Goal: Transaction & Acquisition: Purchase product/service

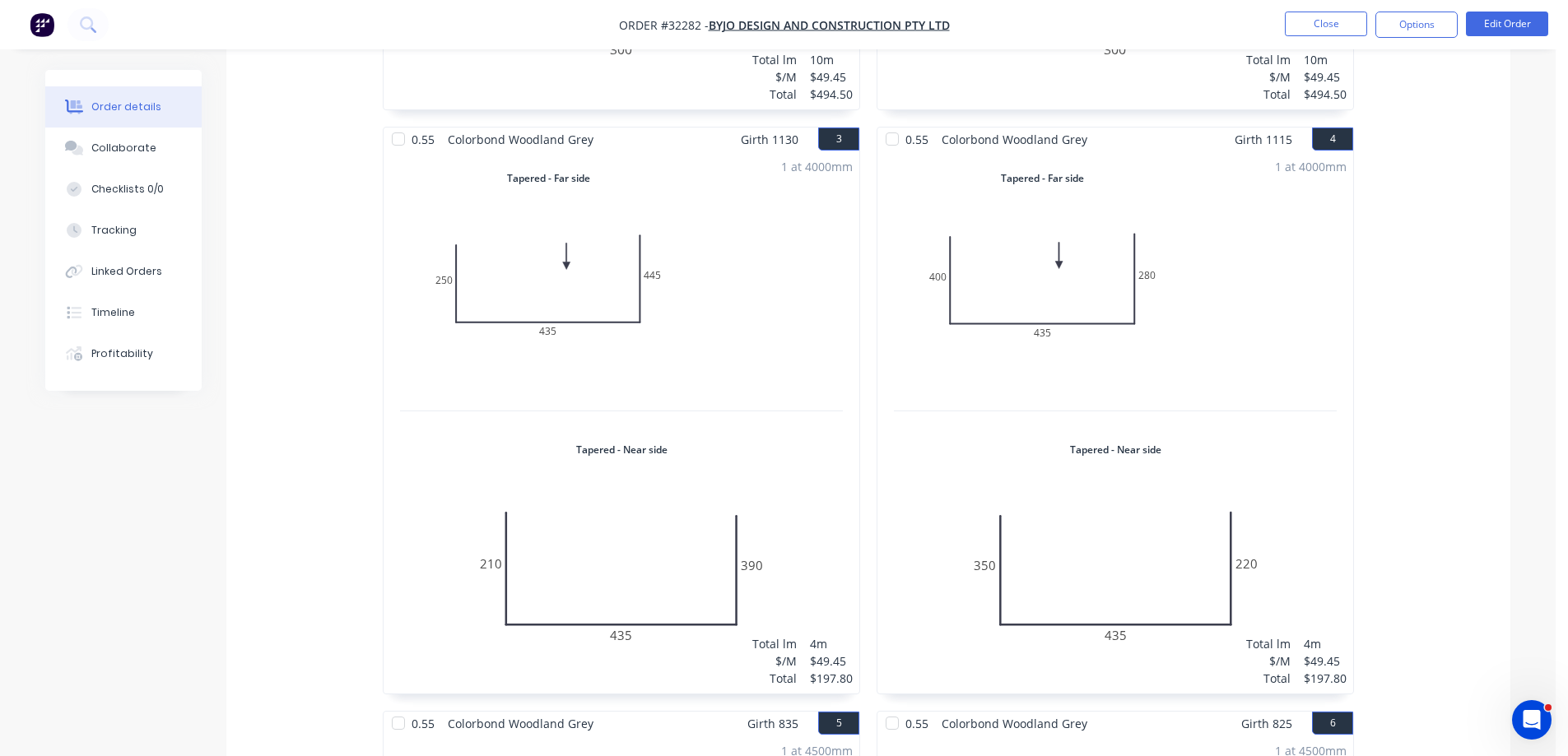
scroll to position [899, 0]
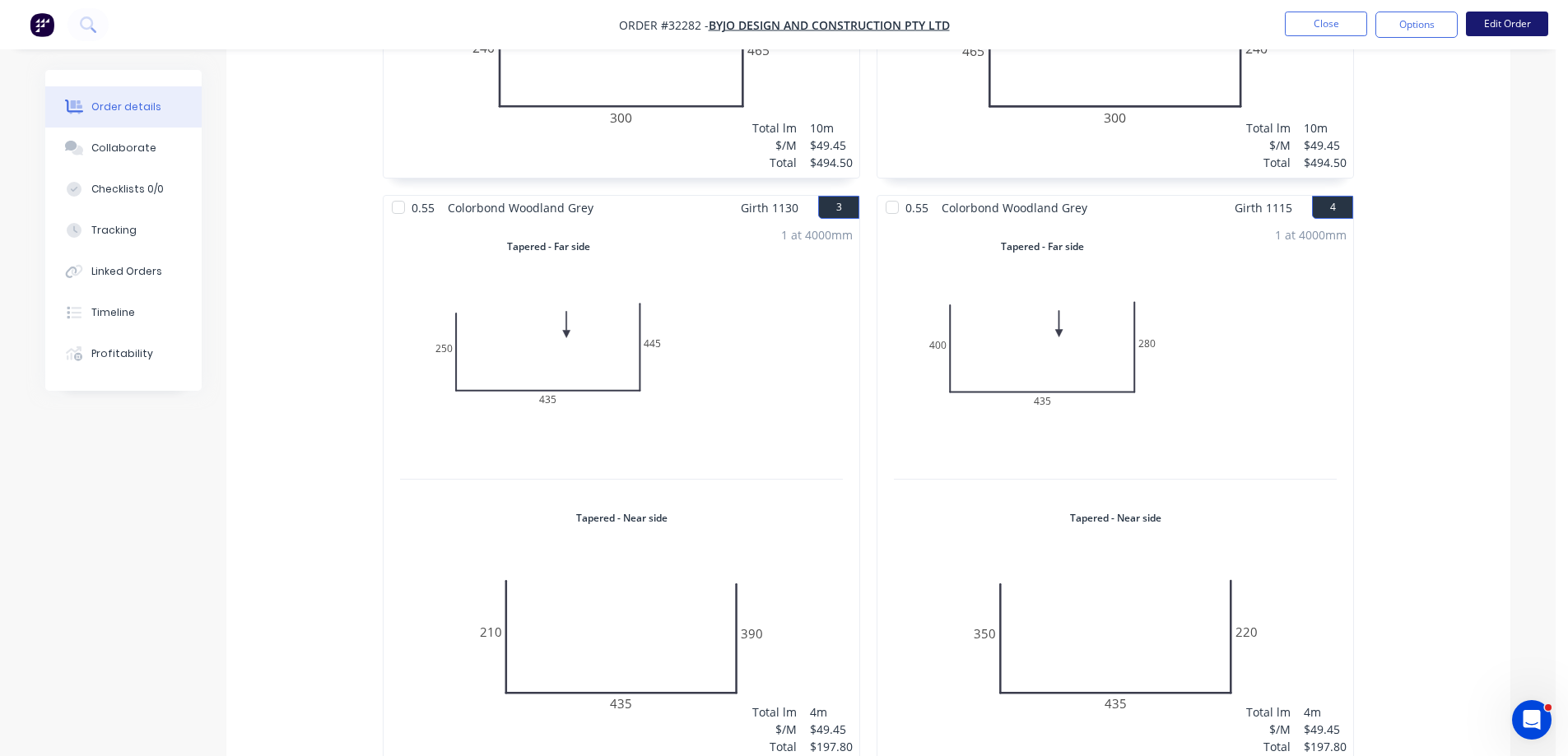
click at [1526, 18] on button "Edit Order" at bounding box center [1507, 24] width 82 height 25
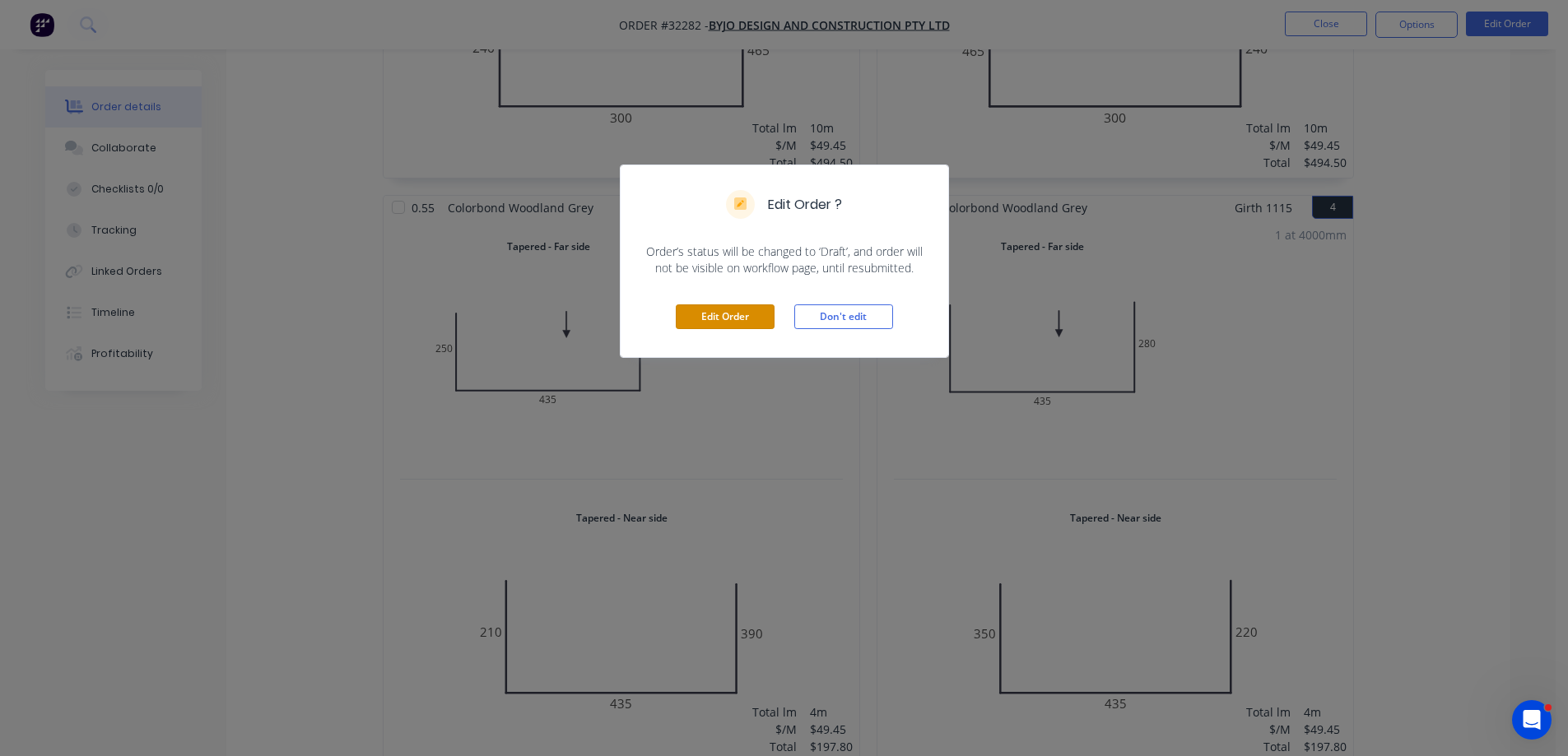
drag, startPoint x: 747, startPoint y: 318, endPoint x: 822, endPoint y: 420, distance: 126.6
click at [747, 319] on button "Edit Order" at bounding box center [725, 317] width 99 height 25
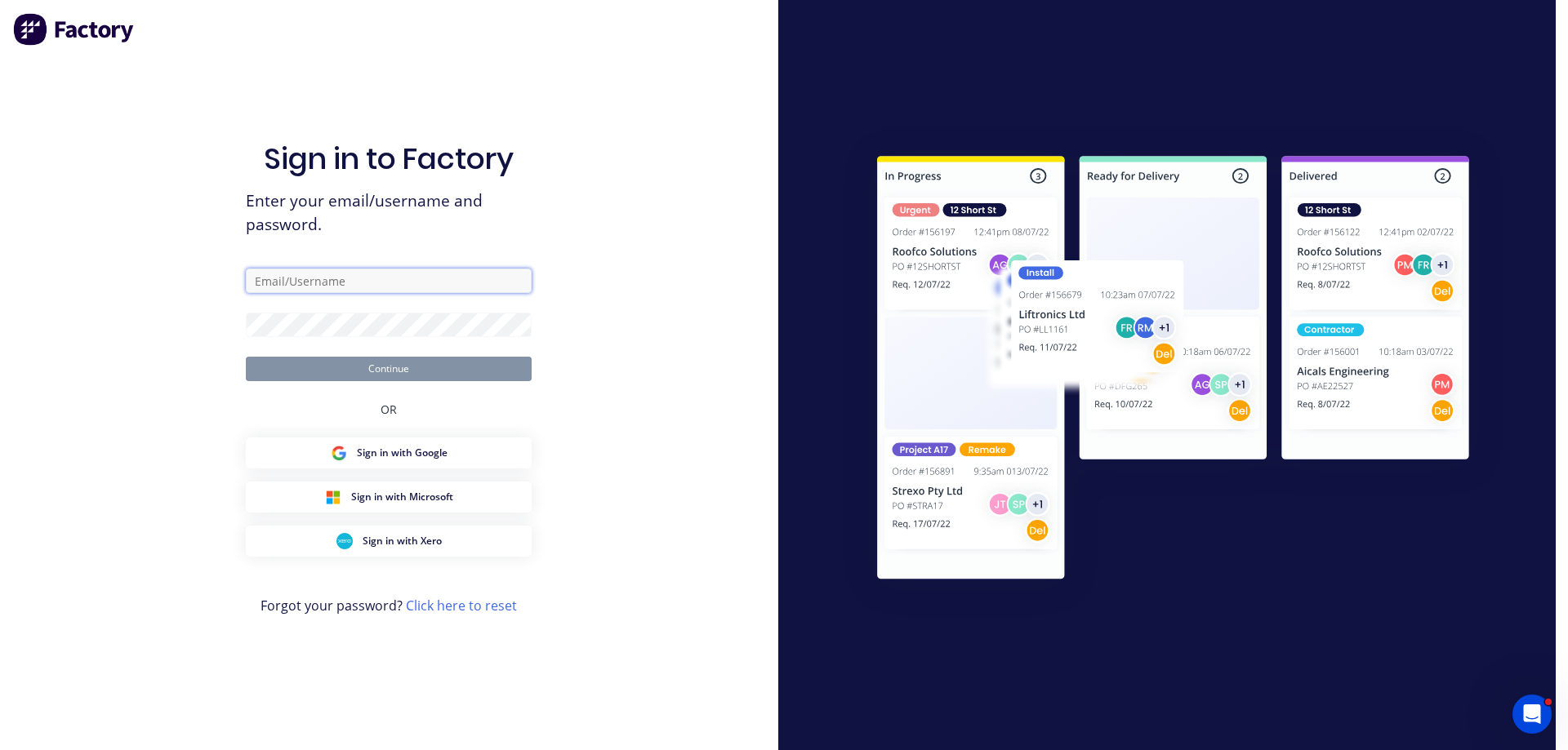
type input "admin@brsupplies.com.au"
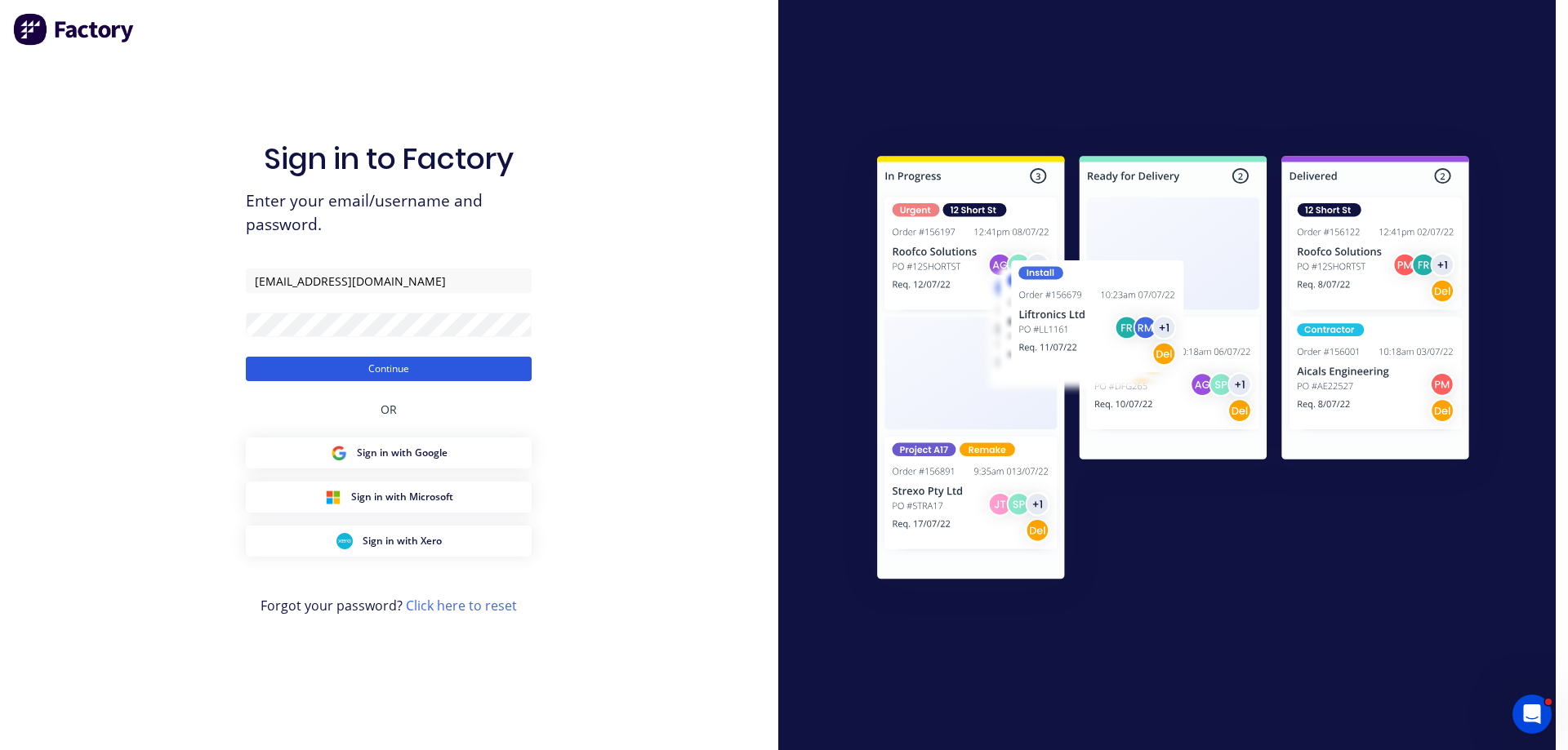
click at [376, 362] on button "Continue" at bounding box center [388, 369] width 286 height 25
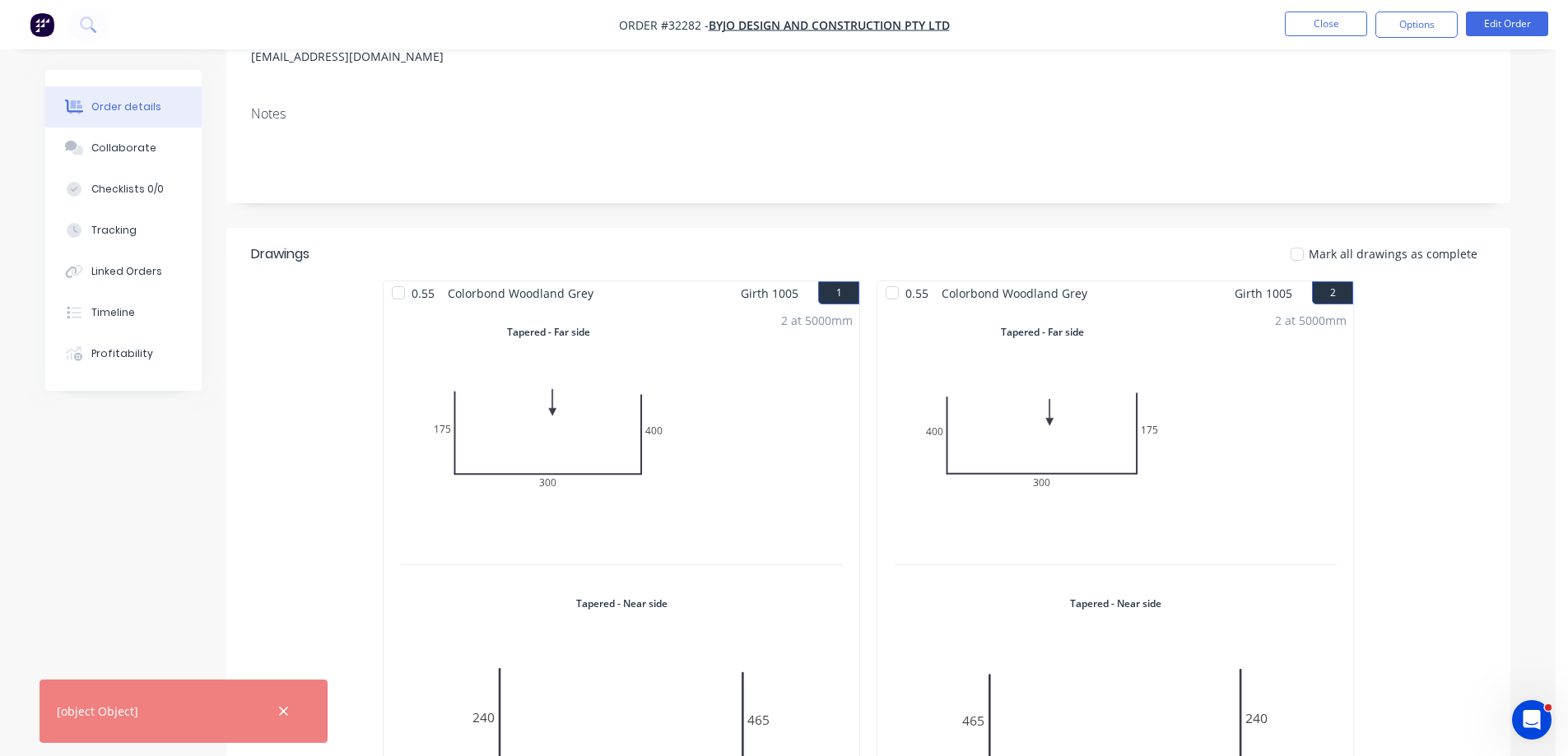
scroll to position [82, 0]
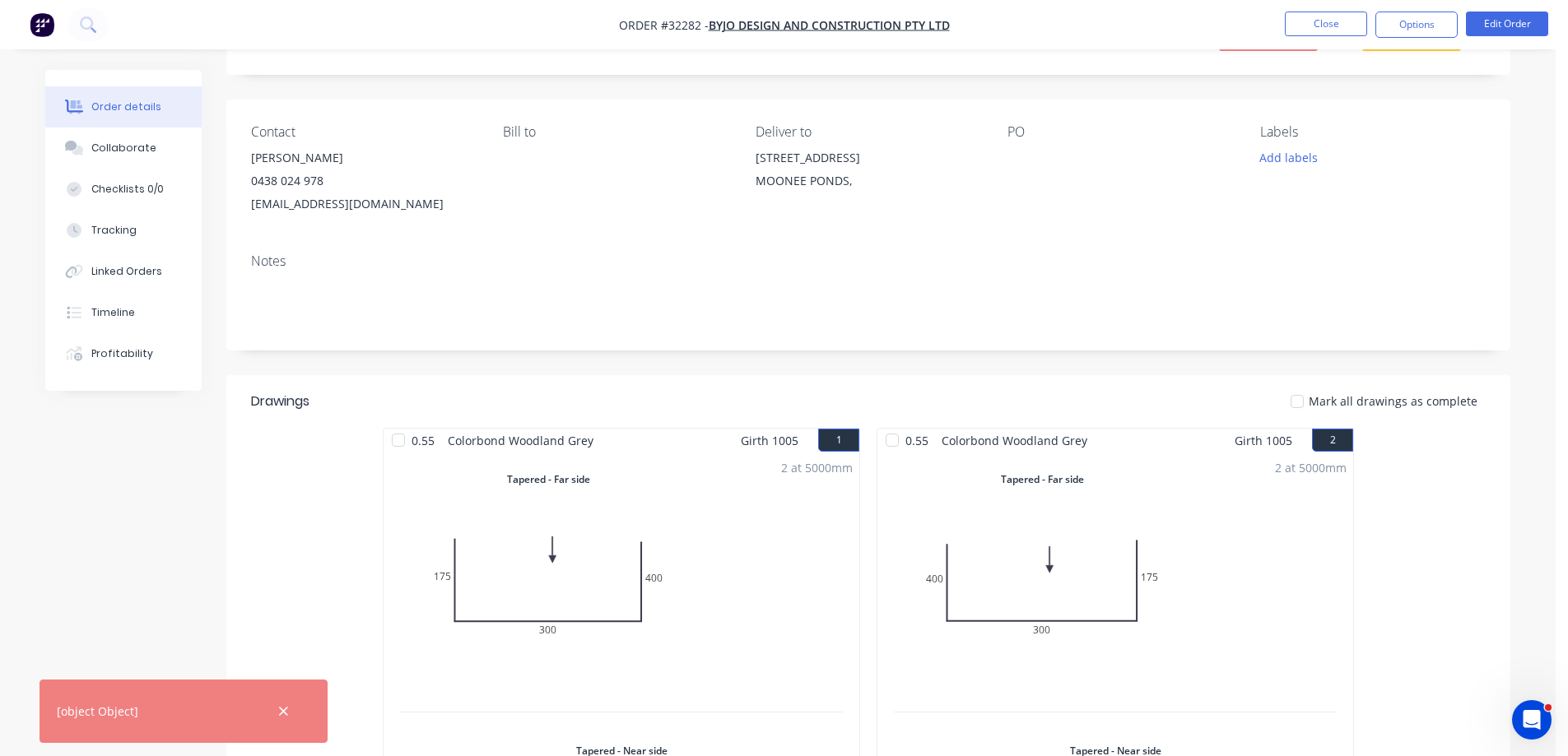
click at [705, 488] on div "2 at 5000mm Total lm $/M Total 10m $49.45 $494.50" at bounding box center [621, 724] width 476 height 542
click at [704, 582] on div "2 at 5000mm Total lm $/M Total 10m $49.45 $494.50" at bounding box center [621, 724] width 476 height 542
click at [1511, 27] on button "Edit Order" at bounding box center [1507, 24] width 82 height 25
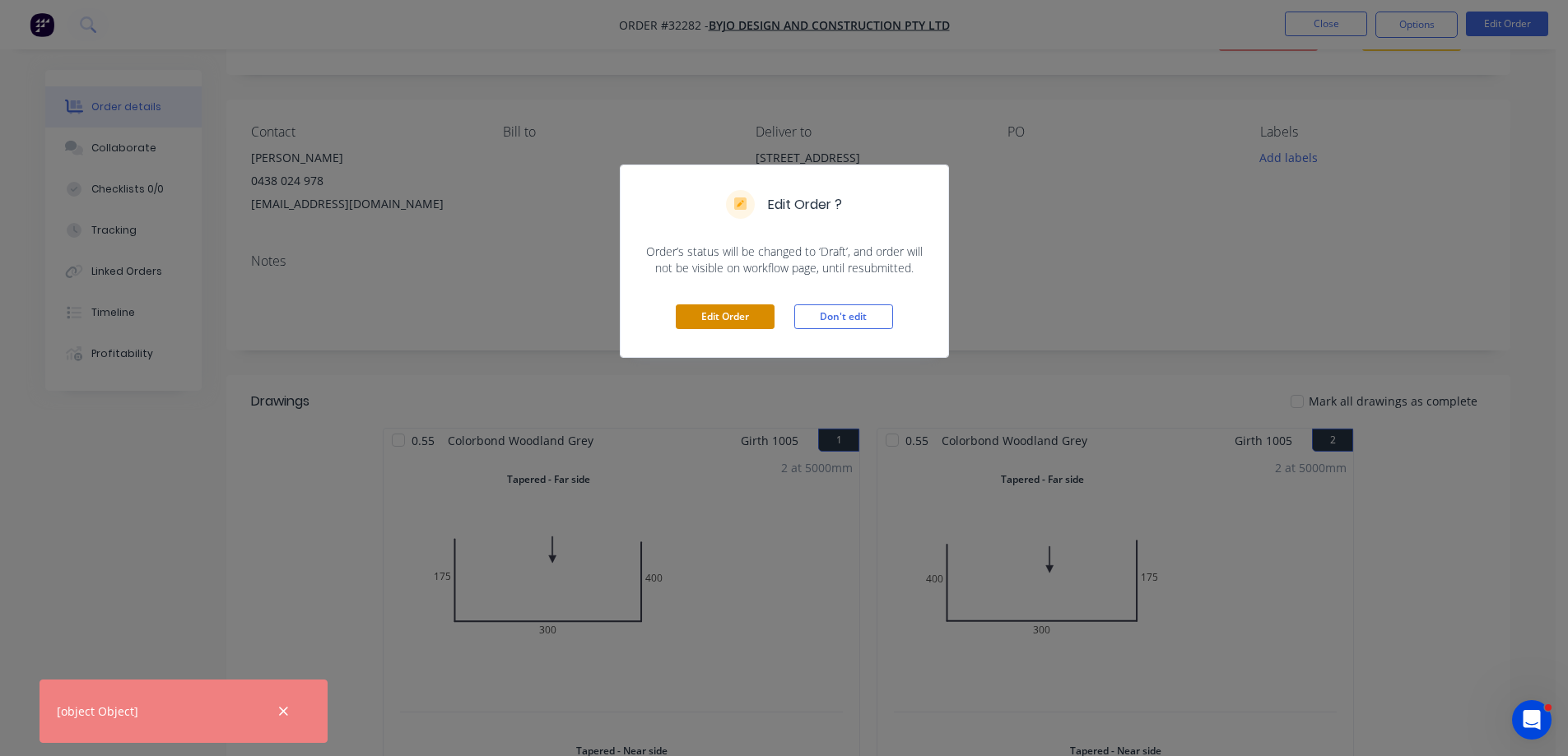
click at [723, 312] on button "Edit Order" at bounding box center [725, 317] width 99 height 25
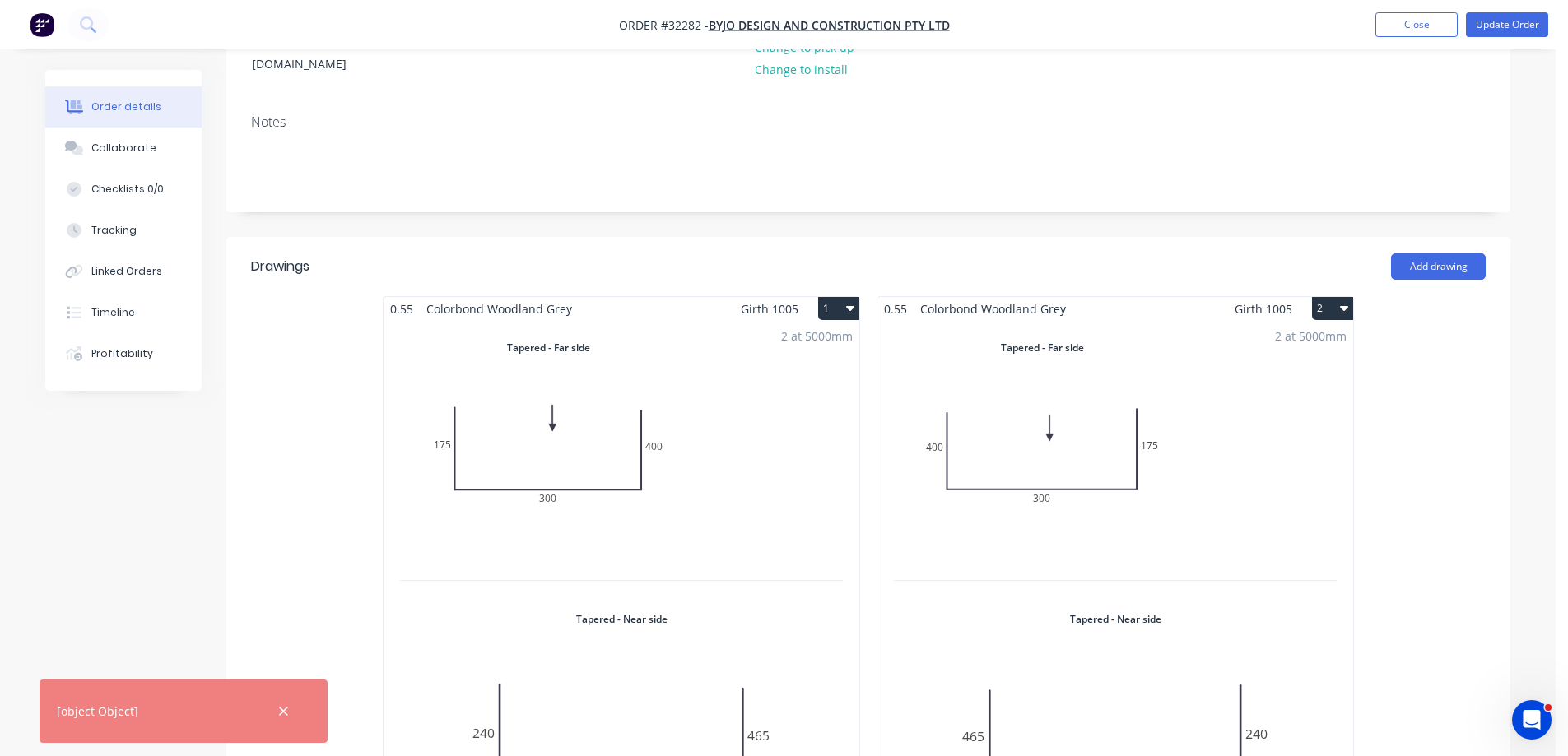
click at [647, 391] on div "2 at 5000mm Total lm $/M Total 10m $49.45 $494.50" at bounding box center [621, 592] width 476 height 542
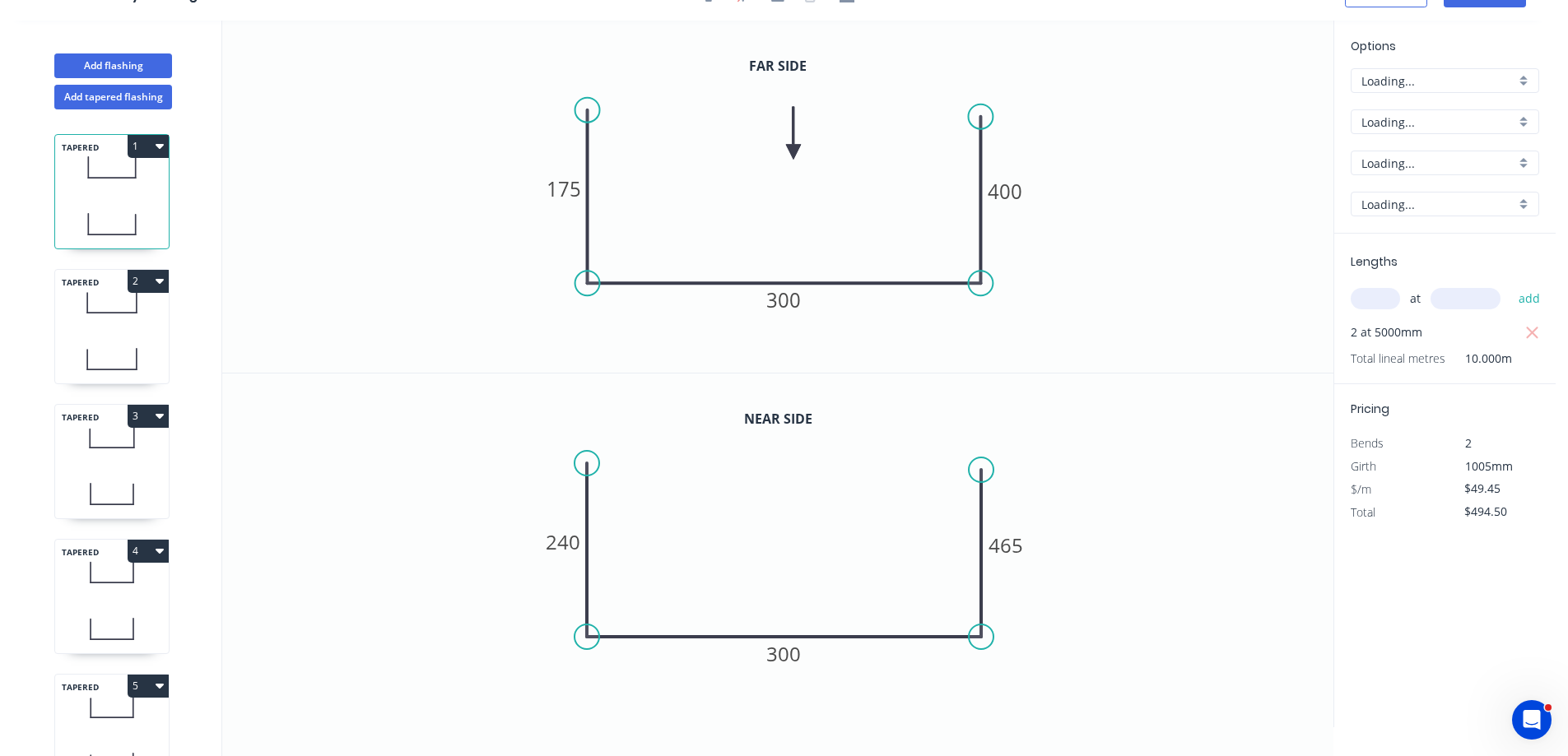
scroll to position [31, 0]
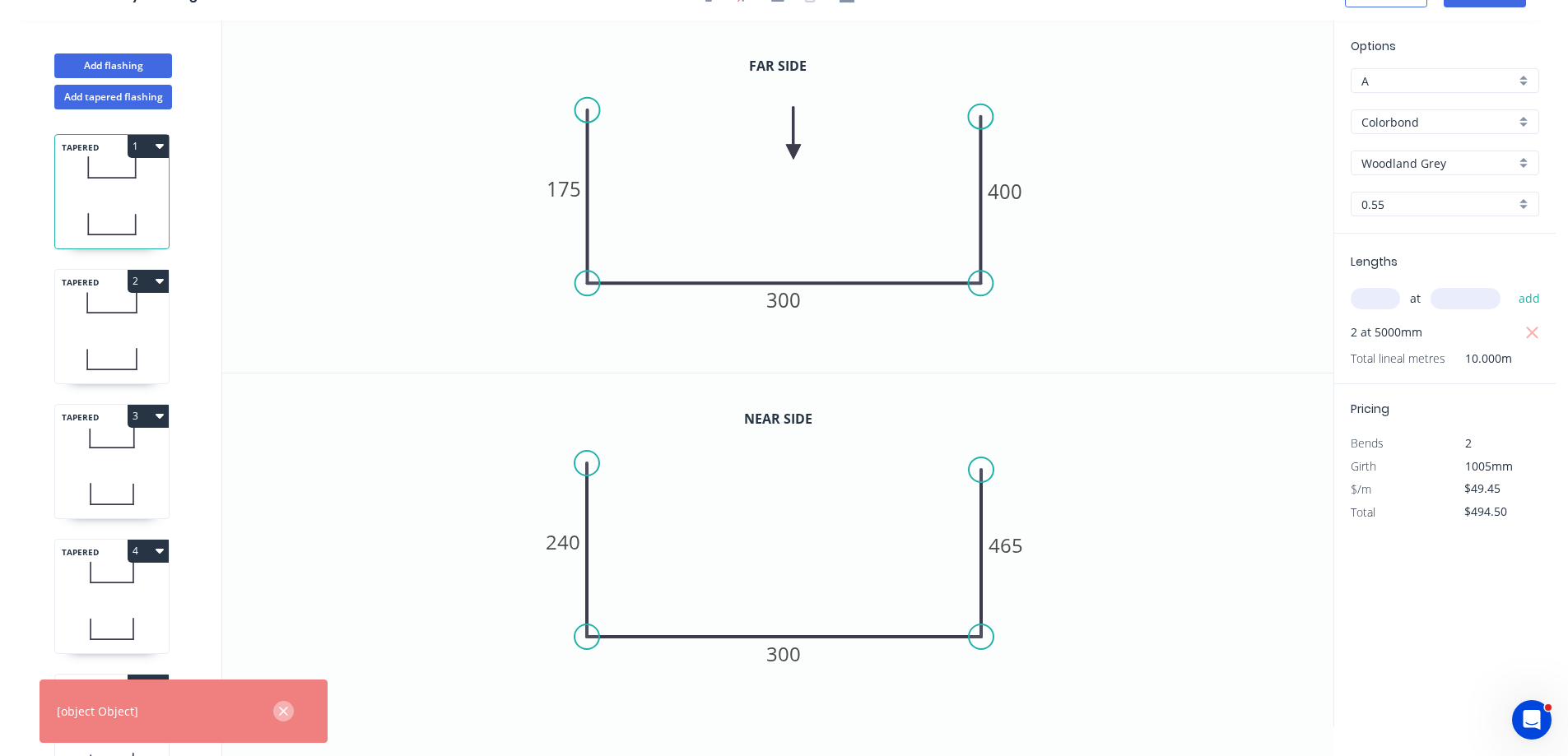
click at [283, 707] on icon "button" at bounding box center [283, 711] width 11 height 15
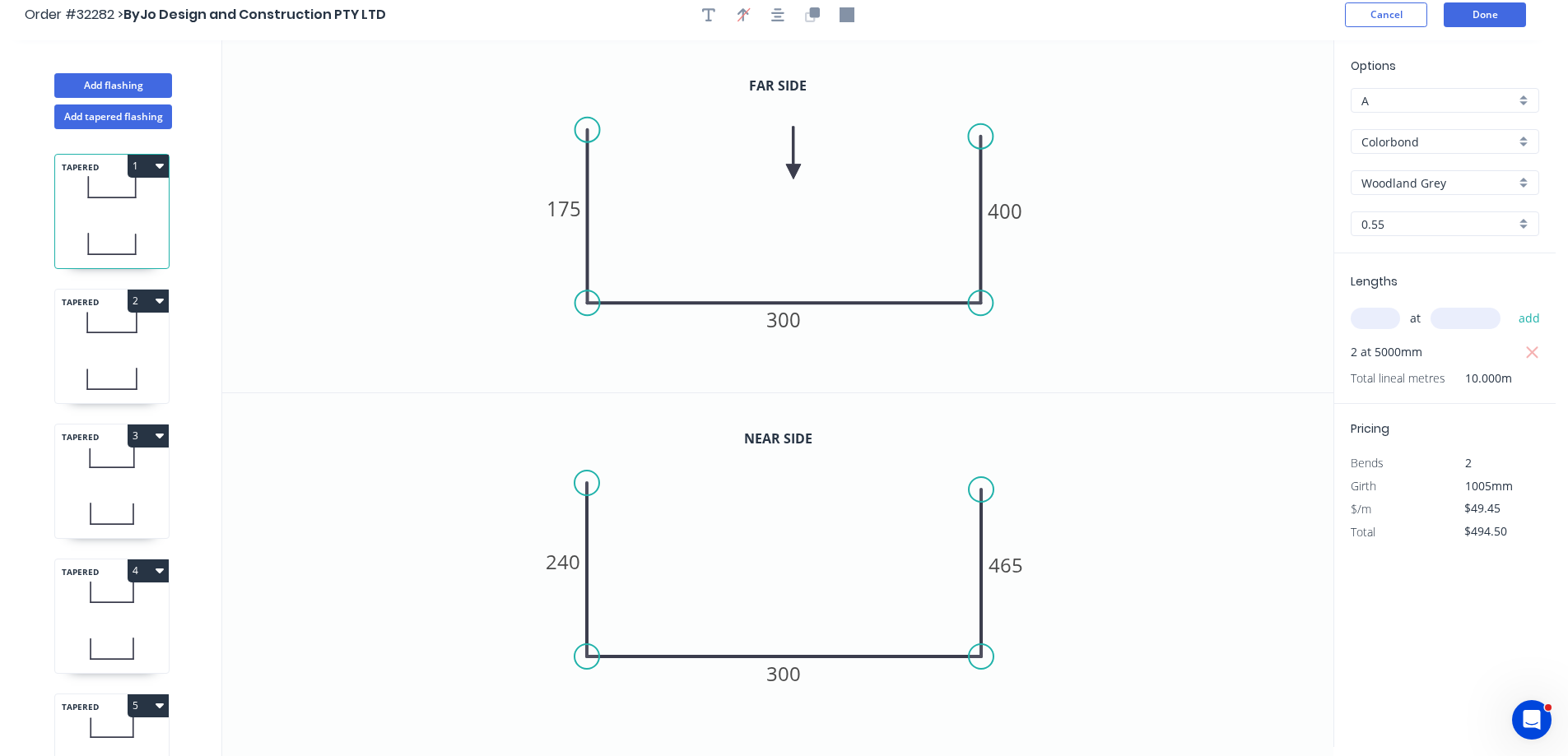
scroll to position [0, 0]
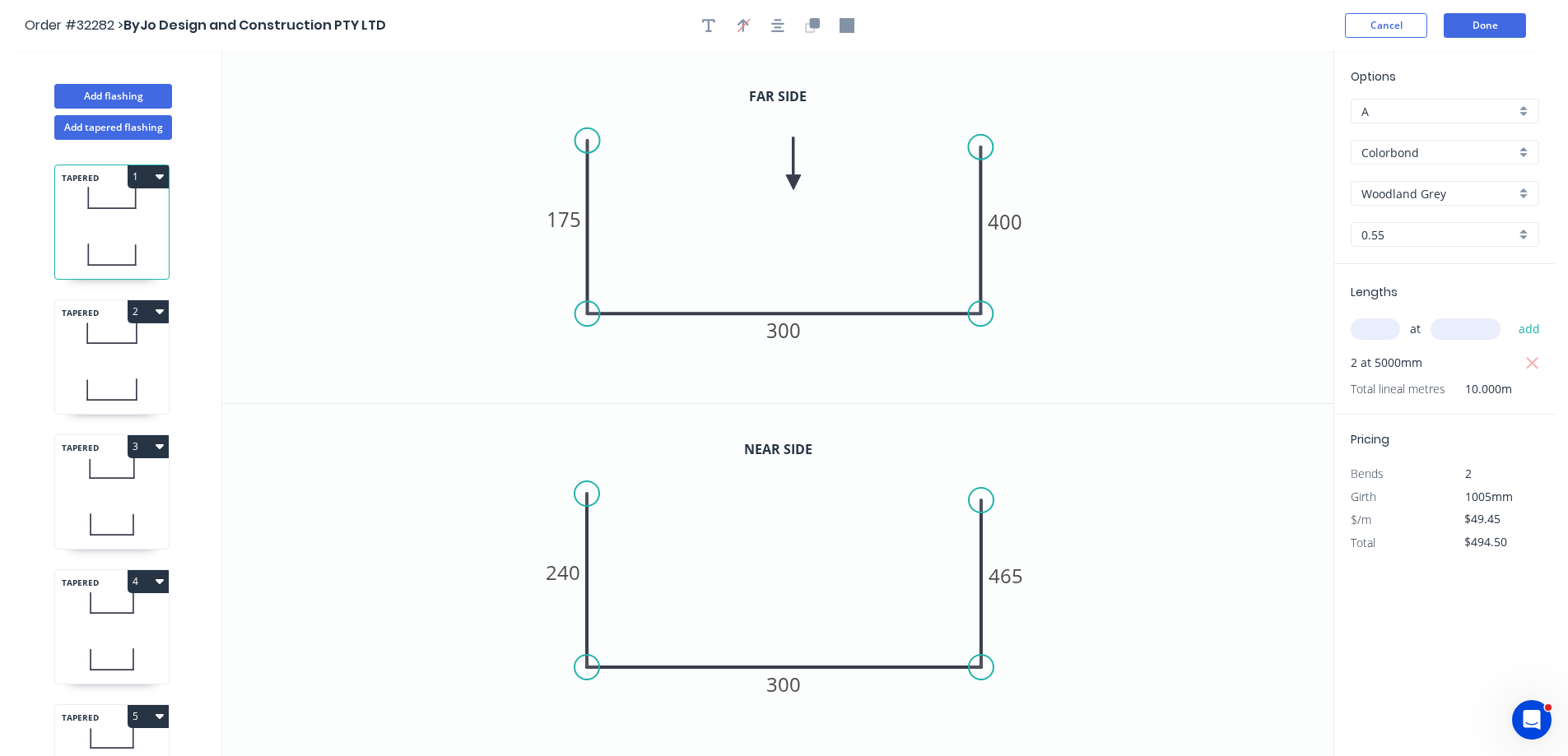
click at [162, 179] on icon "button" at bounding box center [160, 176] width 8 height 13
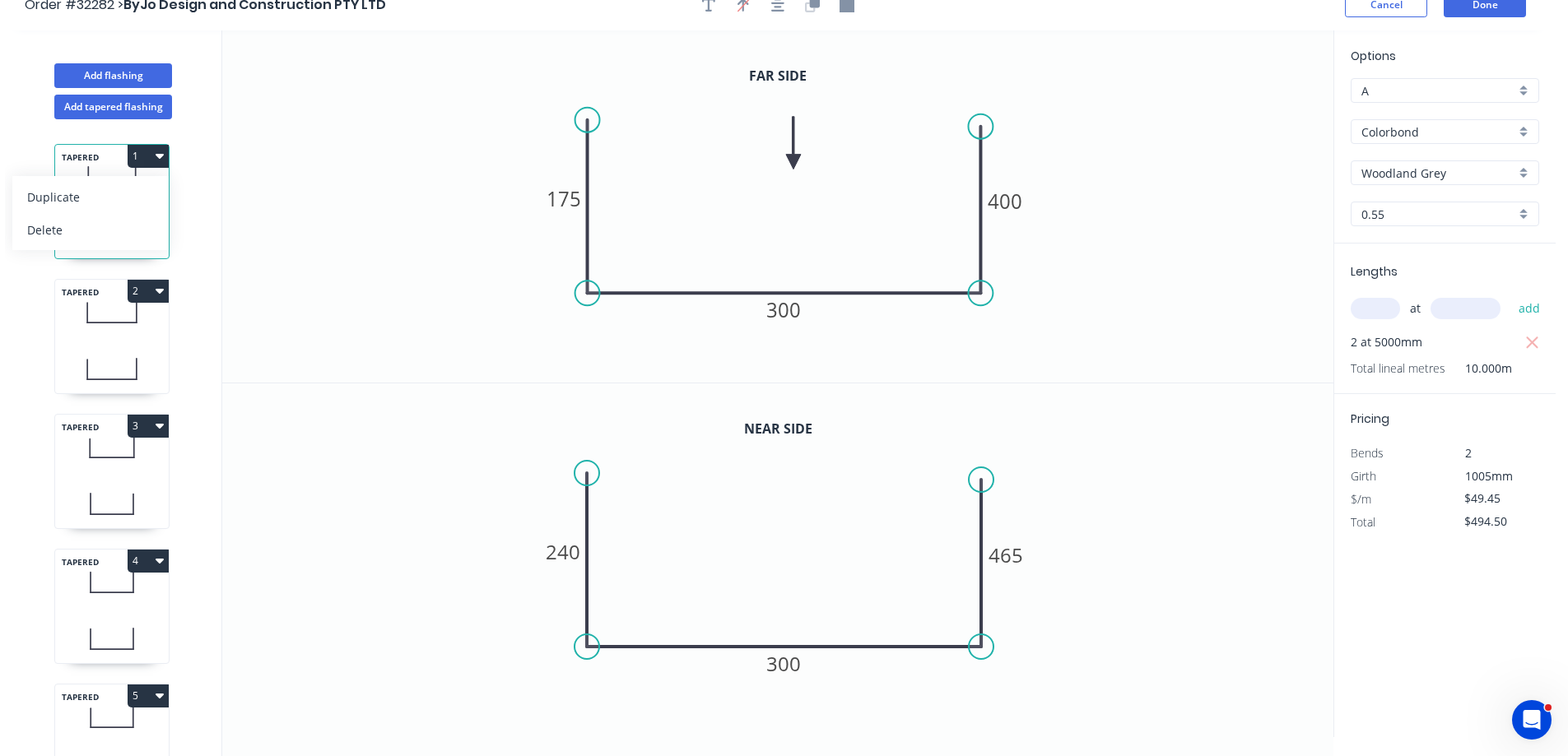
scroll to position [31, 0]
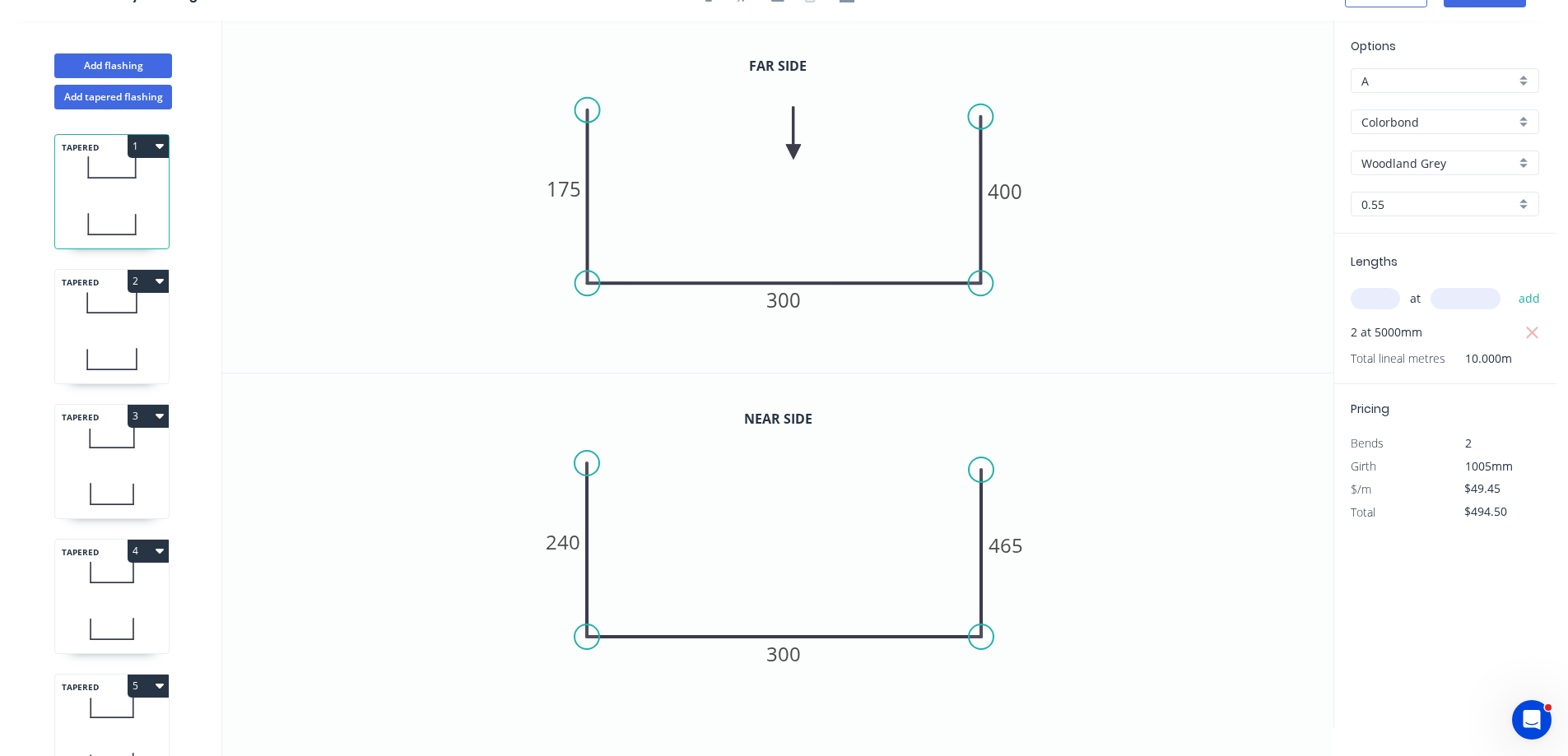
click at [86, 298] on icon at bounding box center [112, 302] width 114 height 49
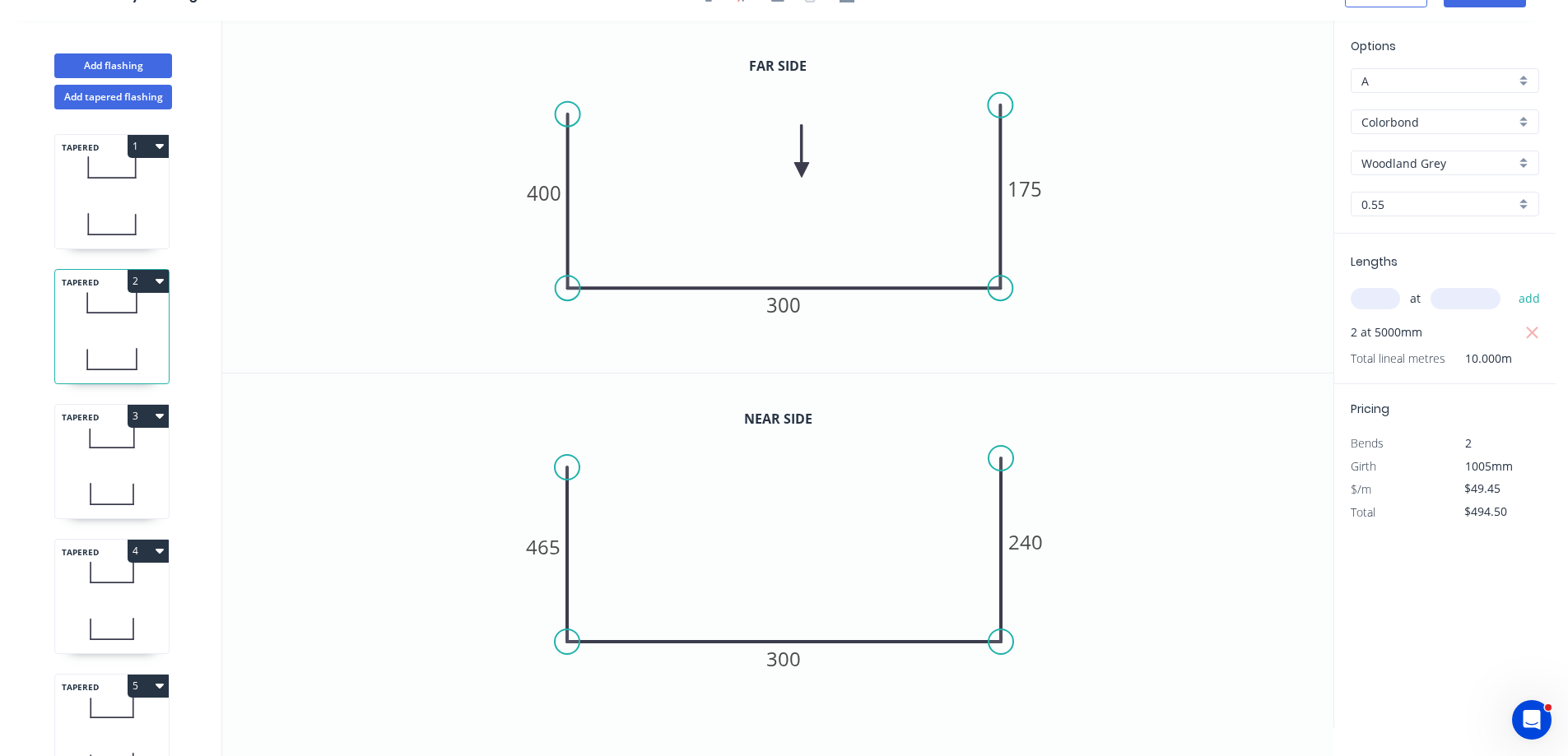
click at [111, 434] on icon at bounding box center [112, 437] width 114 height 49
type input "$197.80"
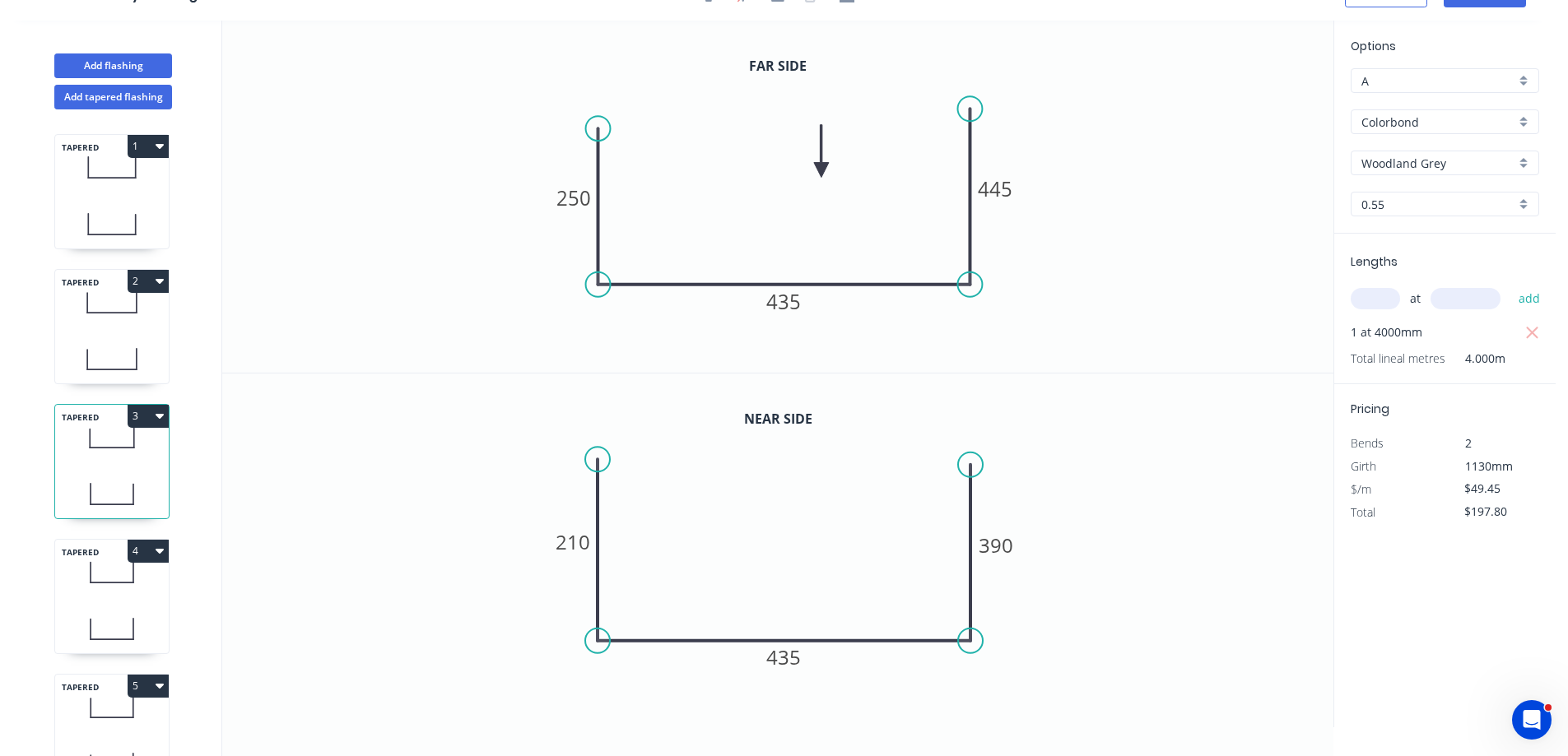
click at [100, 597] on div "TAPERED 4" at bounding box center [112, 597] width 115 height 115
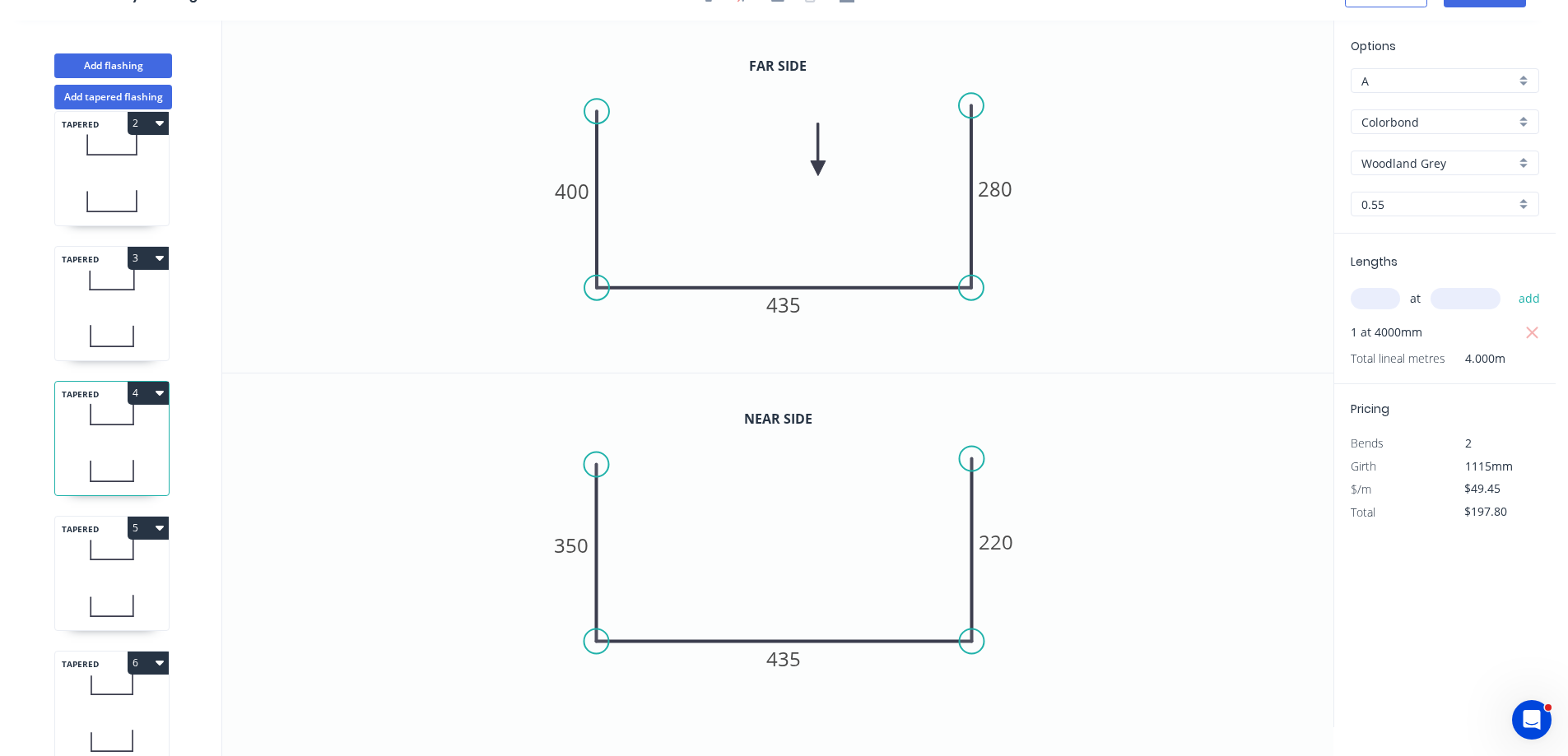
scroll to position [247, 0]
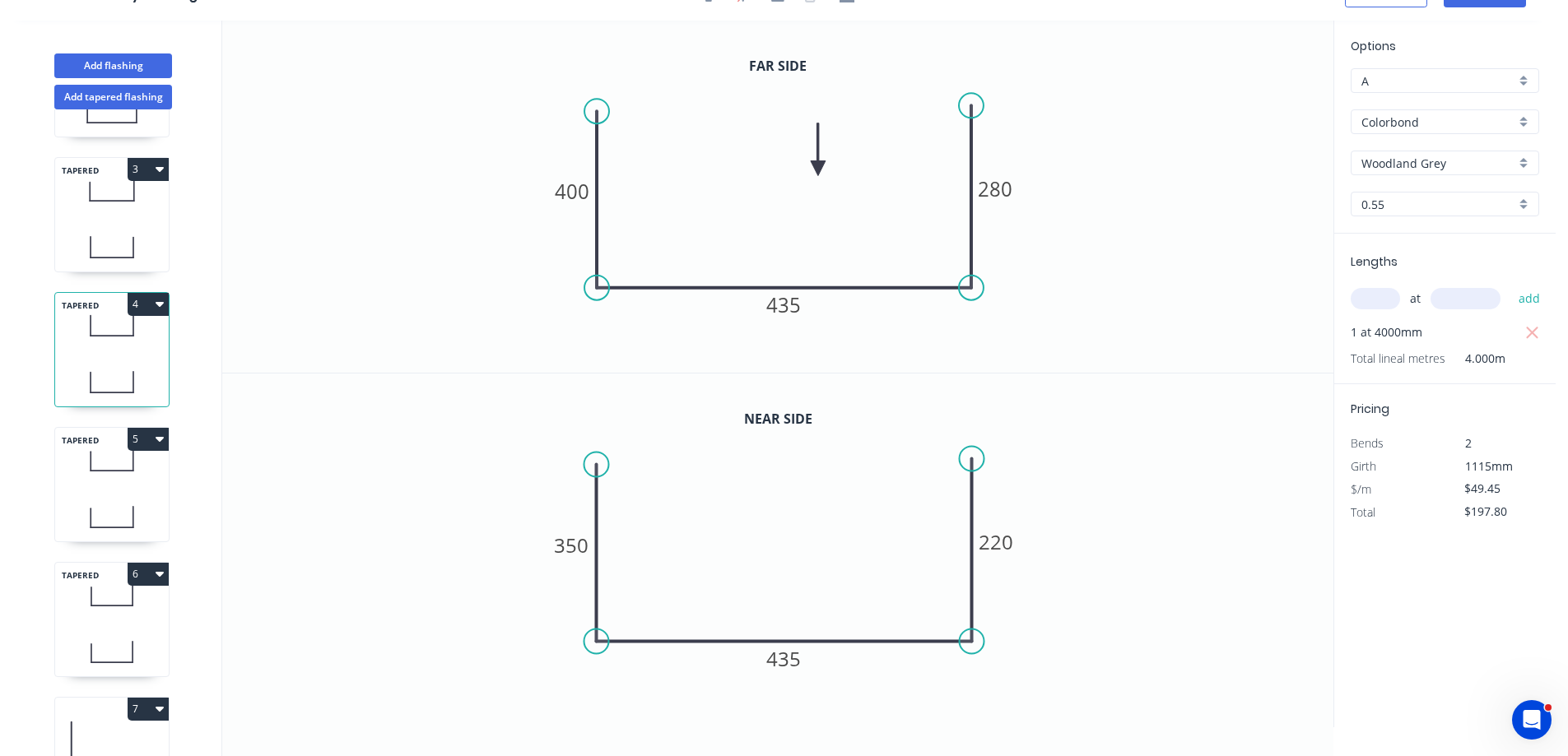
click at [86, 477] on icon at bounding box center [112, 460] width 114 height 49
type input "$45.85"
type input "$206.33"
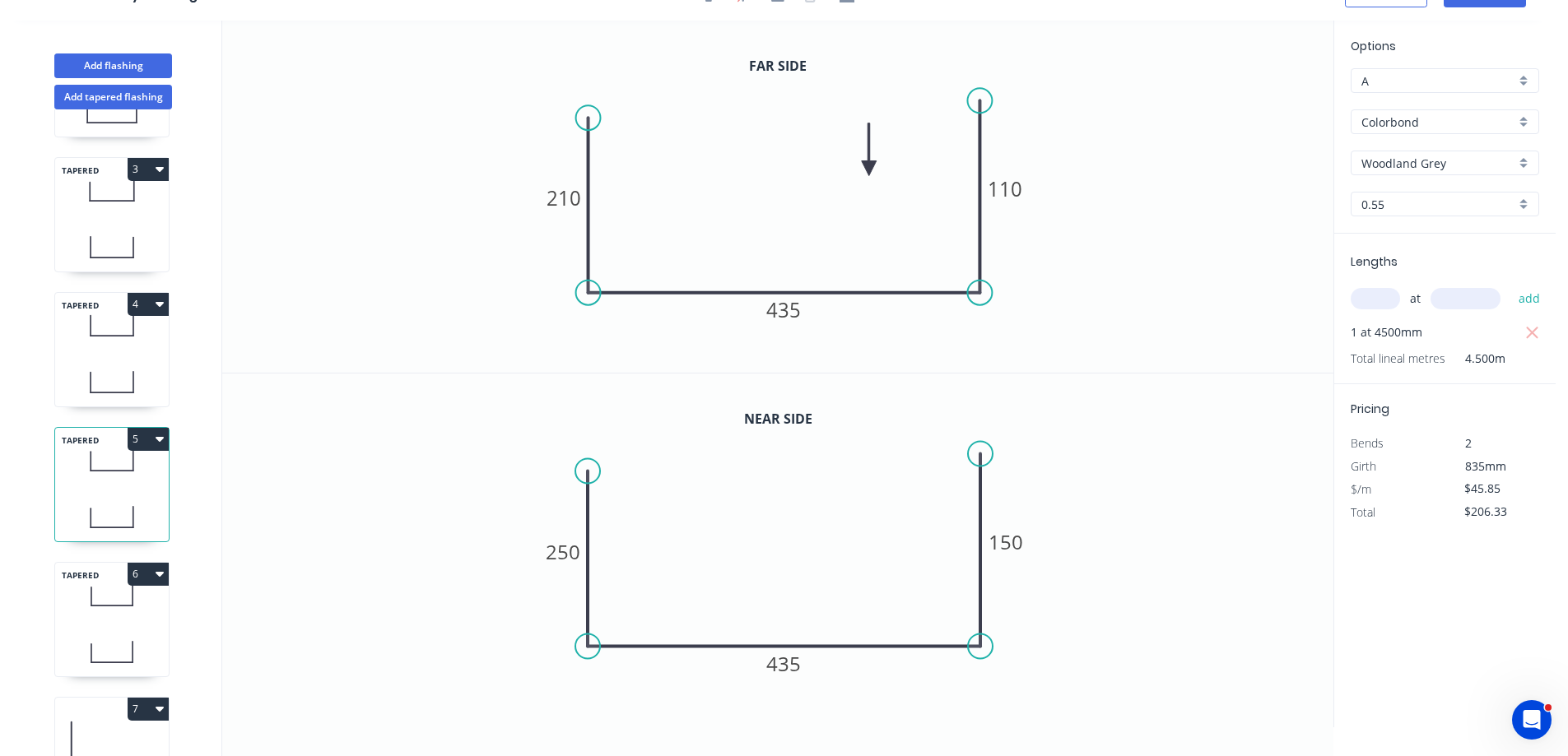
click at [91, 629] on icon at bounding box center [112, 651] width 114 height 49
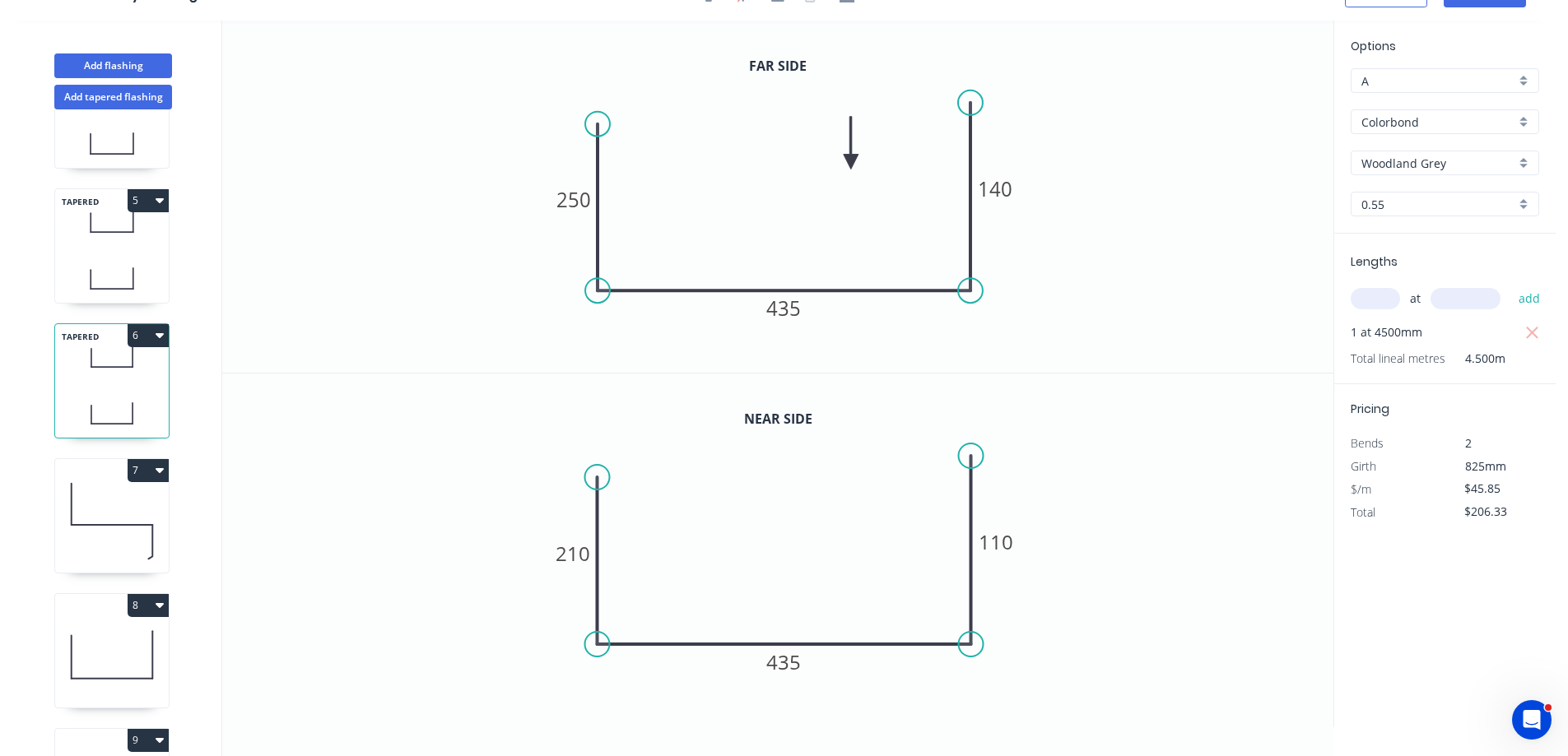
scroll to position [494, 0]
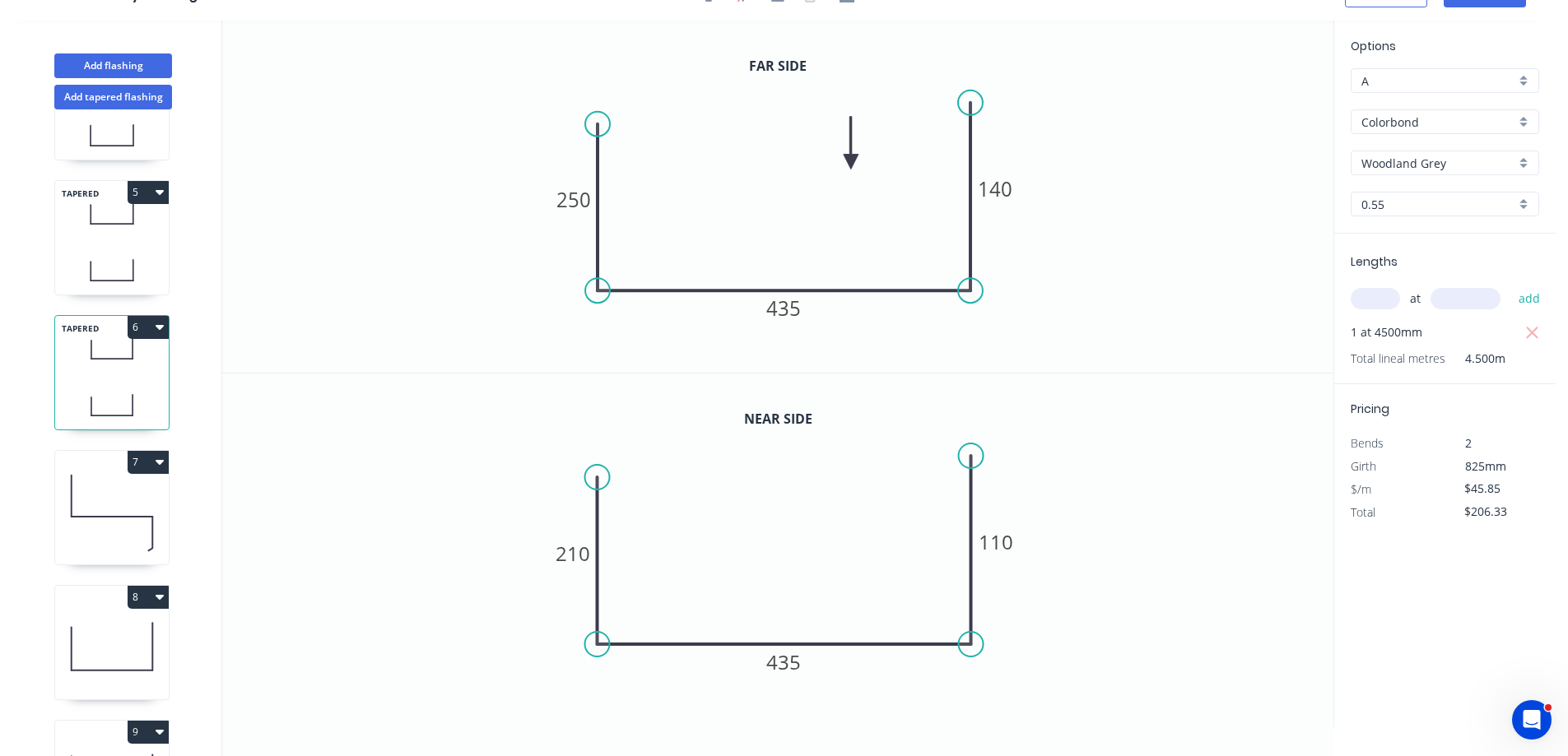
click at [128, 508] on icon at bounding box center [112, 512] width 114 height 106
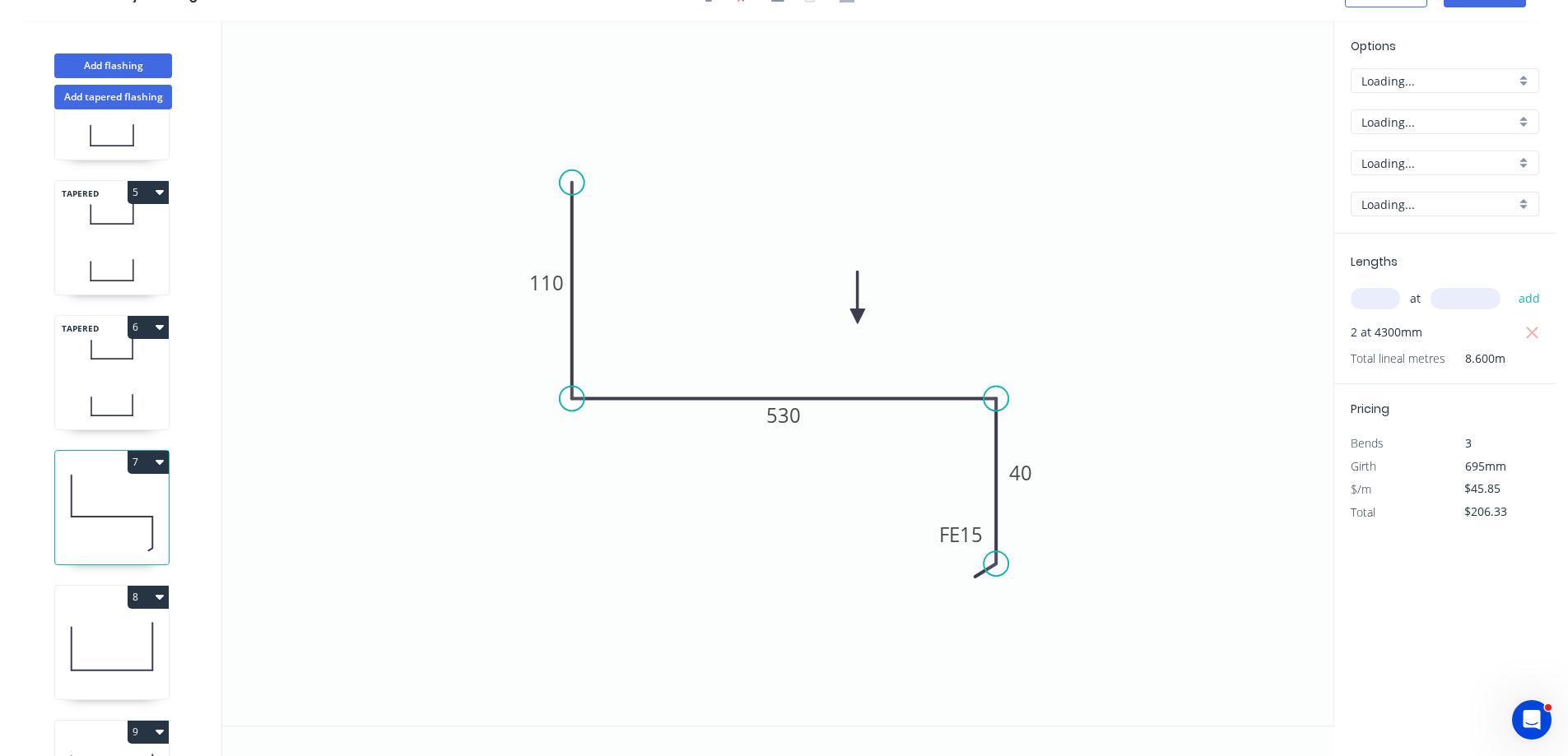
type input "$39.01"
type input "$335.49"
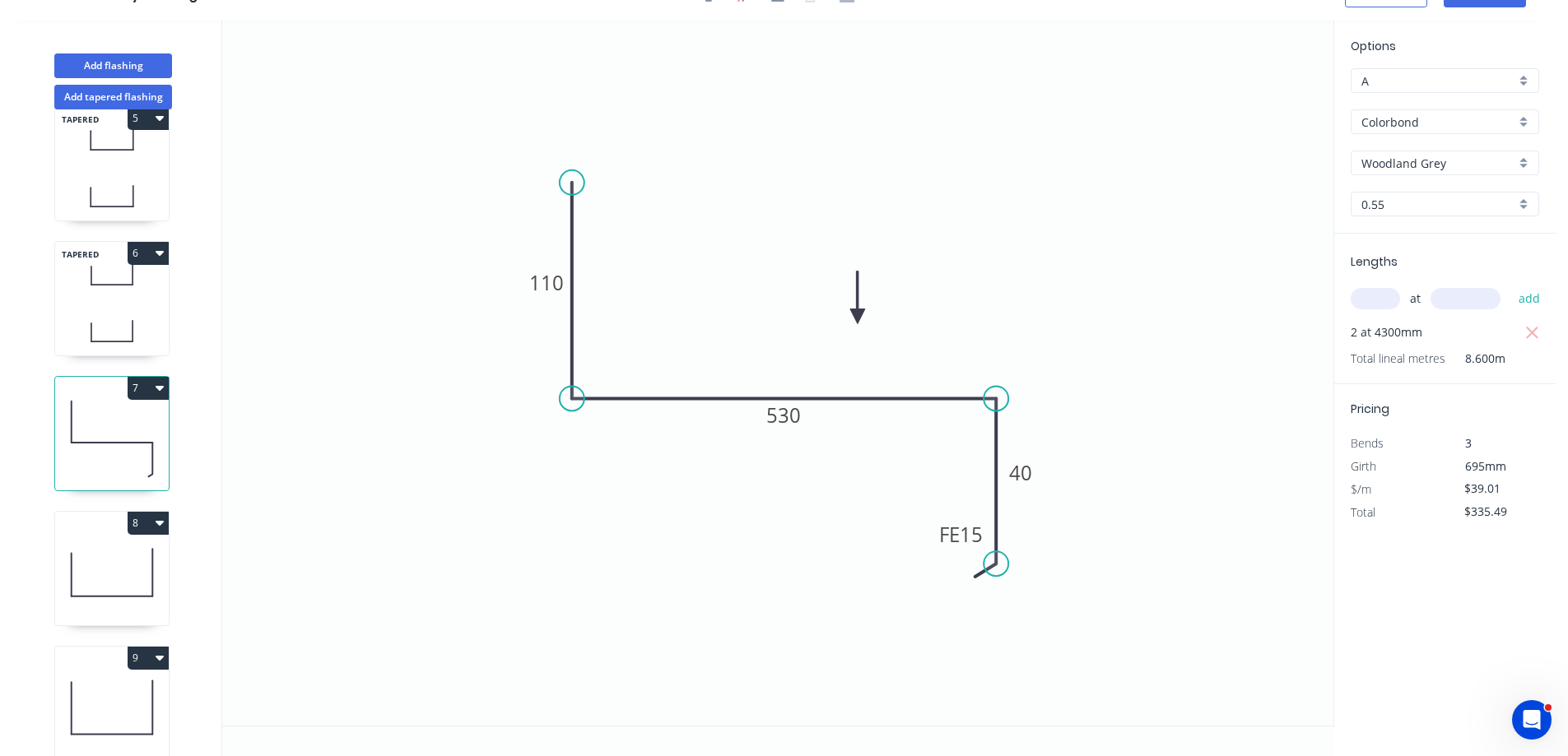
scroll to position [658, 0]
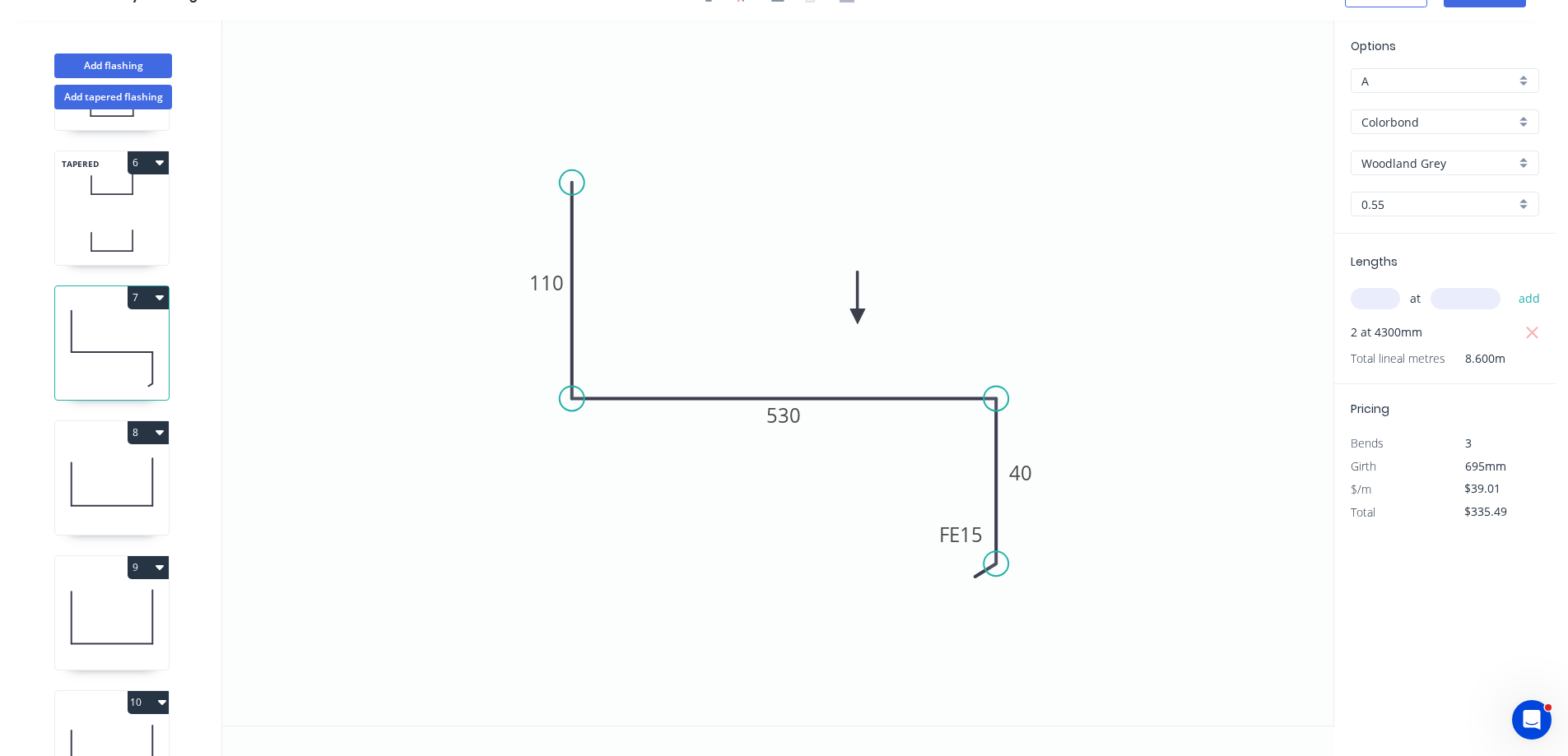
click at [124, 485] on icon at bounding box center [112, 482] width 114 height 106
type input "$48.45"
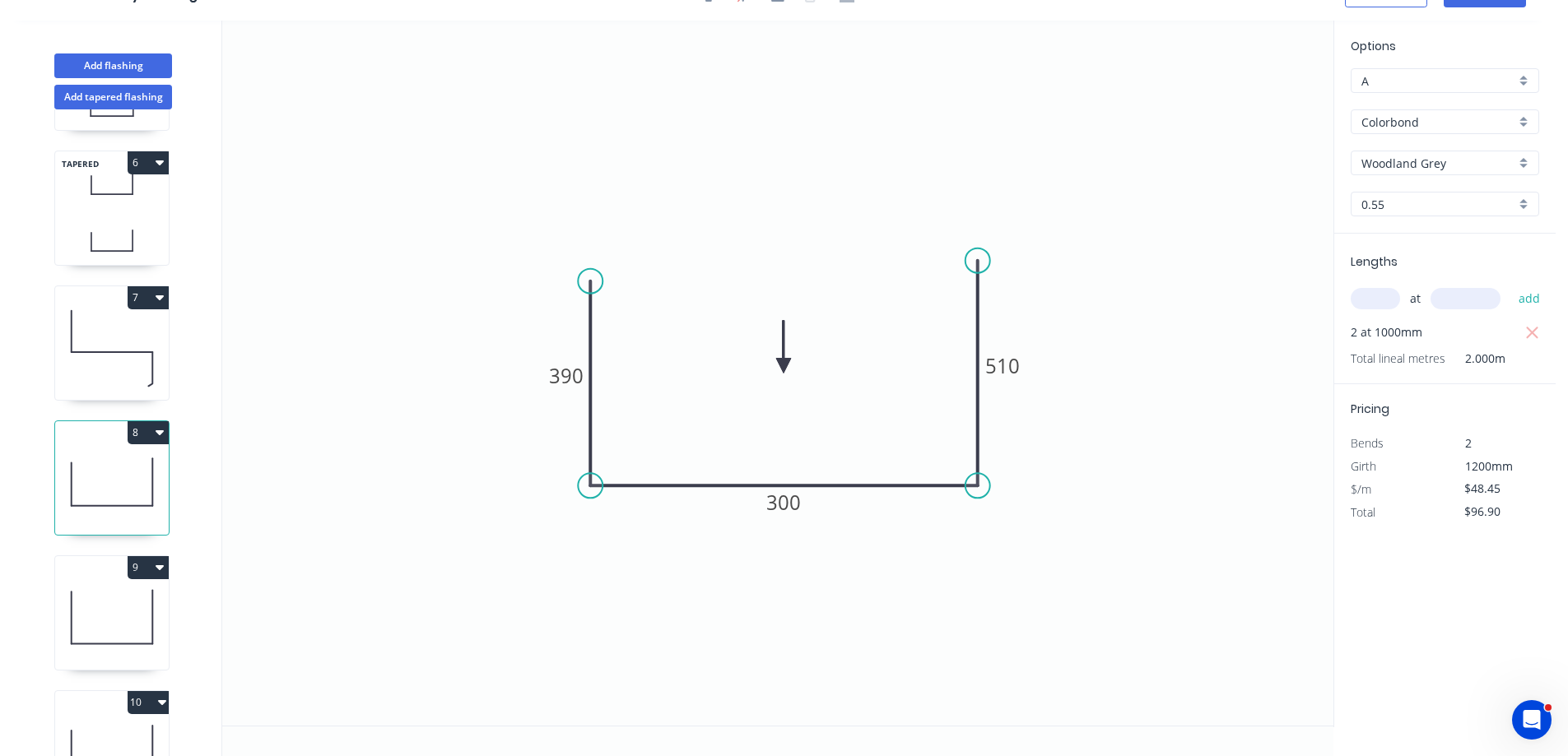
click at [131, 591] on icon at bounding box center [112, 617] width 114 height 106
type input "$48.45"
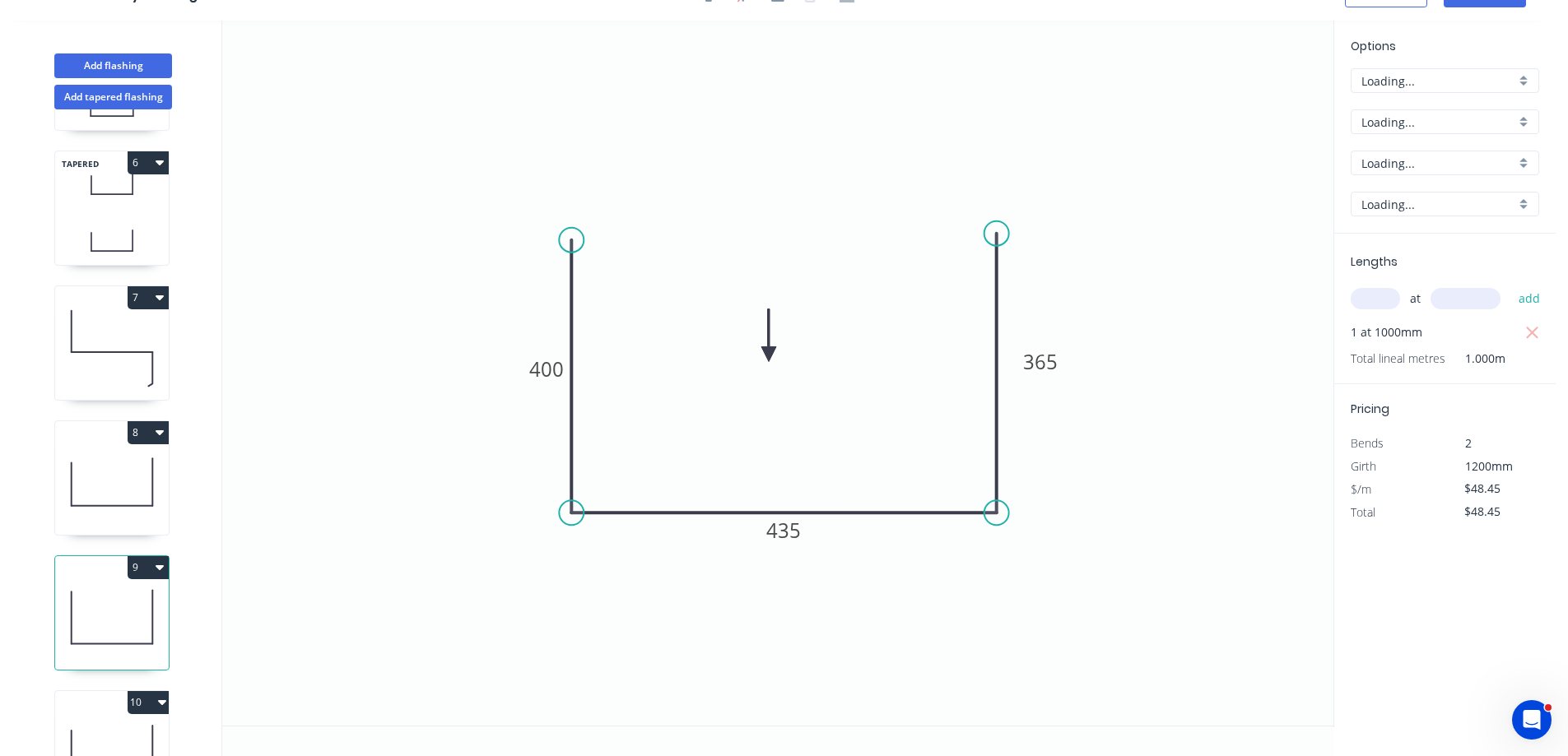
drag, startPoint x: 131, startPoint y: 591, endPoint x: 130, endPoint y: 581, distance: 10.0
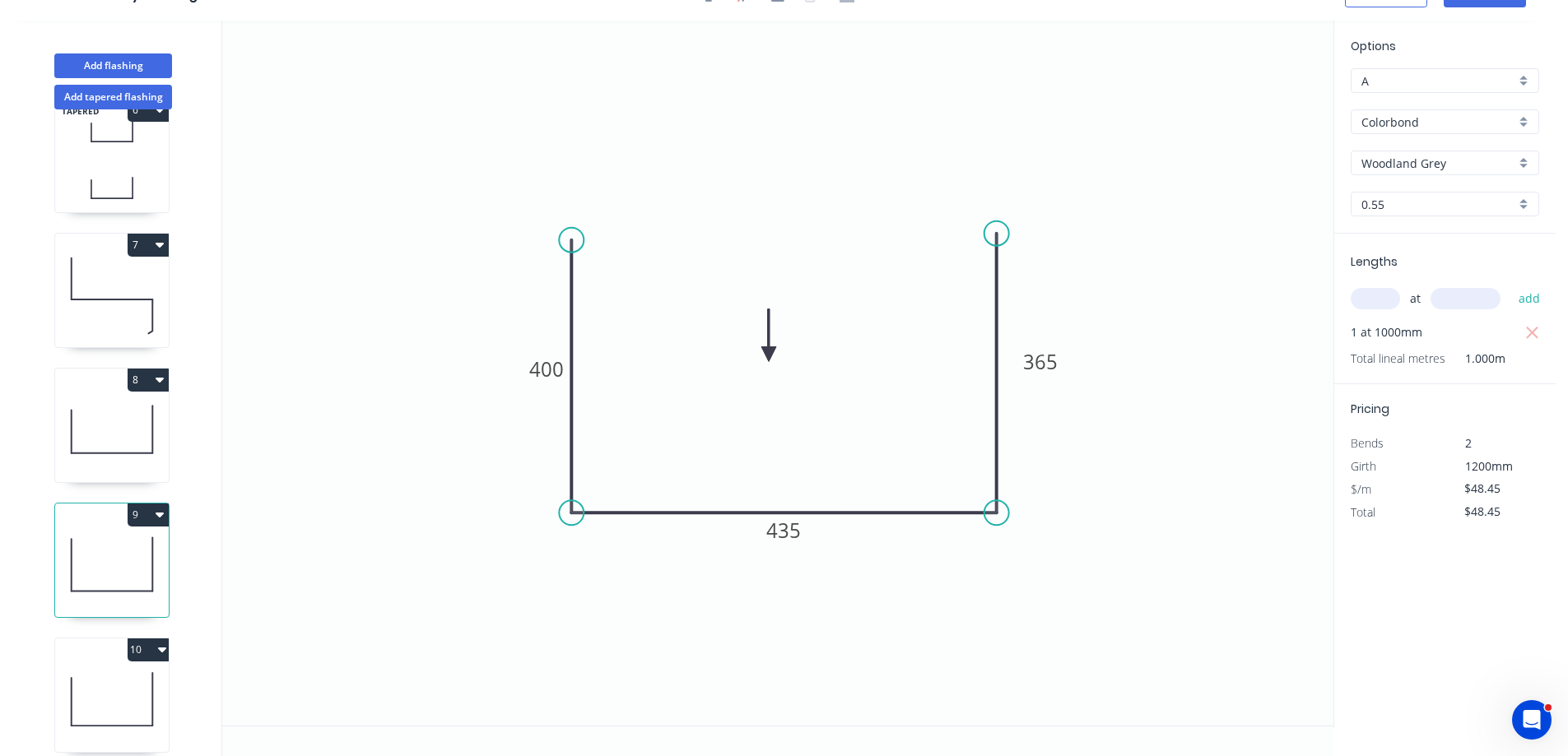
scroll to position [740, 0]
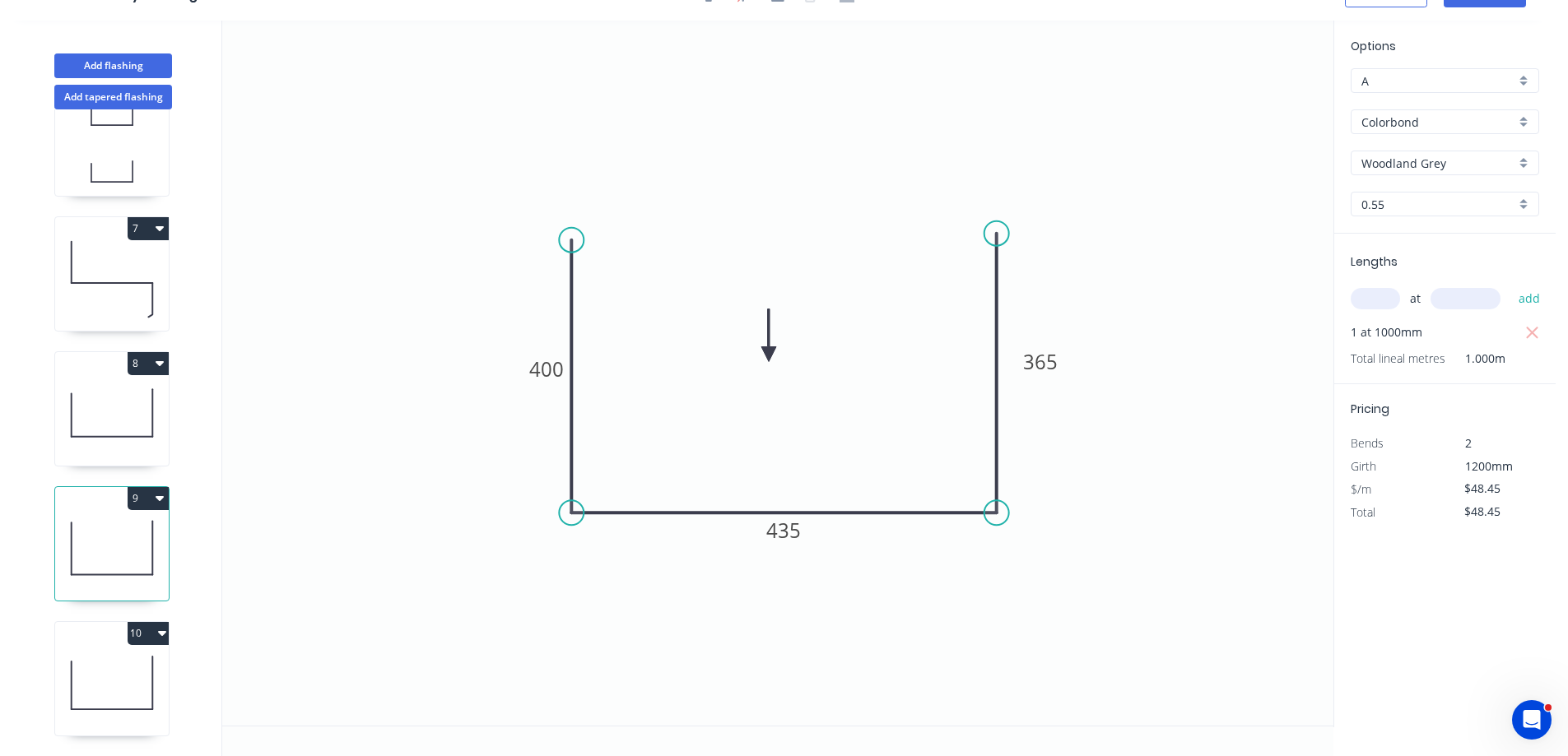
click at [135, 649] on icon at bounding box center [112, 683] width 114 height 106
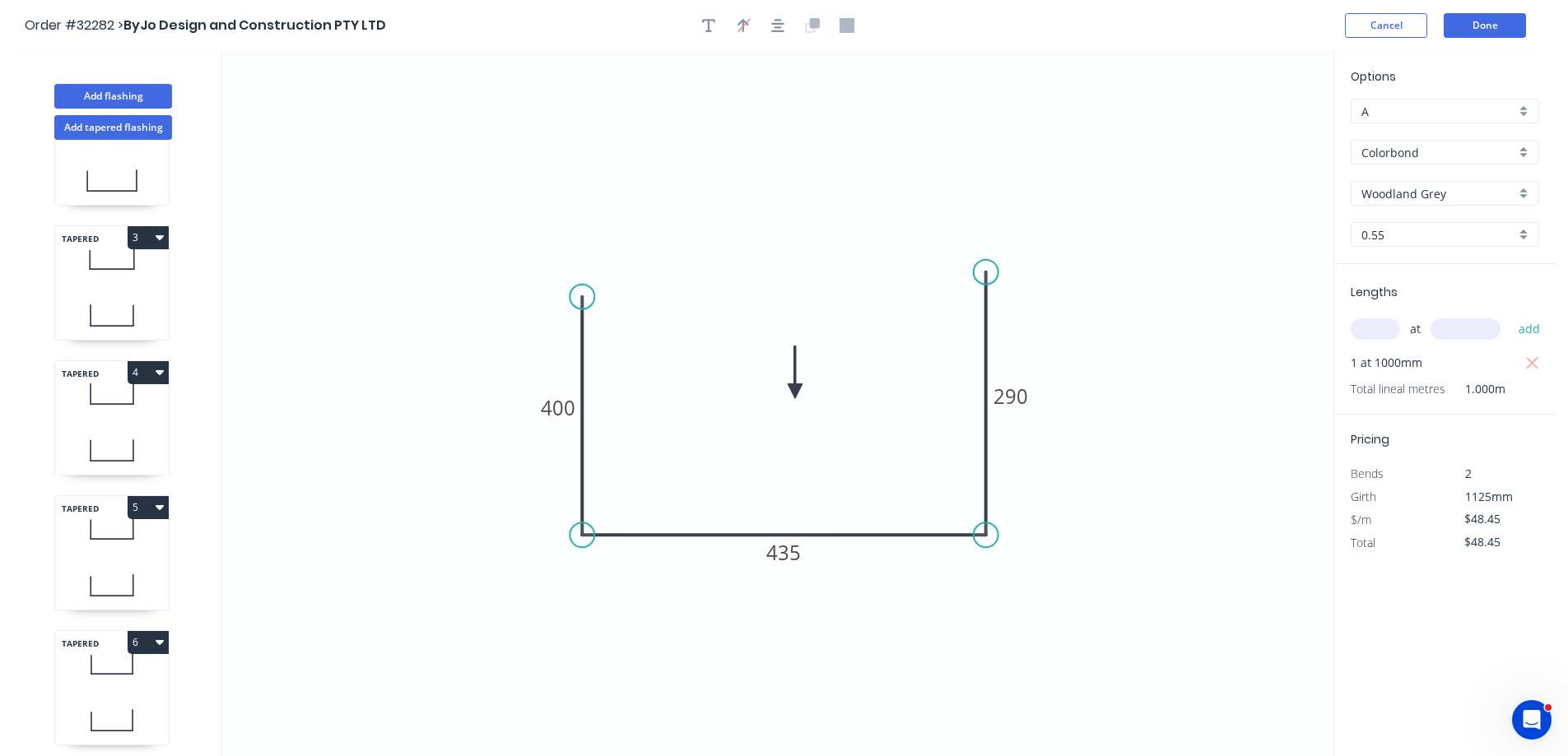
scroll to position [0, 0]
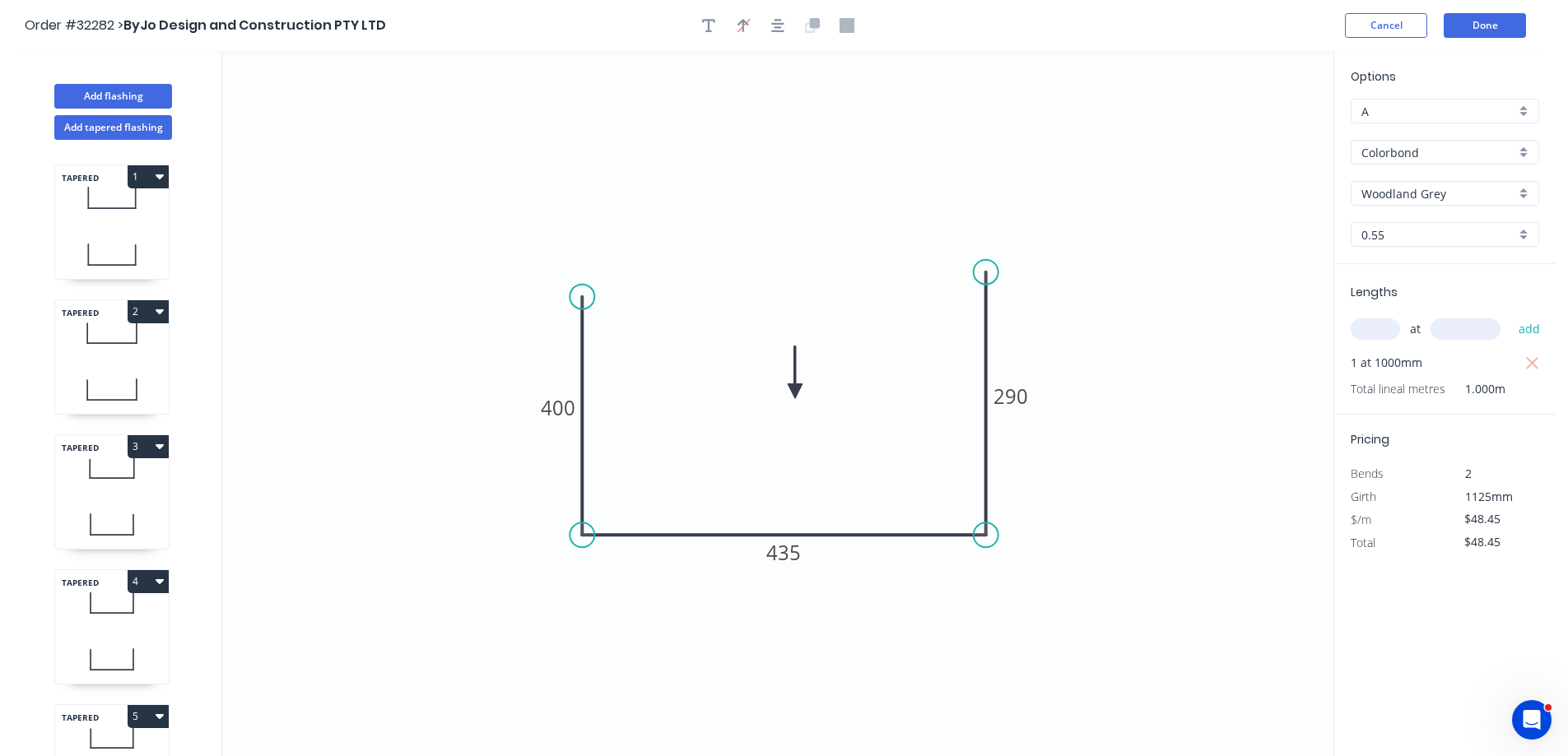
click at [164, 181] on button "1" at bounding box center [148, 177] width 41 height 23
click at [71, 247] on div "Delete" at bounding box center [91, 250] width 127 height 24
type input "$49.45"
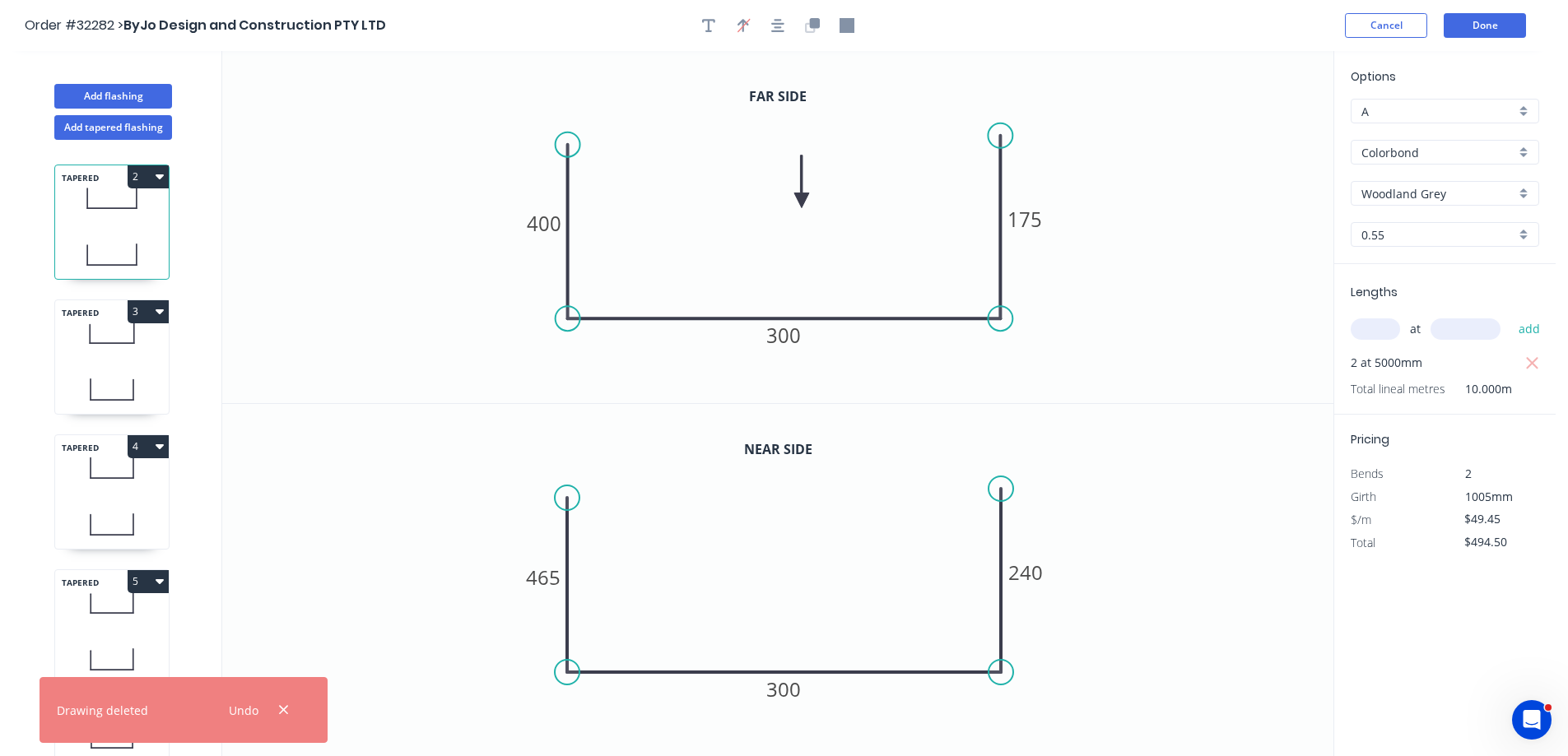
click at [160, 175] on icon "button" at bounding box center [160, 177] width 8 height 5
click at [57, 251] on div "Delete" at bounding box center [91, 250] width 127 height 24
type input "$197.80"
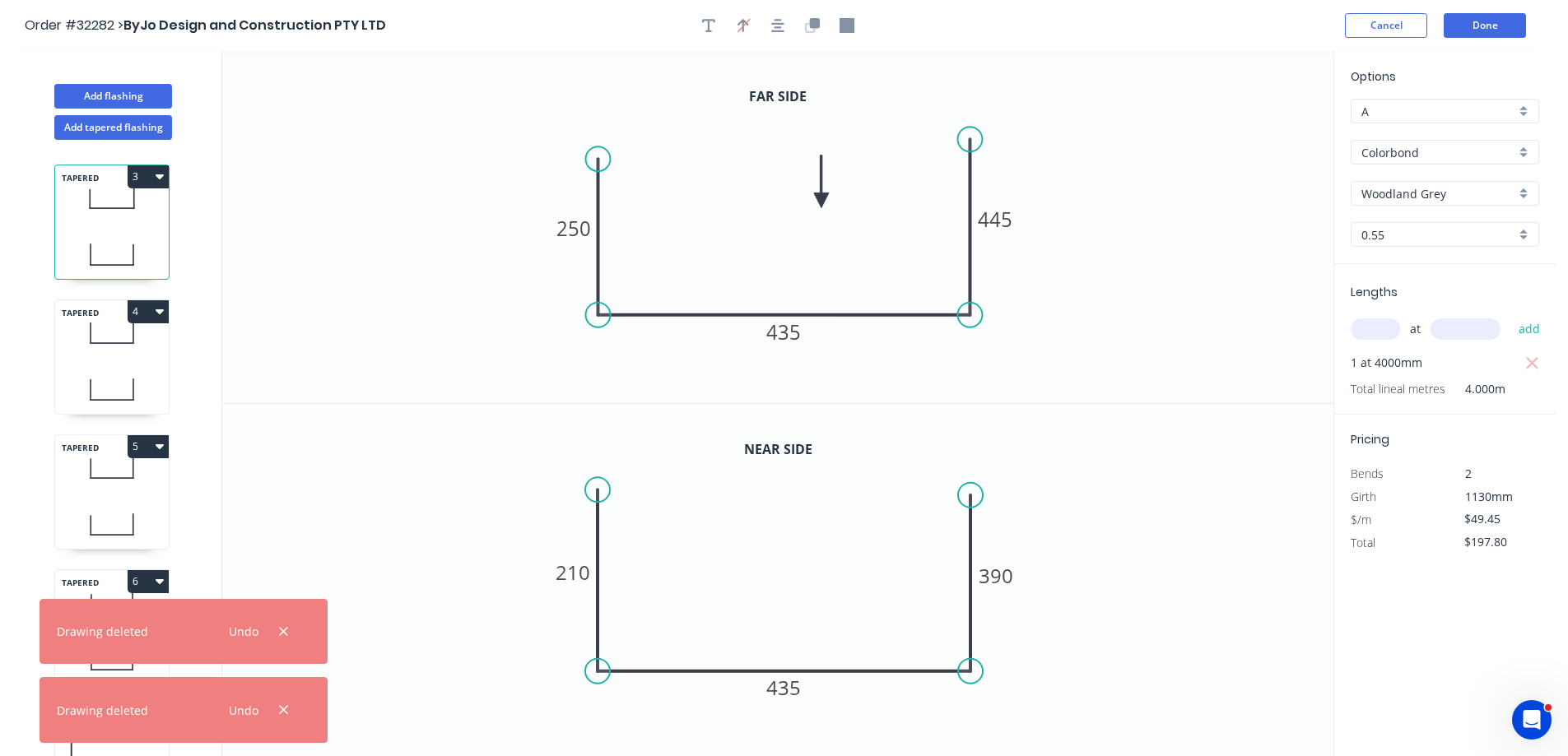
click at [159, 181] on icon "button" at bounding box center [160, 176] width 8 height 13
click at [77, 250] on div "Delete" at bounding box center [91, 250] width 127 height 24
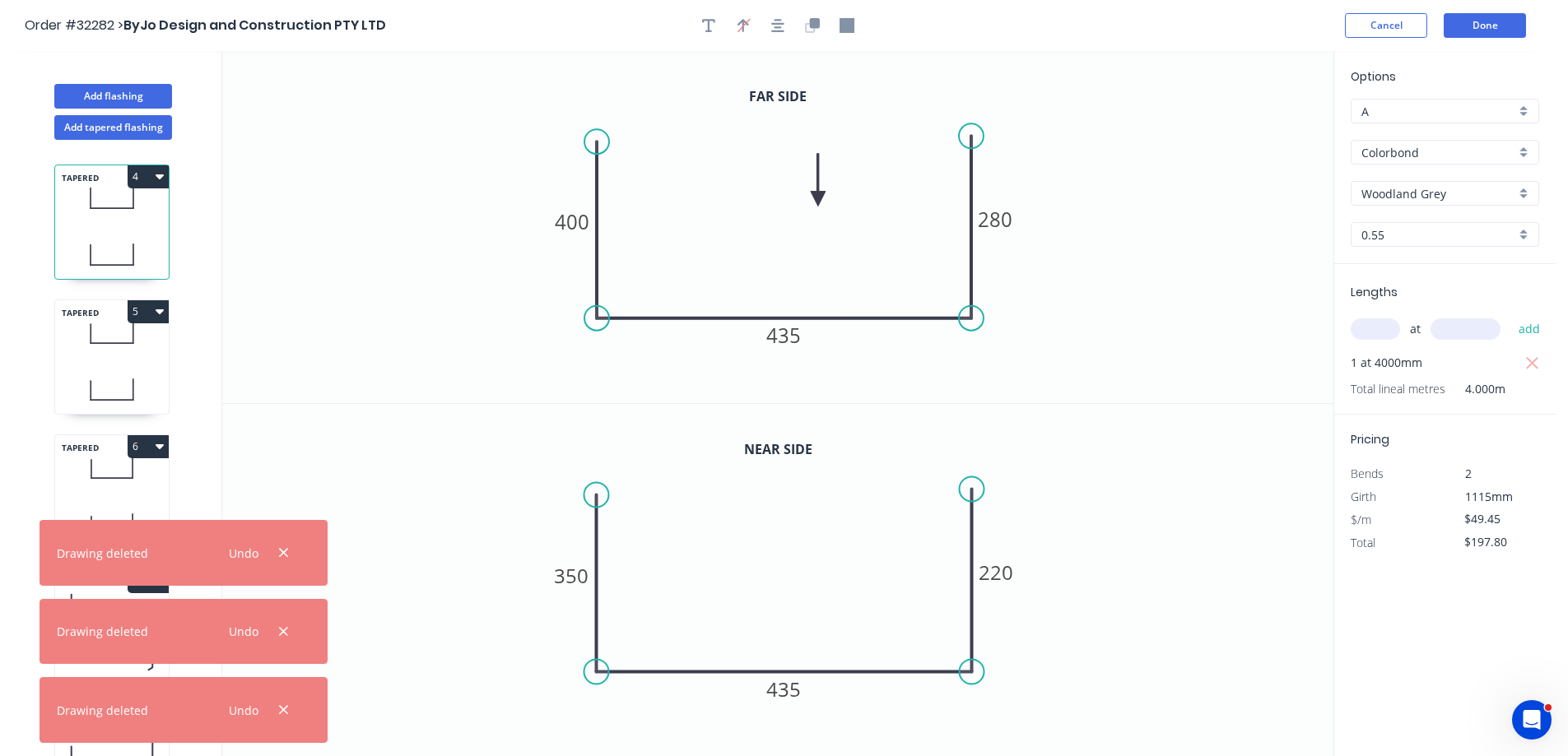
click at [161, 181] on icon "button" at bounding box center [160, 176] width 8 height 13
click at [67, 251] on div "Delete" at bounding box center [91, 250] width 127 height 24
type input "$45.85"
type input "$206.33"
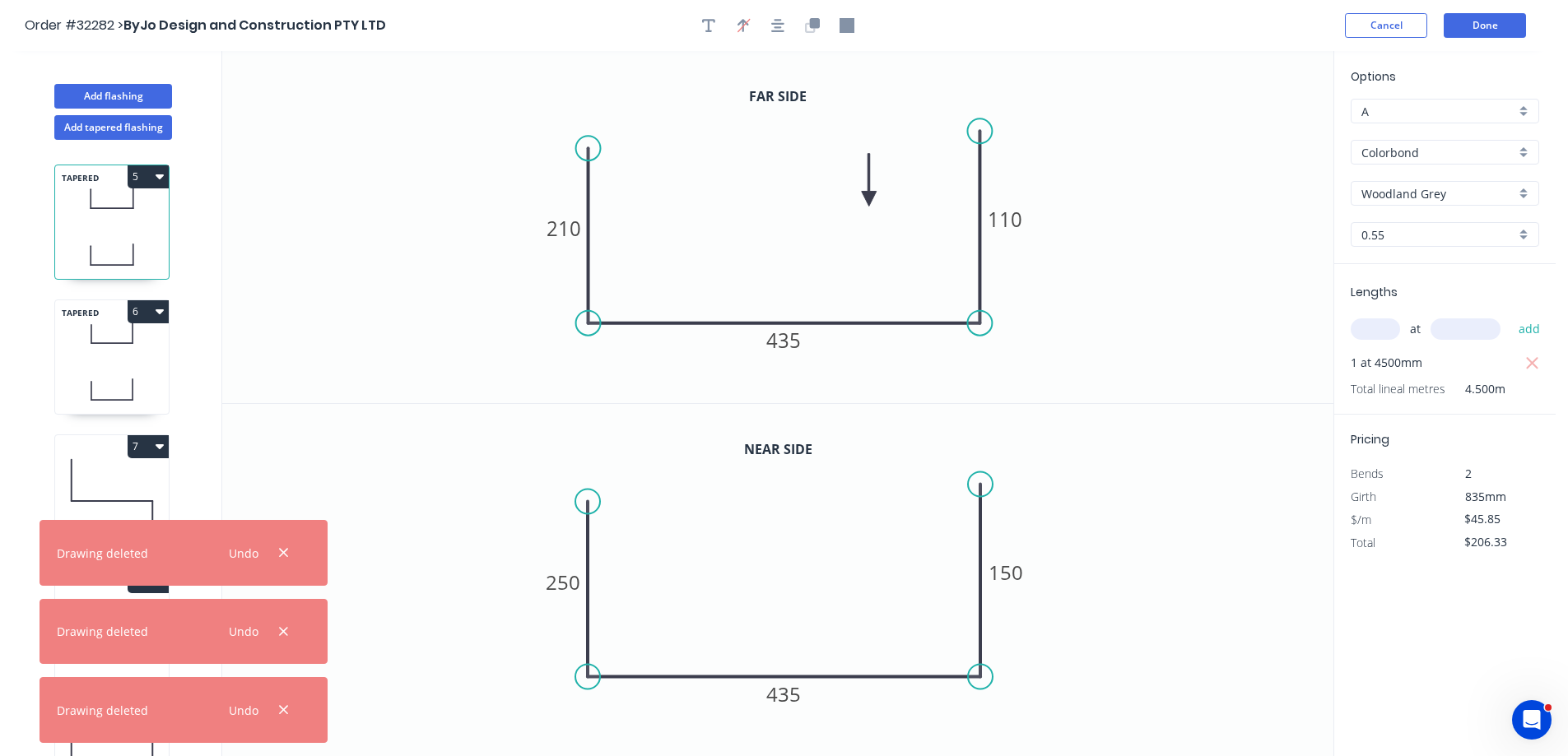
click at [157, 178] on icon "button" at bounding box center [160, 176] width 8 height 13
click at [59, 259] on div "Delete" at bounding box center [91, 250] width 127 height 24
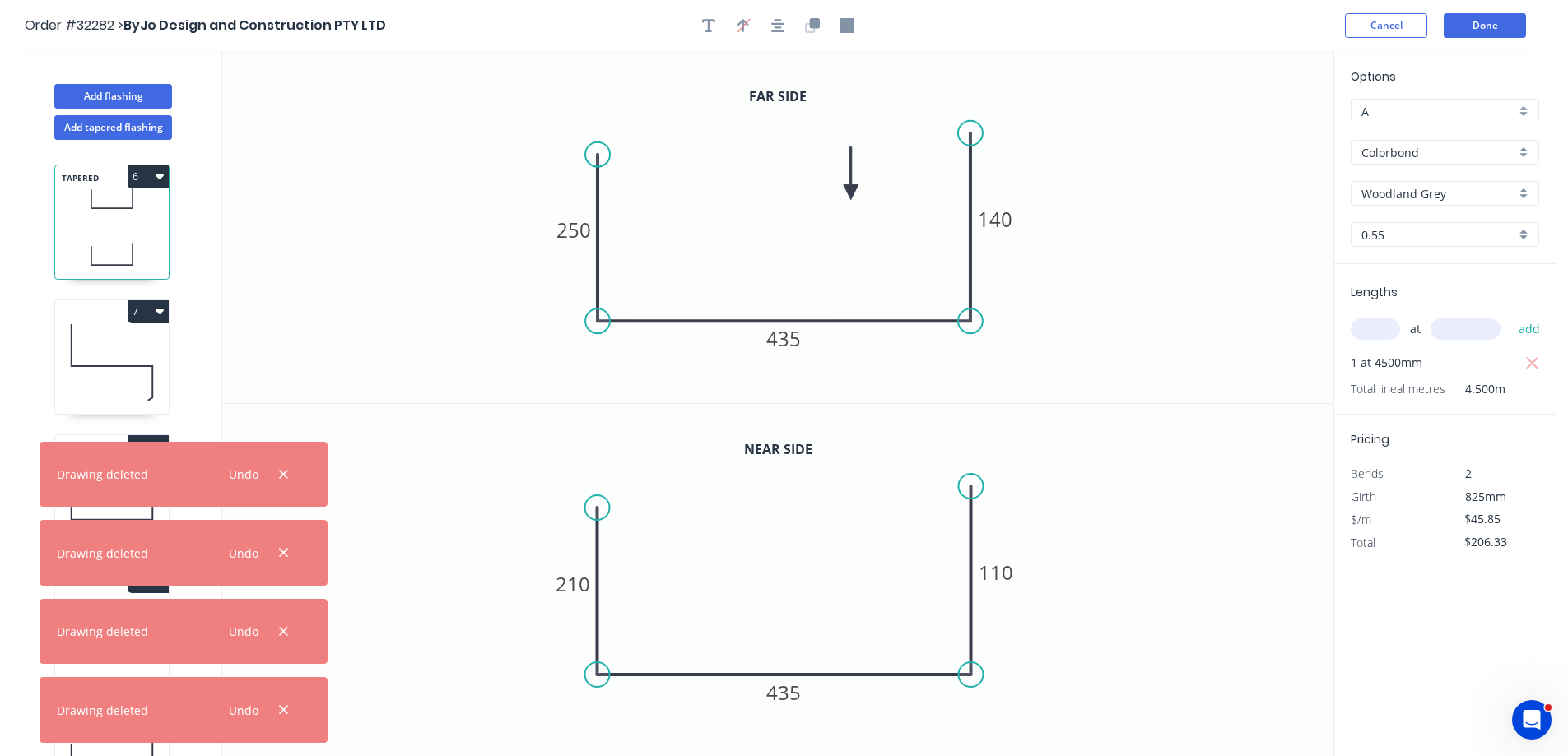
click at [160, 180] on icon "button" at bounding box center [160, 176] width 8 height 13
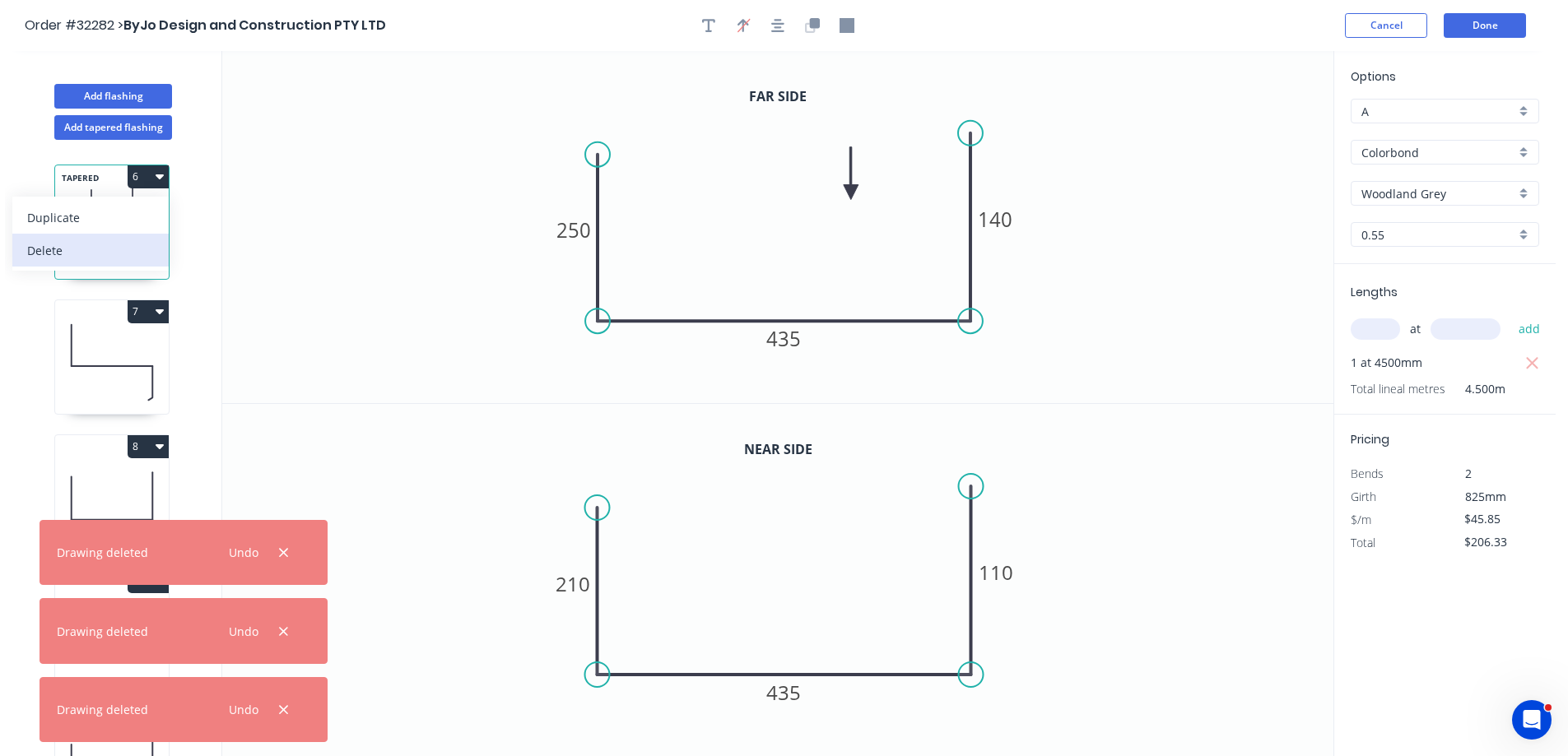
click at [64, 251] on div "Delete" at bounding box center [91, 250] width 127 height 24
type input "$39.01"
type input "$335.49"
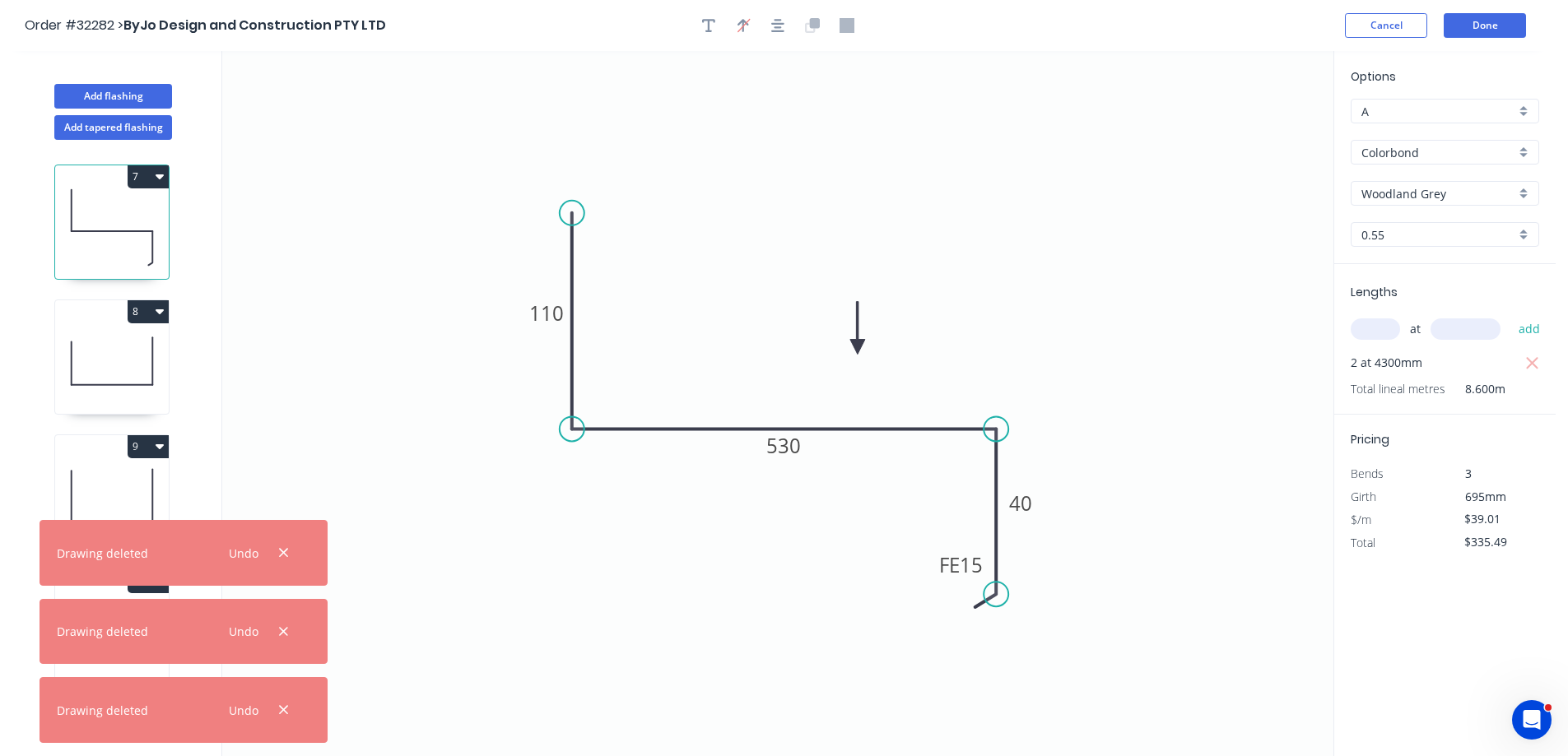
click at [166, 181] on button "7" at bounding box center [148, 177] width 41 height 23
click at [74, 256] on div "Delete" at bounding box center [91, 250] width 127 height 24
type input "$48.45"
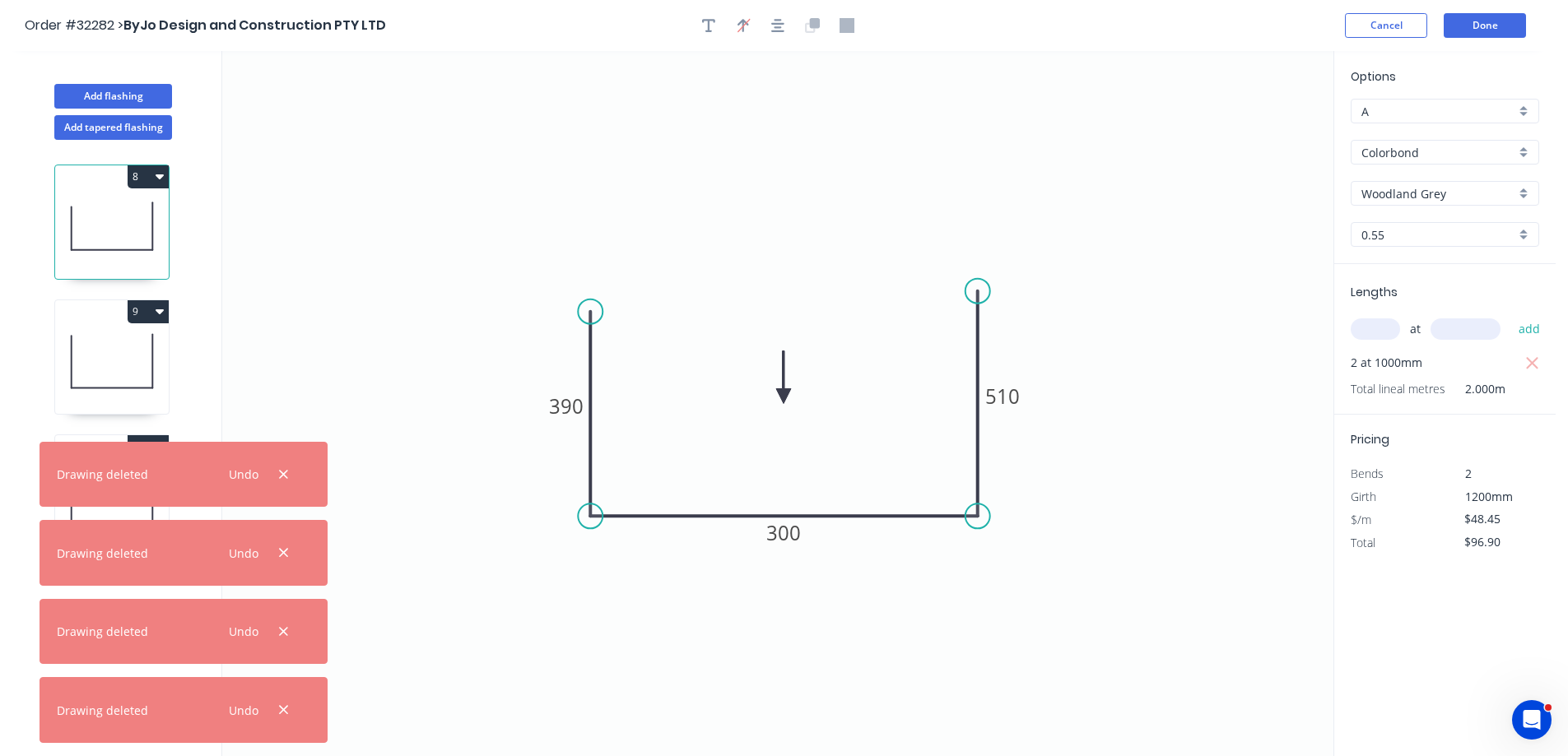
click at [166, 178] on button "8" at bounding box center [148, 177] width 41 height 23
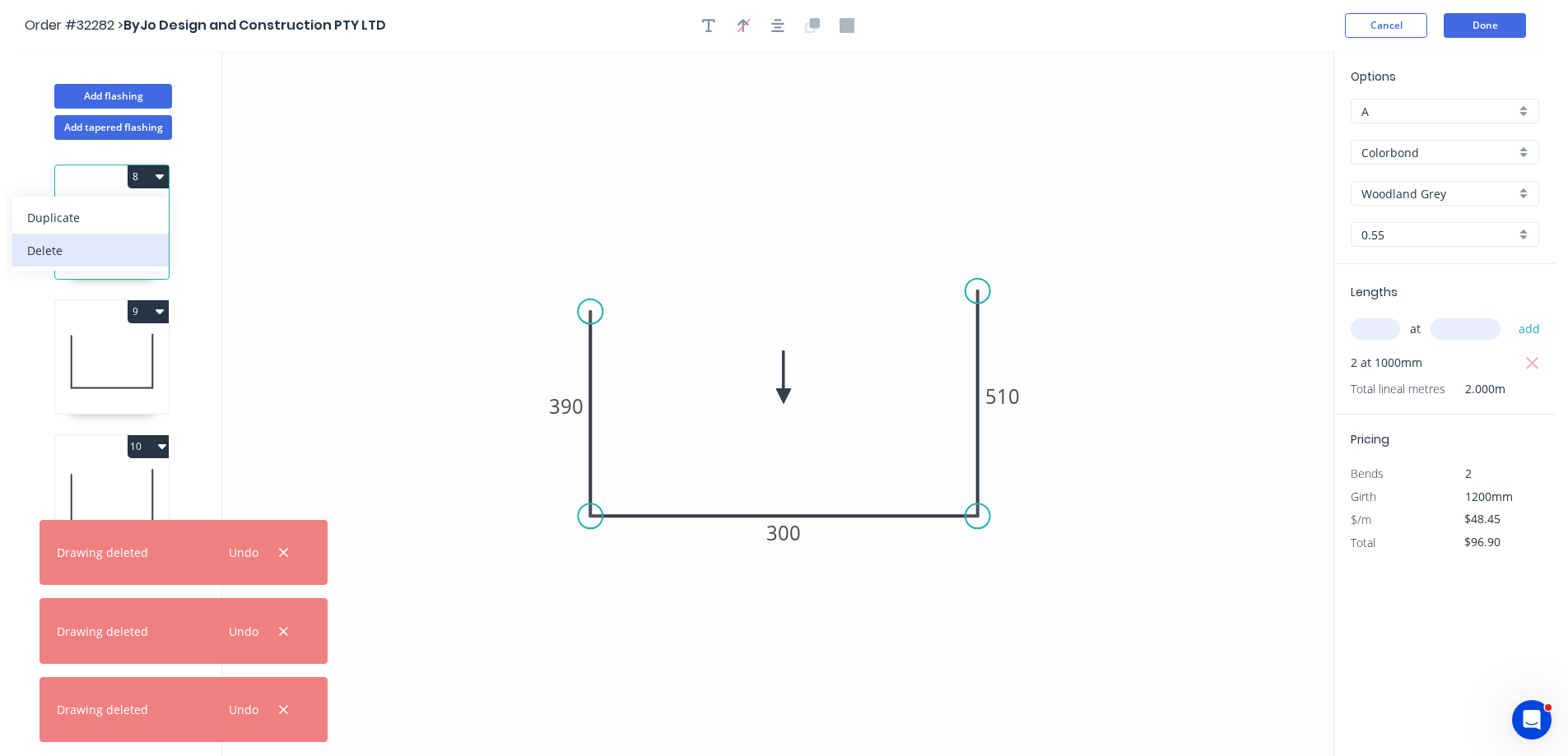
click at [65, 262] on button "Delete" at bounding box center [91, 250] width 157 height 33
type input "$48.45"
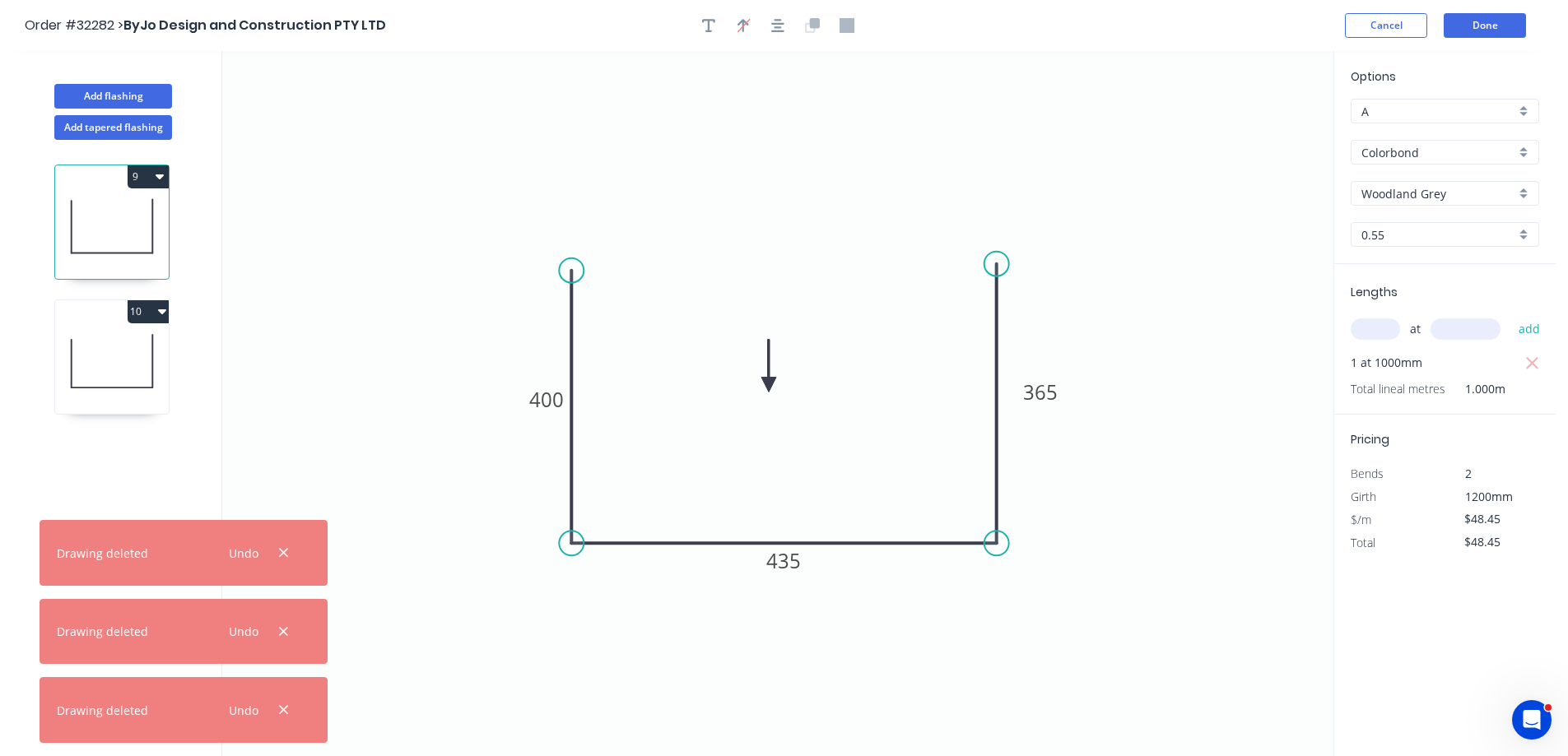
click at [163, 182] on icon "button" at bounding box center [160, 176] width 8 height 13
click at [70, 250] on div "Delete" at bounding box center [91, 250] width 127 height 24
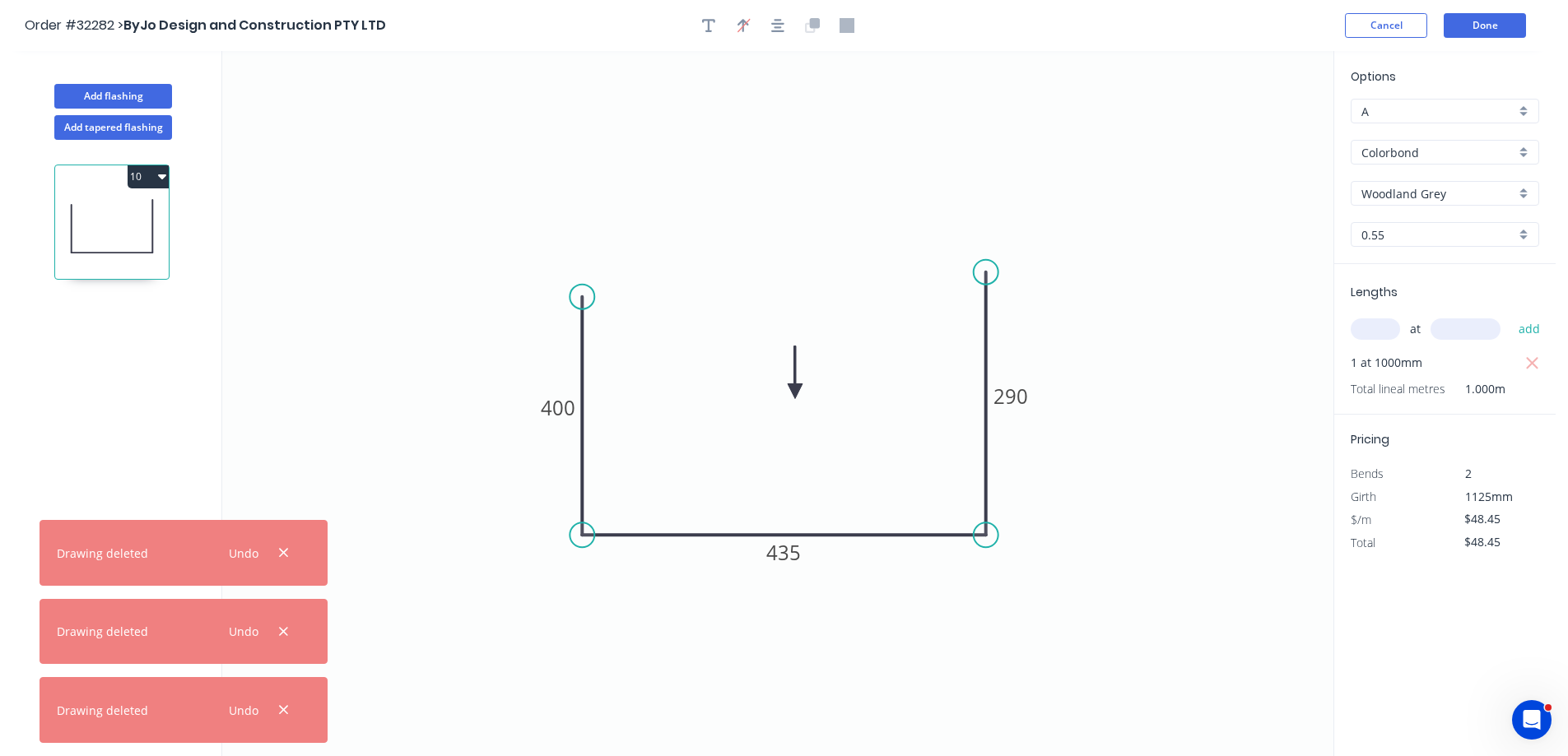
click at [162, 177] on icon "button" at bounding box center [162, 177] width 8 height 5
click at [86, 245] on div "Delete" at bounding box center [91, 250] width 127 height 24
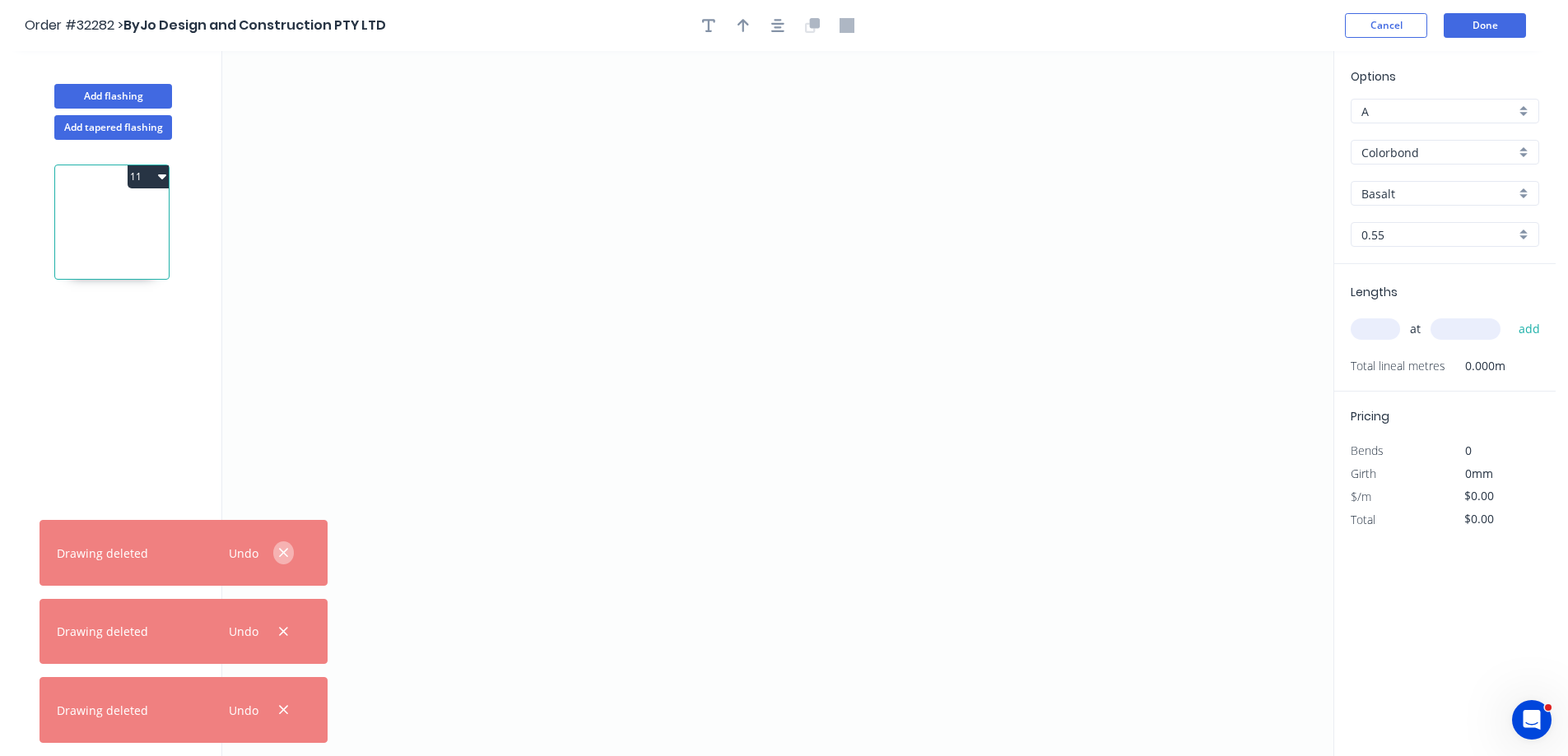
click at [281, 556] on icon "button" at bounding box center [283, 553] width 11 height 15
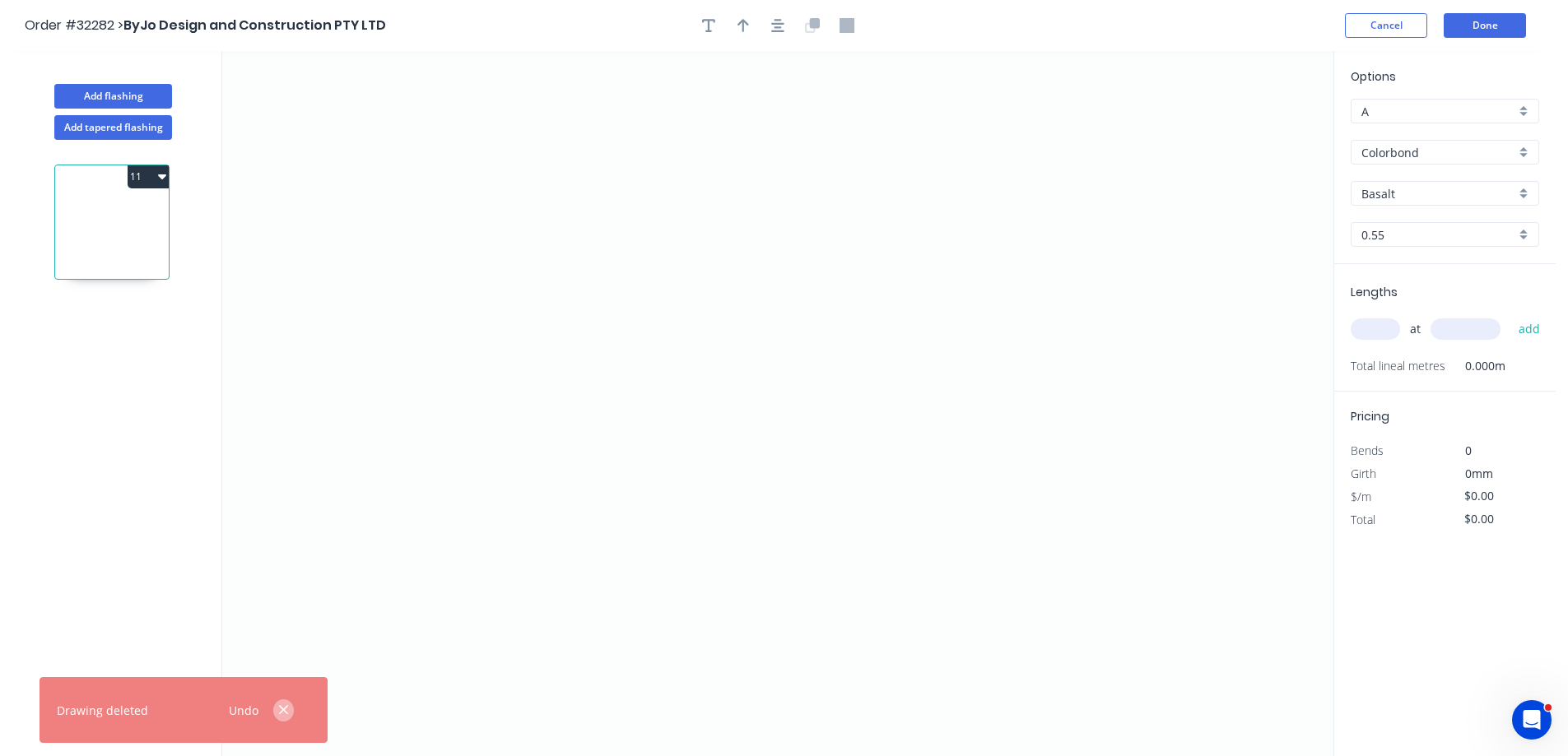
click at [286, 715] on icon "button" at bounding box center [283, 710] width 11 height 15
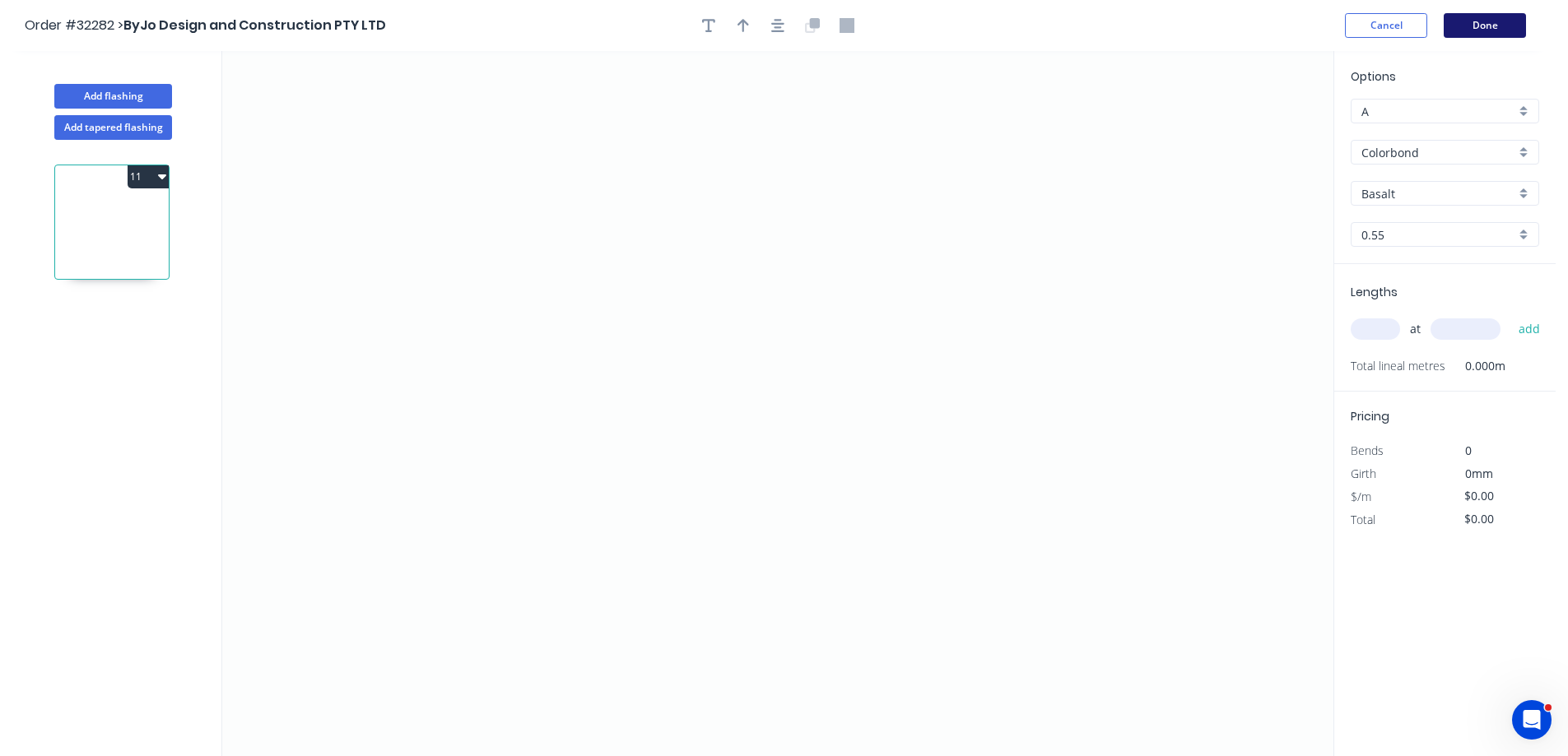
click at [1498, 36] on button "Done" at bounding box center [1485, 26] width 82 height 25
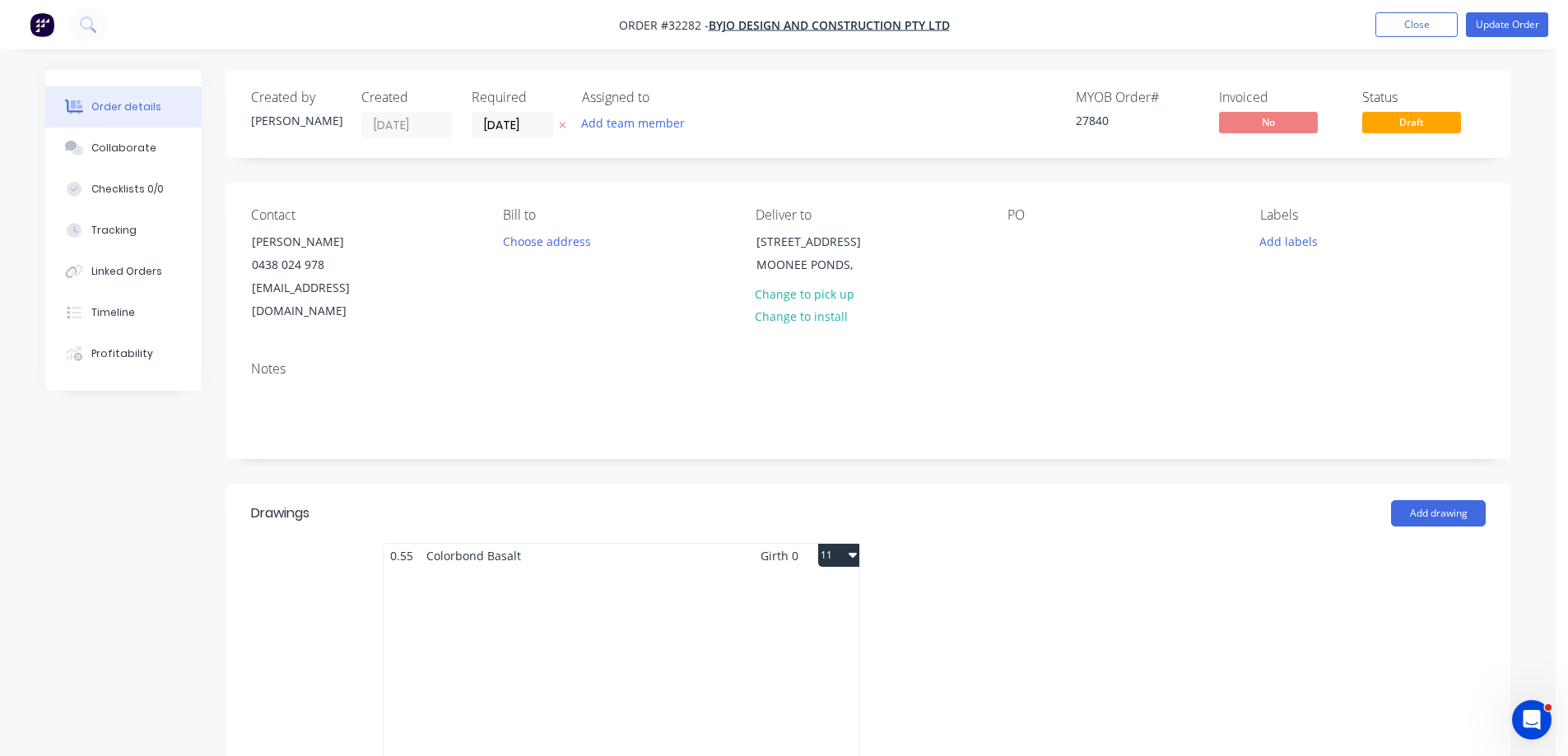
scroll to position [329, 0]
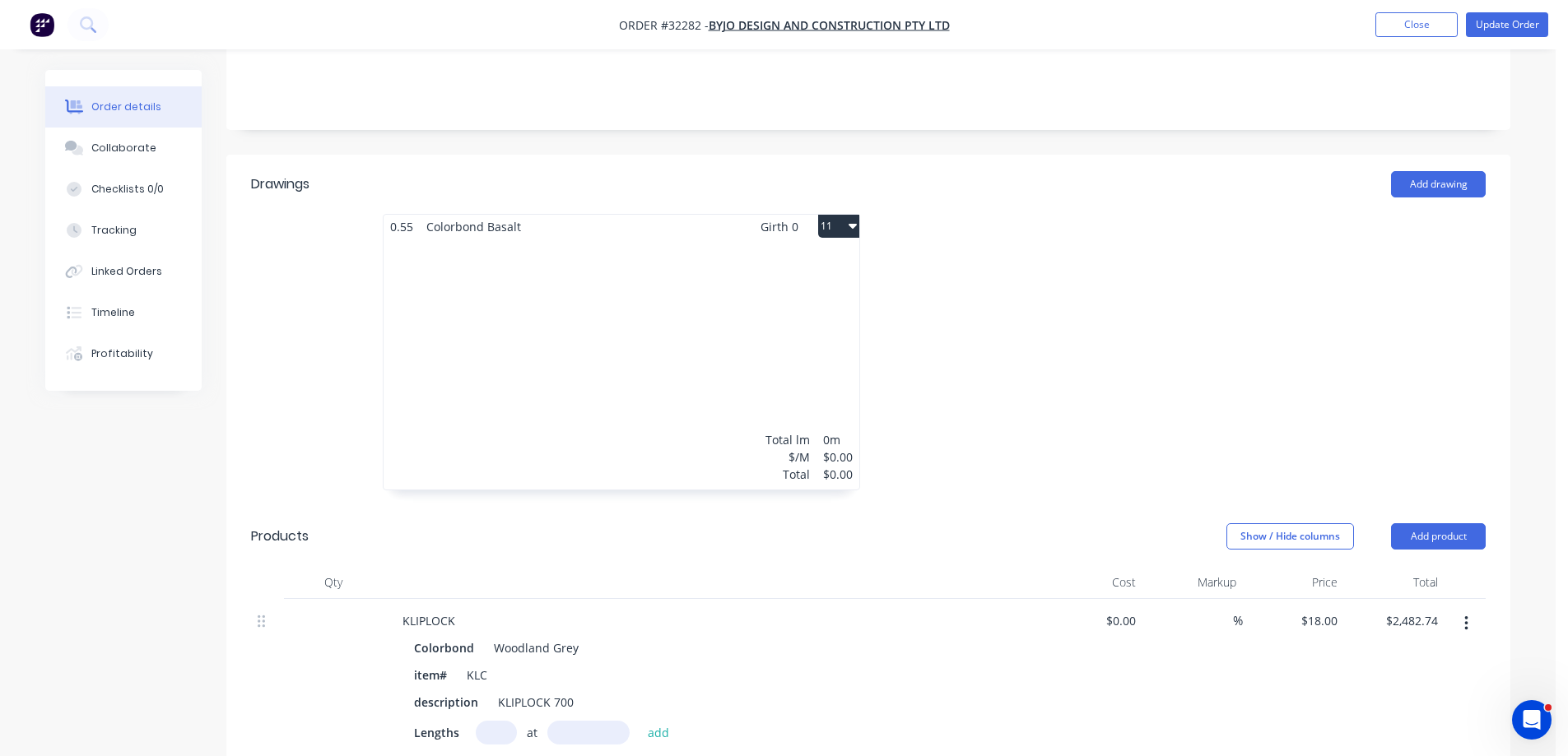
click at [852, 214] on button "11" at bounding box center [839, 226] width 41 height 23
click at [742, 320] on div "Delete" at bounding box center [781, 331] width 127 height 24
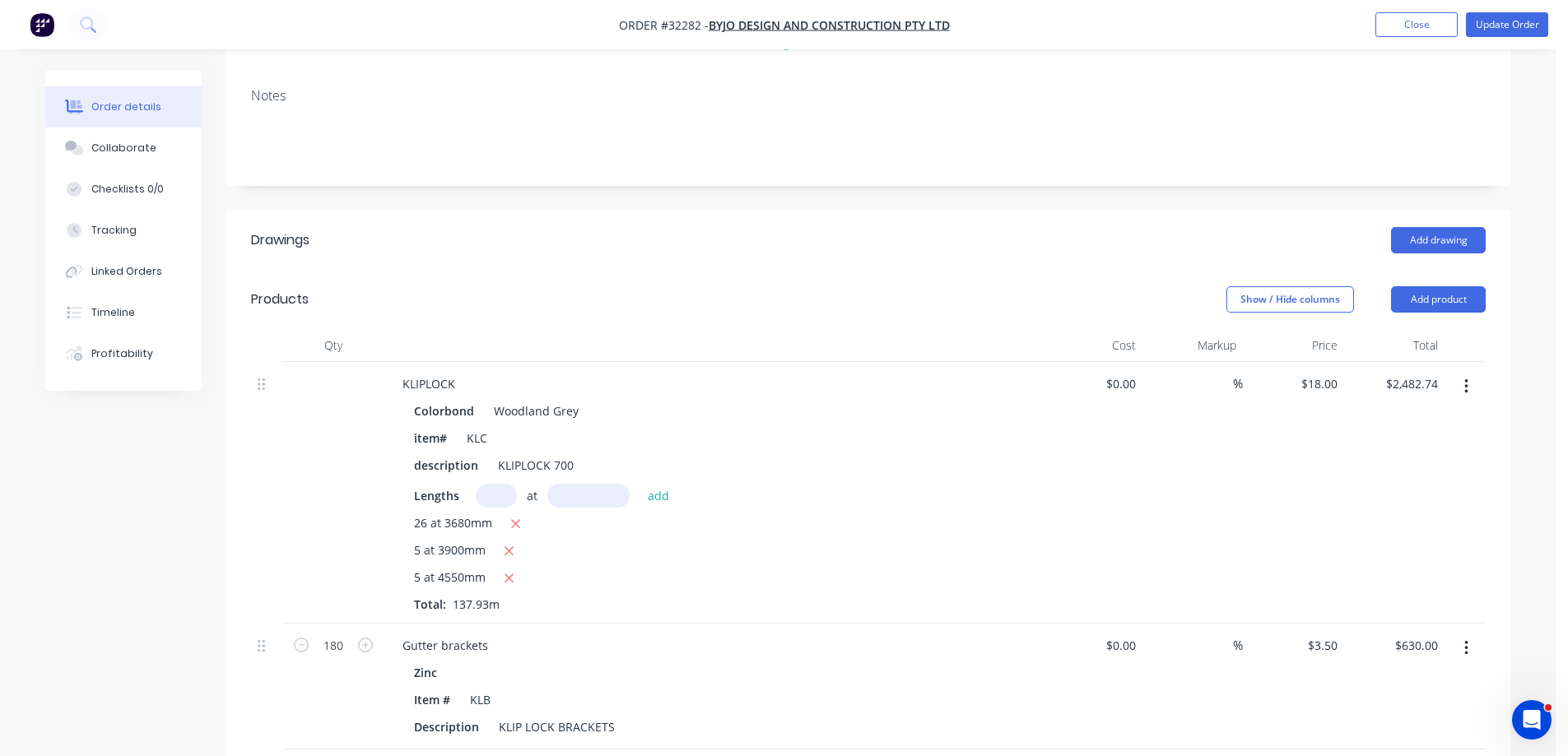
scroll to position [438, 0]
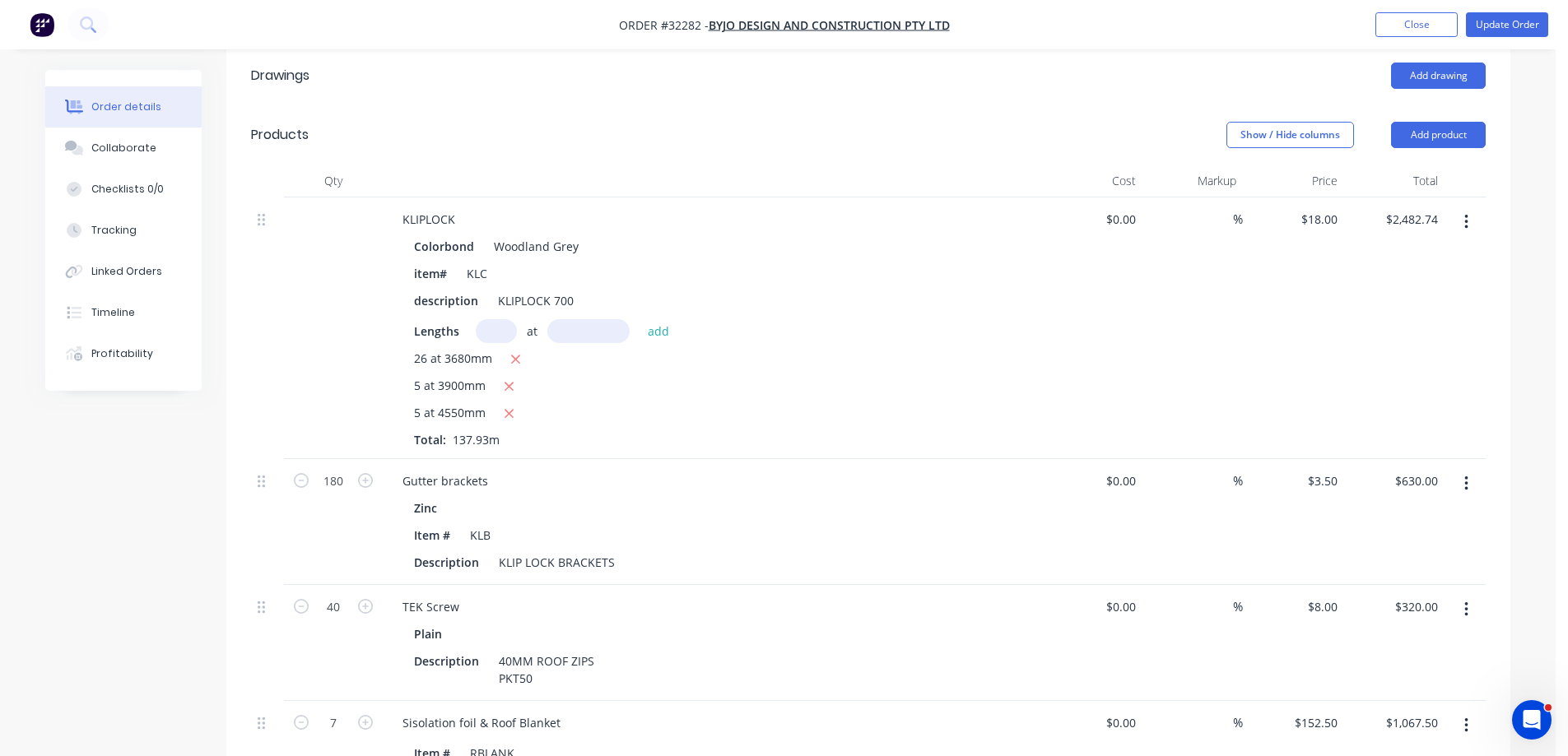
click at [1470, 207] on button "button" at bounding box center [1466, 222] width 39 height 30
click at [1371, 352] on div "Delete" at bounding box center [1408, 364] width 127 height 24
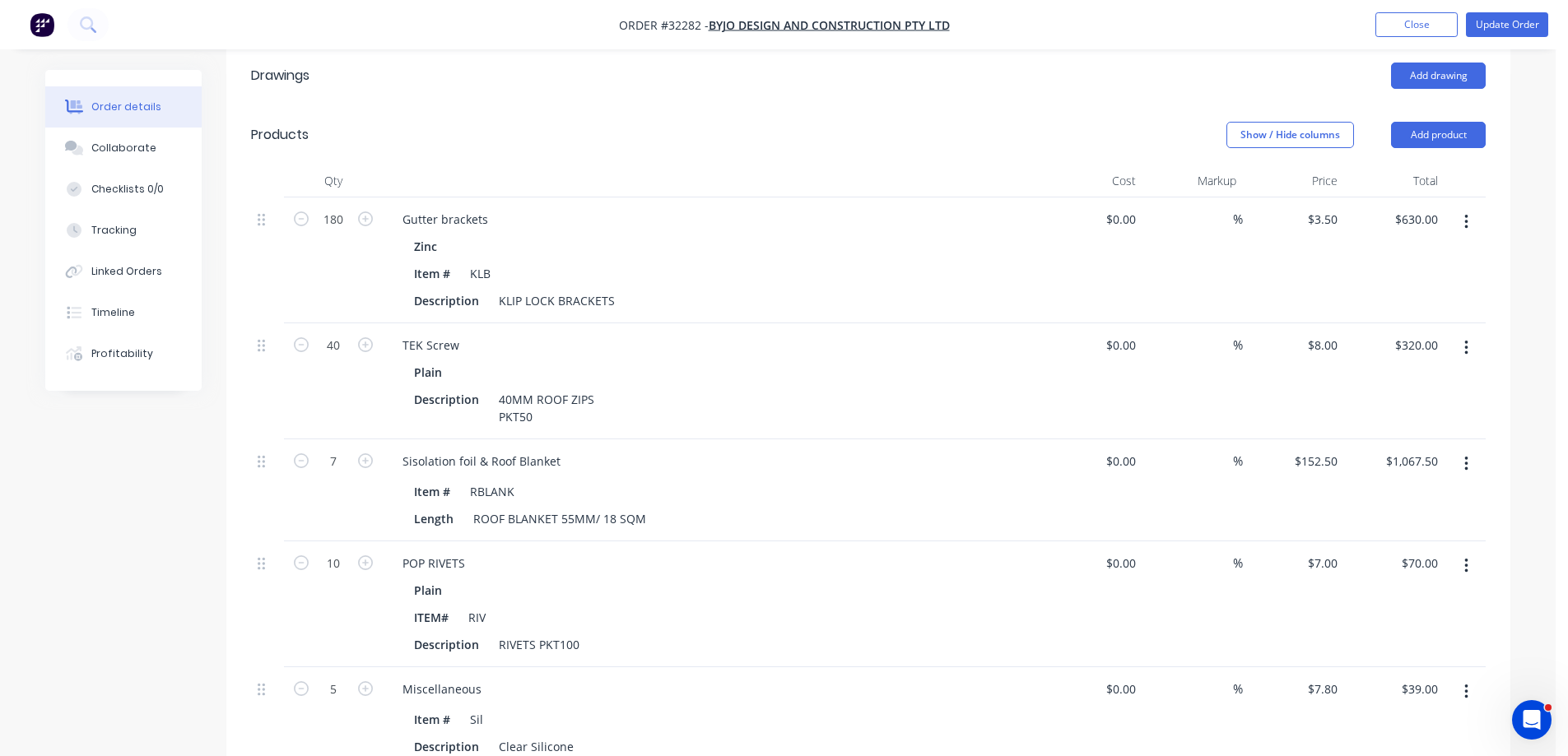
click at [1464, 213] on icon "button" at bounding box center [1466, 222] width 4 height 18
click at [1409, 352] on div "Delete" at bounding box center [1408, 364] width 127 height 24
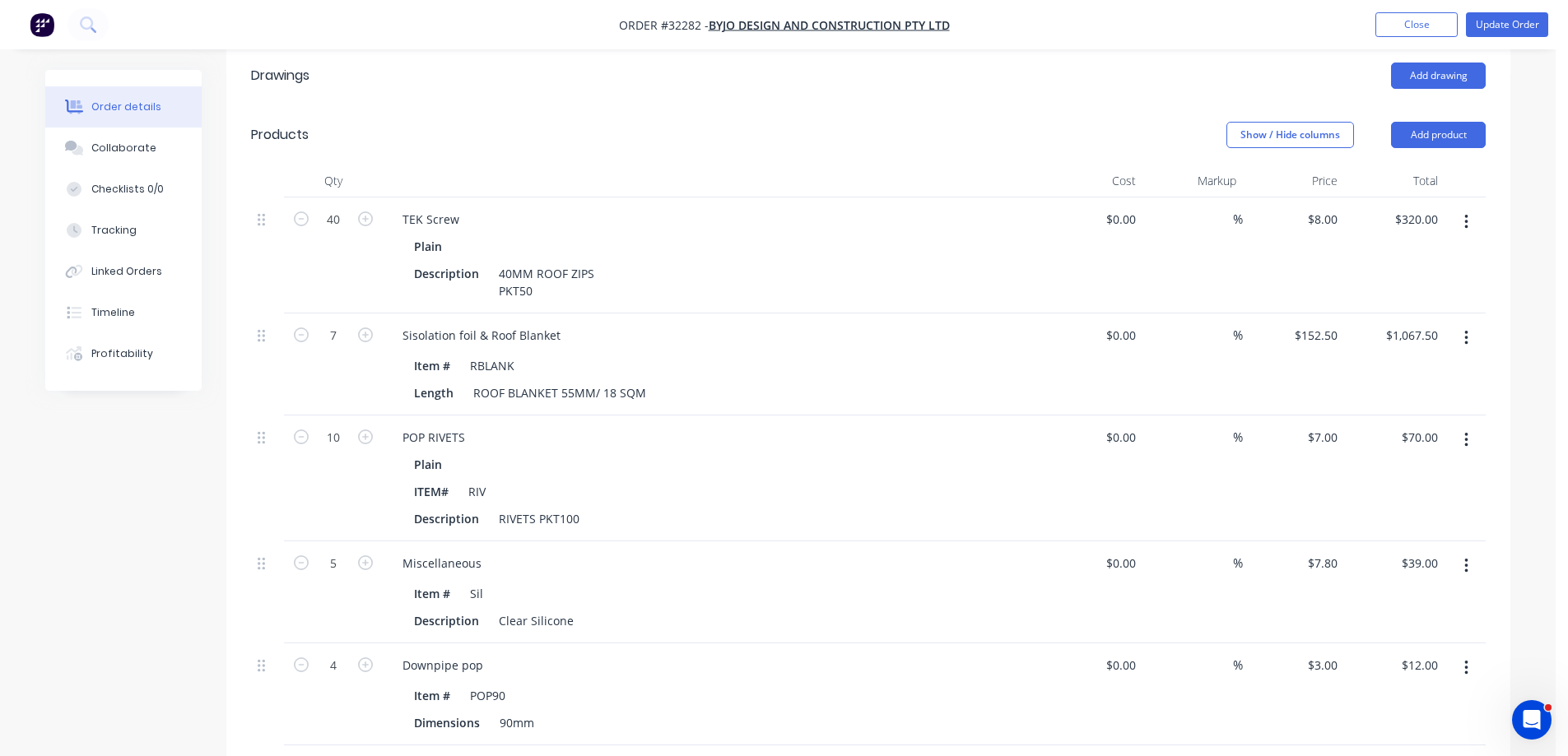
click at [1470, 207] on button "button" at bounding box center [1466, 222] width 39 height 30
click at [1415, 352] on div "Delete" at bounding box center [1408, 364] width 127 height 24
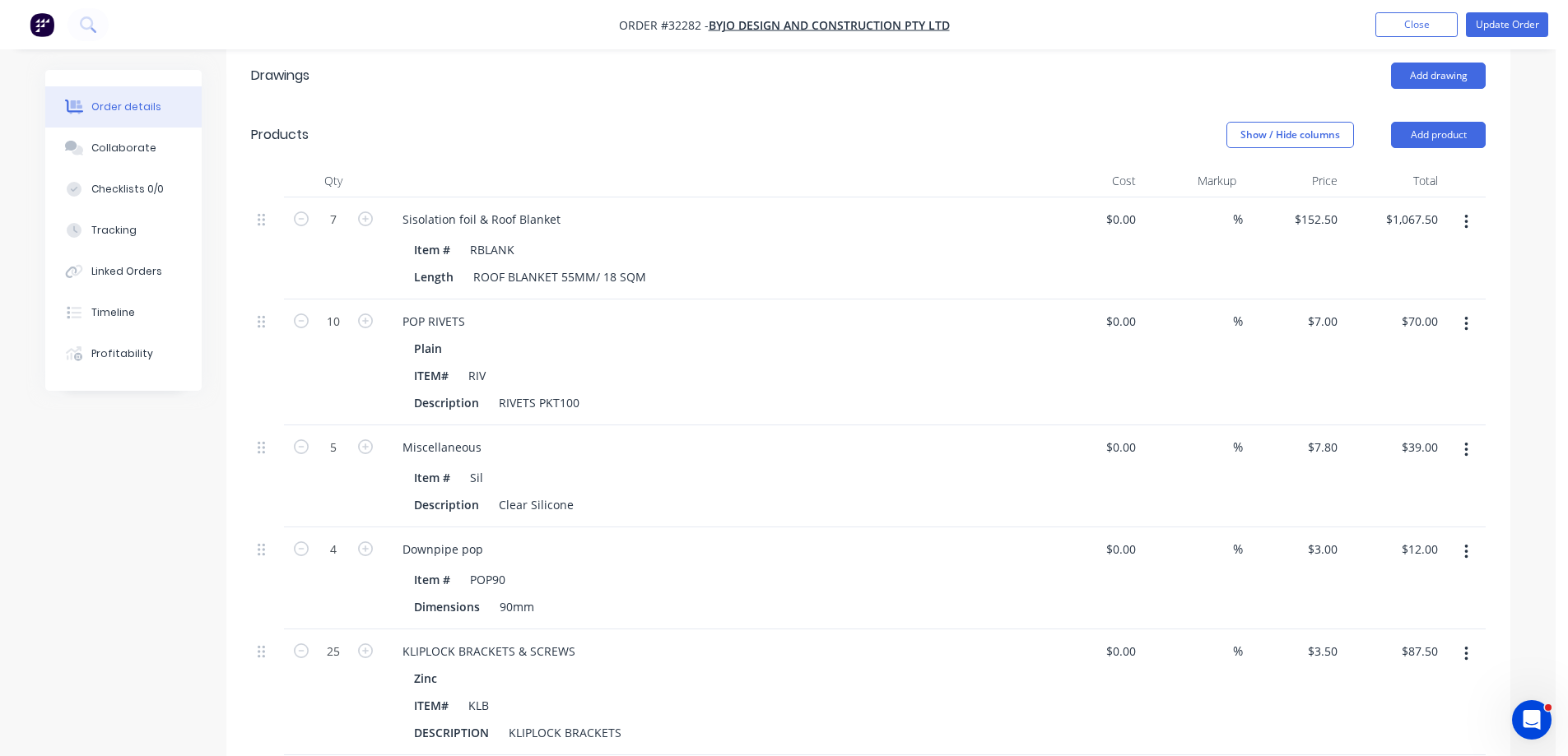
click at [1466, 213] on icon "button" at bounding box center [1466, 222] width 4 height 18
click at [1391, 352] on div "Delete" at bounding box center [1408, 364] width 127 height 24
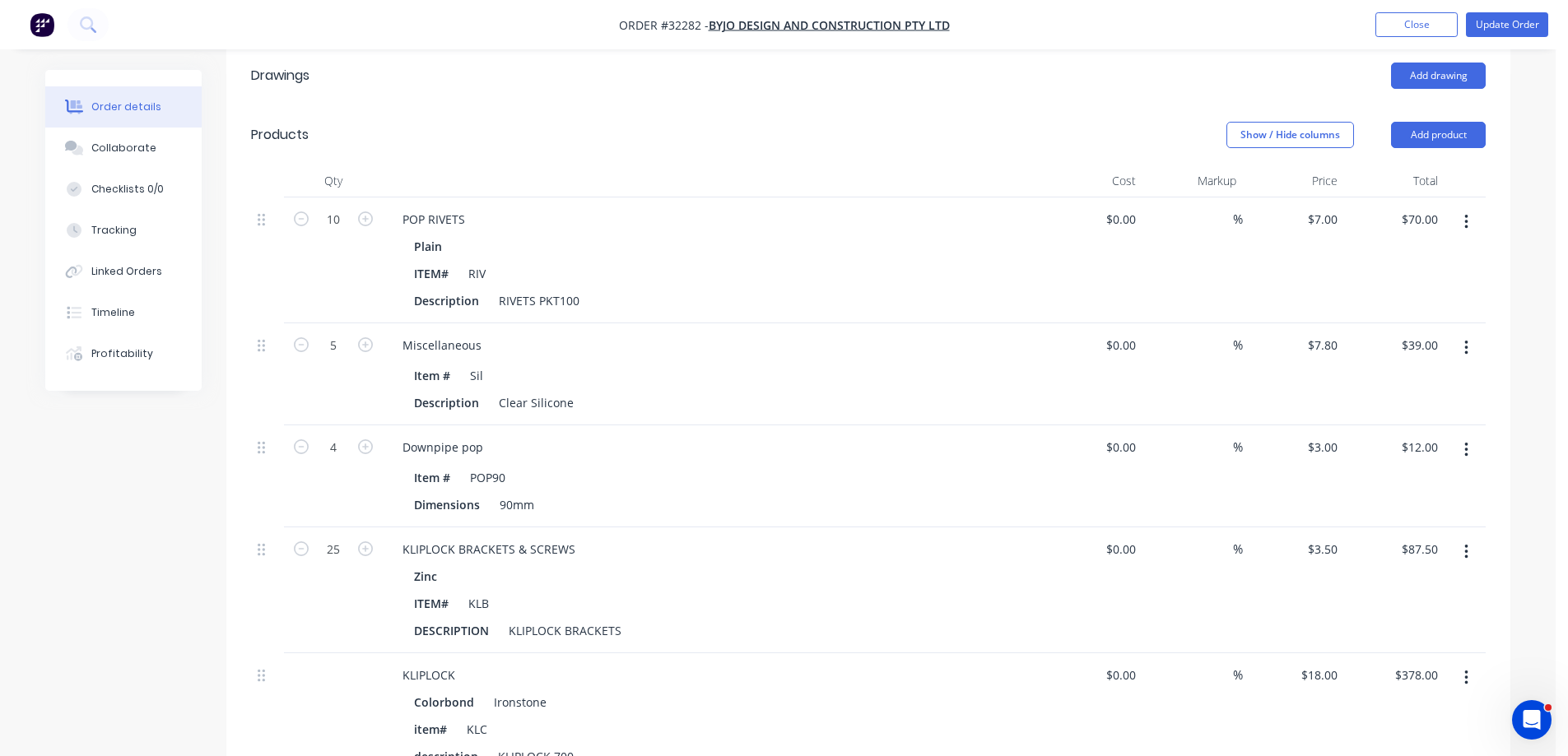
click at [1468, 207] on button "button" at bounding box center [1466, 222] width 39 height 30
click at [1393, 352] on div "Delete" at bounding box center [1408, 364] width 127 height 24
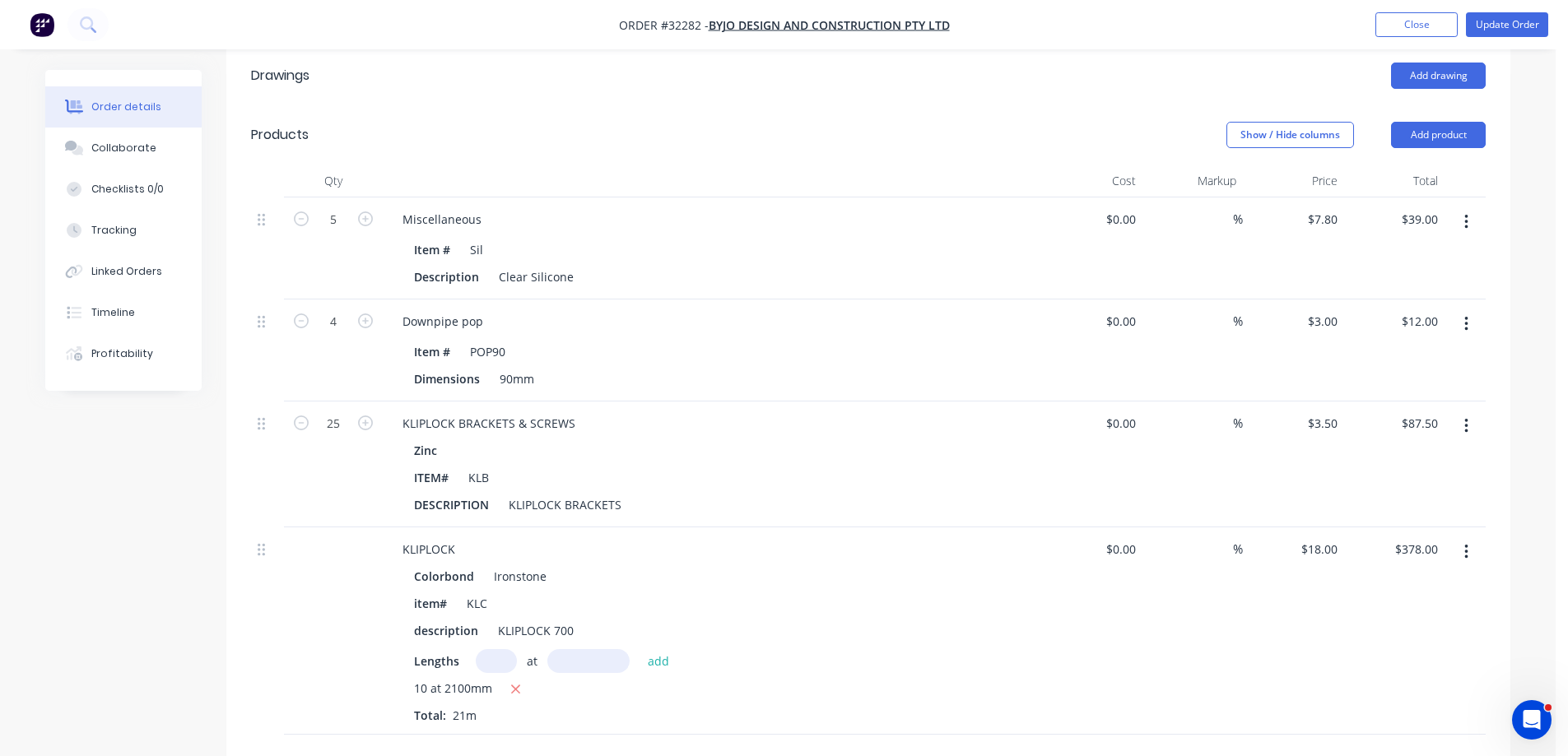
click at [1467, 213] on icon "button" at bounding box center [1466, 222] width 4 height 18
drag, startPoint x: 1396, startPoint y: 343, endPoint x: 1425, endPoint y: 289, distance: 61.3
click at [1396, 352] on div "Delete" at bounding box center [1408, 364] width 127 height 24
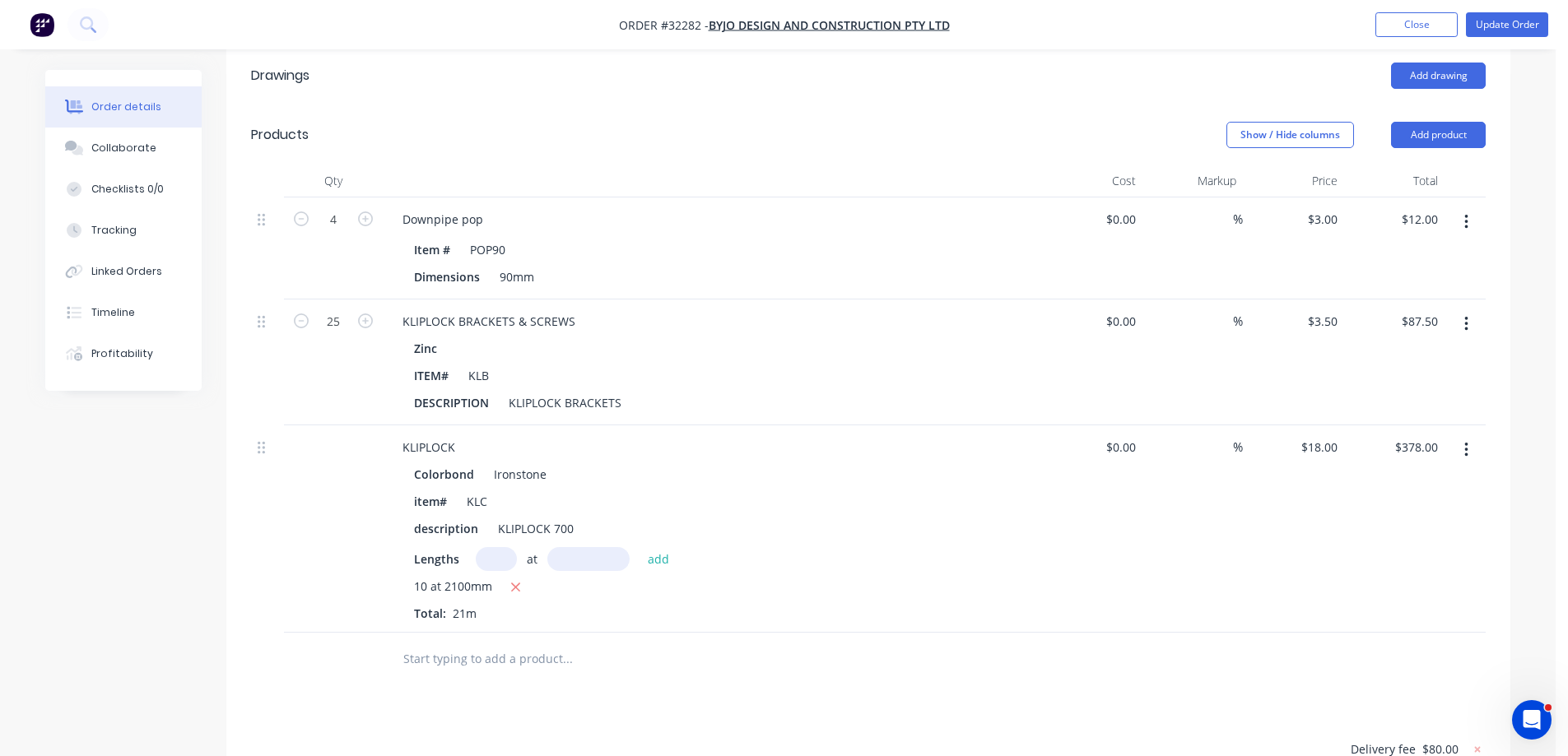
click at [1471, 207] on button "button" at bounding box center [1466, 222] width 39 height 30
drag, startPoint x: 1406, startPoint y: 353, endPoint x: 1437, endPoint y: 301, distance: 60.5
click at [1406, 351] on button "Delete" at bounding box center [1408, 364] width 157 height 33
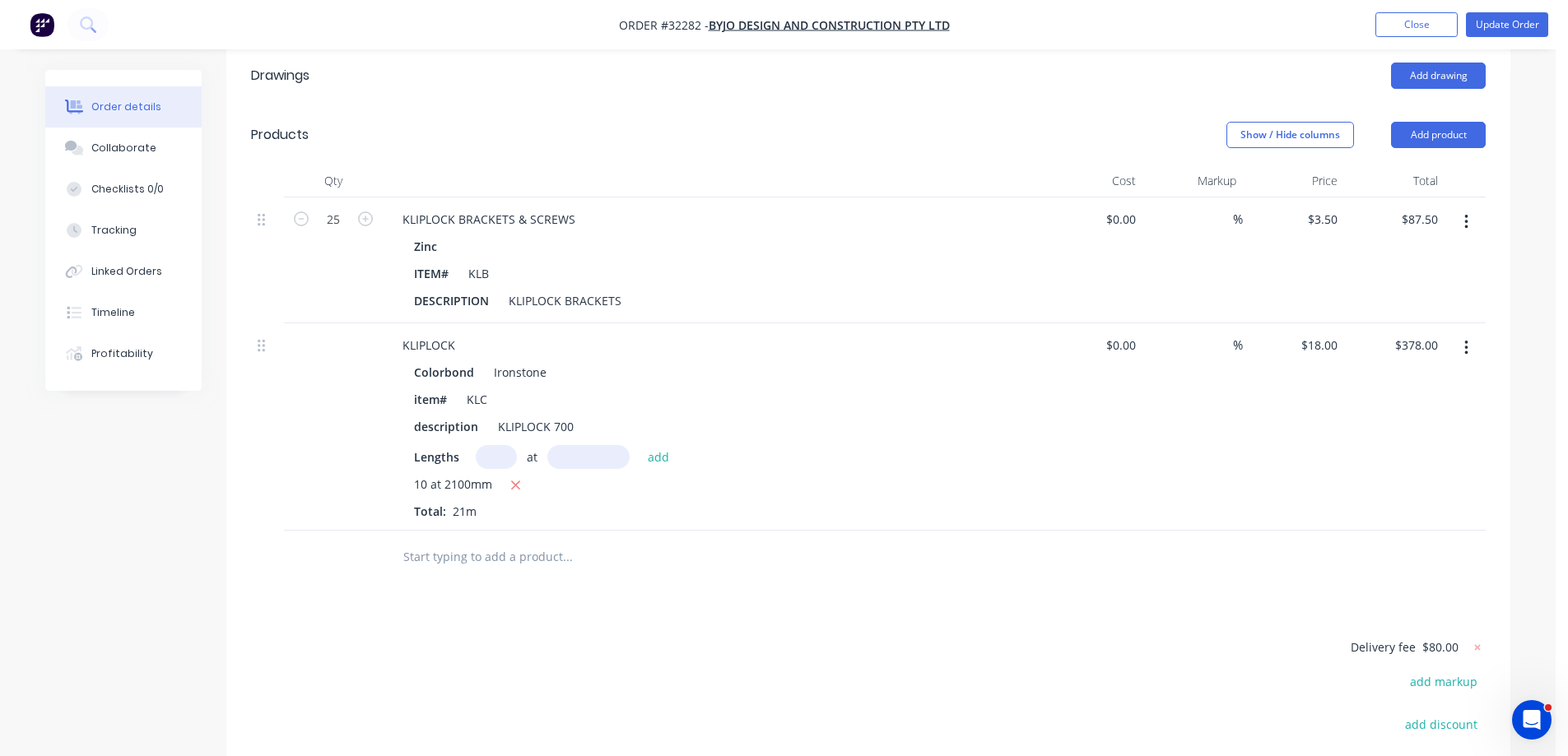
click at [1469, 207] on button "button" at bounding box center [1466, 222] width 39 height 30
click at [1401, 352] on div "Delete" at bounding box center [1408, 364] width 127 height 24
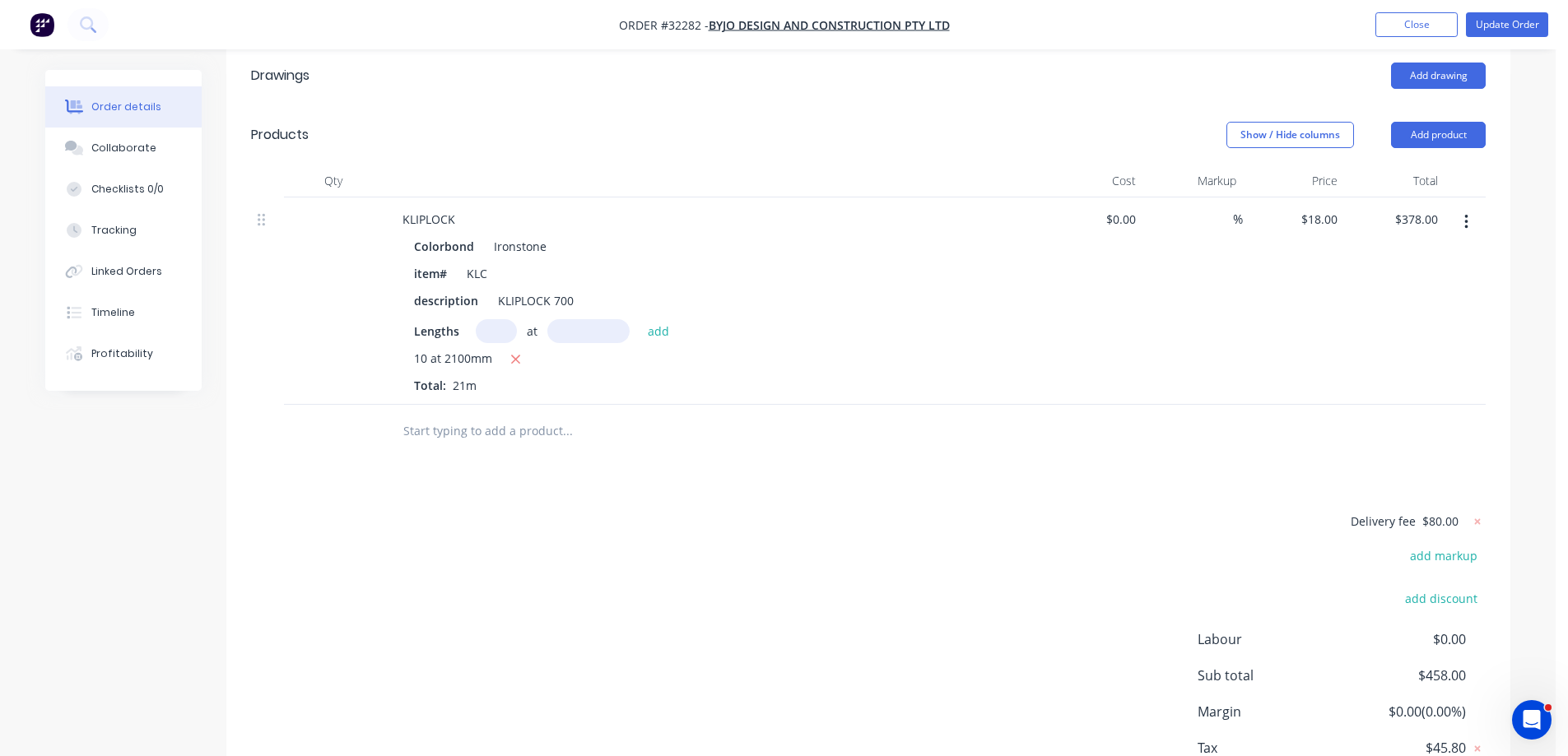
click at [1466, 213] on icon "button" at bounding box center [1466, 222] width 4 height 18
click at [1407, 352] on div "Delete" at bounding box center [1408, 364] width 127 height 24
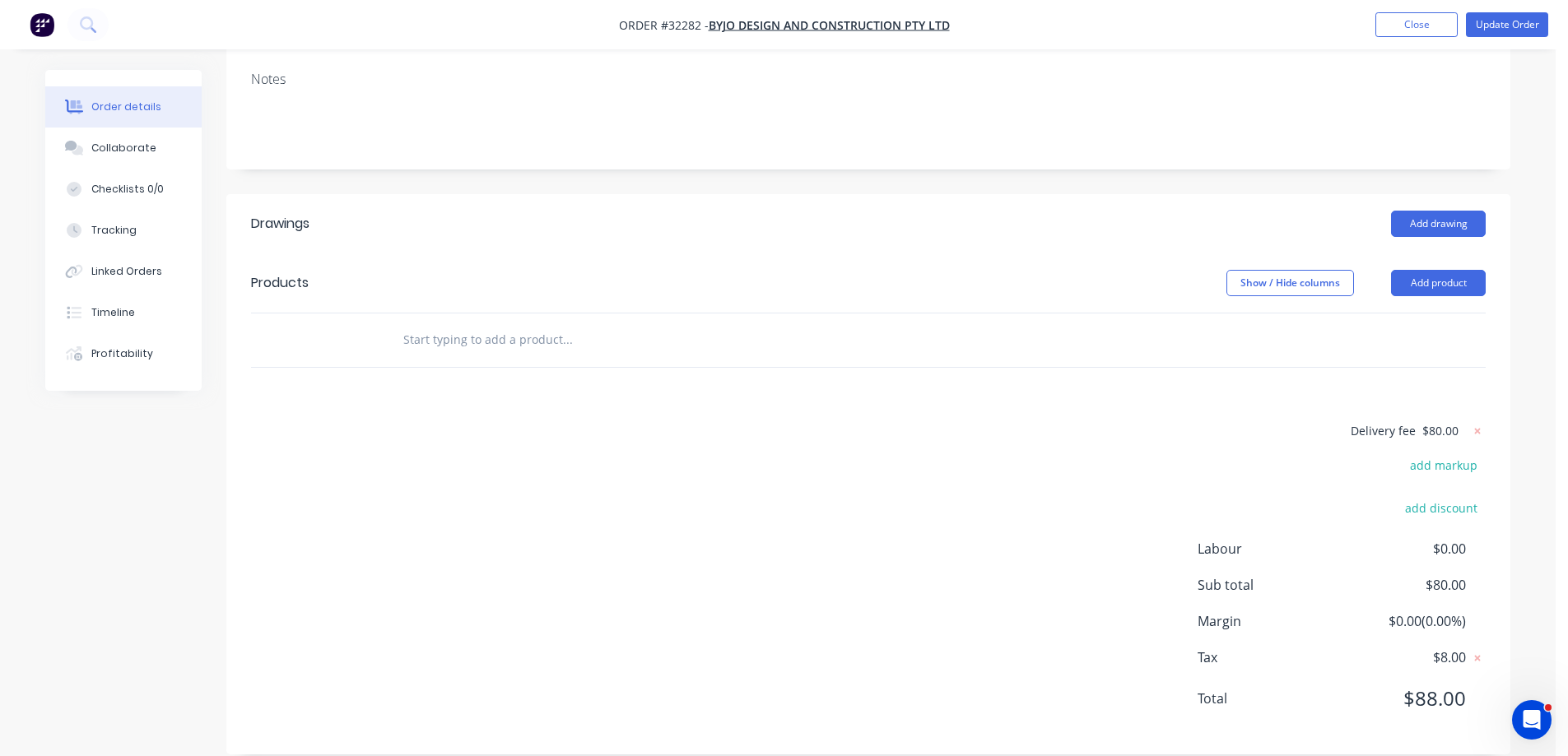
click at [464, 313] on div at bounding box center [679, 340] width 592 height 54
click at [464, 323] on input "text" at bounding box center [567, 340] width 329 height 33
type input "c"
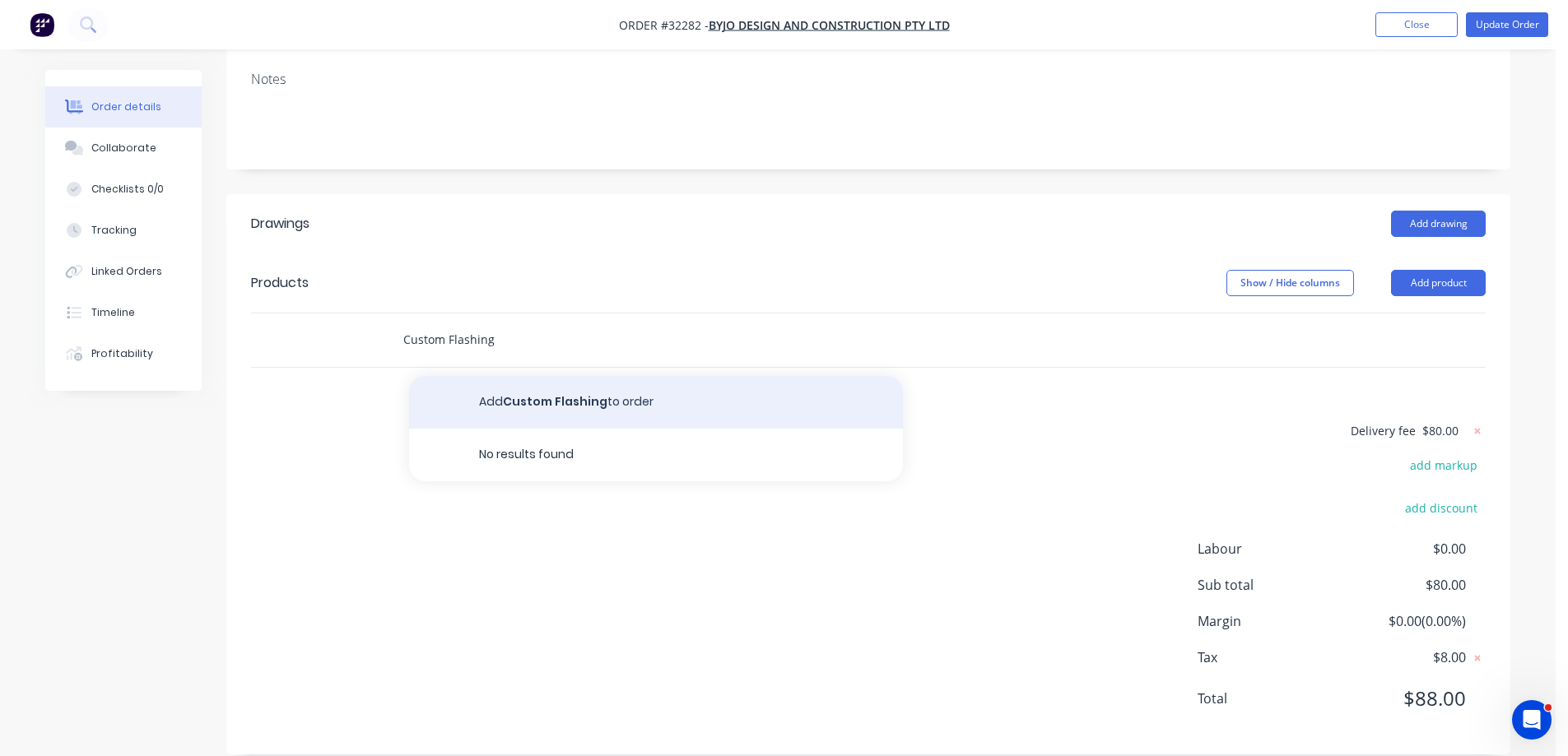
type input "Custom Flashing"
click at [563, 376] on button "Add Custom Flashing to order" at bounding box center [656, 402] width 494 height 53
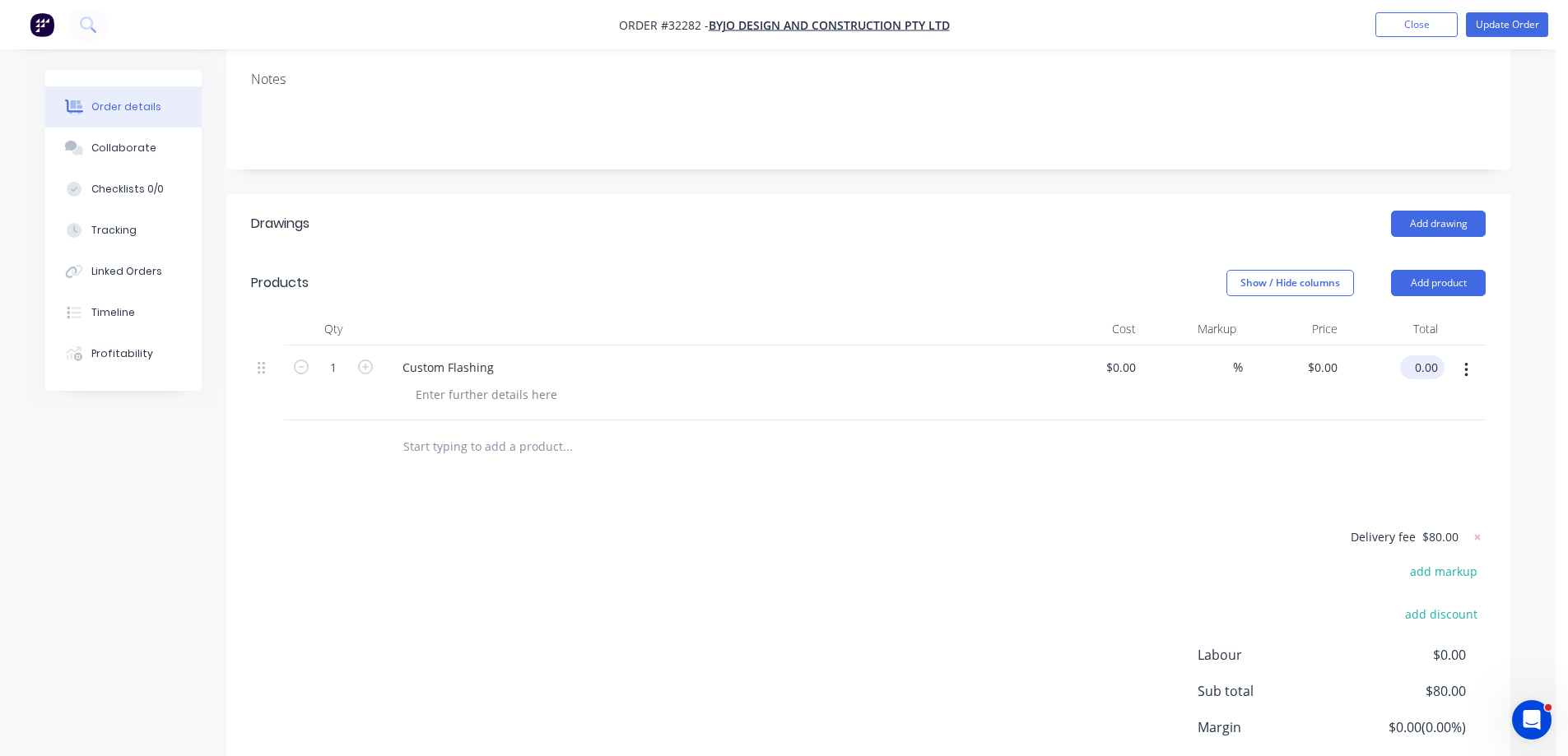
click at [1433, 355] on input "0.00" at bounding box center [1425, 367] width 38 height 24
type input "2326.55"
type input "$2,326.55"
click at [921, 527] on div "Delivery fee $80.00 add markup add discount Labour $0.00 Sub total $2,406.55 Ma…" at bounding box center [868, 681] width 1235 height 309
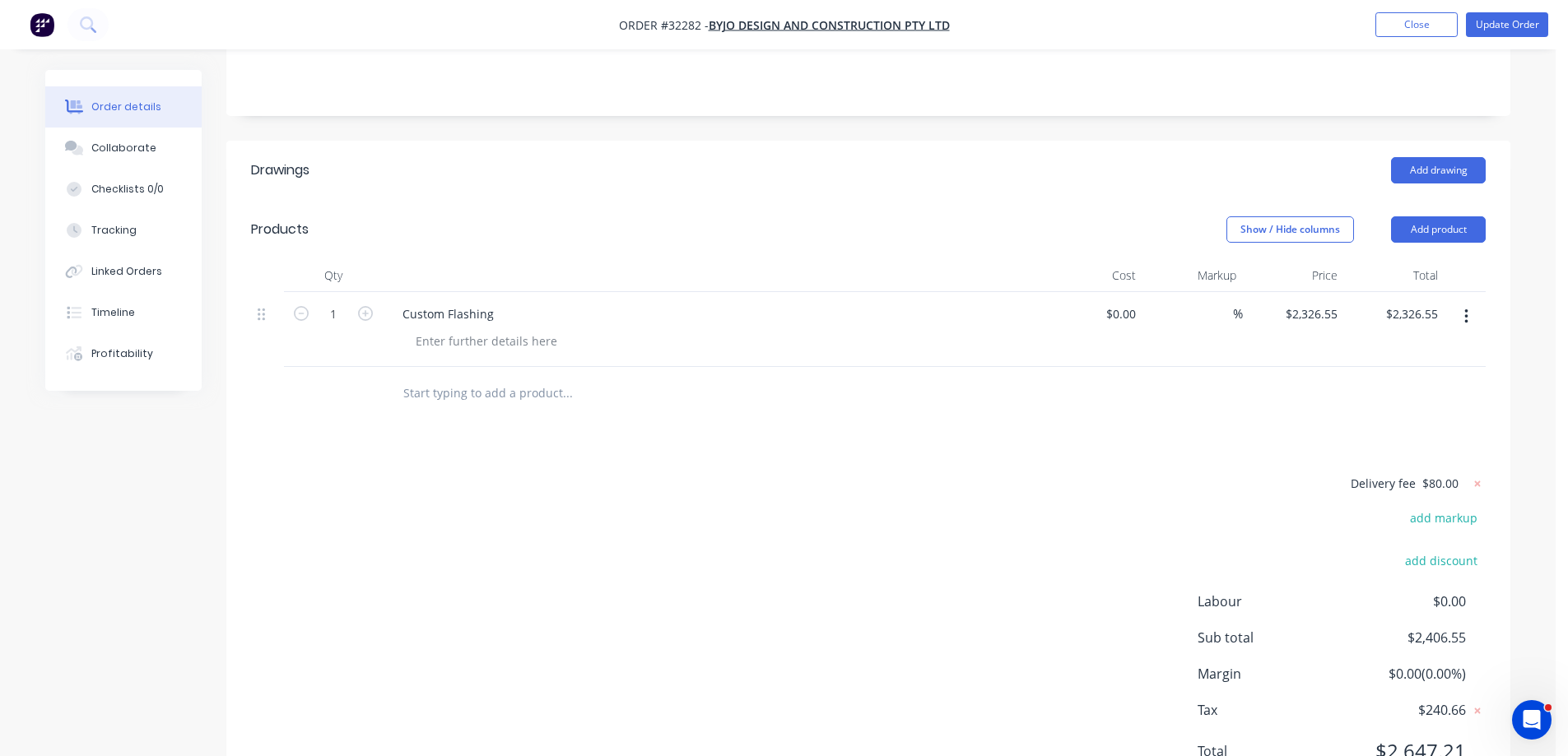
scroll to position [372, 0]
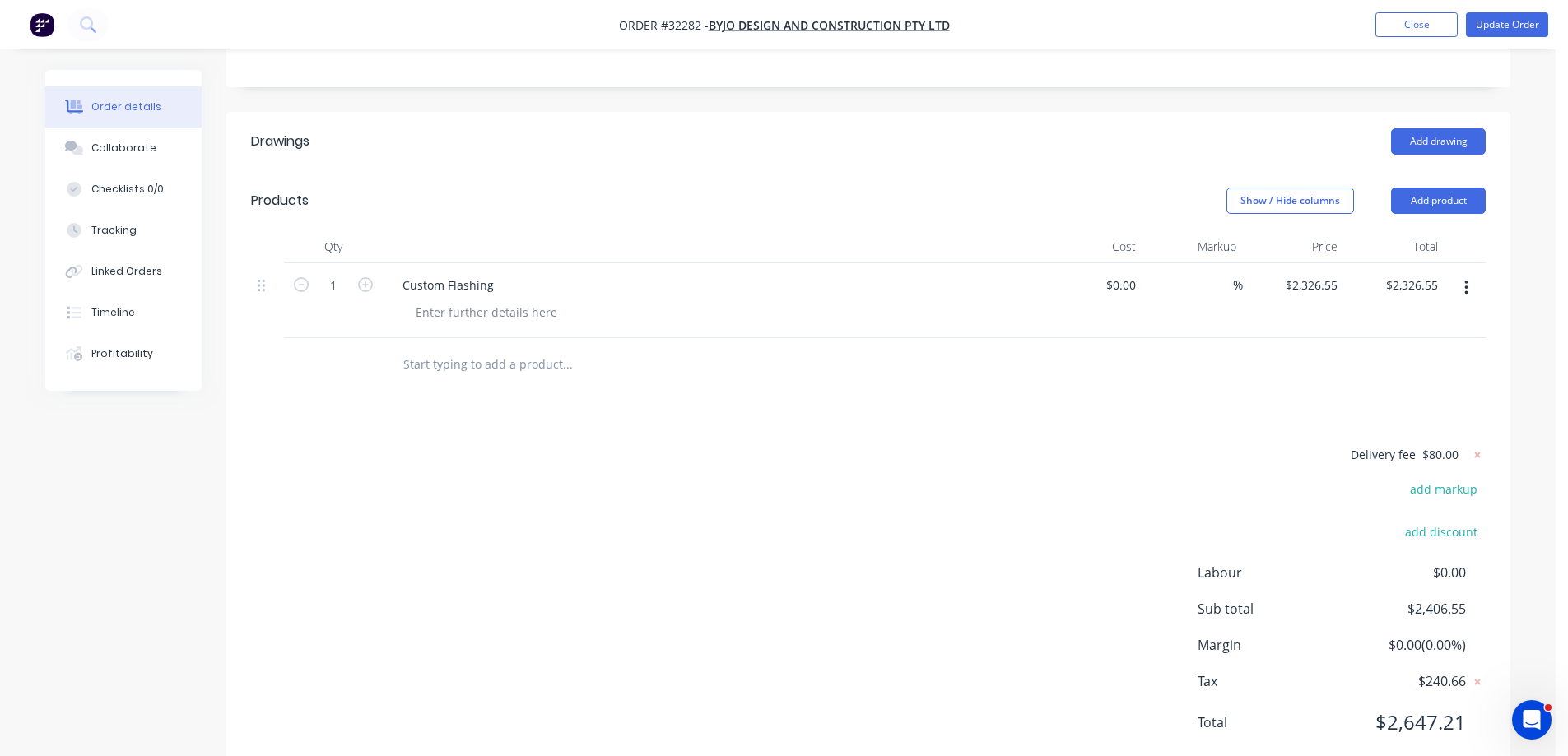
click at [445, 348] on input "text" at bounding box center [567, 364] width 329 height 33
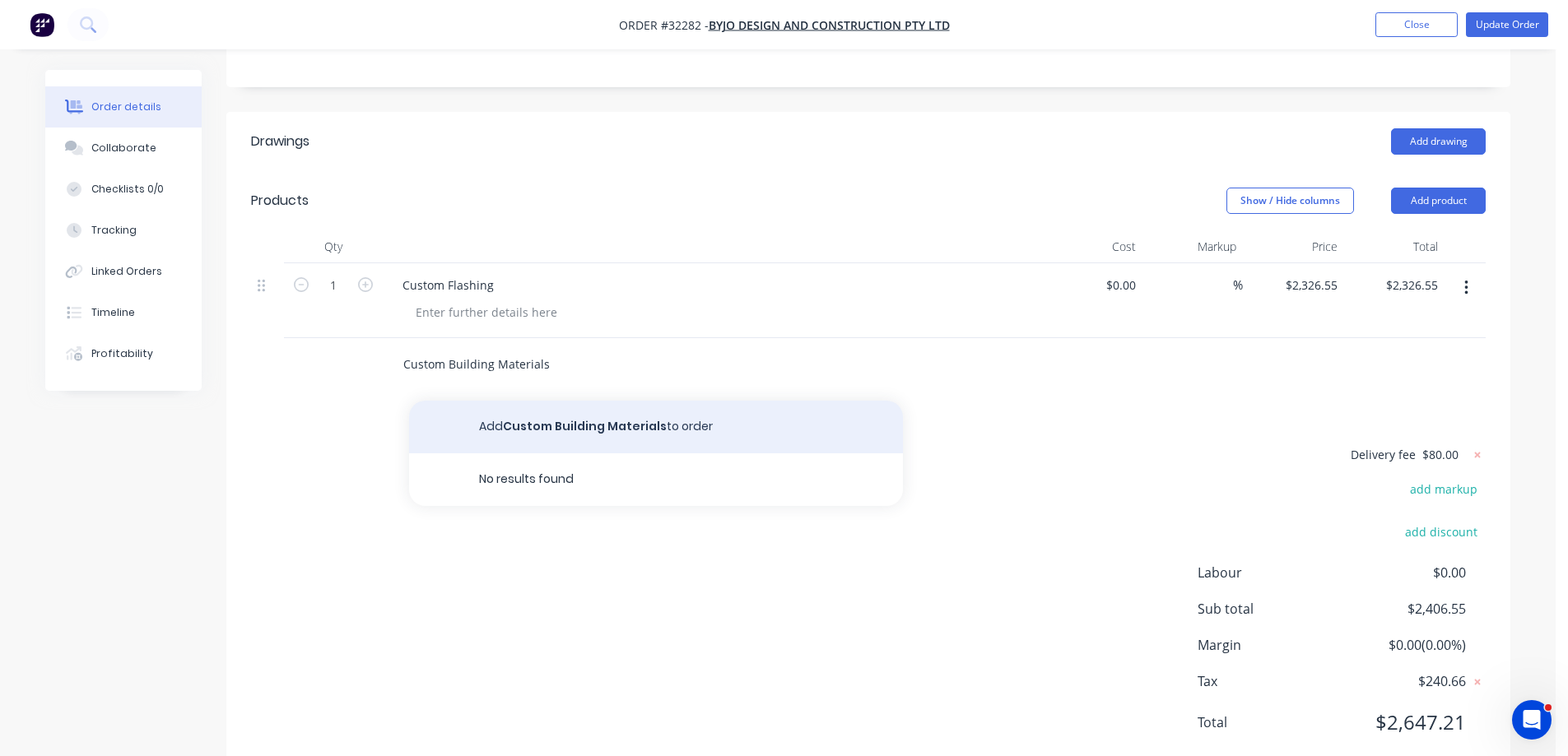
type input "Custom Building Materials"
click at [575, 405] on button "Add Custom Building Materials to order" at bounding box center [656, 427] width 494 height 53
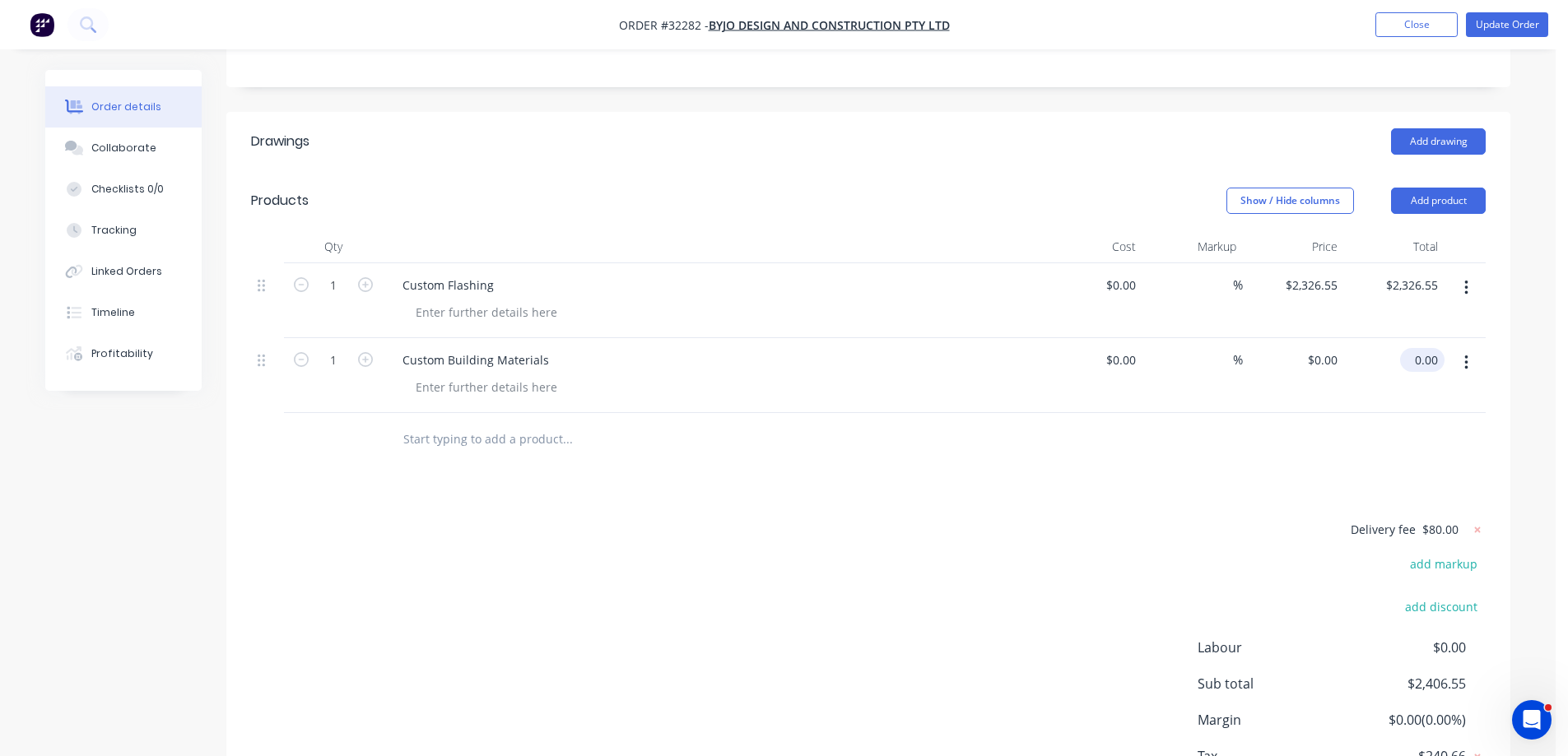
click at [1443, 348] on input "0.00" at bounding box center [1425, 359] width 38 height 24
type input "2860.74"
type input "$2,860.74"
click at [972, 526] on div "Delivery fee $80.00 add markup add discount Labour $0.00 Sub total $2,406.55 Ma…" at bounding box center [868, 674] width 1235 height 309
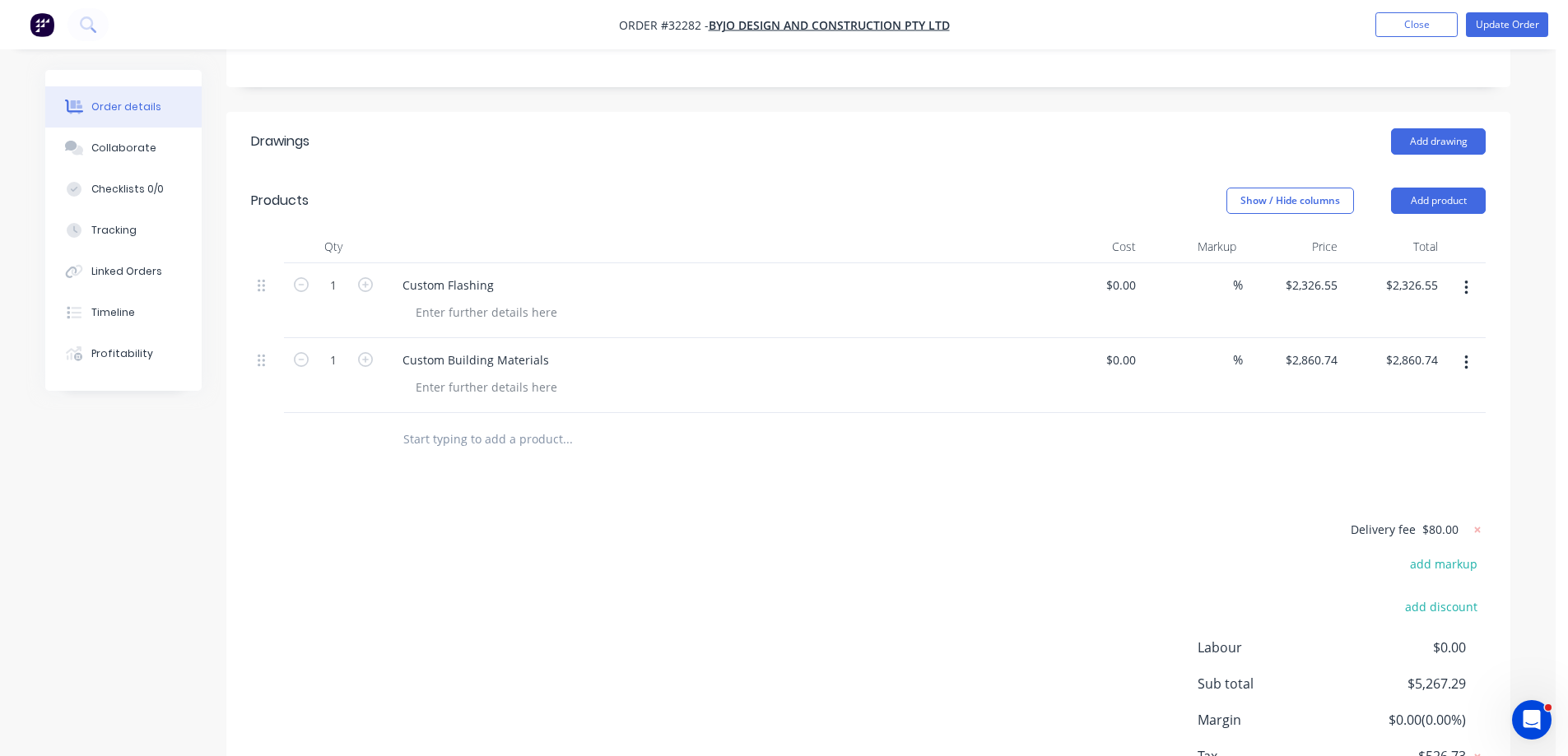
click at [473, 423] on input "text" at bounding box center [567, 439] width 329 height 33
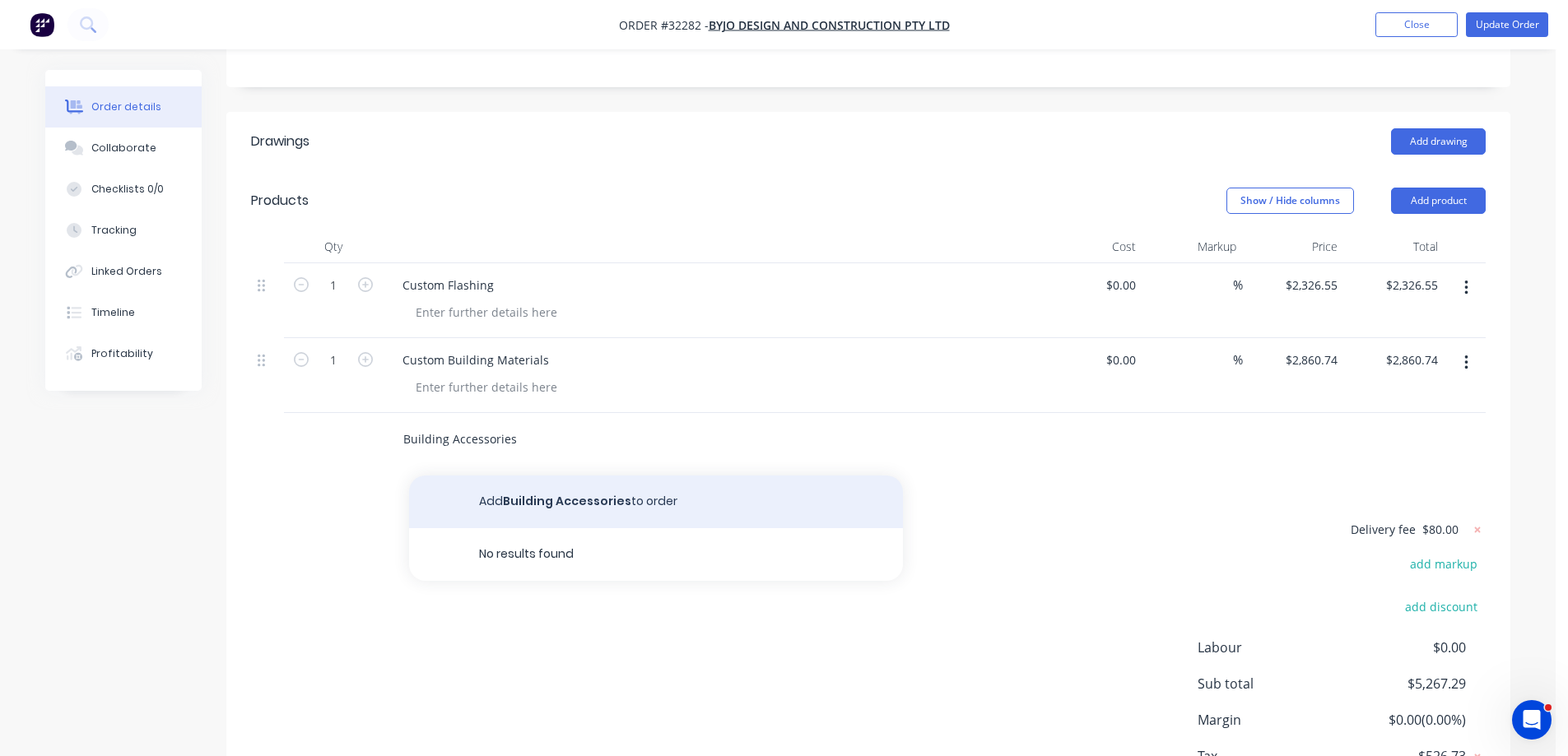
type input "Building Accessories"
click at [568, 485] on button "Add Building Accessories to order" at bounding box center [656, 502] width 494 height 53
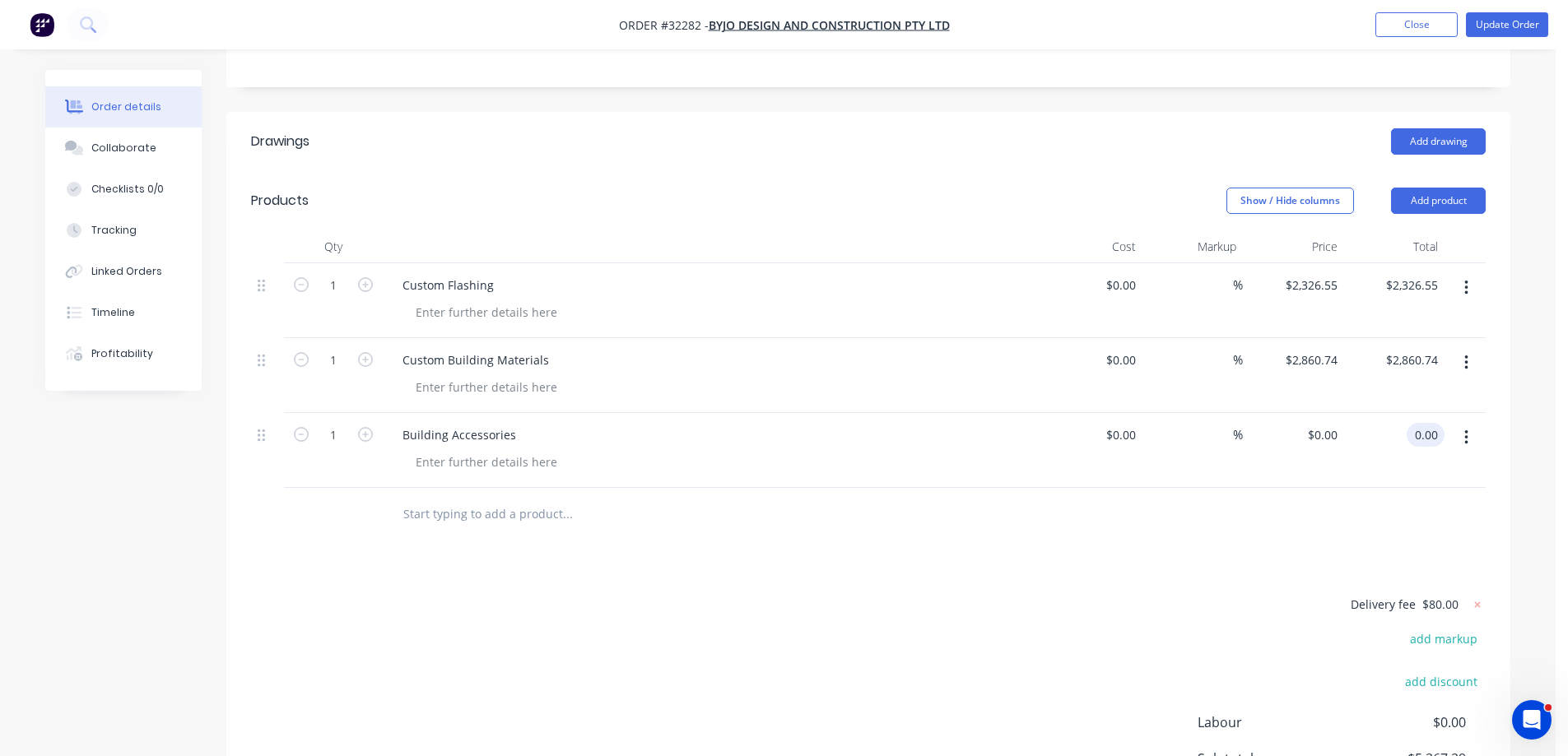
click at [1431, 423] on input "0.00" at bounding box center [1429, 434] width 31 height 24
type input "2226.00"
type input "$2,226.00"
click at [742, 652] on div "Delivery fee $80.00 add markup add discount Labour $0.00 Sub total $5,267.29 Ma…" at bounding box center [868, 748] width 1235 height 309
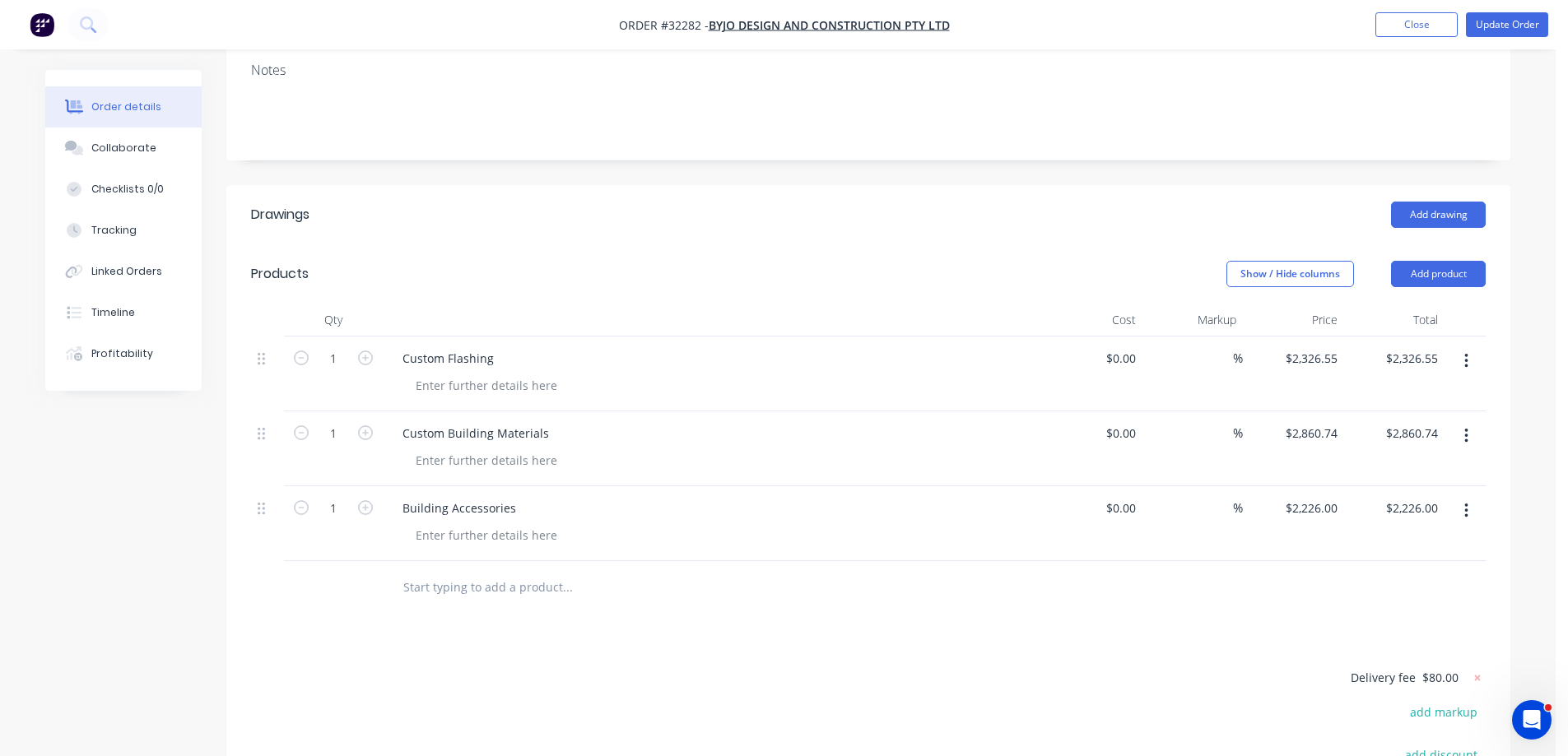
scroll to position [0, 0]
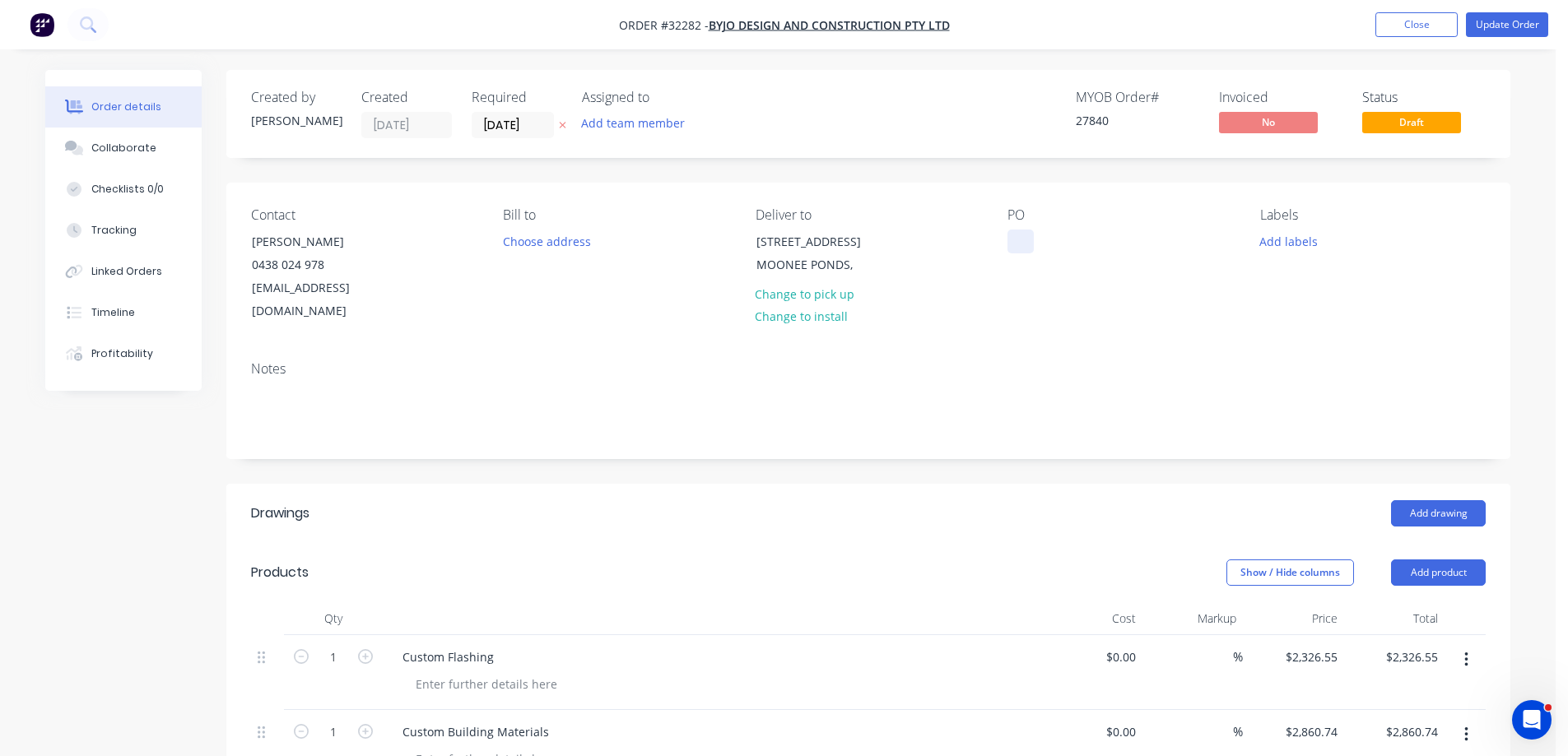
click at [1013, 236] on div at bounding box center [1020, 241] width 26 height 24
drag, startPoint x: 1109, startPoint y: 242, endPoint x: 896, endPoint y: 279, distance: 216.2
click at [896, 279] on div "Contact joe 0438 024 978 jg@joeg.com.au Bill to Choose address Deliver to 7 PAR…" at bounding box center [868, 265] width 1284 height 166
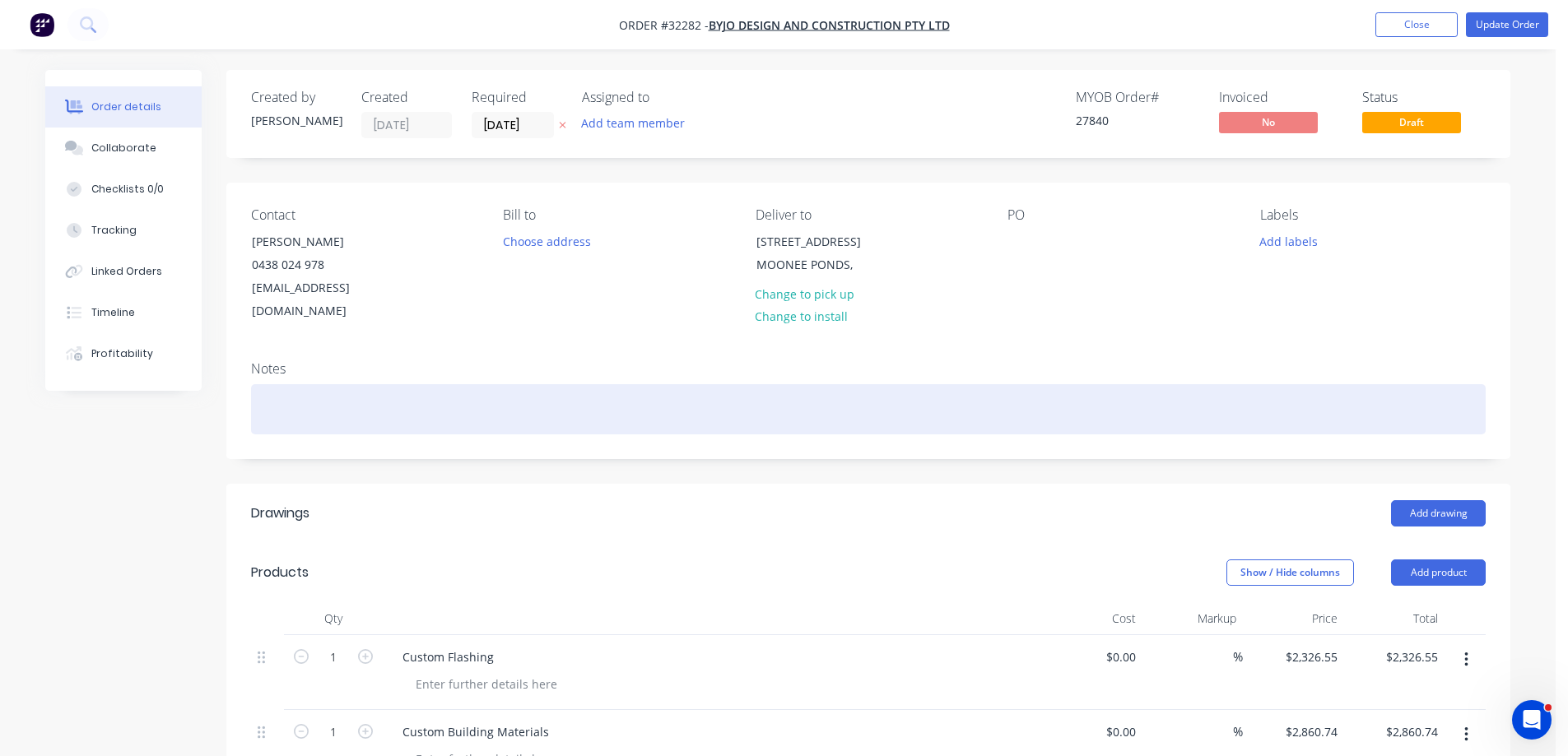
click at [304, 384] on div at bounding box center [868, 409] width 1235 height 50
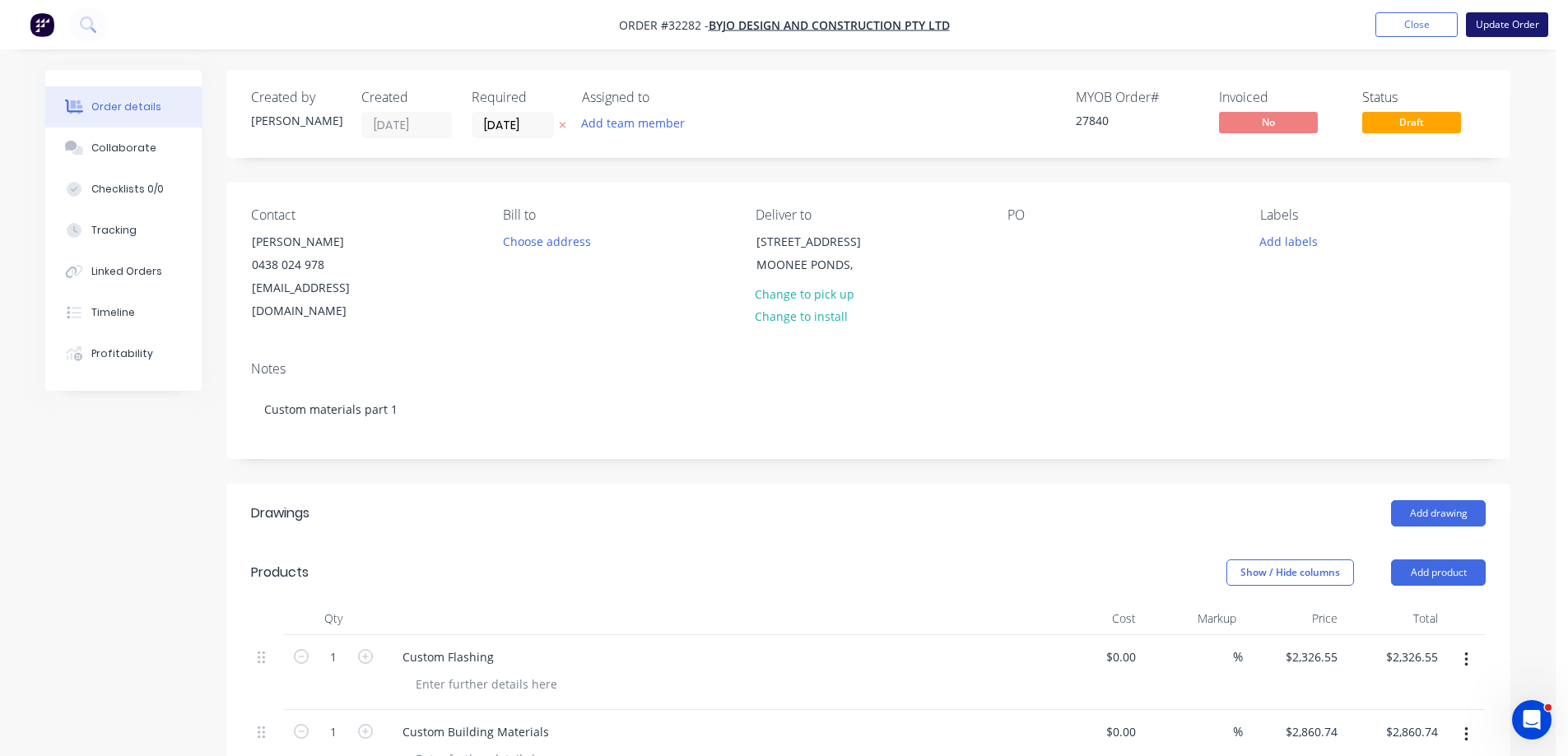
click at [1493, 24] on button "Update Order" at bounding box center [1507, 25] width 82 height 25
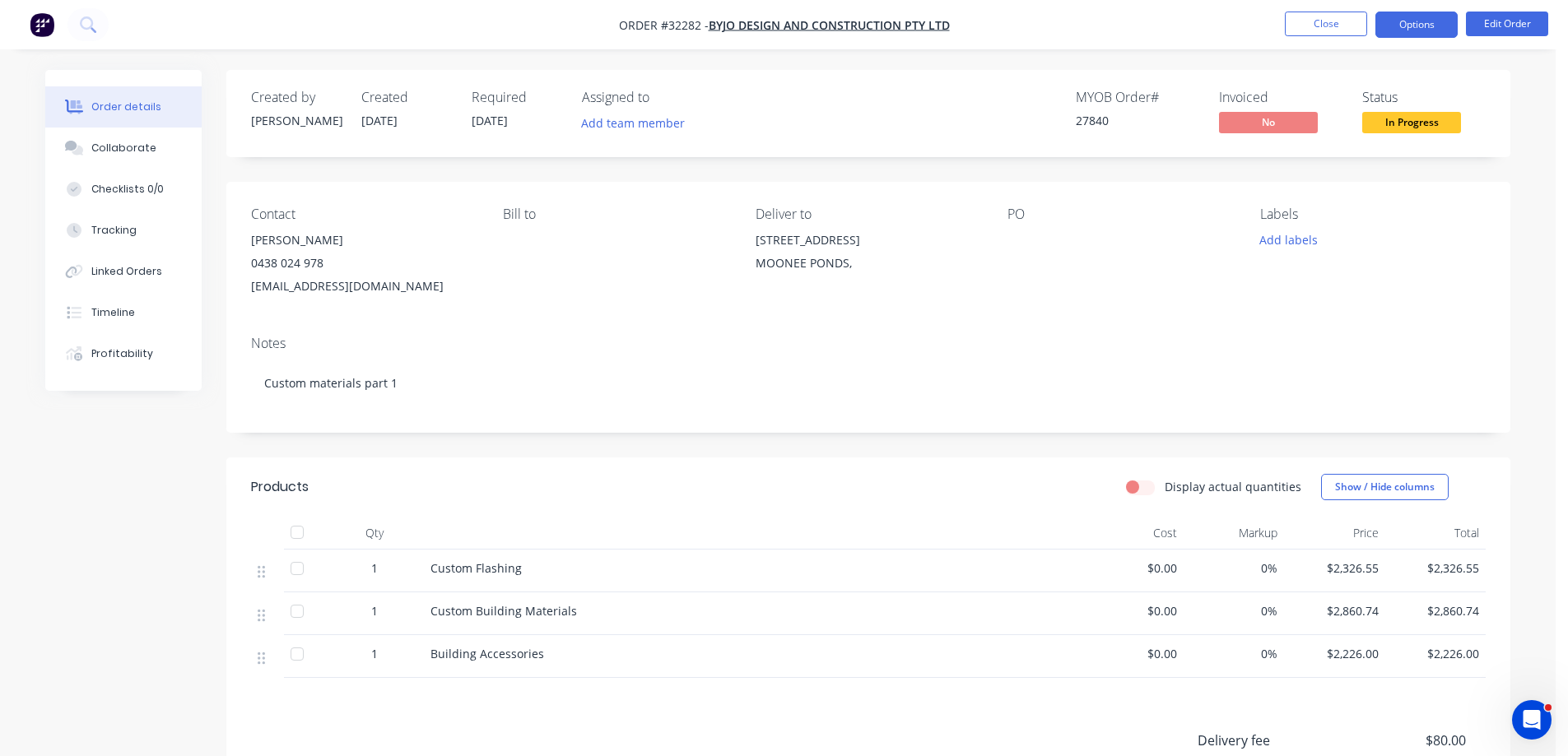
click at [1438, 26] on button "Options" at bounding box center [1416, 25] width 82 height 26
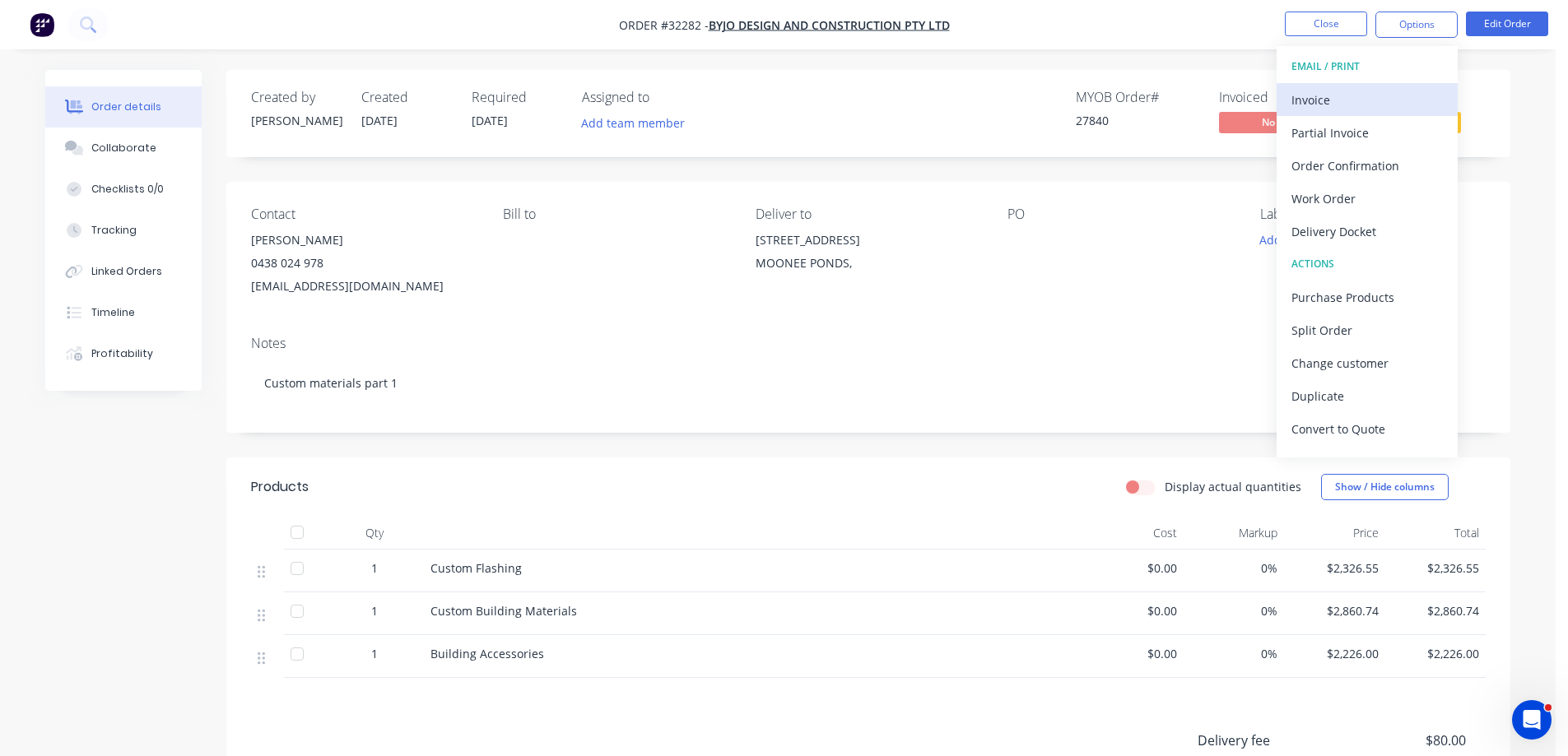
click at [1355, 93] on div "Invoice" at bounding box center [1368, 100] width 152 height 24
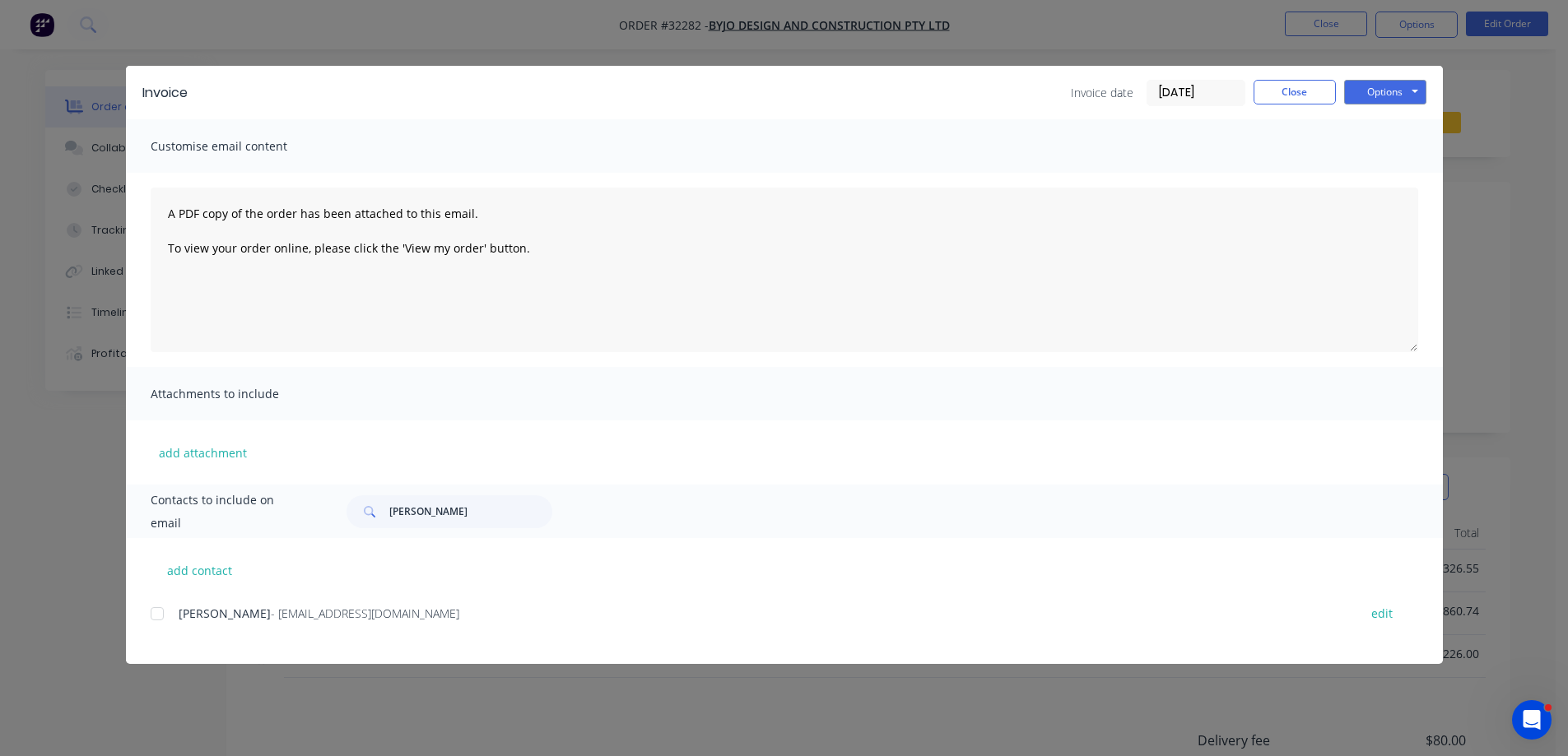
drag, startPoint x: 158, startPoint y: 615, endPoint x: 539, endPoint y: 581, distance: 382.5
click at [157, 614] on div at bounding box center [158, 613] width 33 height 33
drag, startPoint x: 1377, startPoint y: 95, endPoint x: 1370, endPoint y: 102, distance: 9.9
click at [1377, 95] on button "Options" at bounding box center [1386, 92] width 82 height 25
click at [1388, 176] on button "Email" at bounding box center [1397, 176] width 106 height 27
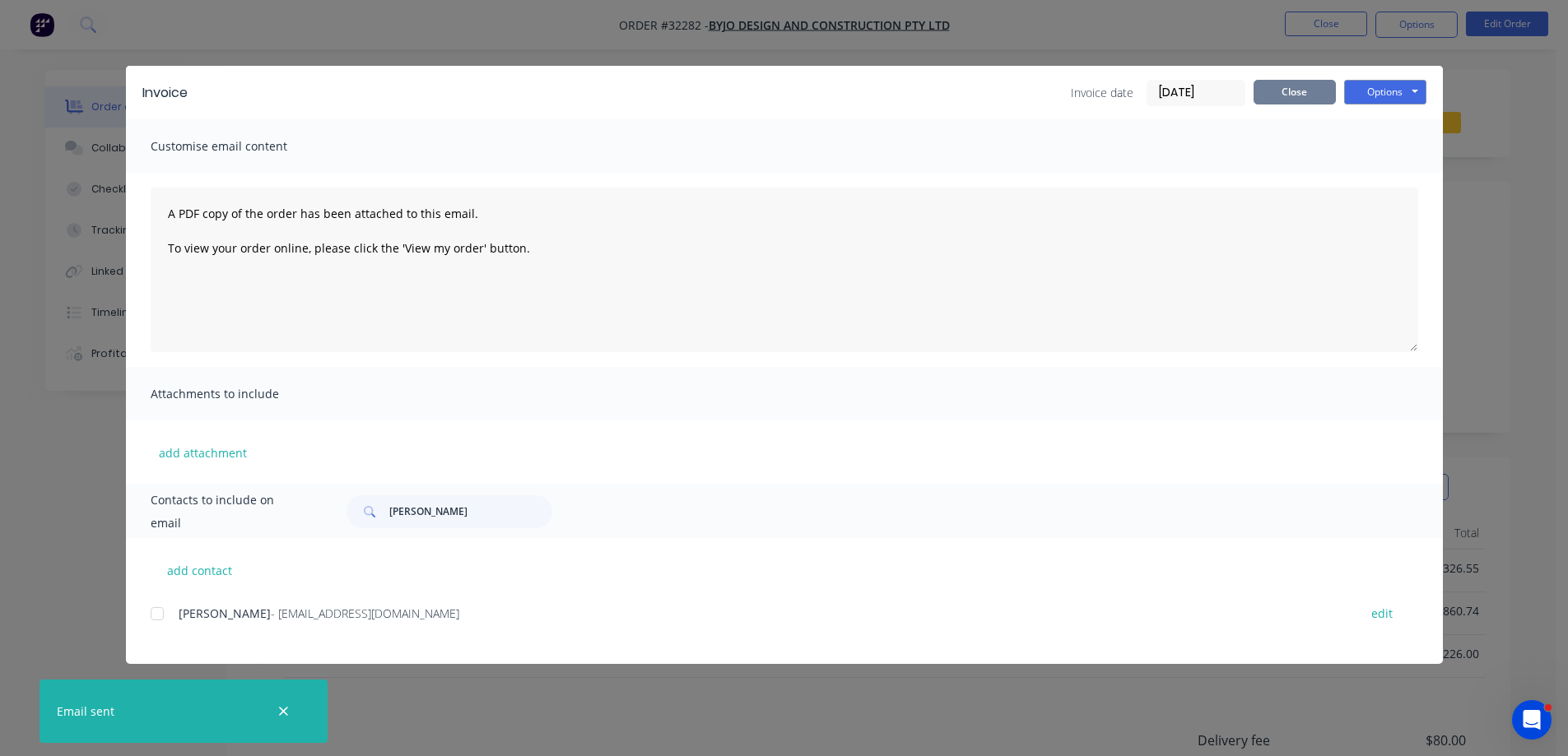
click at [1290, 94] on button "Close" at bounding box center [1295, 92] width 82 height 25
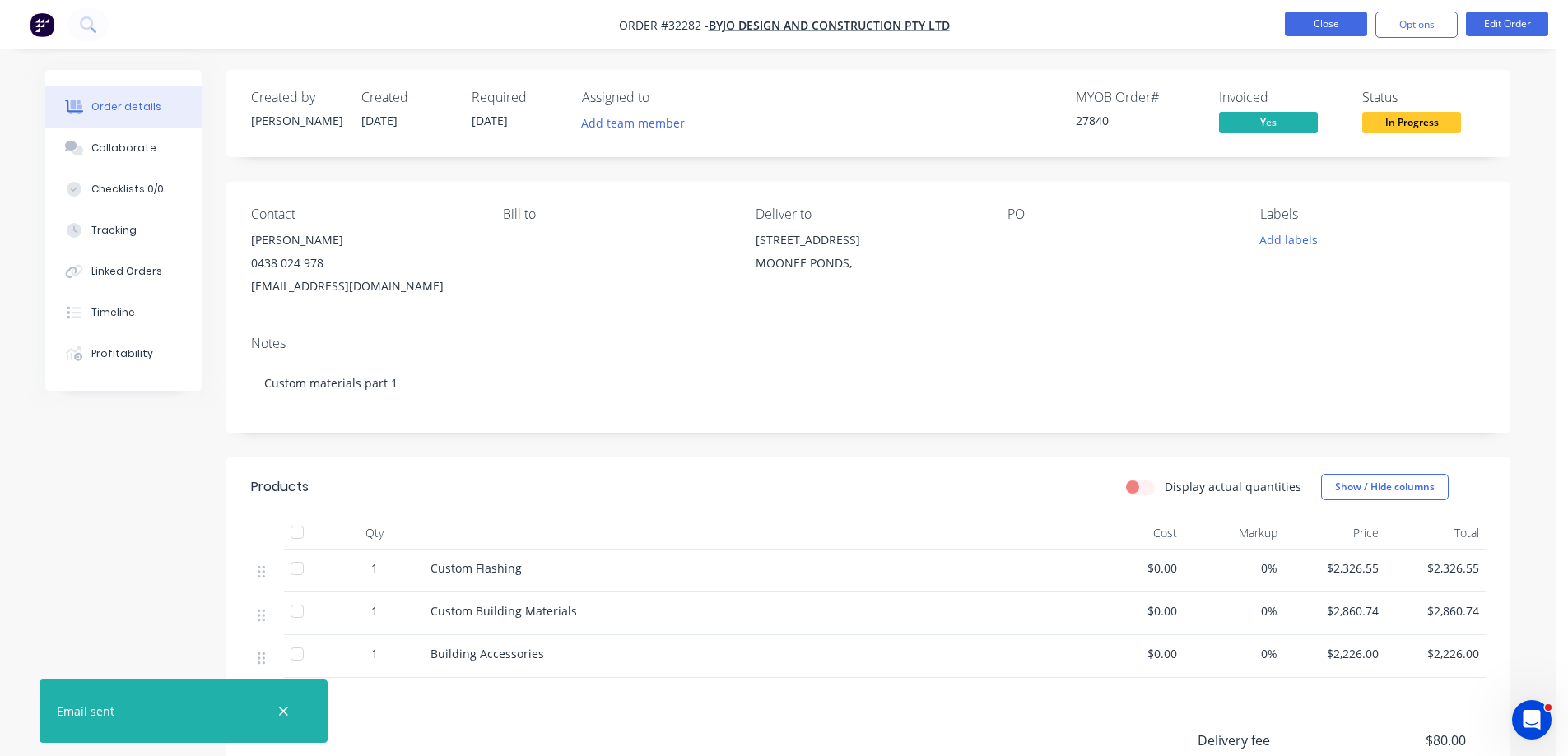
click at [1321, 21] on button "Close" at bounding box center [1326, 24] width 82 height 25
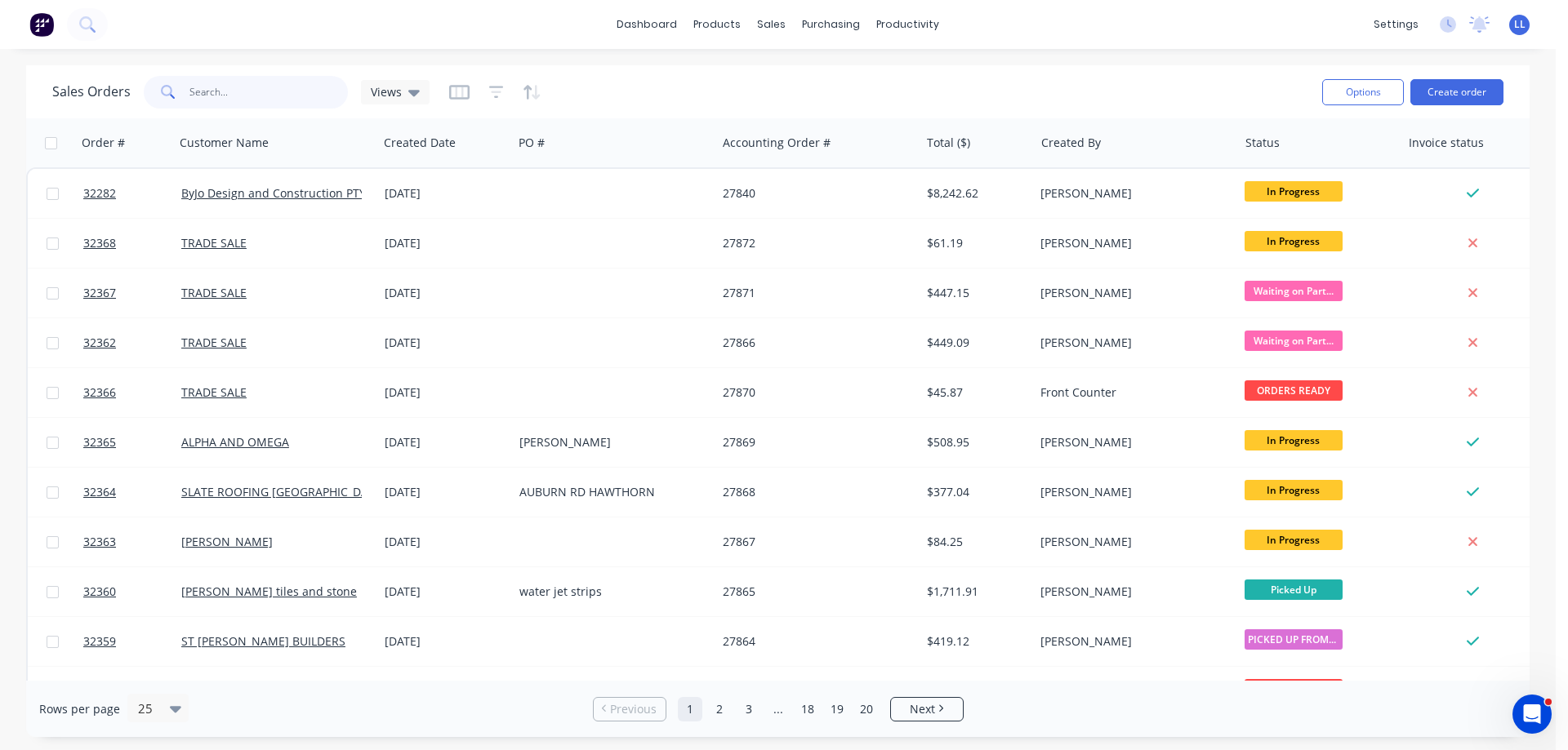
click at [226, 99] on input "text" at bounding box center [269, 92] width 160 height 33
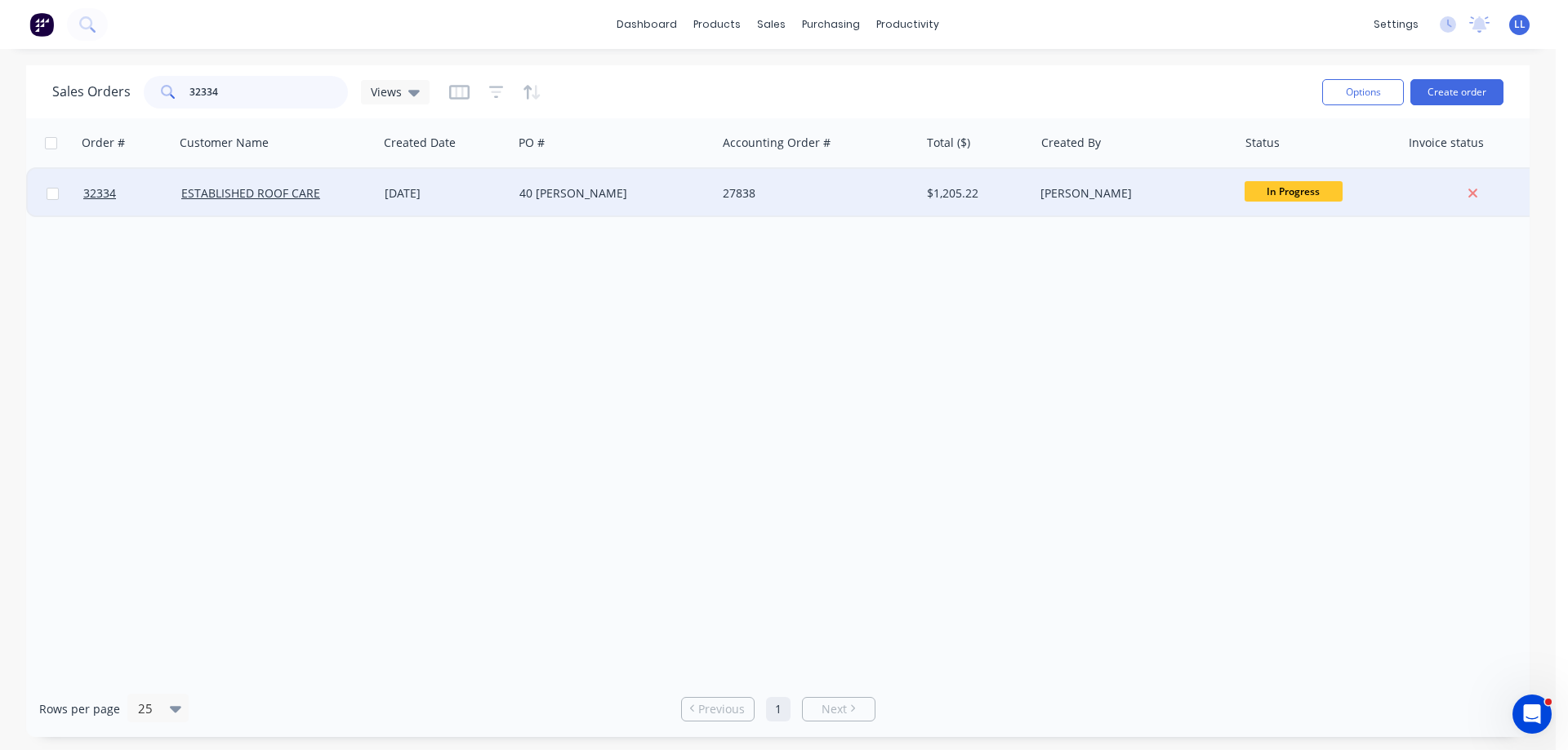
type input "32334"
click at [602, 189] on div "40 [PERSON_NAME]" at bounding box center [611, 194] width 182 height 16
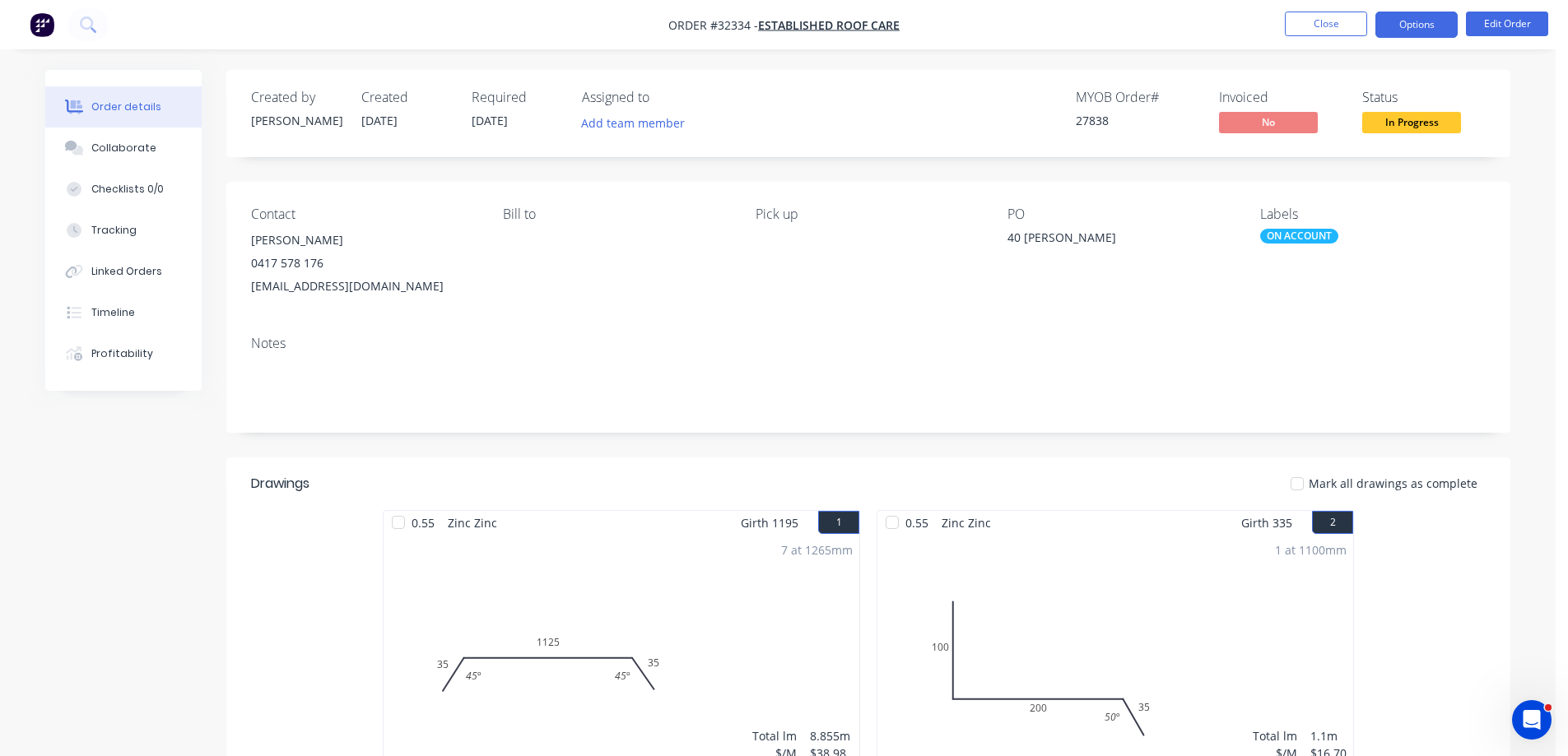
click at [1420, 24] on button "Options" at bounding box center [1416, 25] width 82 height 26
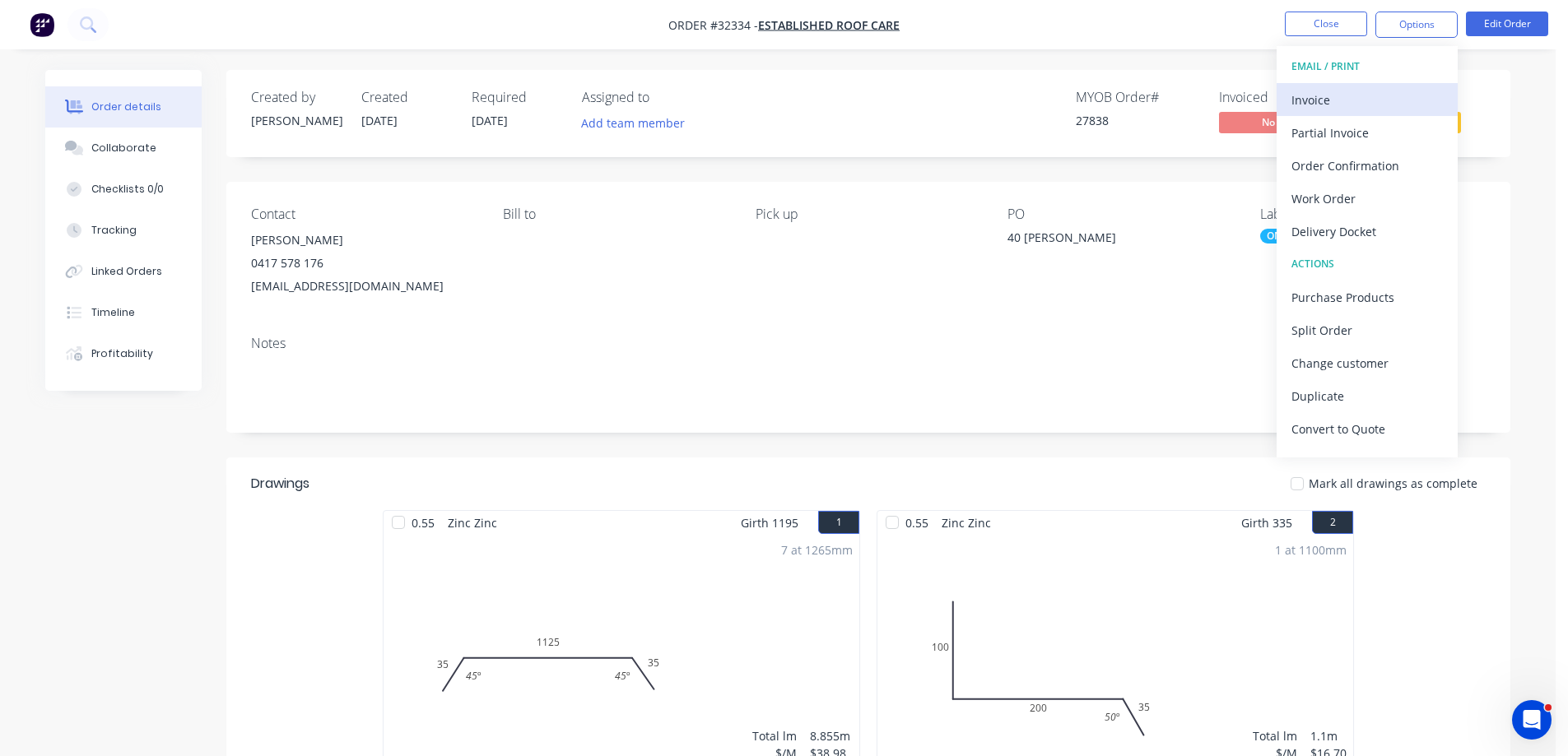
click at [1314, 95] on div "Invoice" at bounding box center [1368, 100] width 152 height 24
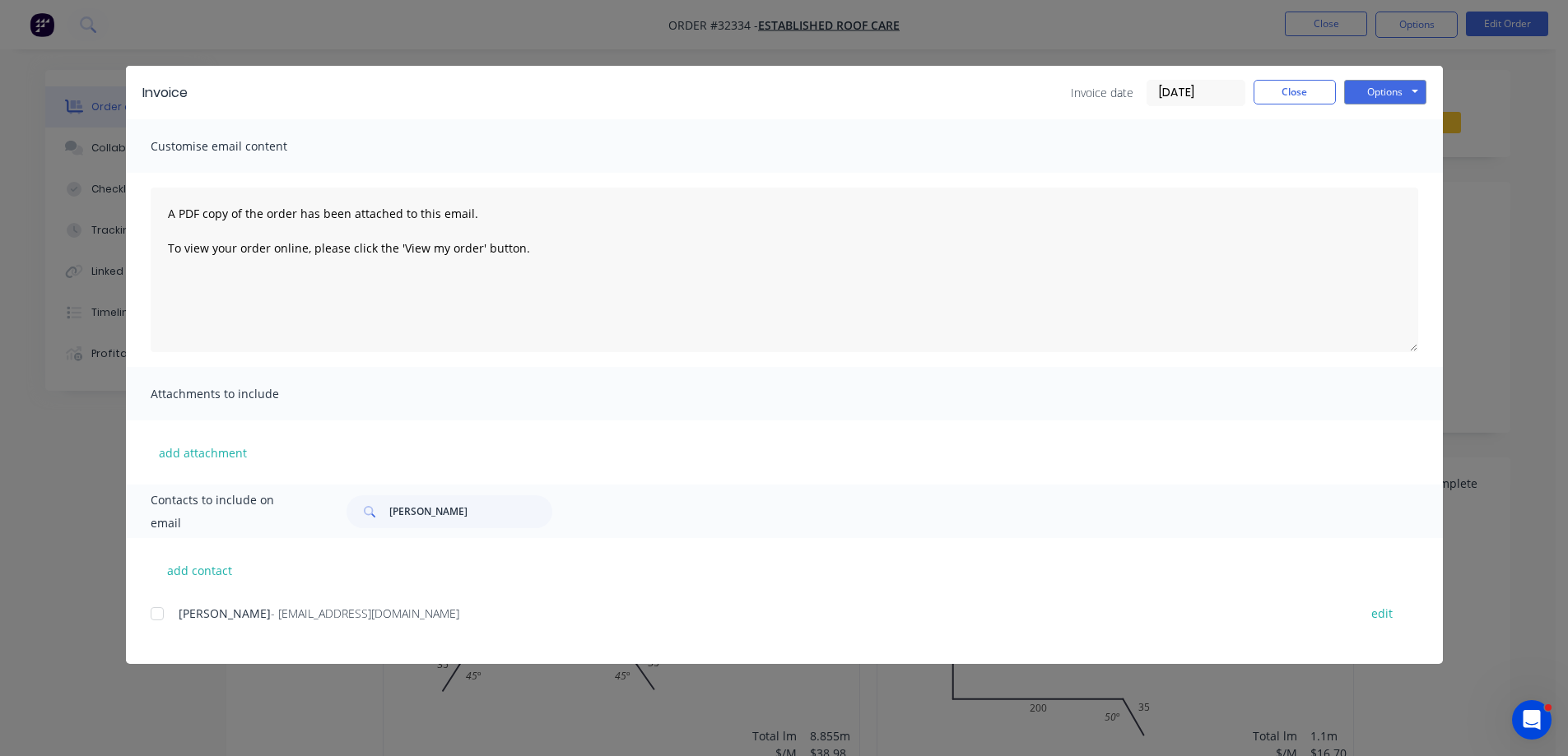
drag, startPoint x: 162, startPoint y: 613, endPoint x: 866, endPoint y: 496, distance: 713.7
click at [162, 613] on div at bounding box center [158, 613] width 33 height 33
click at [1368, 93] on button "Options" at bounding box center [1386, 92] width 82 height 25
click at [1387, 176] on button "Email" at bounding box center [1397, 176] width 106 height 27
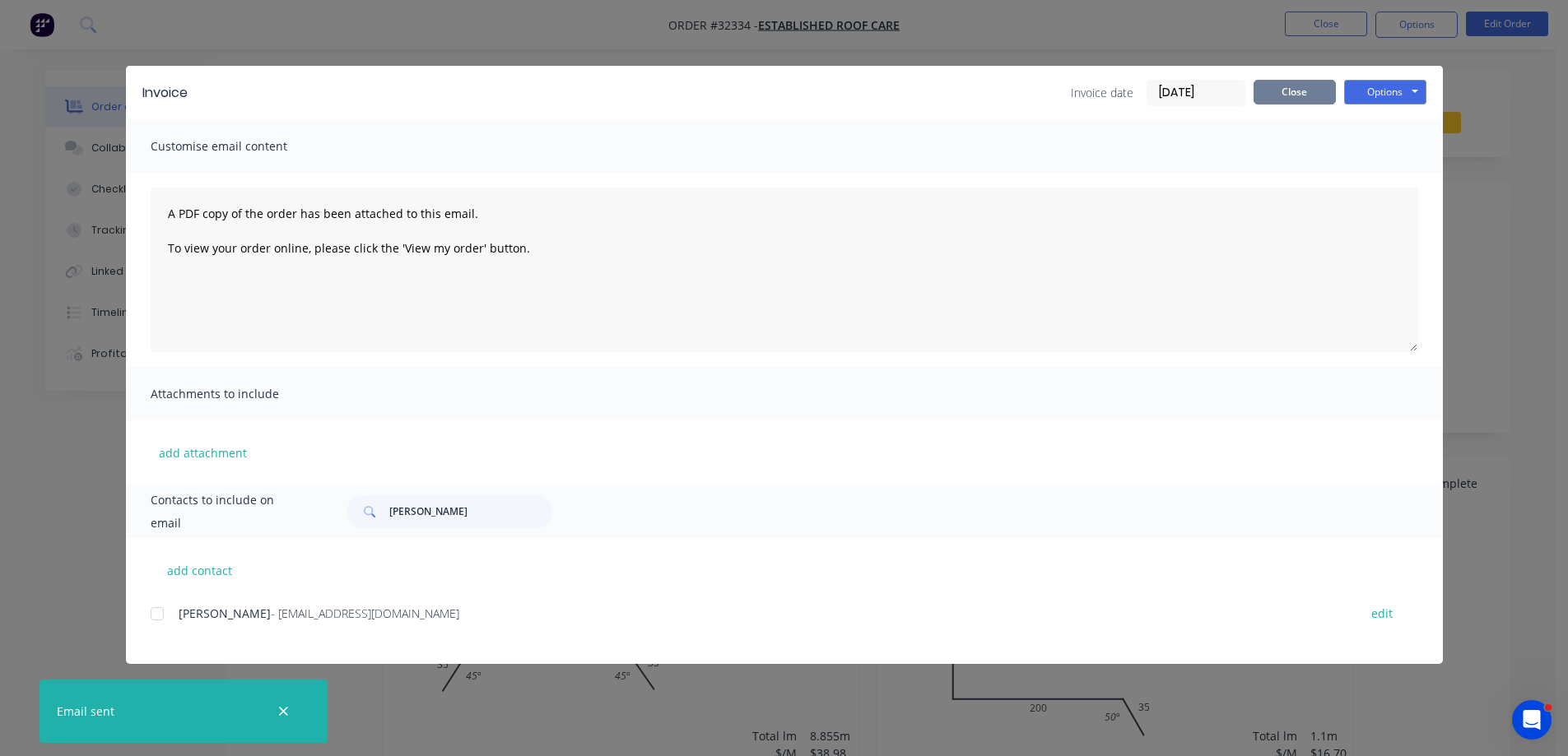
click at [1294, 89] on button "Close" at bounding box center [1295, 92] width 82 height 25
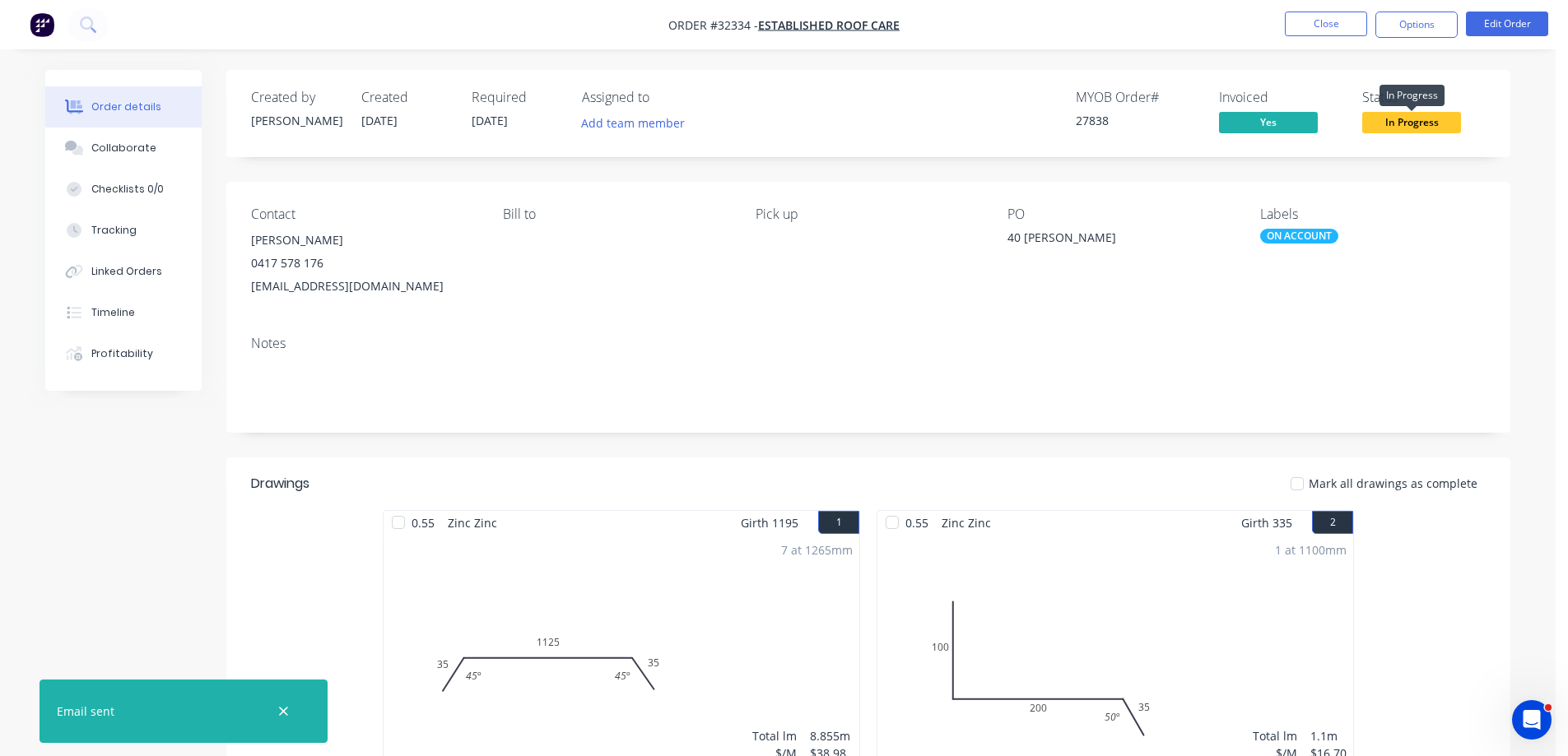
click at [1409, 125] on span "In Progress" at bounding box center [1412, 122] width 99 height 21
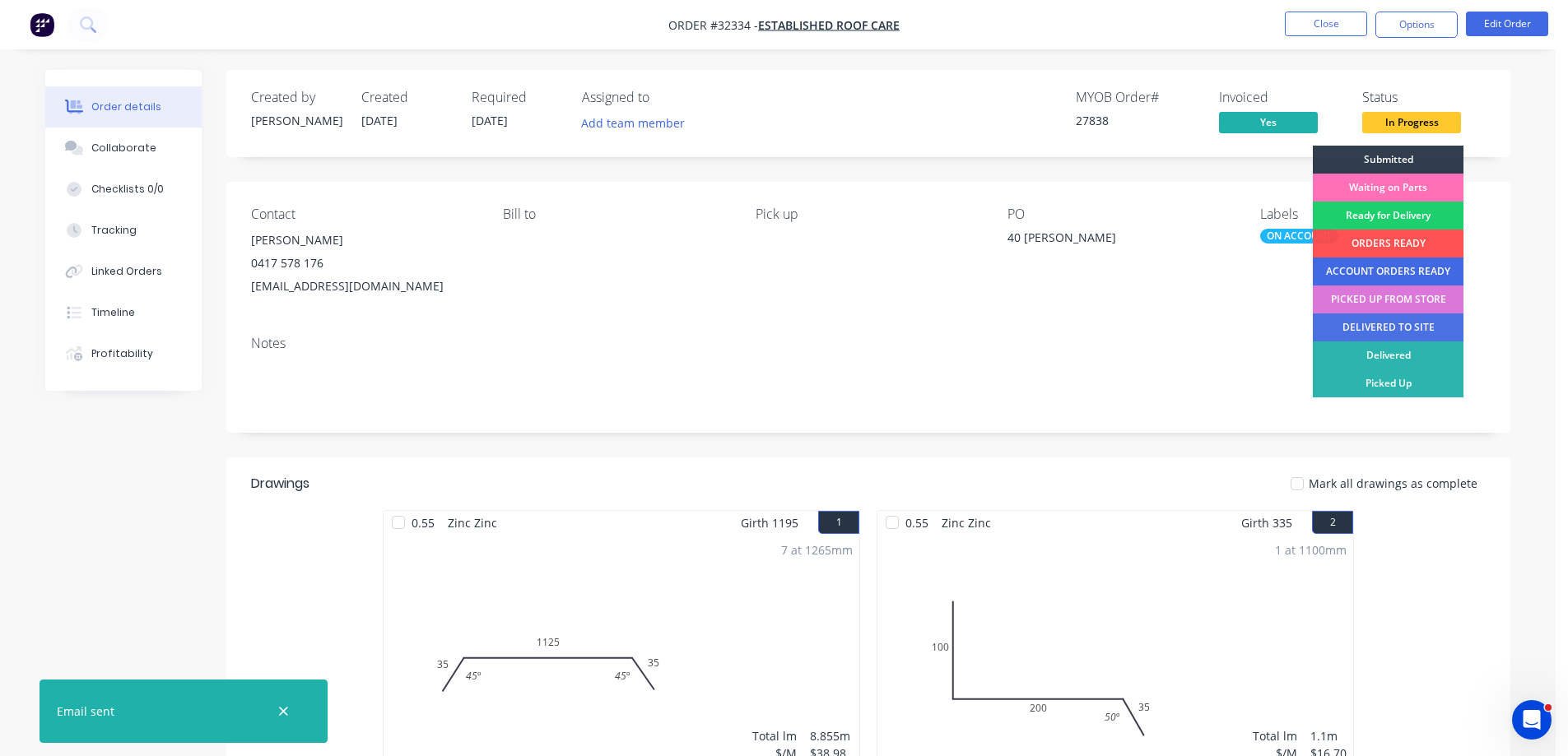
click at [1381, 270] on div "ACCOUNT ORDERS READY" at bounding box center [1388, 271] width 151 height 28
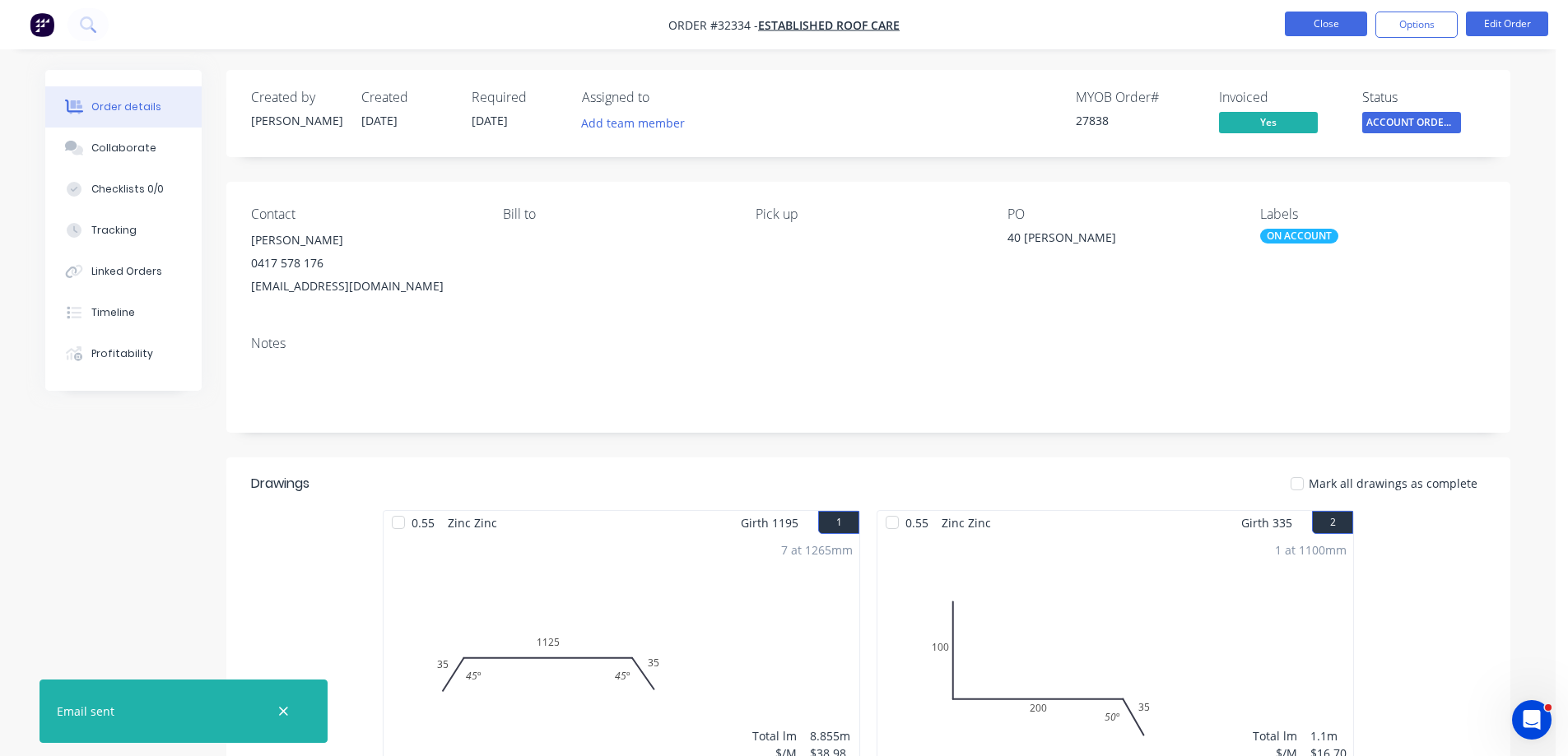
click at [1324, 30] on button "Close" at bounding box center [1326, 24] width 82 height 25
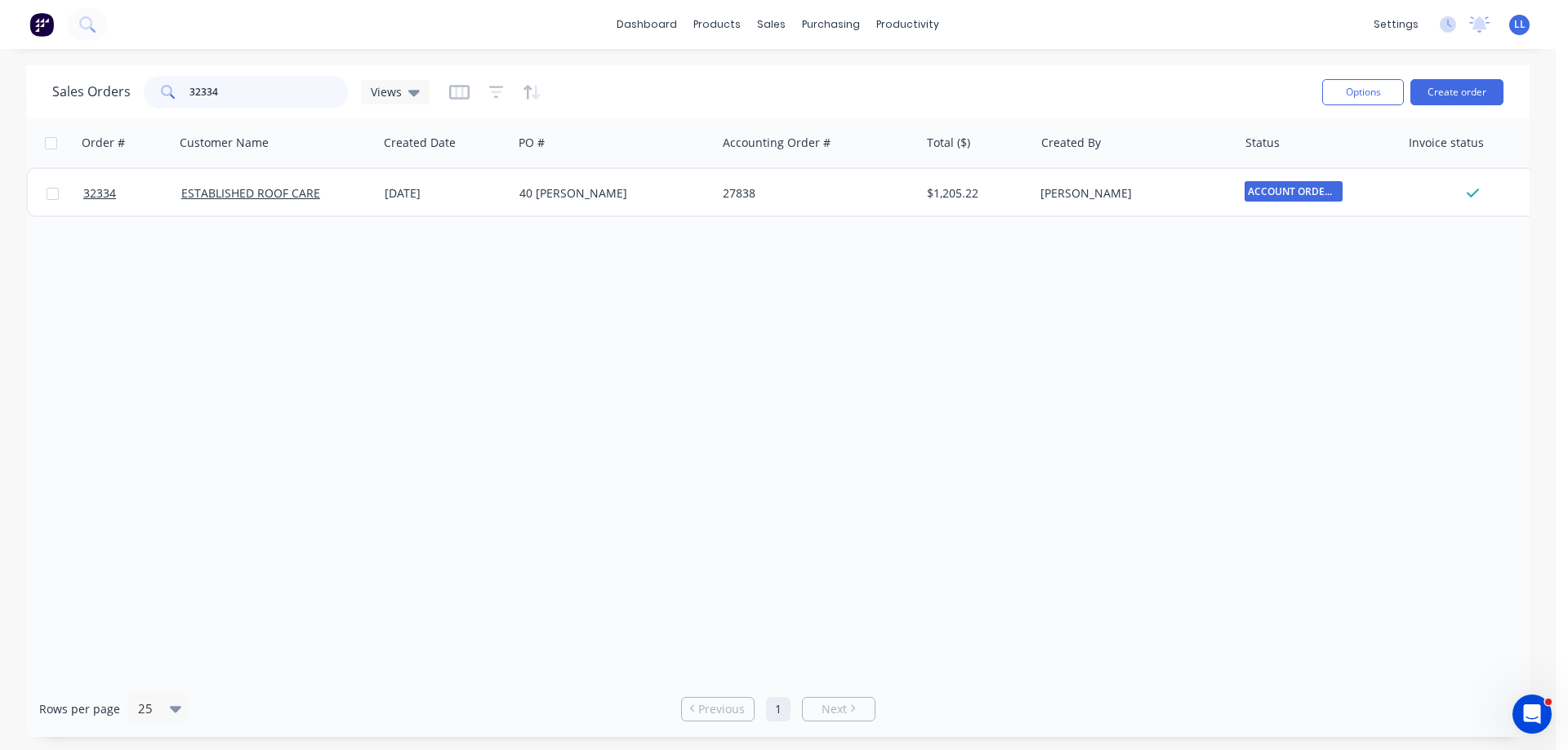
click at [151, 92] on div "32334" at bounding box center [246, 92] width 204 height 33
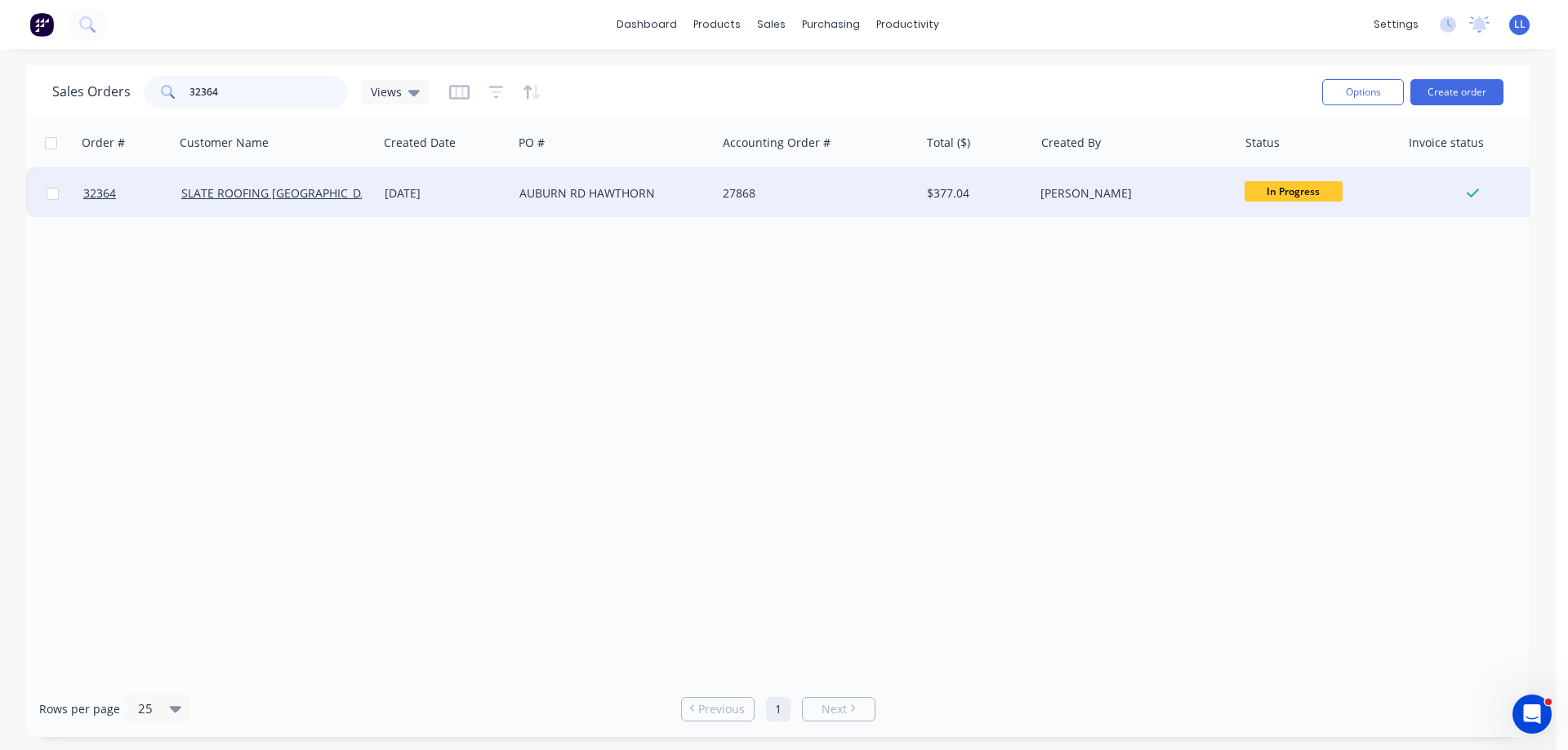
type input "32364"
click at [634, 196] on div "AUBURN RD HAWTHORN" at bounding box center [611, 194] width 182 height 16
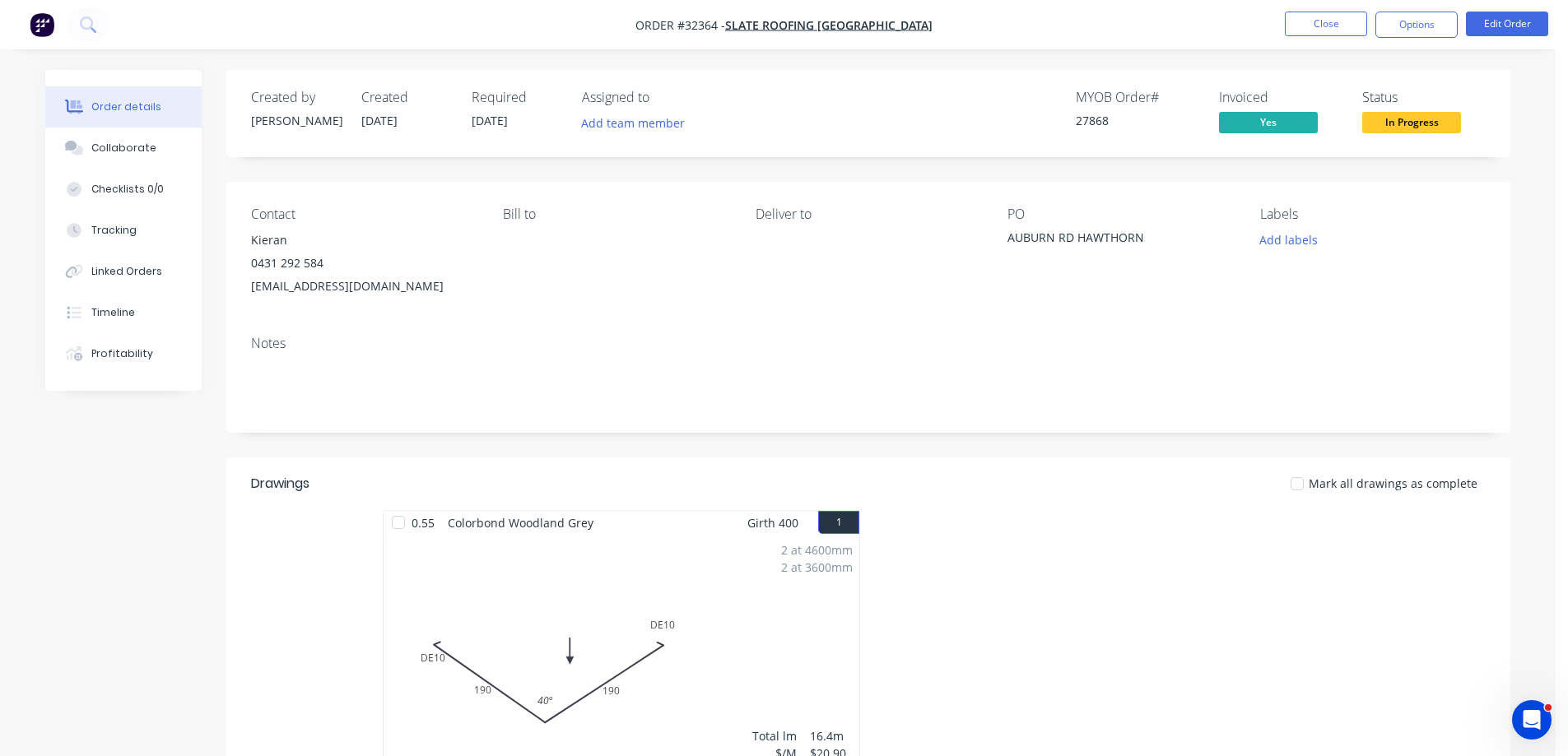
click at [1420, 127] on span "In Progress" at bounding box center [1412, 122] width 99 height 21
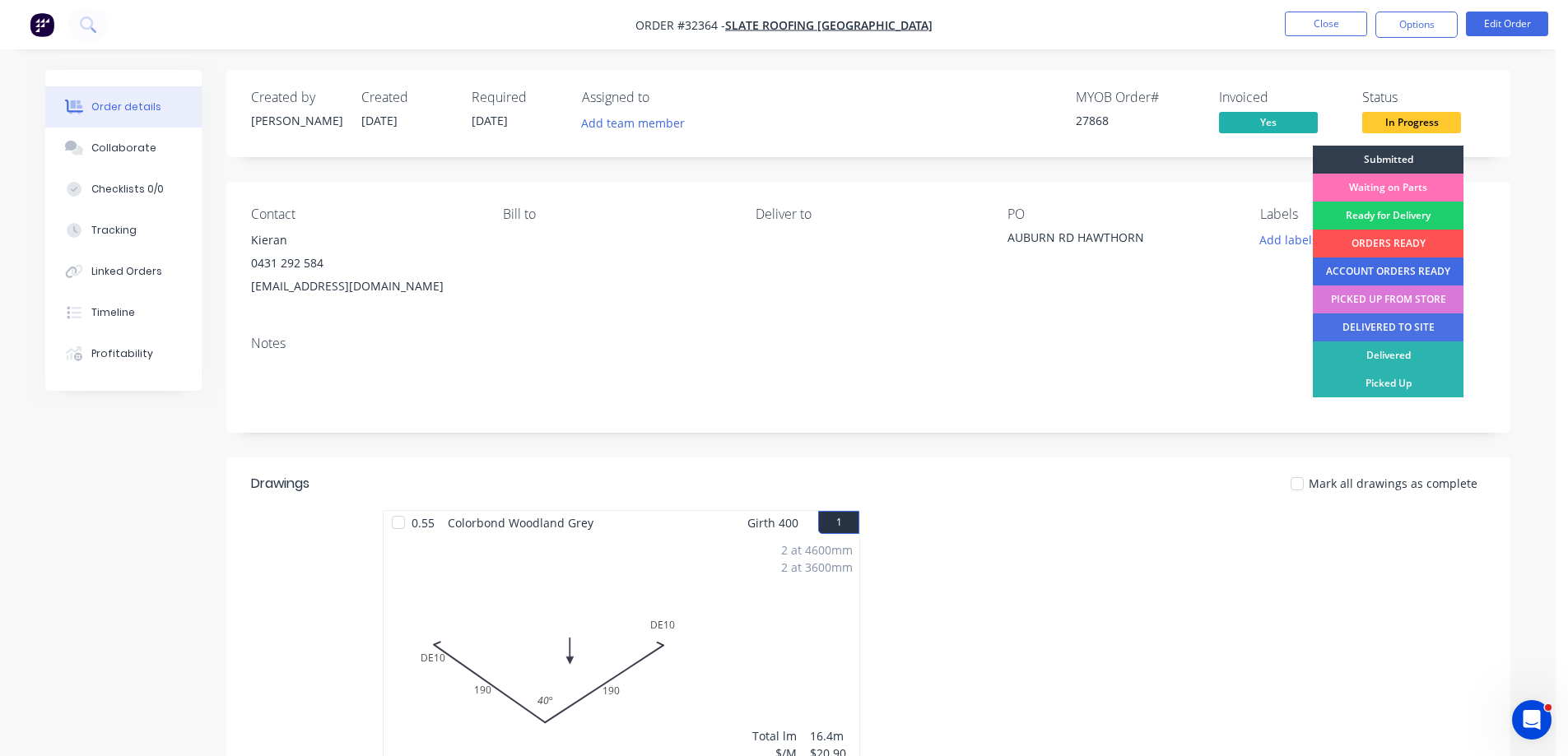
click at [1396, 268] on div "ACCOUNT ORDERS READY" at bounding box center [1388, 271] width 151 height 28
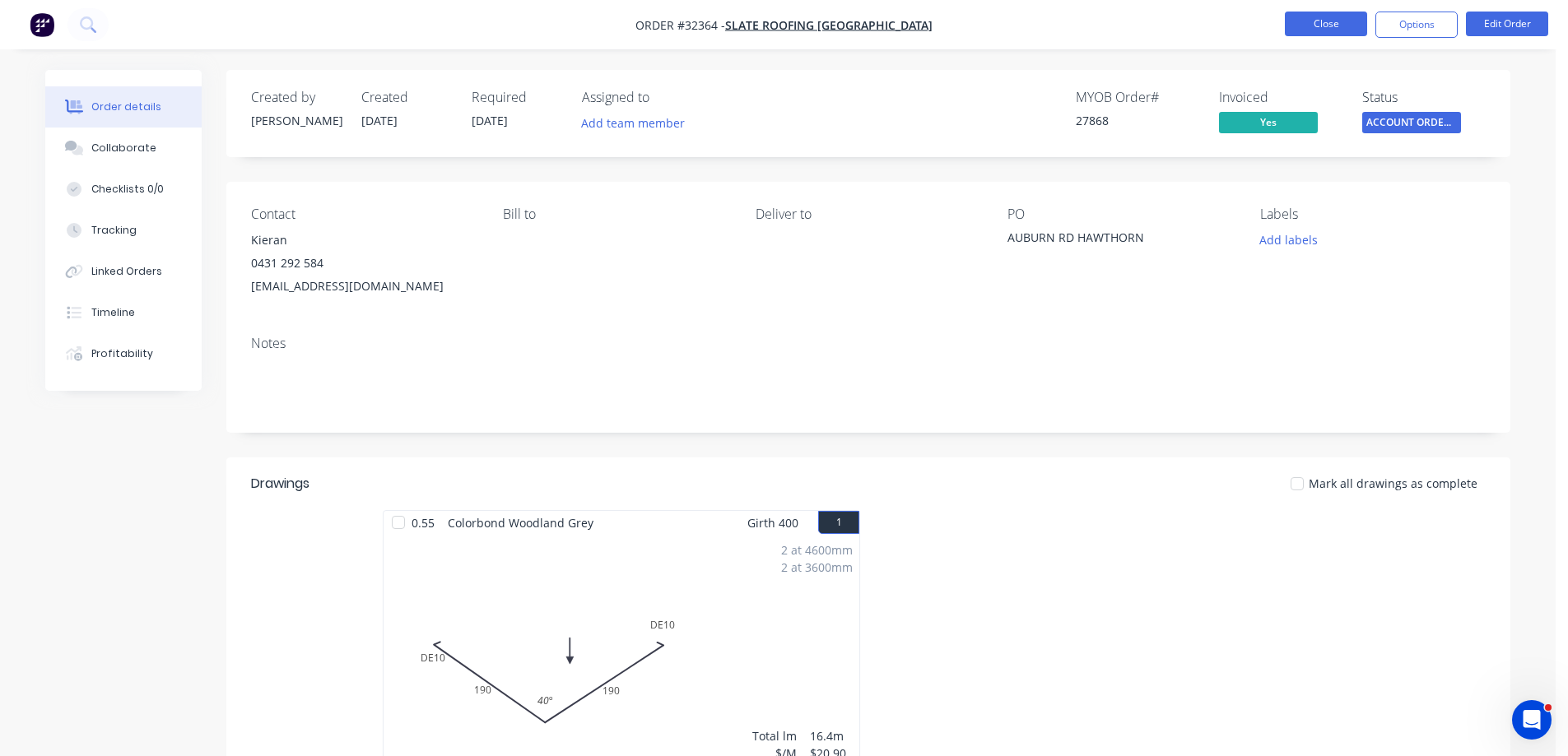
click at [1312, 16] on button "Close" at bounding box center [1326, 24] width 82 height 25
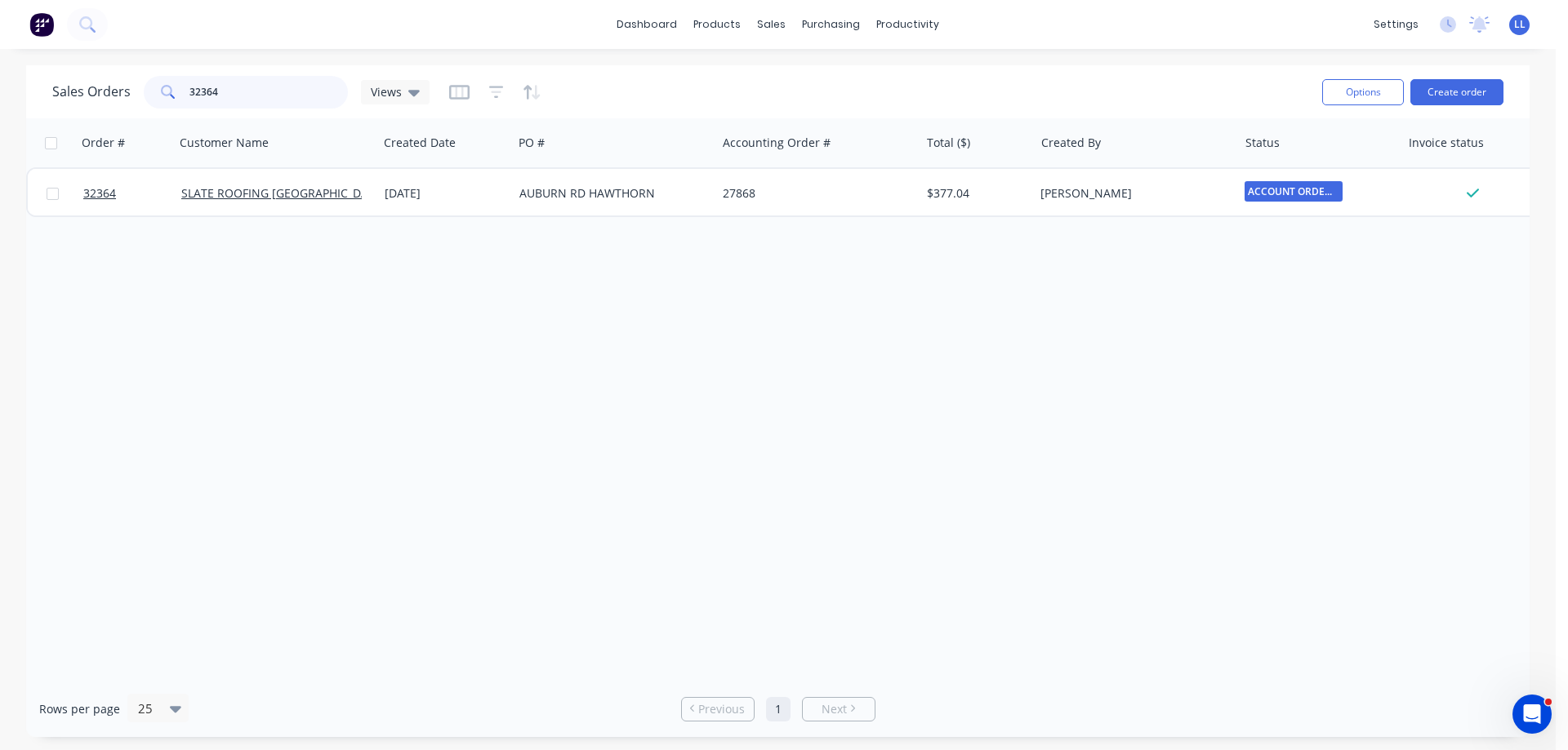
drag, startPoint x: 137, startPoint y: 89, endPoint x: 112, endPoint y: 91, distance: 25.1
click at [112, 91] on div "Sales Orders 32364 Views" at bounding box center [241, 92] width 377 height 33
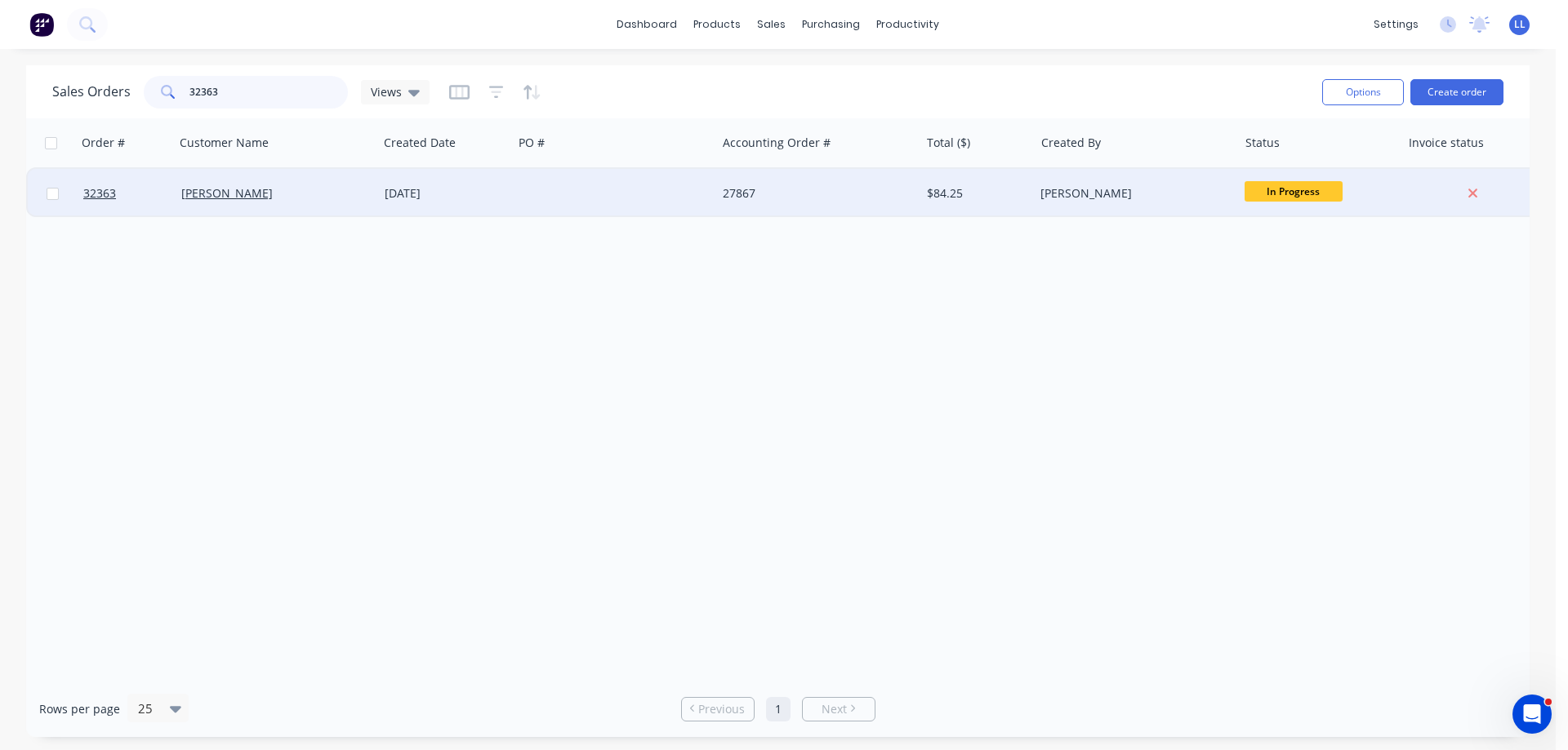
type input "32363"
click at [722, 195] on div "27867" at bounding box center [818, 194] width 203 height 49
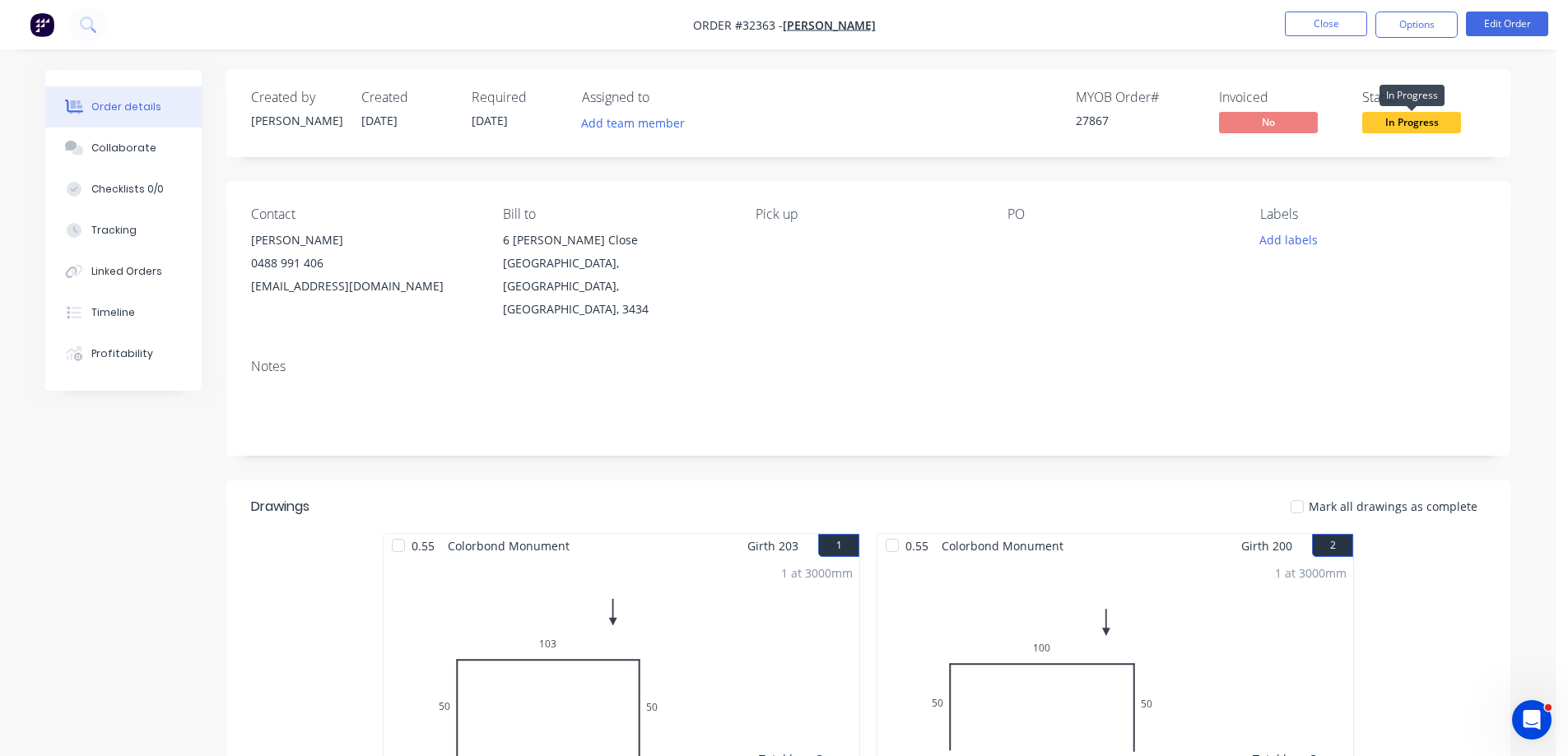
click at [1418, 126] on span "In Progress" at bounding box center [1412, 122] width 99 height 21
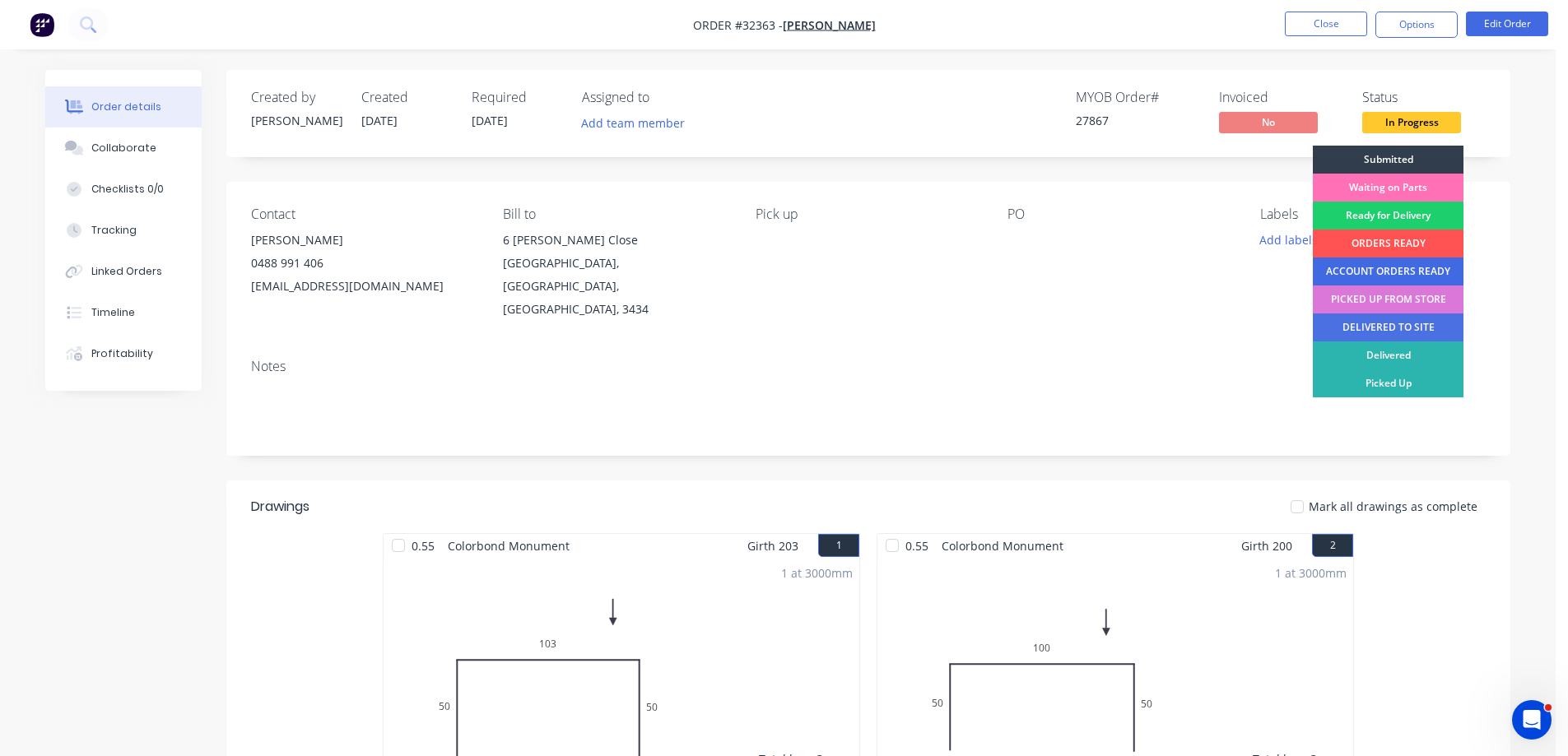
click at [1366, 267] on div "ACCOUNT ORDERS READY" at bounding box center [1388, 271] width 151 height 28
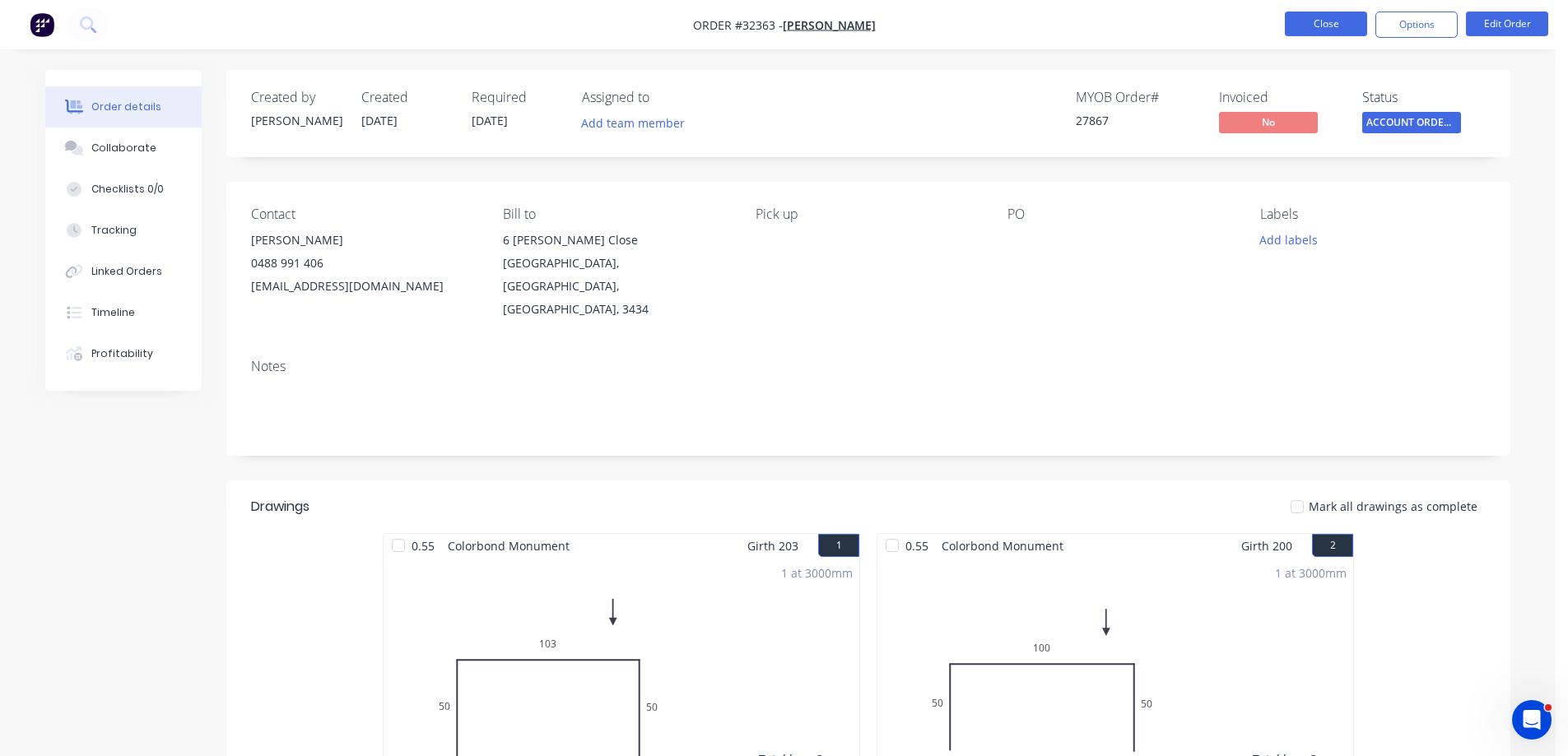
click at [1338, 25] on button "Close" at bounding box center [1326, 24] width 82 height 25
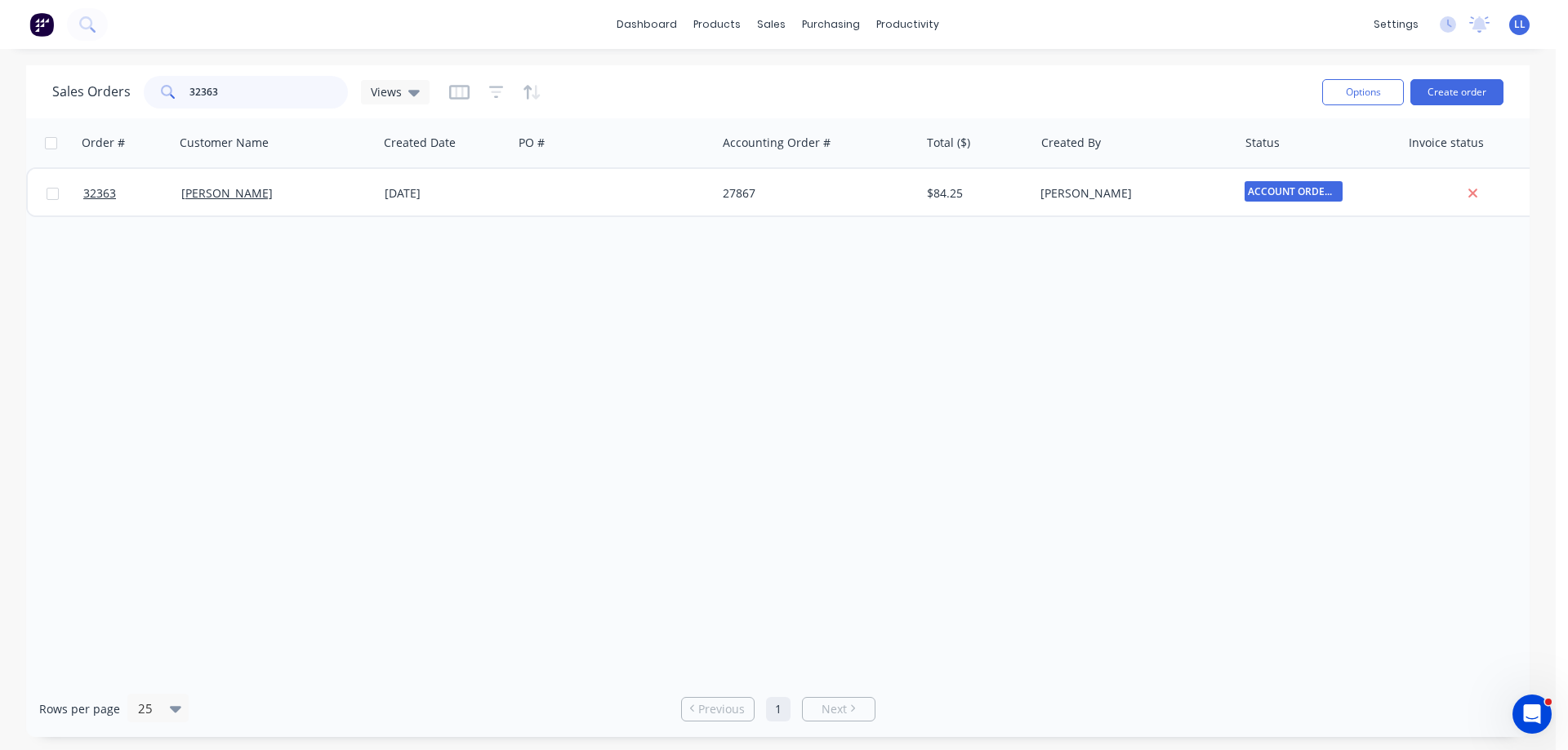
drag, startPoint x: 250, startPoint y: 92, endPoint x: 159, endPoint y: 92, distance: 91.0
click at [159, 92] on div "32363" at bounding box center [246, 92] width 204 height 33
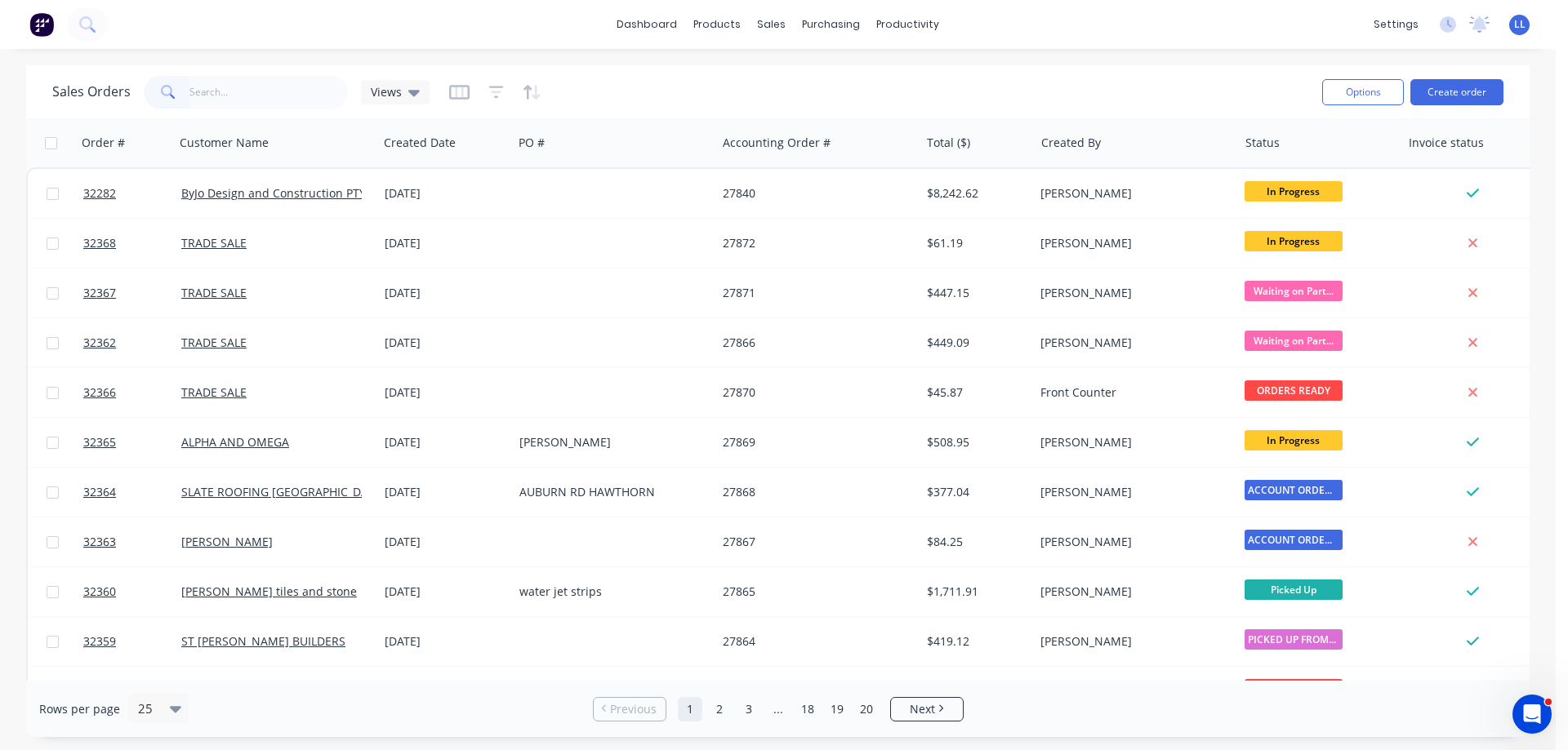
click at [51, 28] on img at bounding box center [42, 25] width 25 height 25
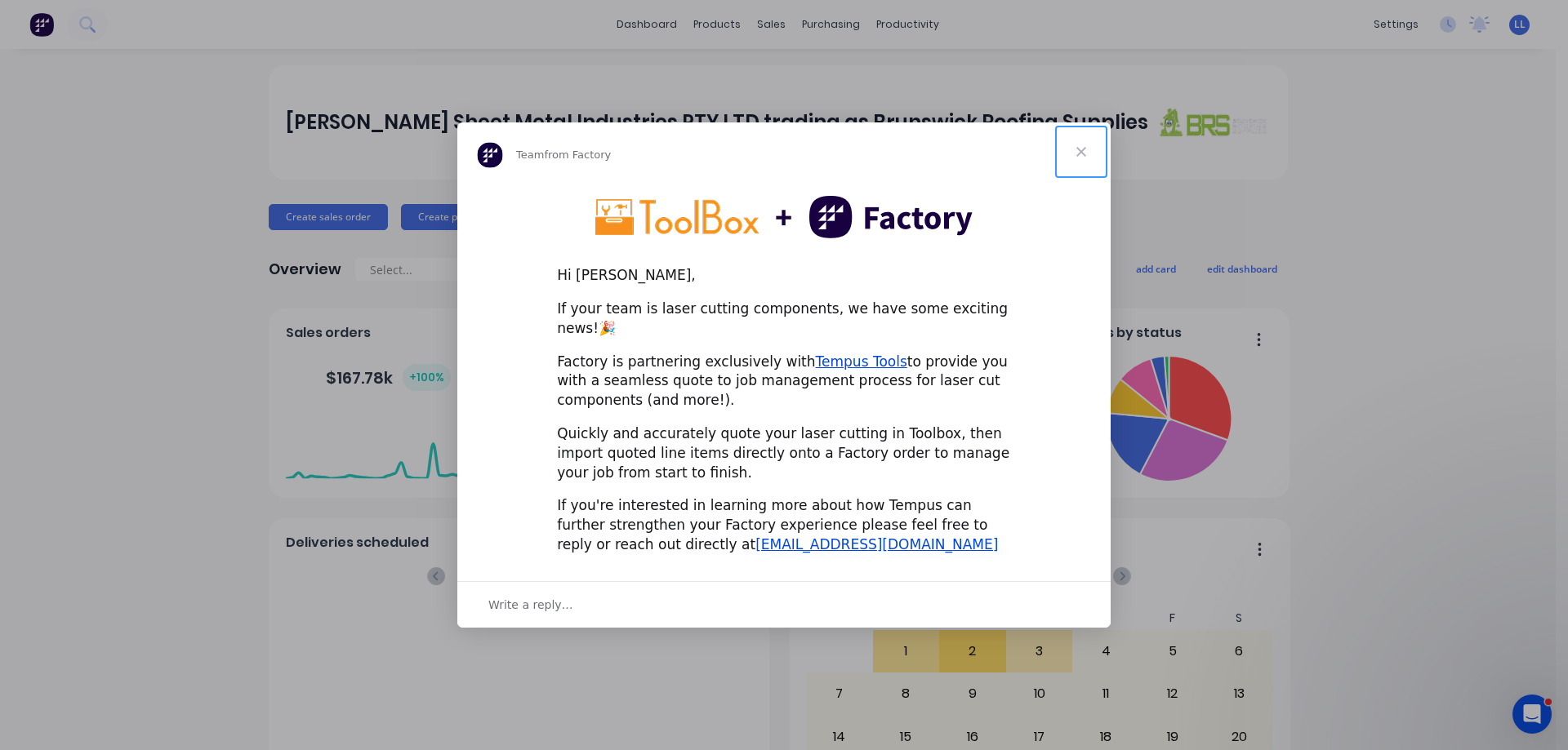
click at [1080, 158] on span "Close" at bounding box center [1081, 152] width 59 height 59
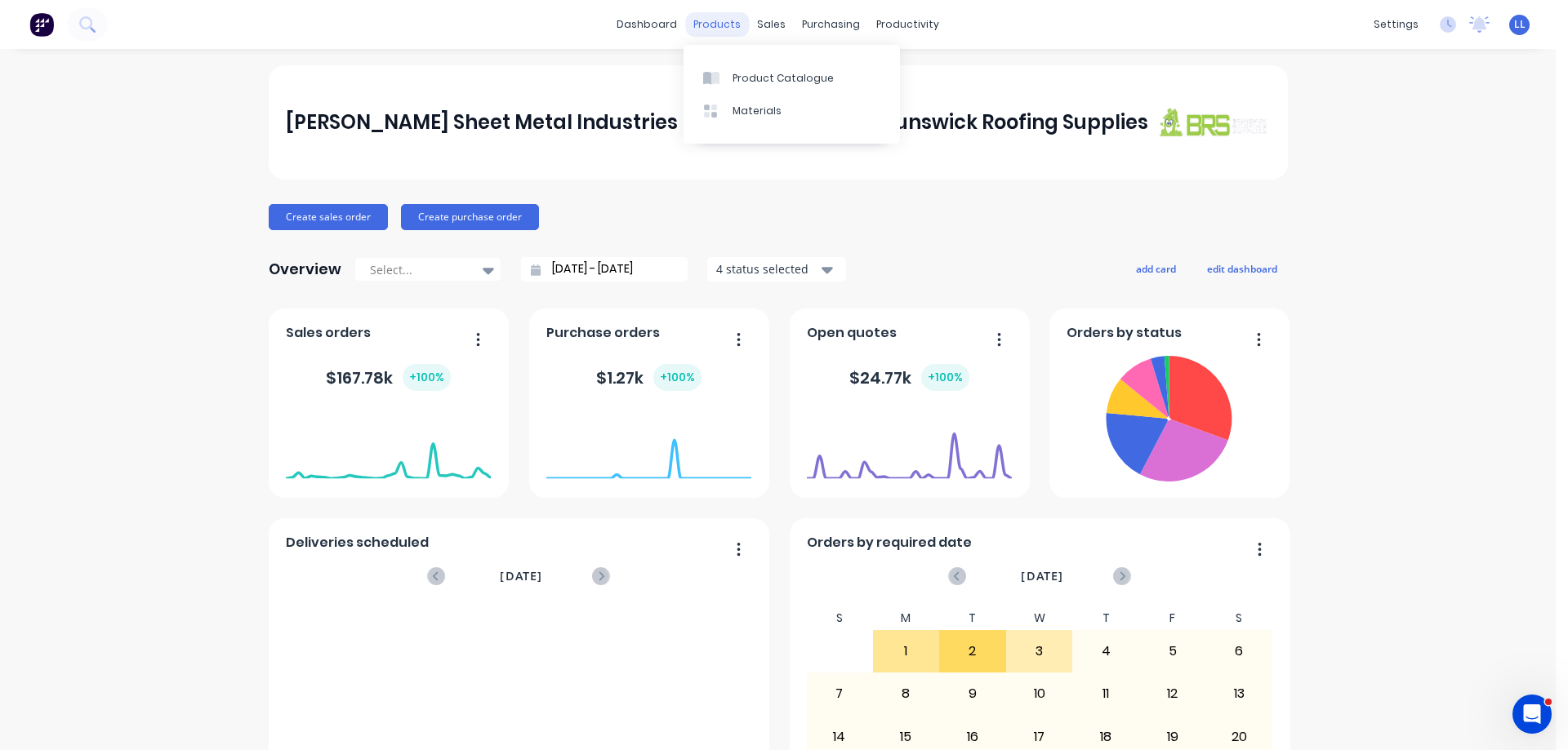
click at [723, 30] on div "products" at bounding box center [717, 25] width 64 height 25
click at [754, 80] on div "Product Catalogue" at bounding box center [783, 79] width 101 height 15
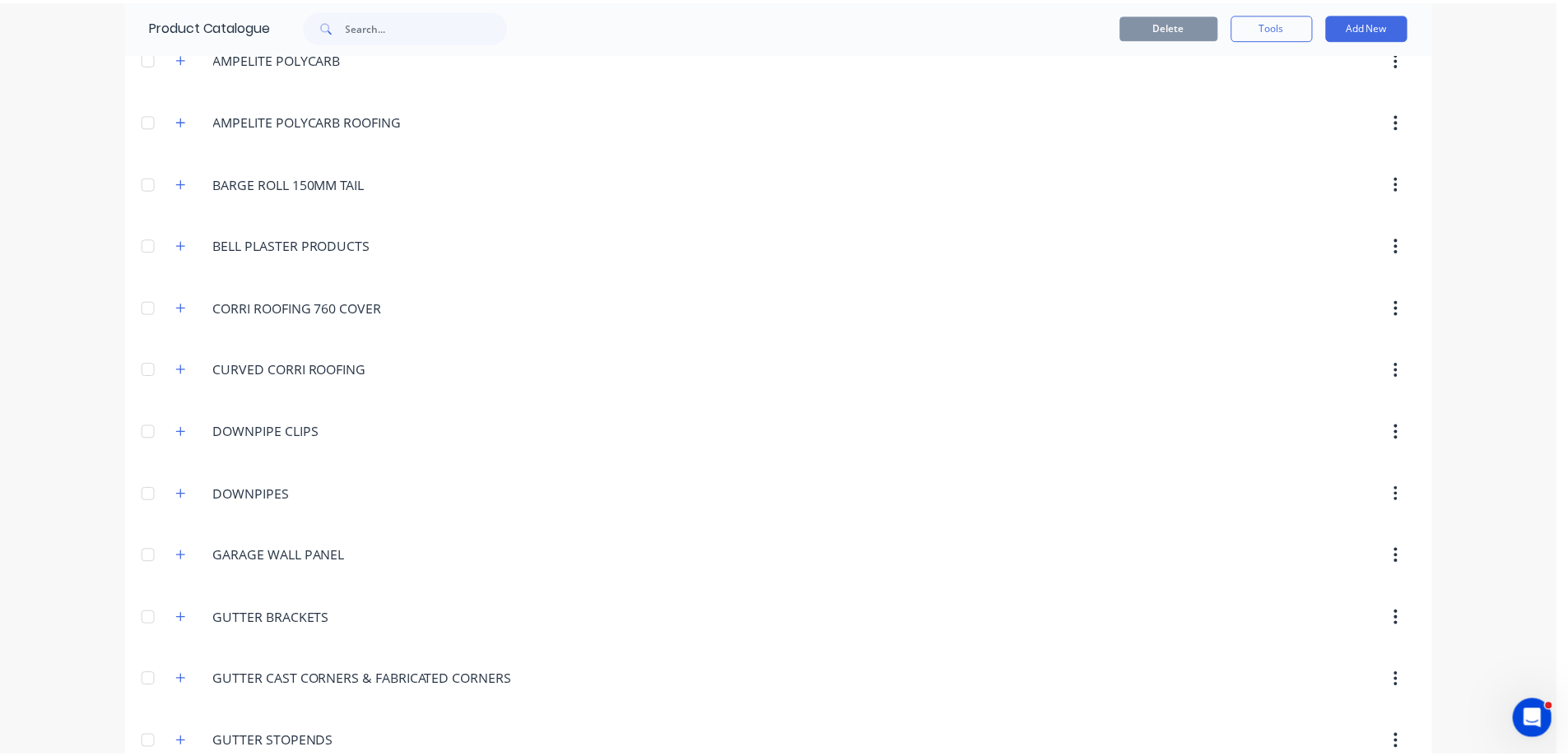
scroll to position [329, 0]
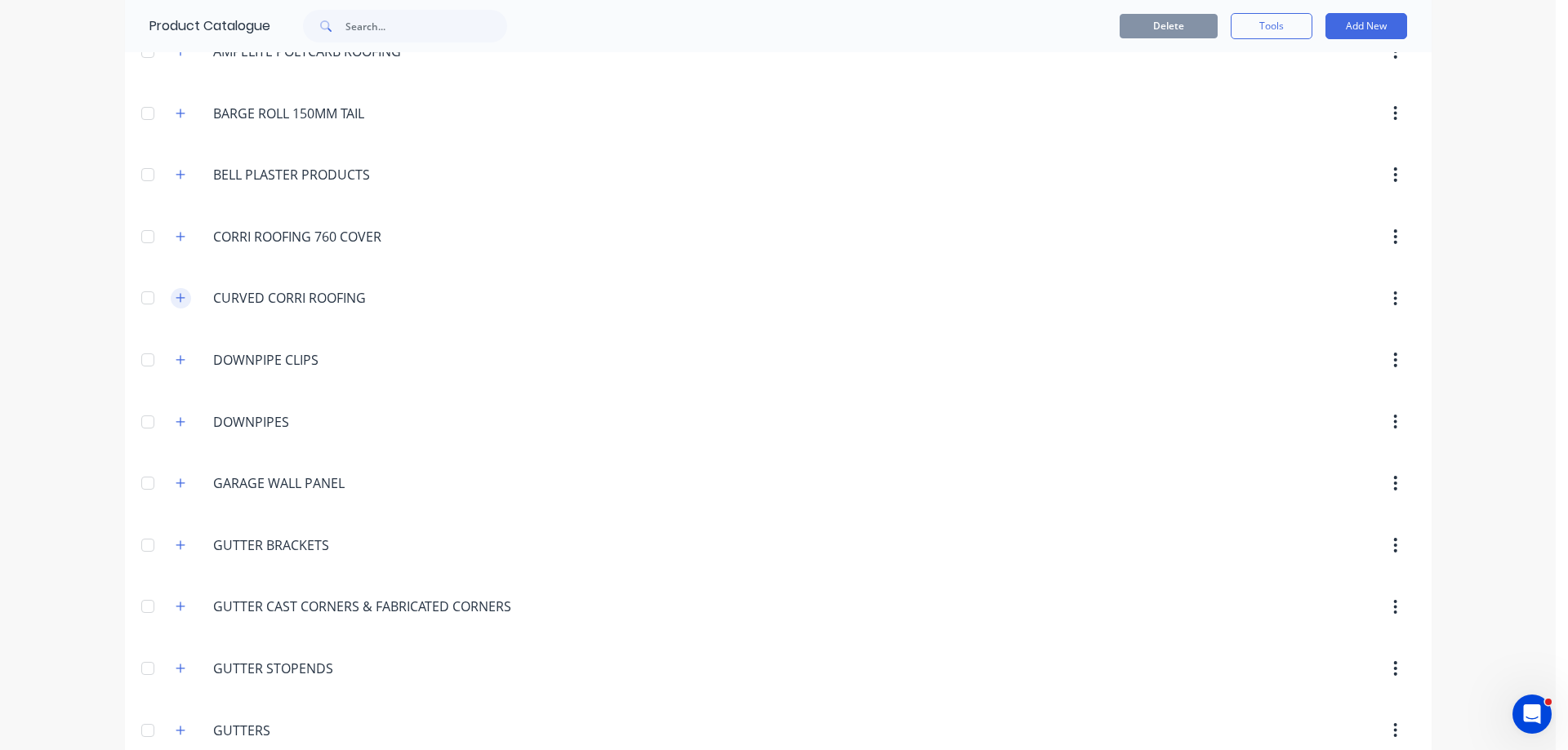
click at [176, 296] on icon "button" at bounding box center [181, 298] width 10 height 11
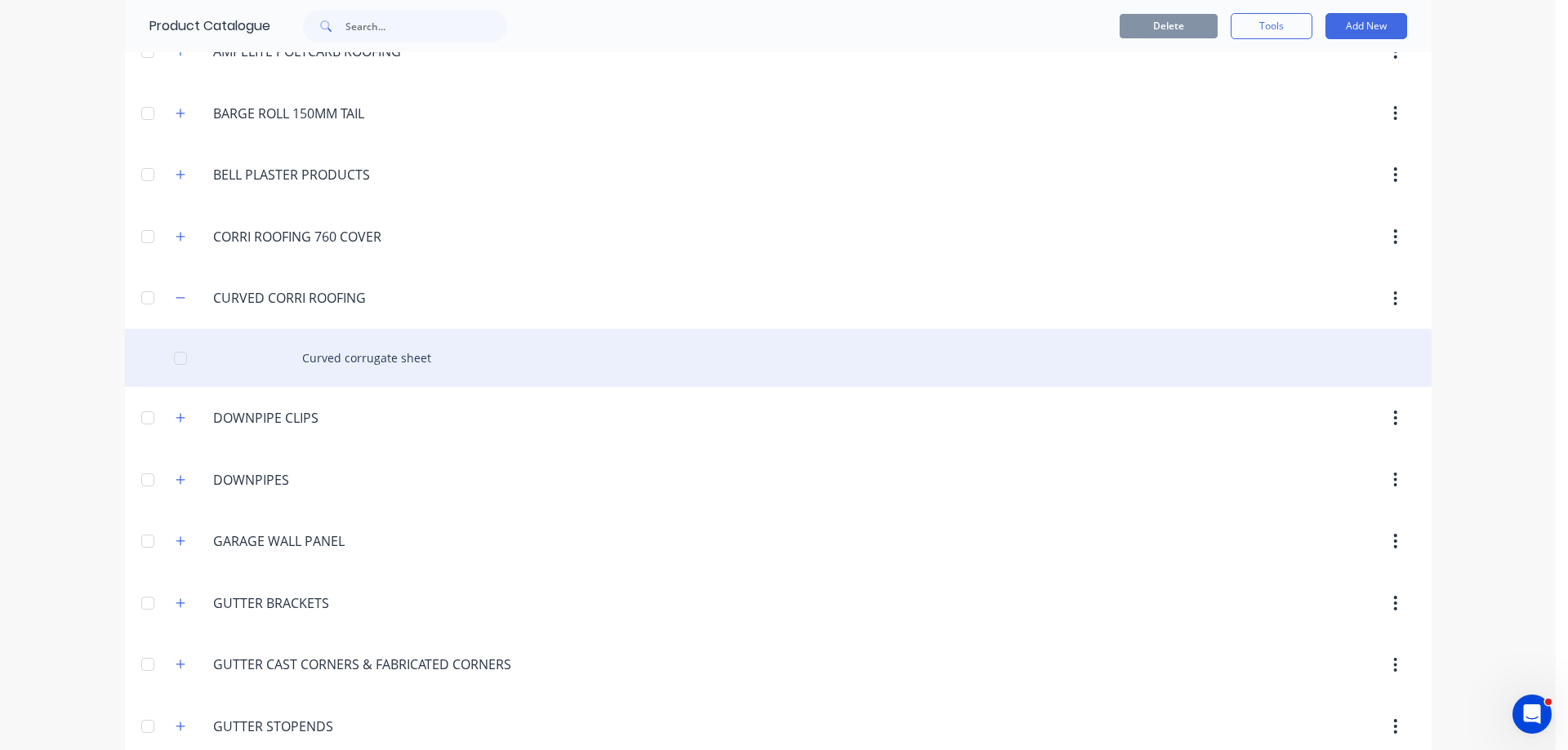
click at [341, 348] on div "Curved corrugate sheet" at bounding box center [778, 357] width 1307 height 58
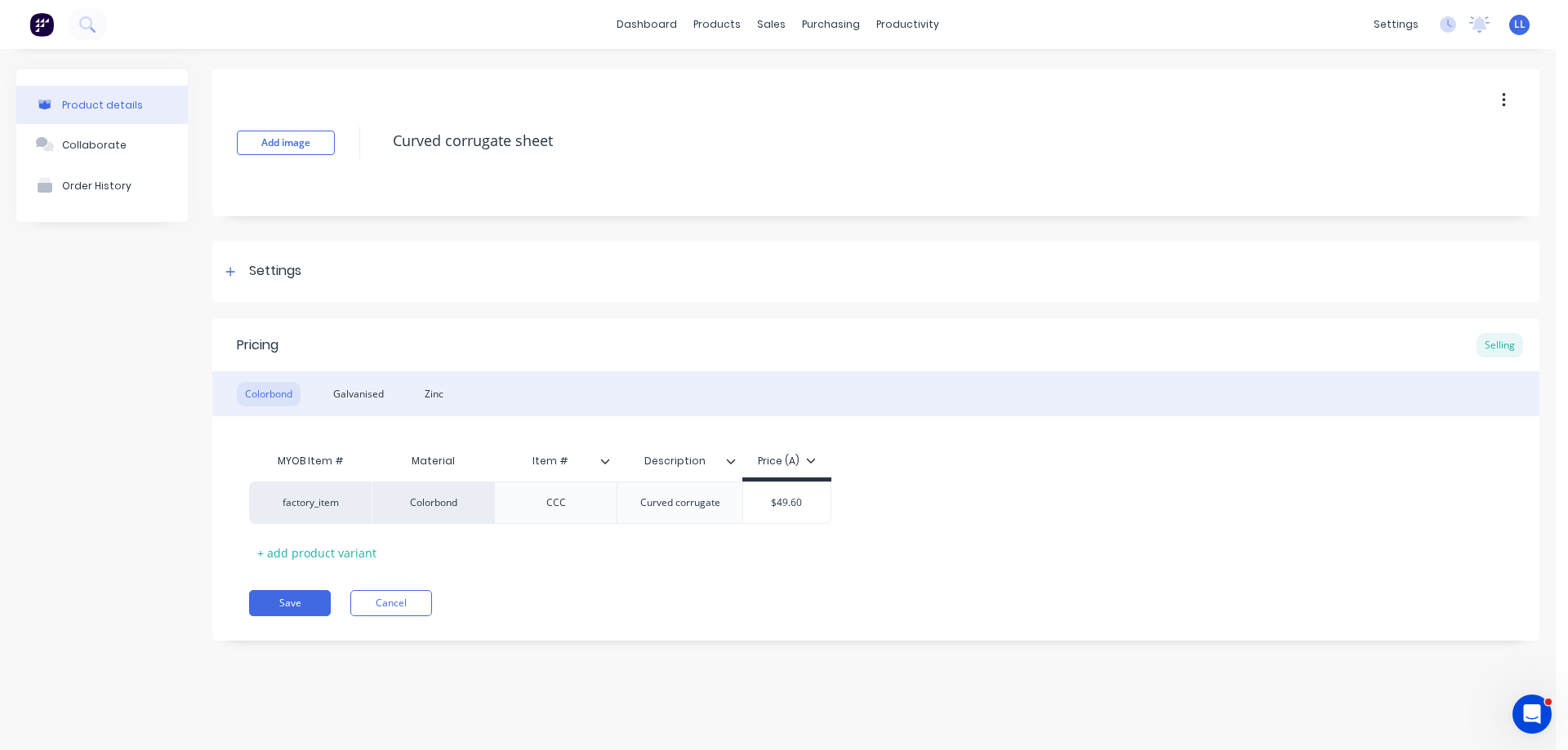
type textarea "x"
click at [46, 20] on img at bounding box center [42, 25] width 25 height 25
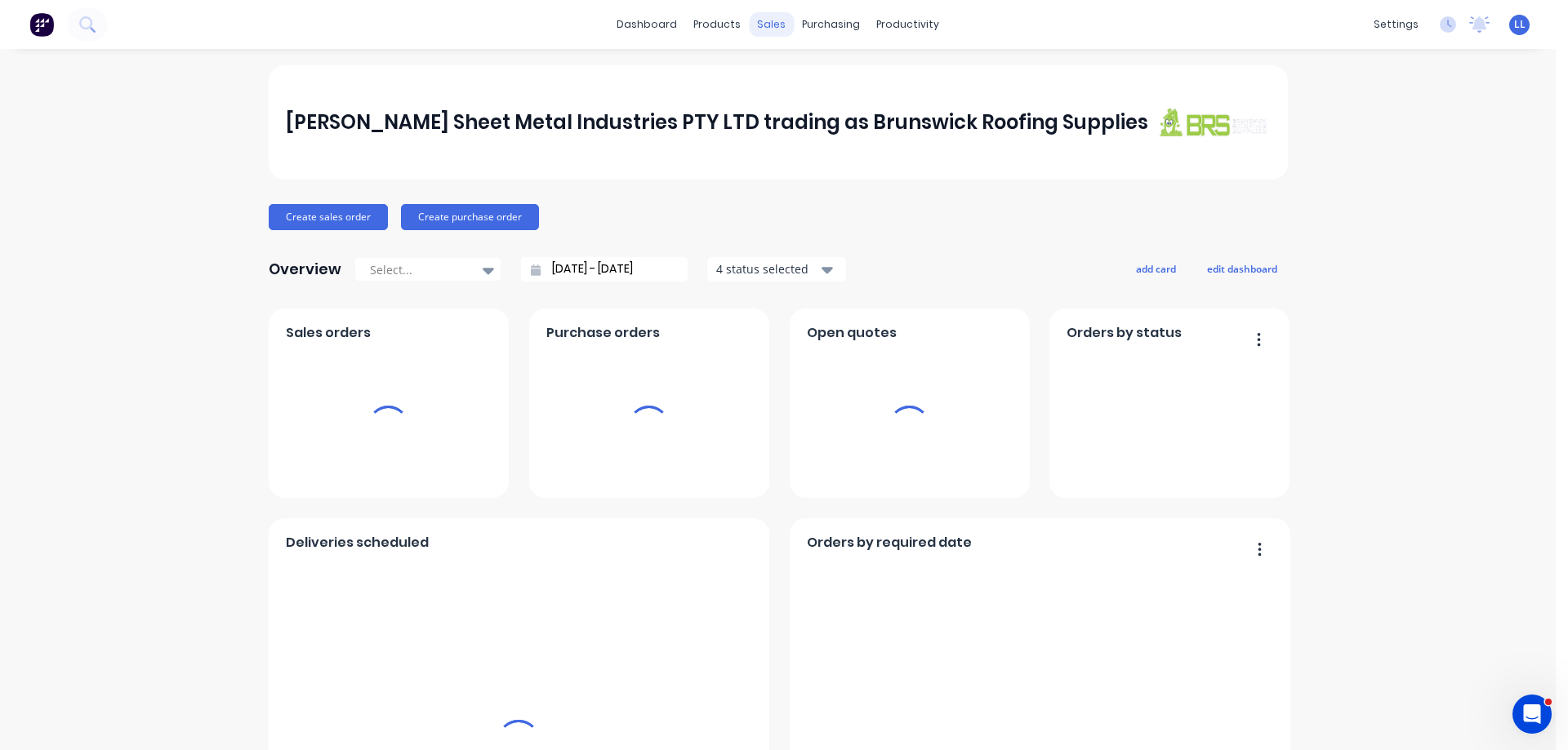
click at [763, 23] on div "sales" at bounding box center [771, 25] width 45 height 25
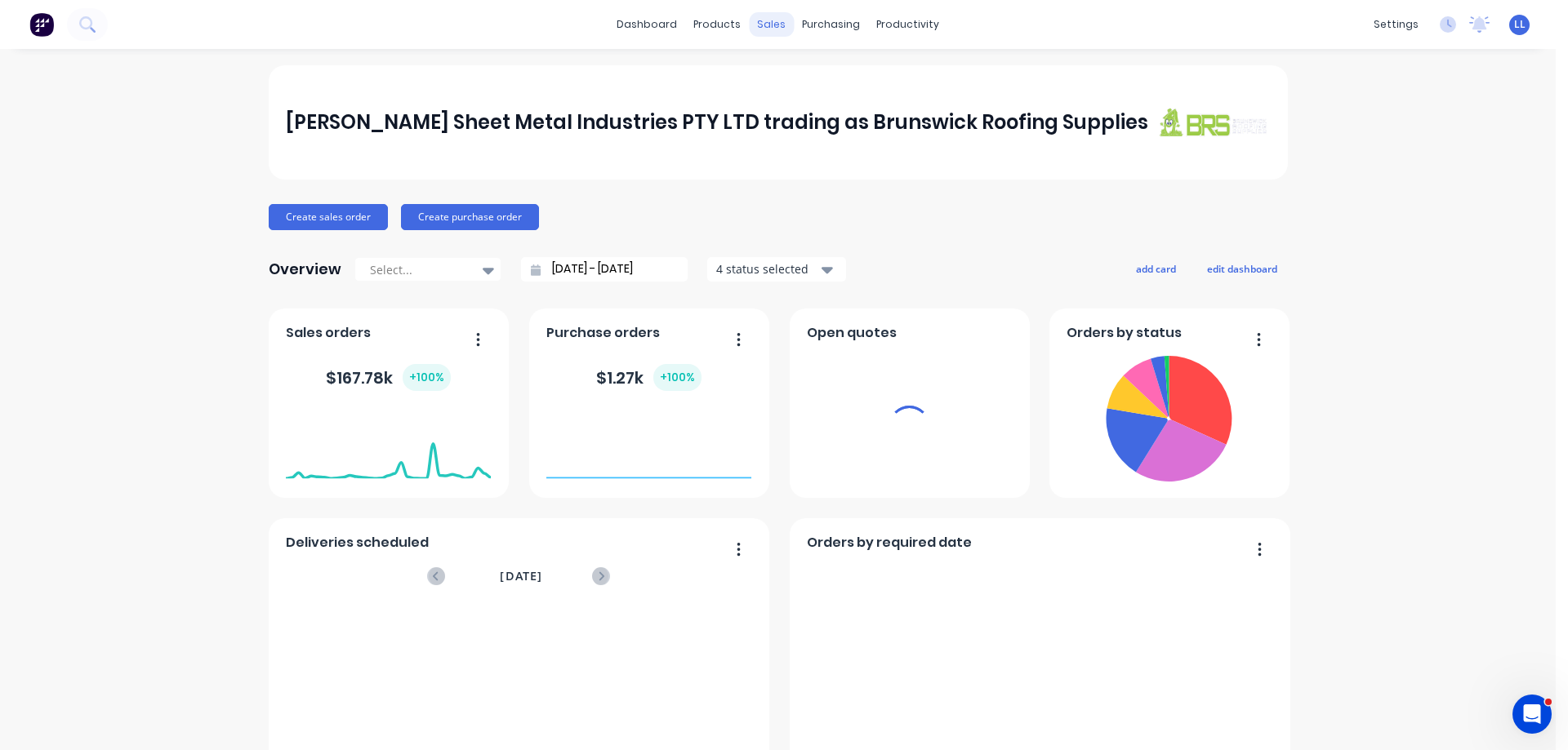
click at [759, 29] on div "sales" at bounding box center [771, 25] width 45 height 25
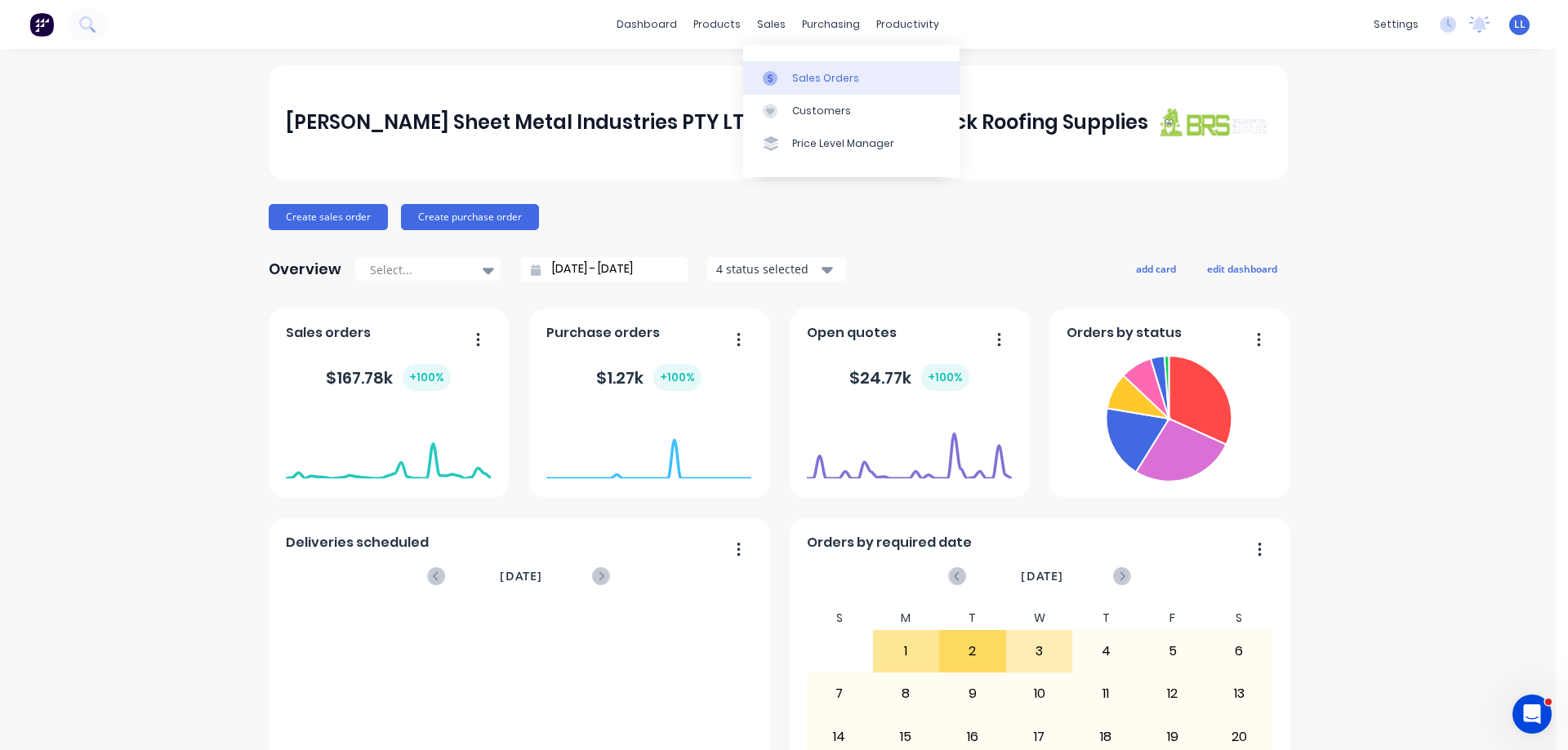
click at [827, 74] on div "Sales Orders" at bounding box center [826, 79] width 67 height 15
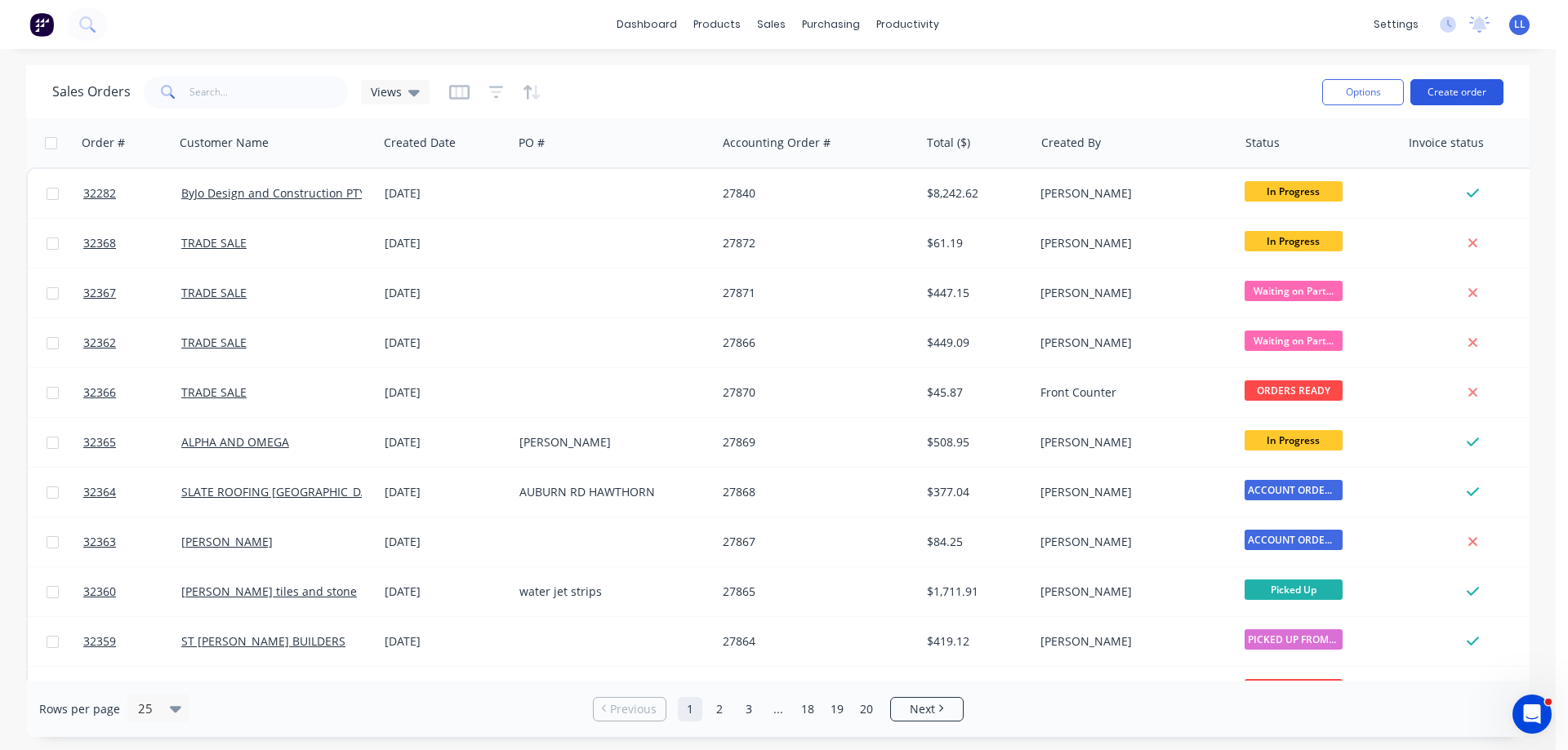
click at [1453, 83] on button "Create order" at bounding box center [1457, 92] width 93 height 26
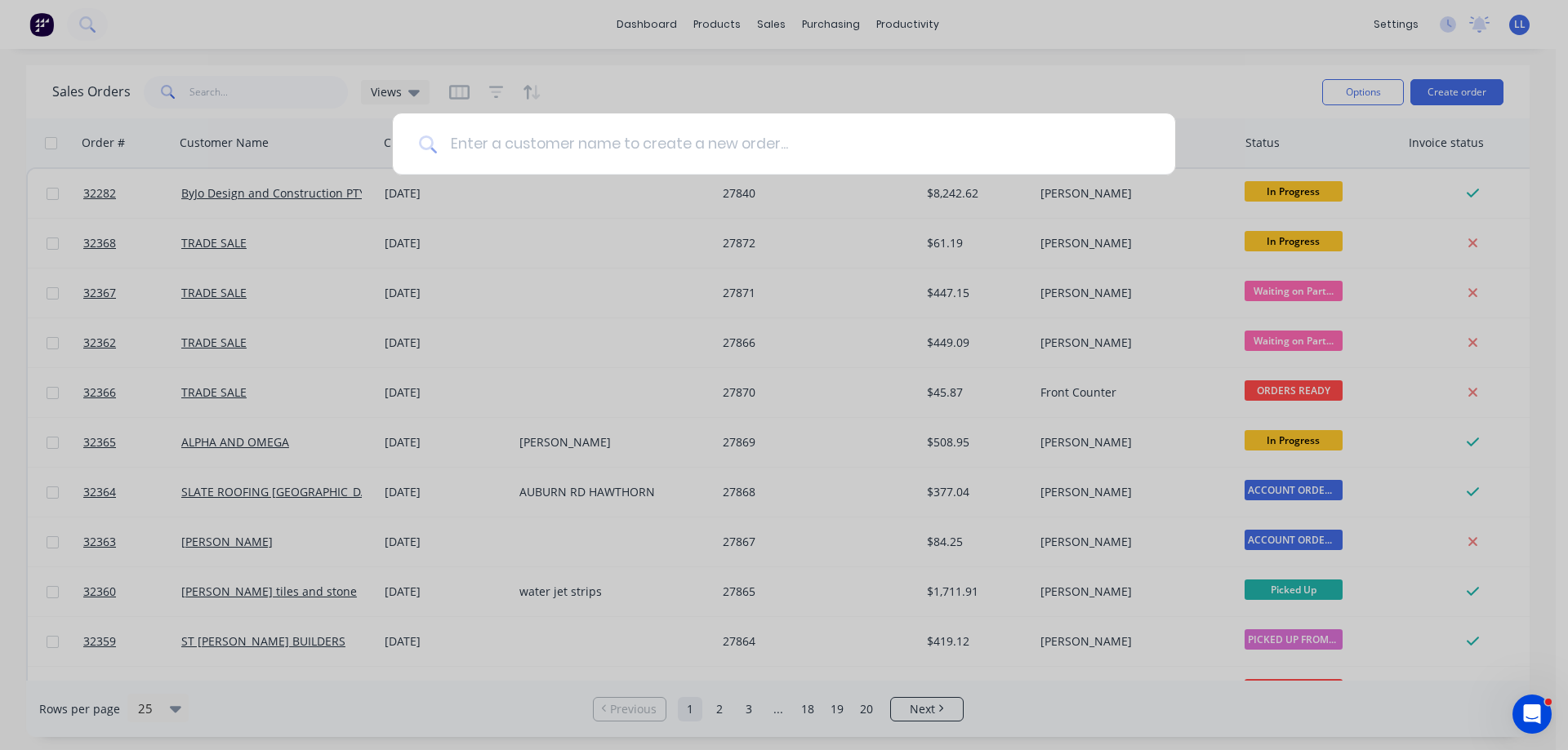
click at [571, 149] on input at bounding box center [793, 144] width 712 height 61
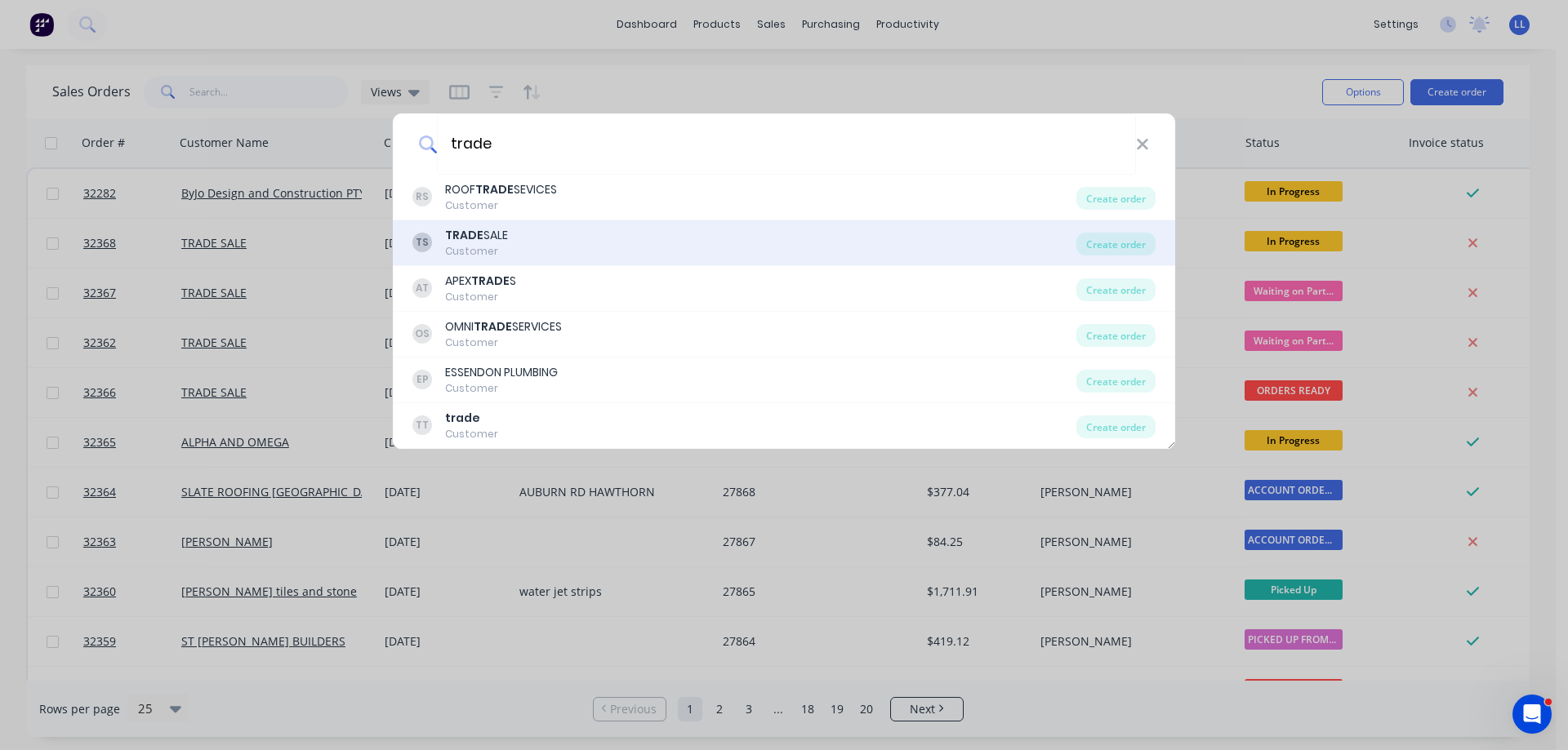
type input "trade"
click at [481, 238] on div "TRADE SALE" at bounding box center [476, 235] width 63 height 17
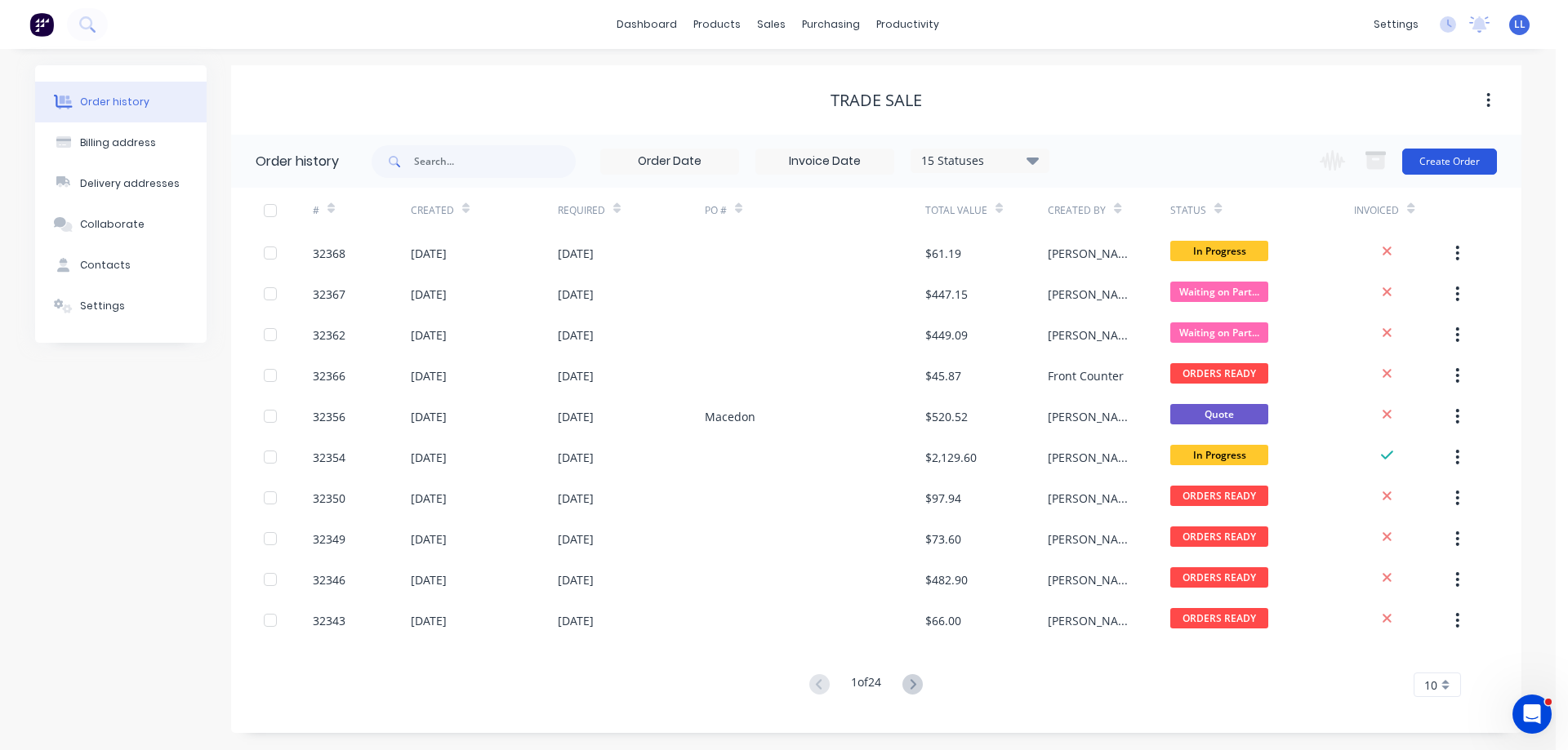
click at [1446, 158] on button "Create Order" at bounding box center [1449, 162] width 95 height 26
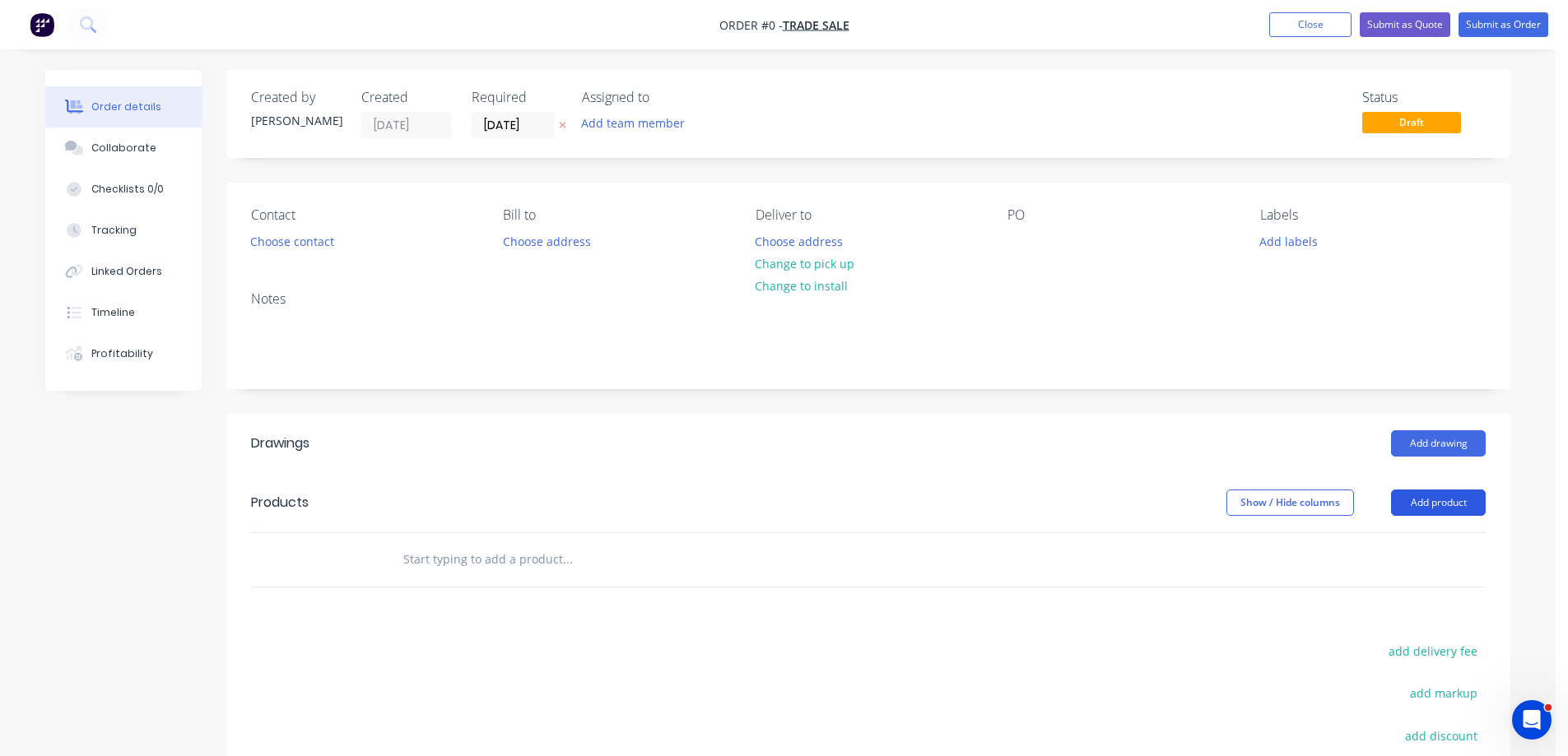
click at [1420, 505] on button "Add product" at bounding box center [1438, 503] width 95 height 26
click at [1418, 504] on button "Add product" at bounding box center [1438, 503] width 95 height 26
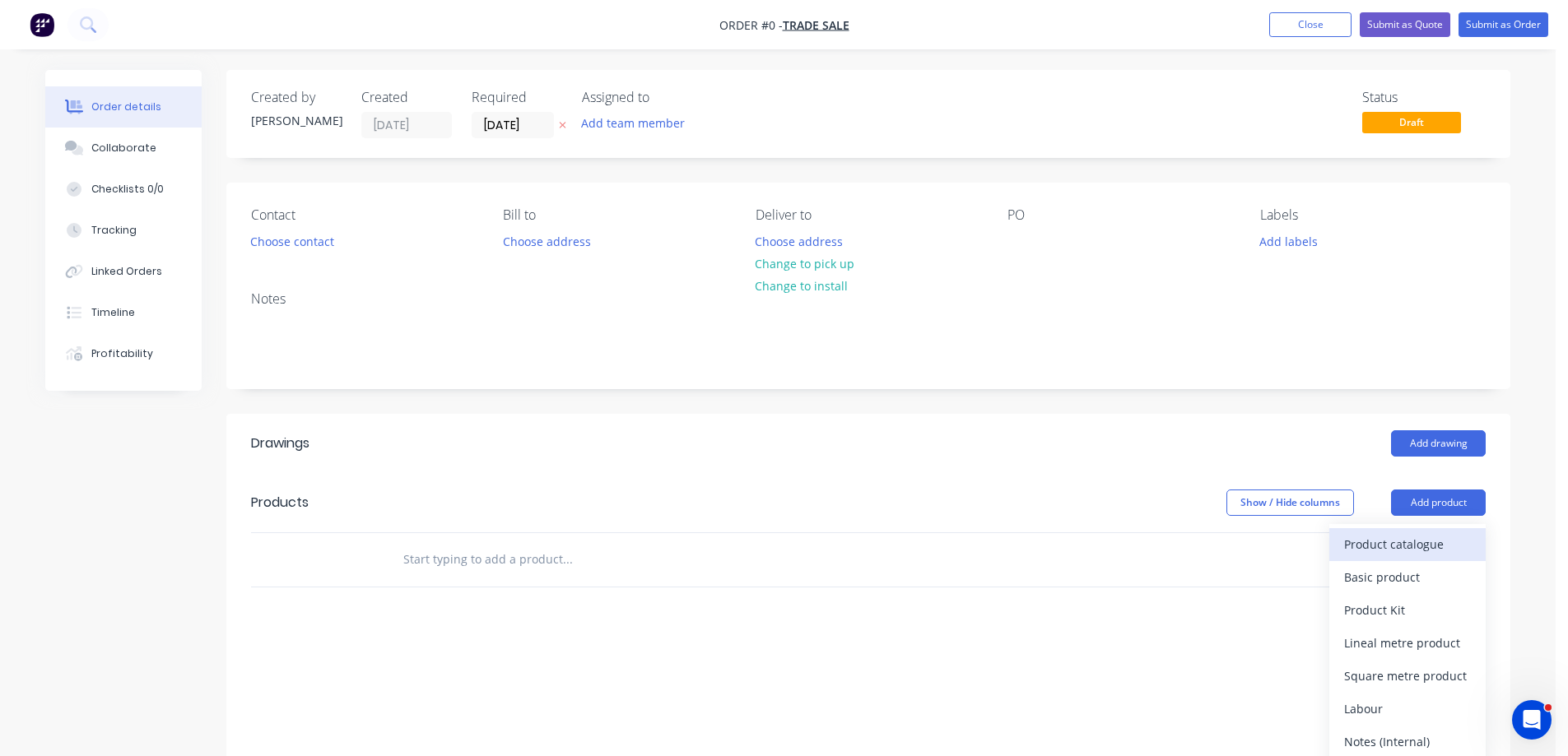
click at [1407, 549] on div "Product catalogue" at bounding box center [1408, 544] width 127 height 24
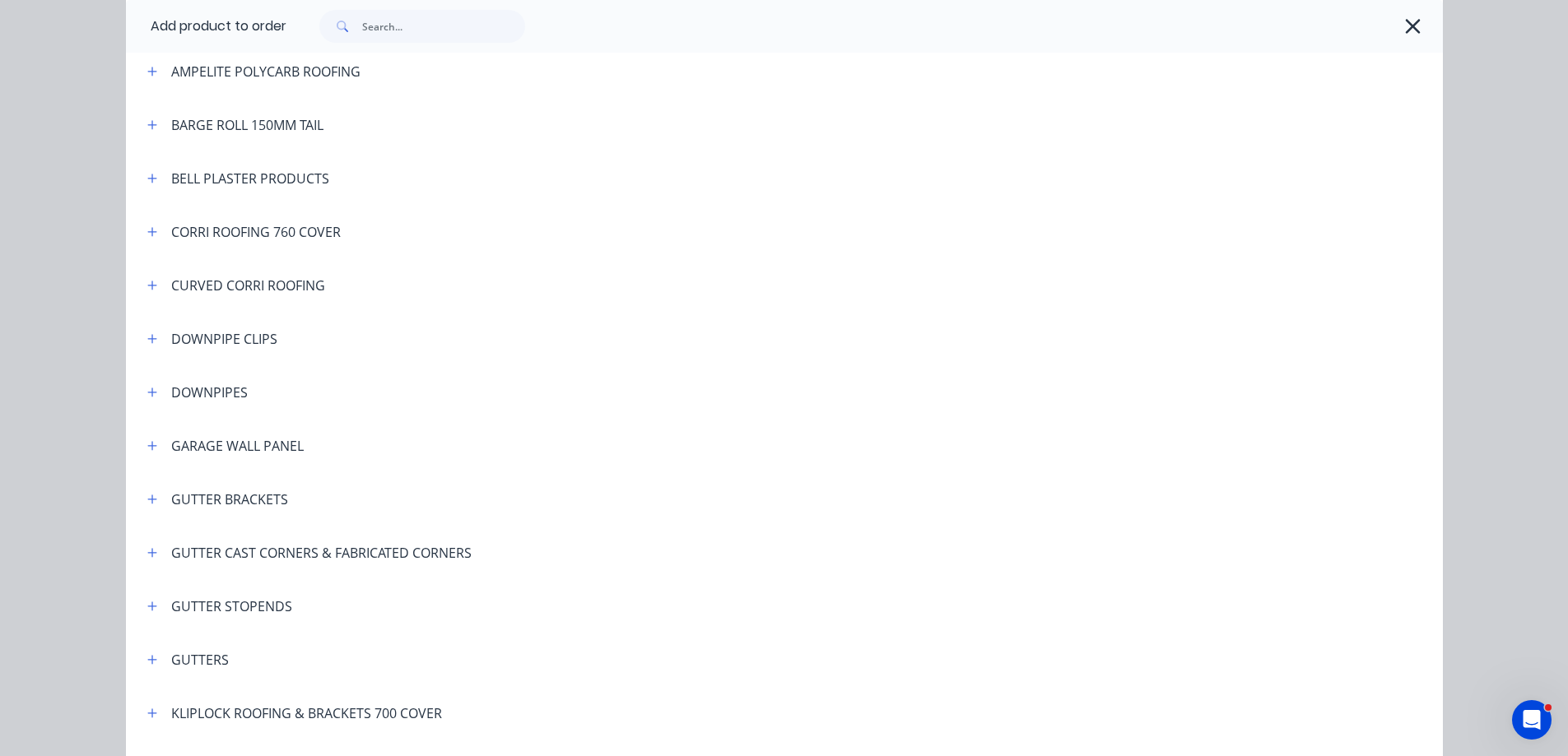
scroll to position [247, 0]
click at [148, 284] on icon "button" at bounding box center [153, 281] width 10 height 12
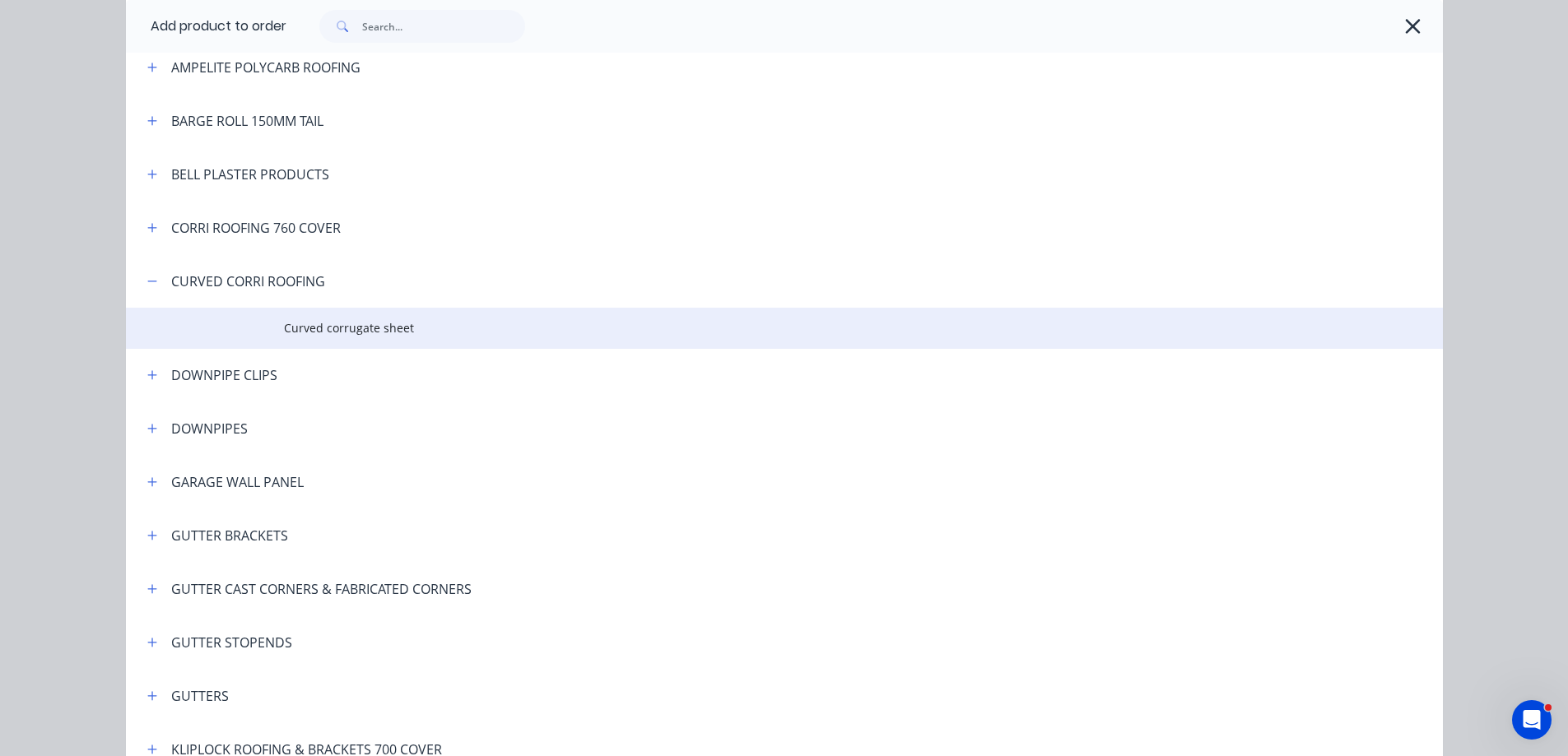
click at [468, 322] on span "Curved corrugate sheet" at bounding box center [747, 327] width 927 height 17
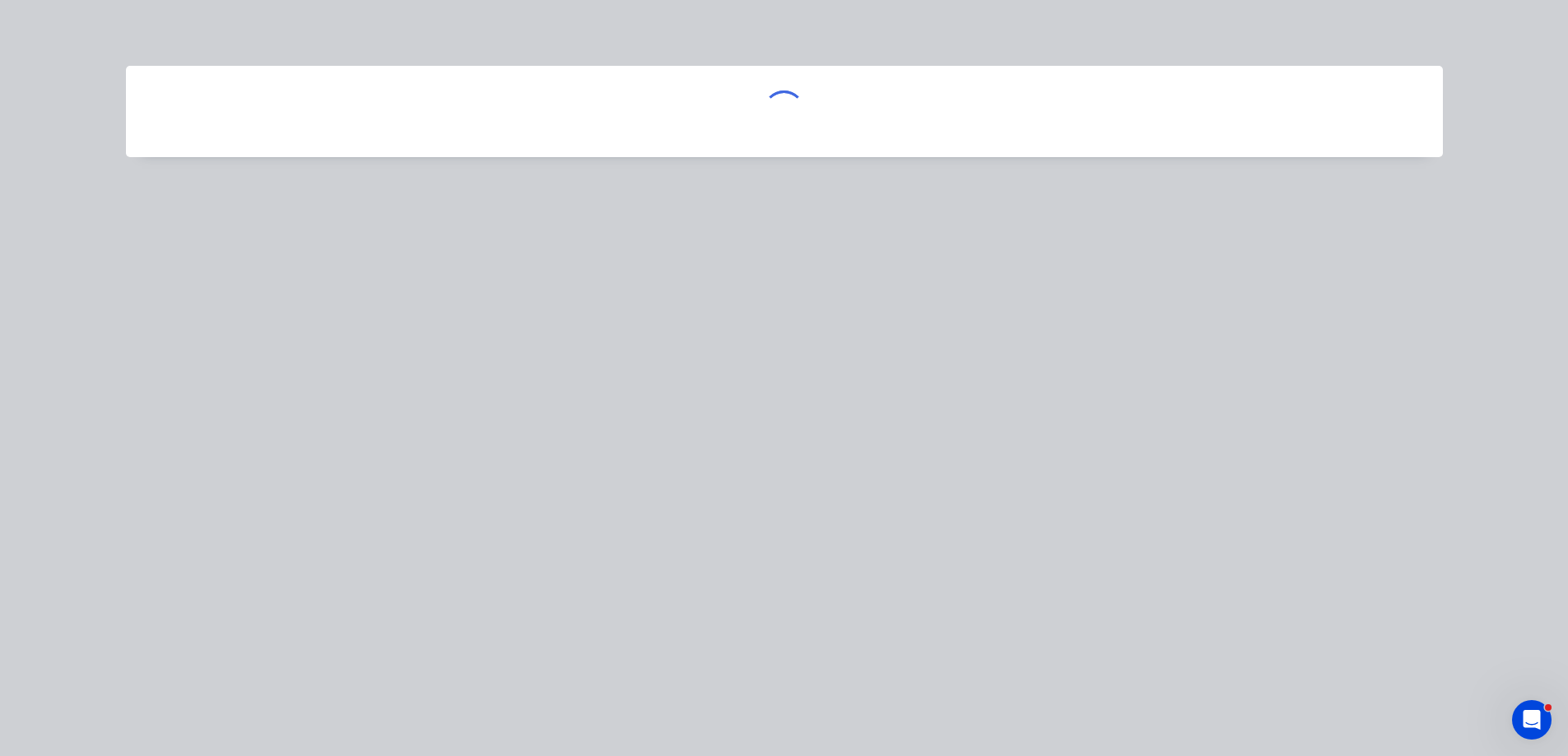
scroll to position [0, 0]
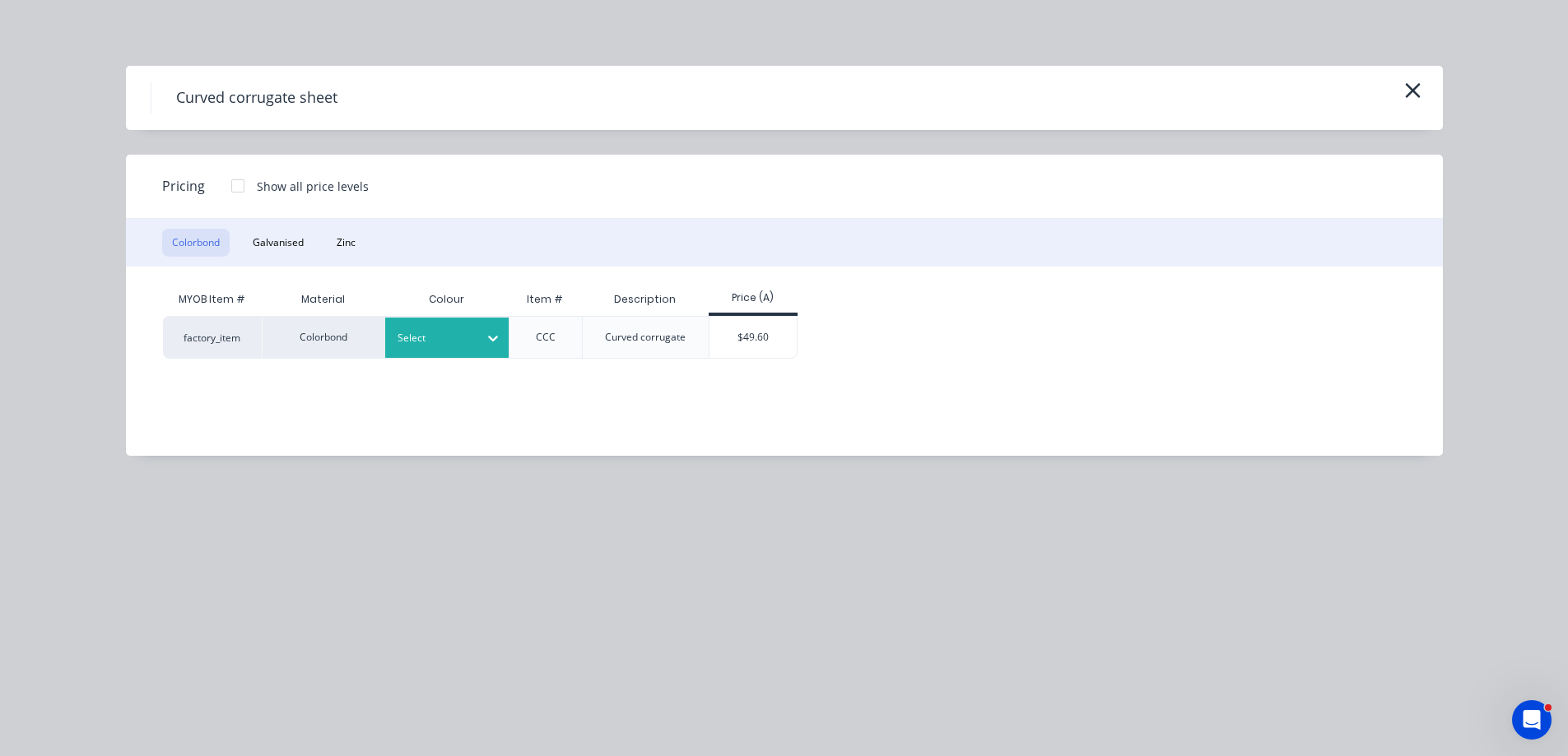
click at [439, 341] on div at bounding box center [435, 338] width 74 height 18
click at [794, 331] on div "$49.60" at bounding box center [753, 337] width 88 height 41
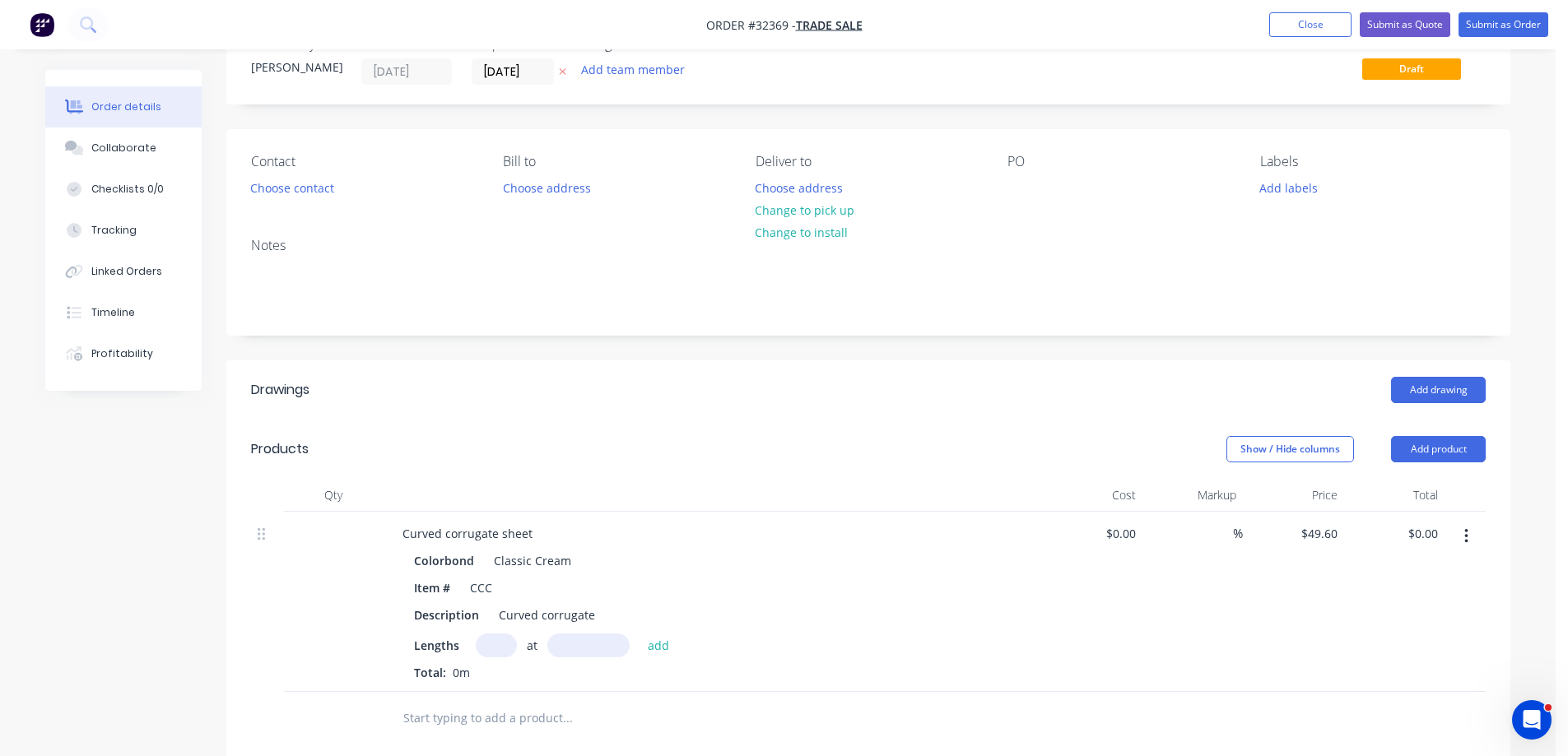
scroll to position [82, 0]
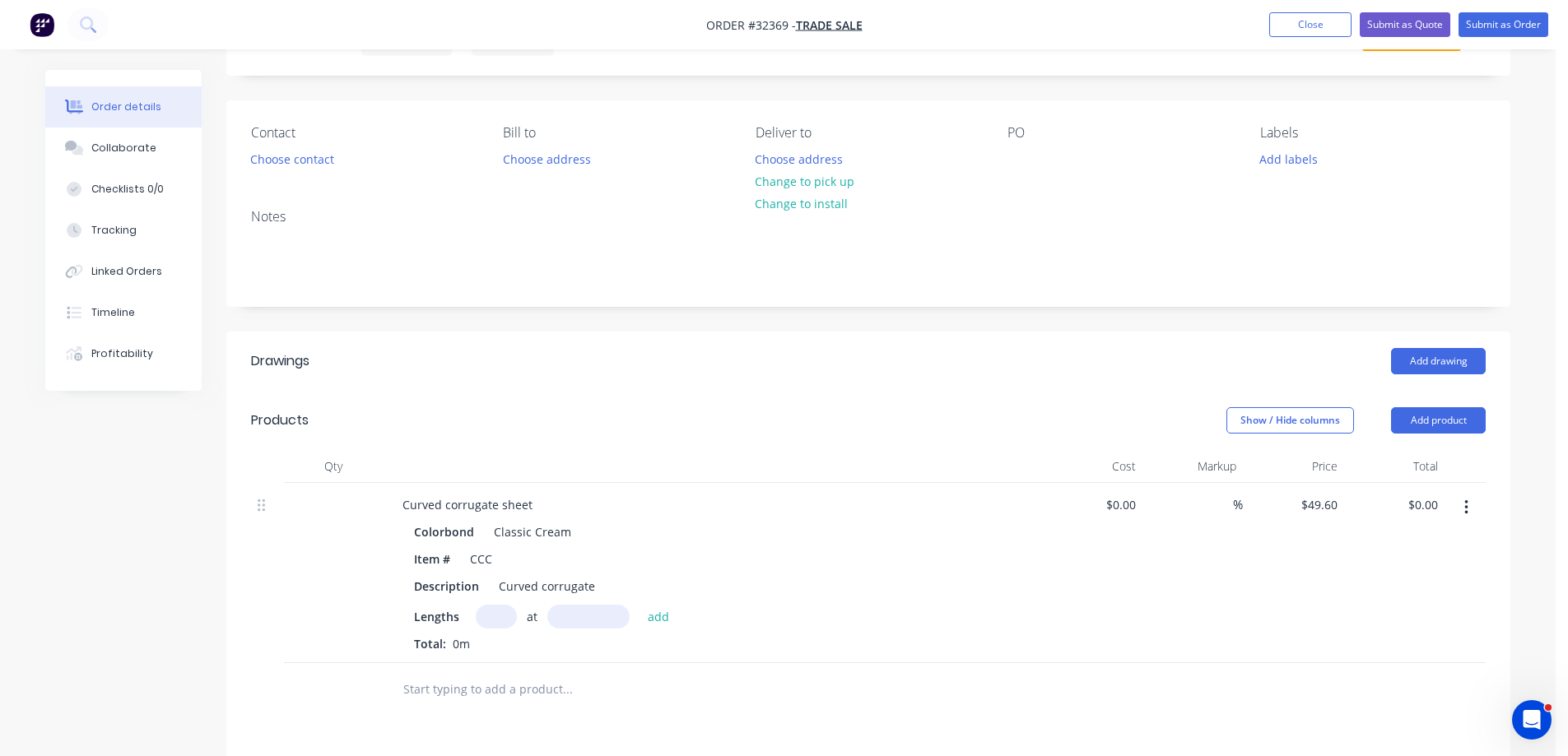
click at [510, 619] on input "text" at bounding box center [497, 616] width 41 height 24
type input "15"
type input "1000"
click at [639, 604] on button "add" at bounding box center [658, 615] width 39 height 22
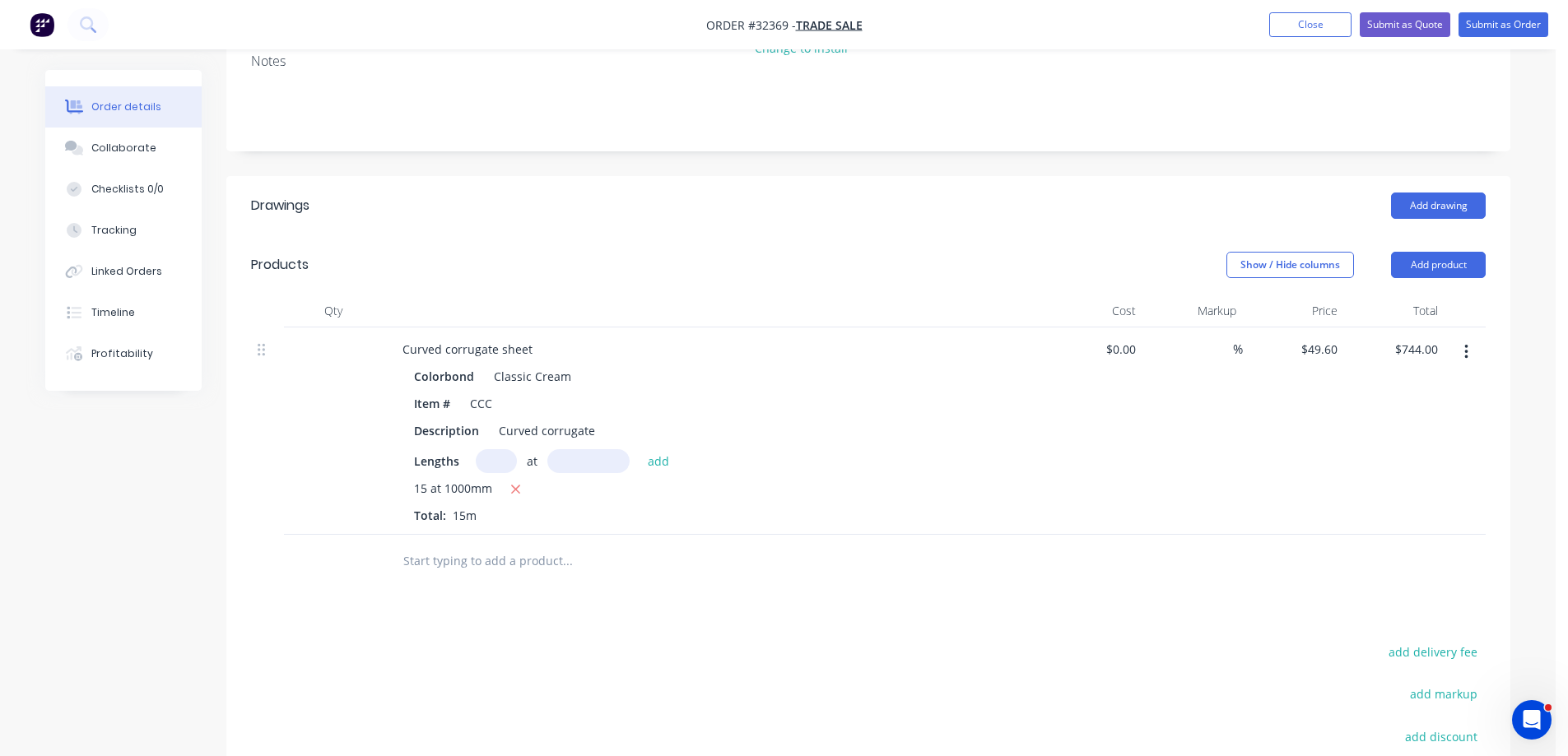
scroll to position [247, 0]
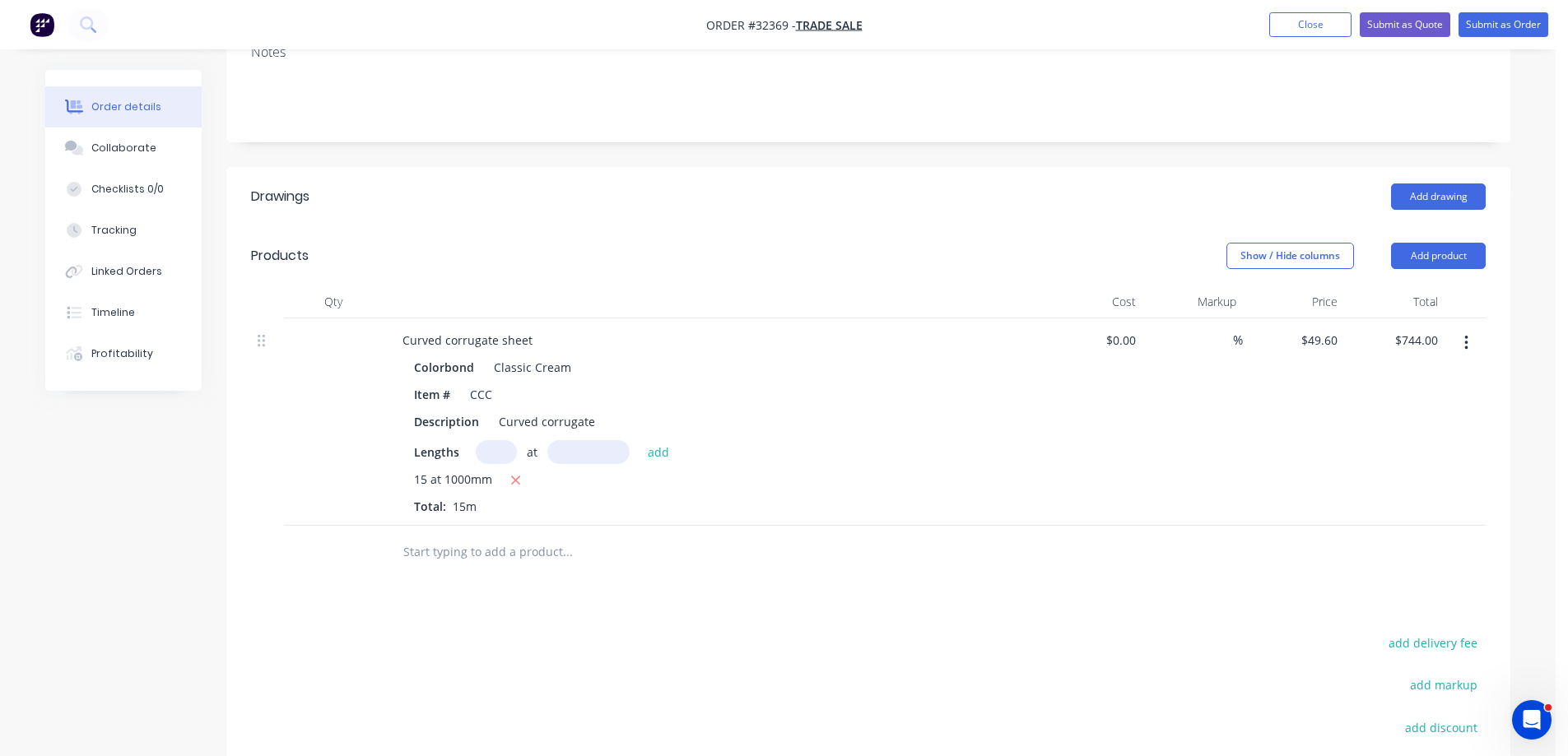
click at [499, 481] on div "15 at 1000mm" at bounding box center [712, 481] width 596 height 21
click at [517, 481] on icon "button" at bounding box center [516, 481] width 11 height 15
type input "$0.00"
click at [497, 458] on input "text" at bounding box center [497, 452] width 41 height 24
type input "15"
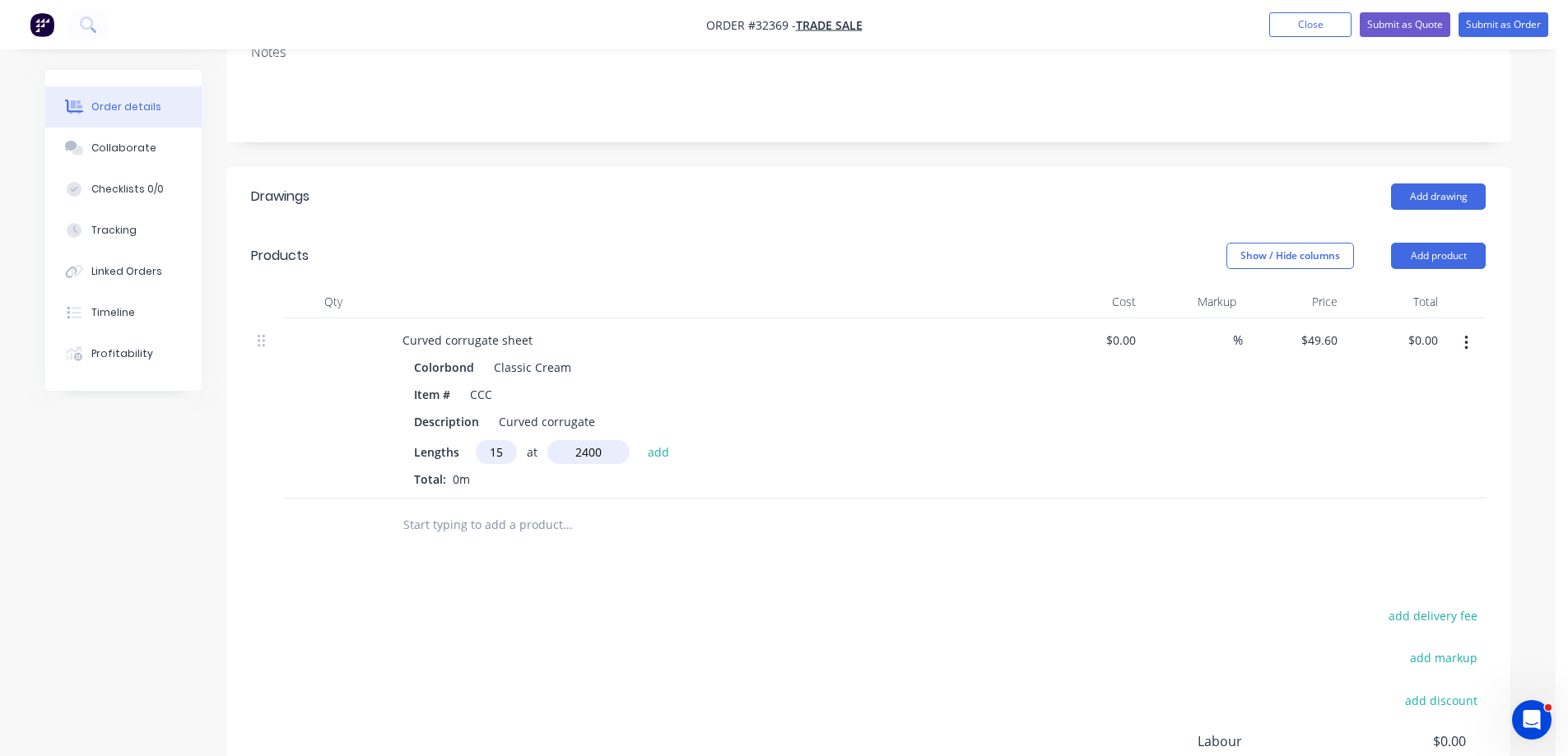
type input "2400"
click at [639, 440] on button "add" at bounding box center [658, 451] width 39 height 22
type input "$1,785.60"
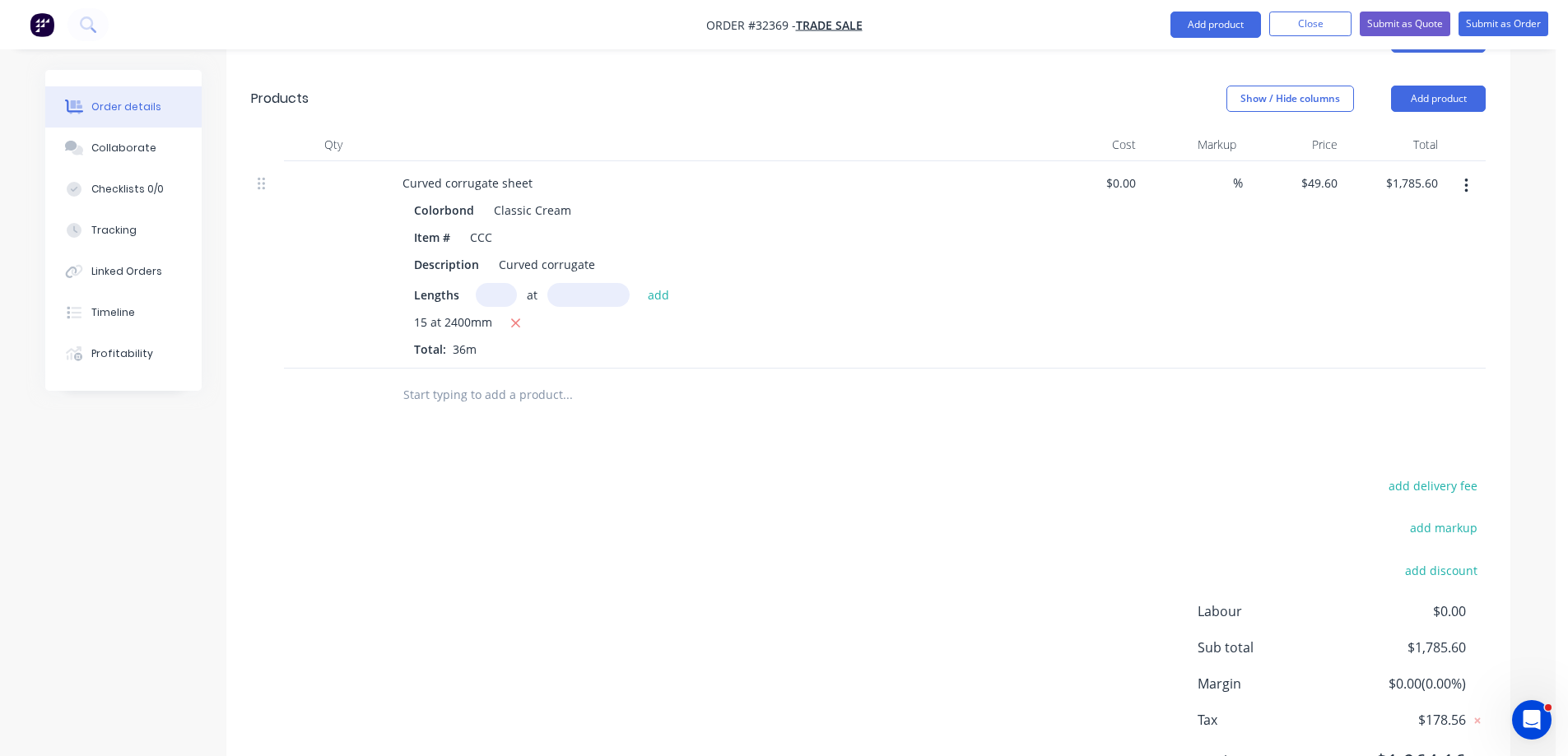
scroll to position [78, 0]
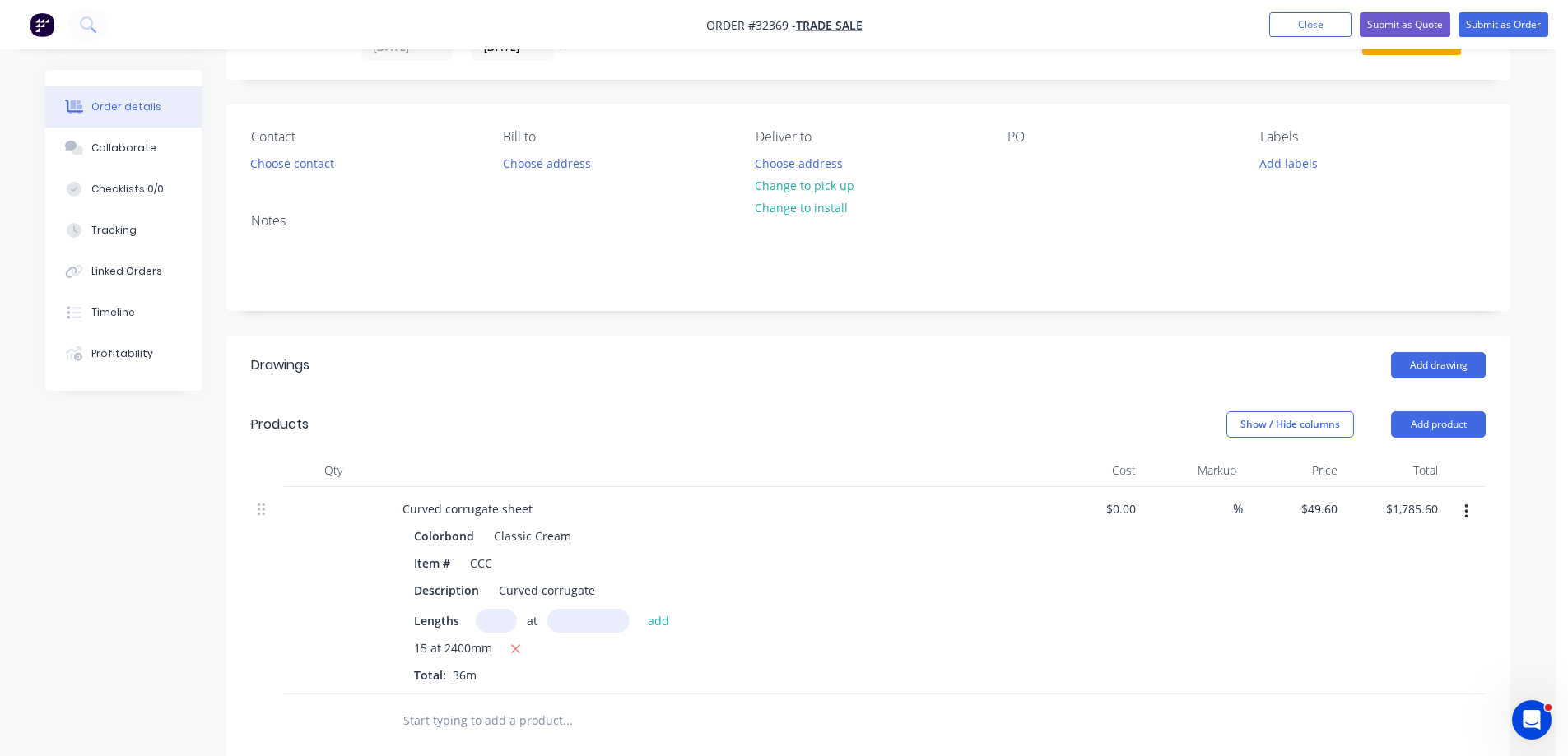
click at [1471, 514] on button "button" at bounding box center [1466, 512] width 39 height 30
drag, startPoint x: 1372, startPoint y: 650, endPoint x: 977, endPoint y: 542, distance: 409.5
click at [1372, 650] on div "Delete" at bounding box center [1408, 653] width 127 height 24
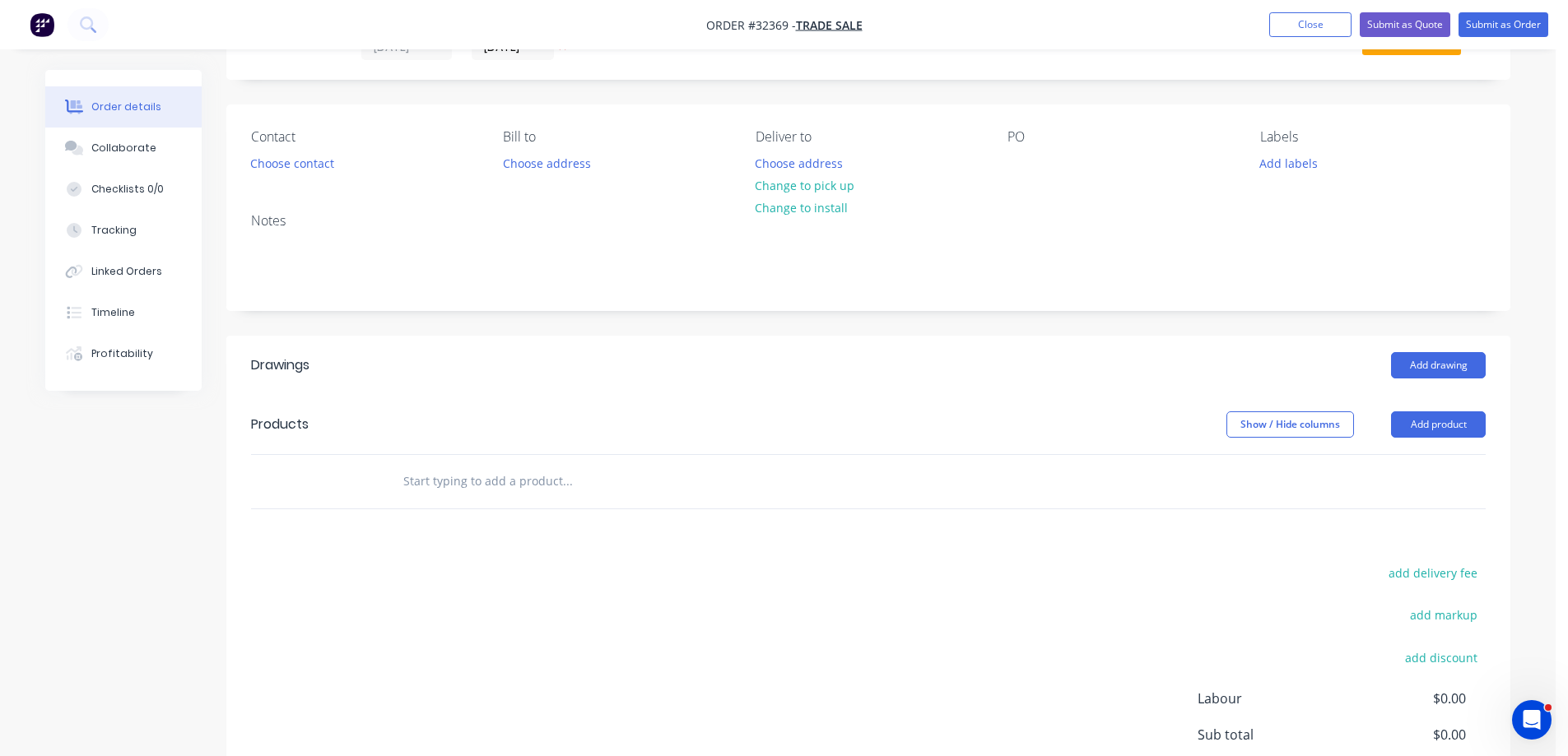
click at [516, 488] on input "text" at bounding box center [567, 481] width 329 height 33
type input "c"
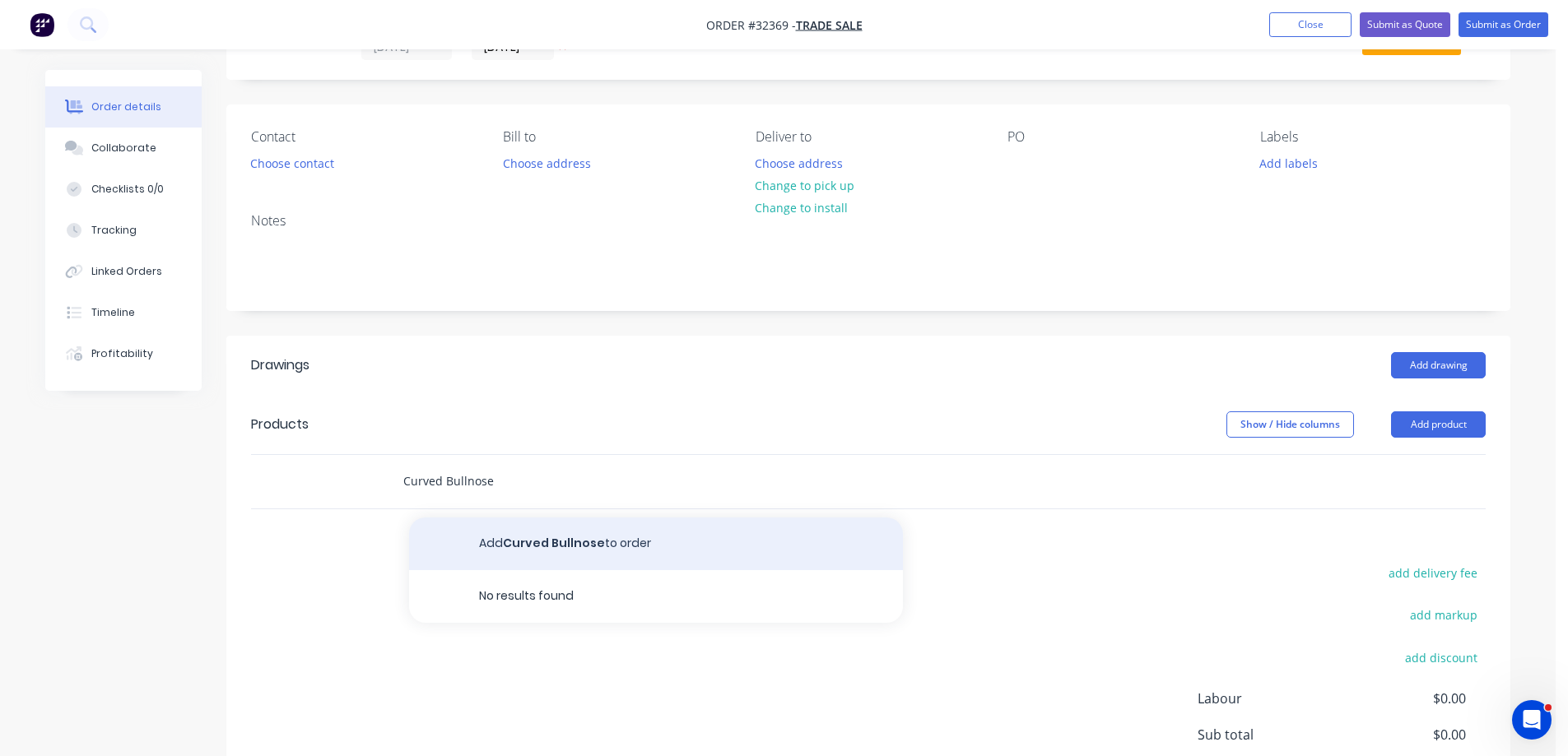
type input "Curved Bullnose"
click at [550, 541] on button "Add Curved Bullnose to order" at bounding box center [656, 544] width 494 height 53
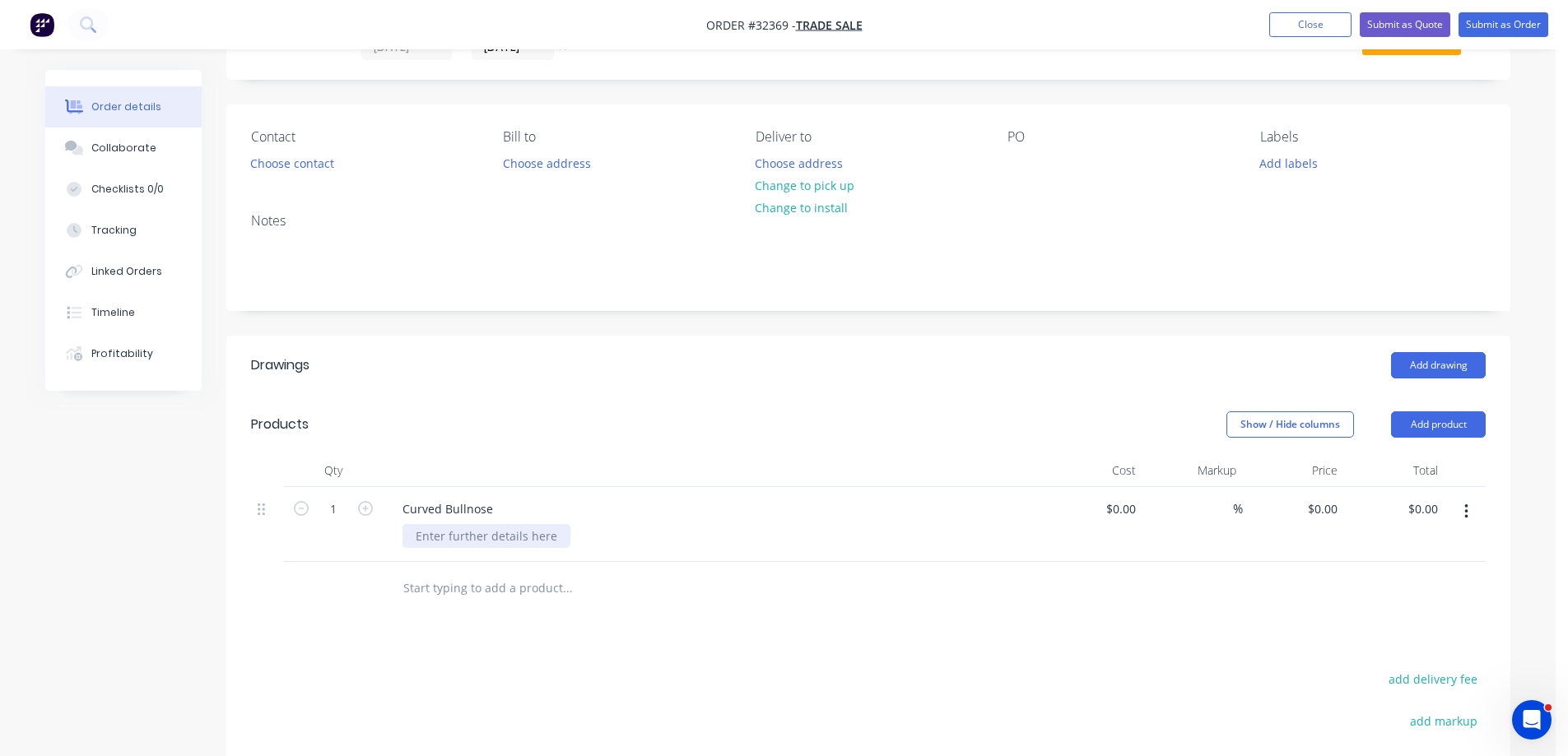
click at [490, 542] on div at bounding box center [487, 536] width 168 height 24
click at [1437, 514] on input "0.00" at bounding box center [1425, 509] width 38 height 24
type input "1785.60"
type input "$1,785.60"
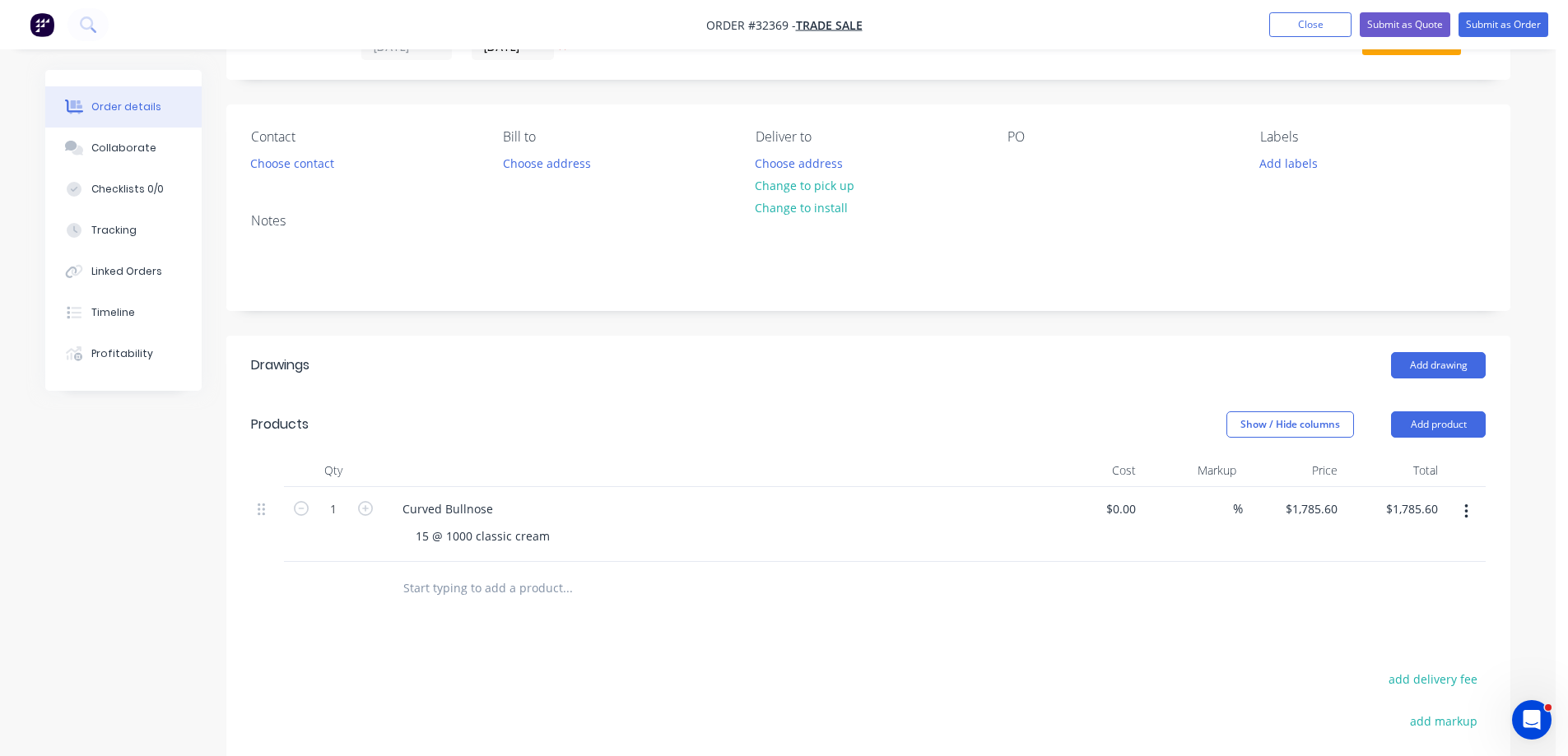
click at [1126, 641] on div "Drawings Add drawing Products Show / Hide columns Add product Qty Cost Markup P…" at bounding box center [868, 673] width 1284 height 674
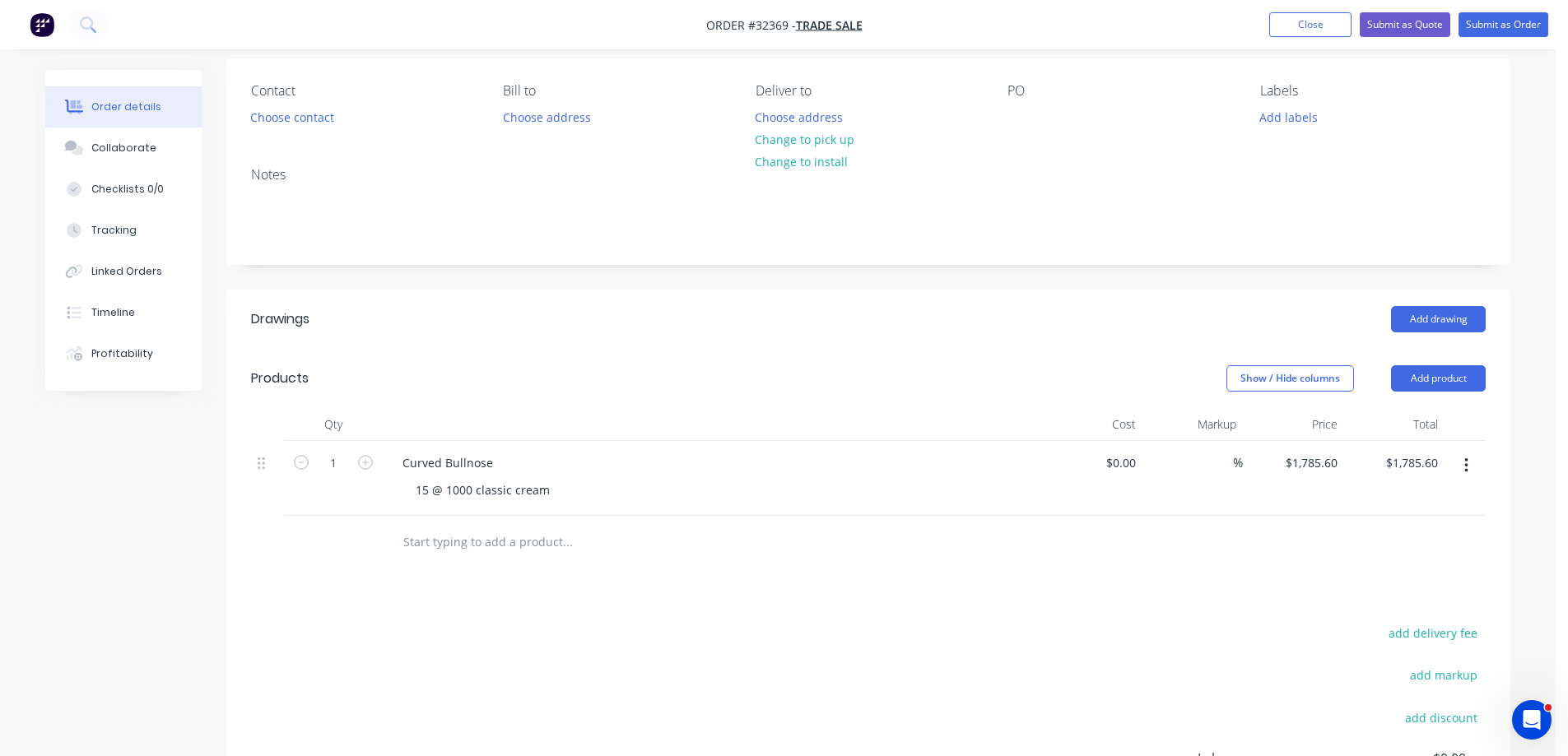
scroll to position [0, 0]
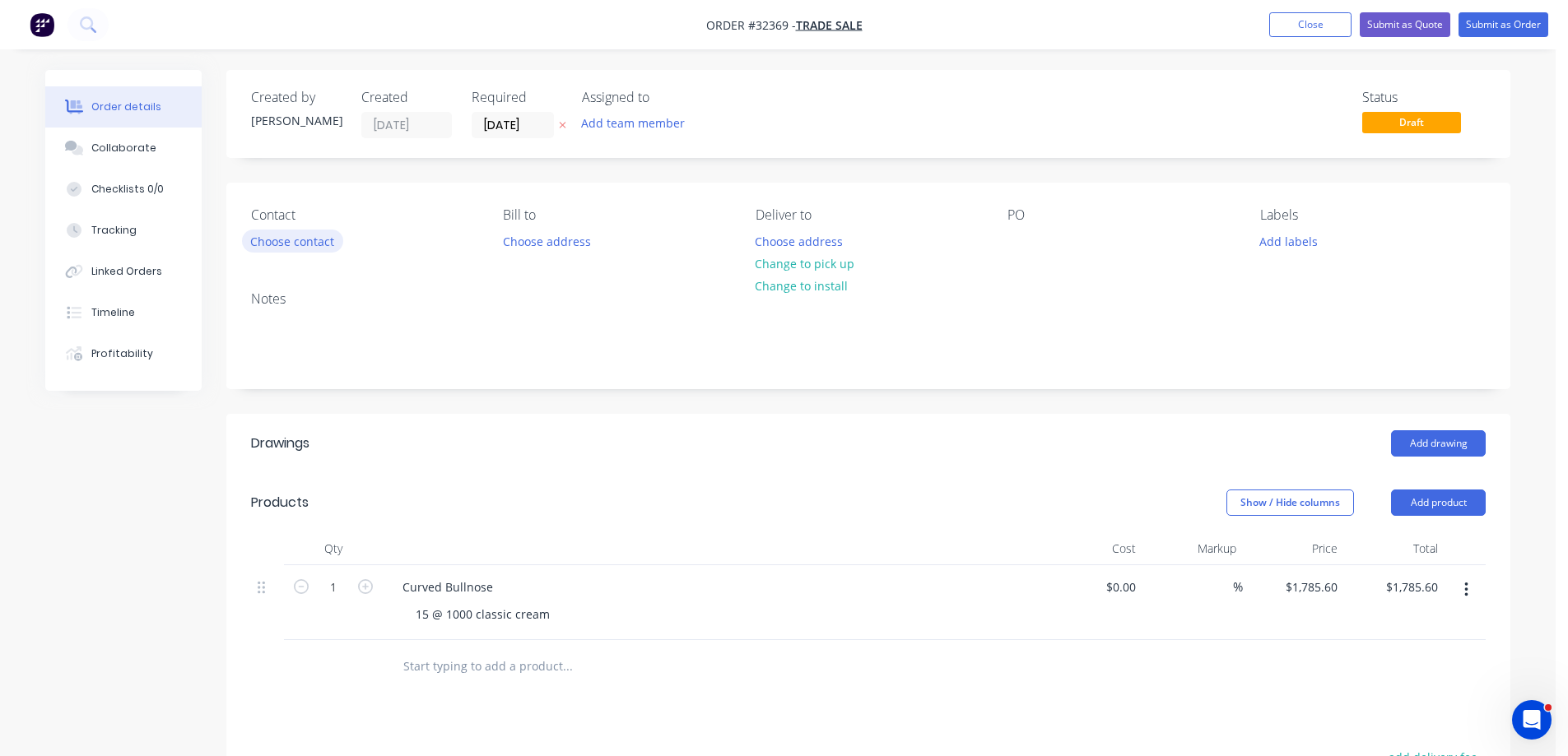
click at [279, 240] on button "Choose contact" at bounding box center [292, 240] width 101 height 22
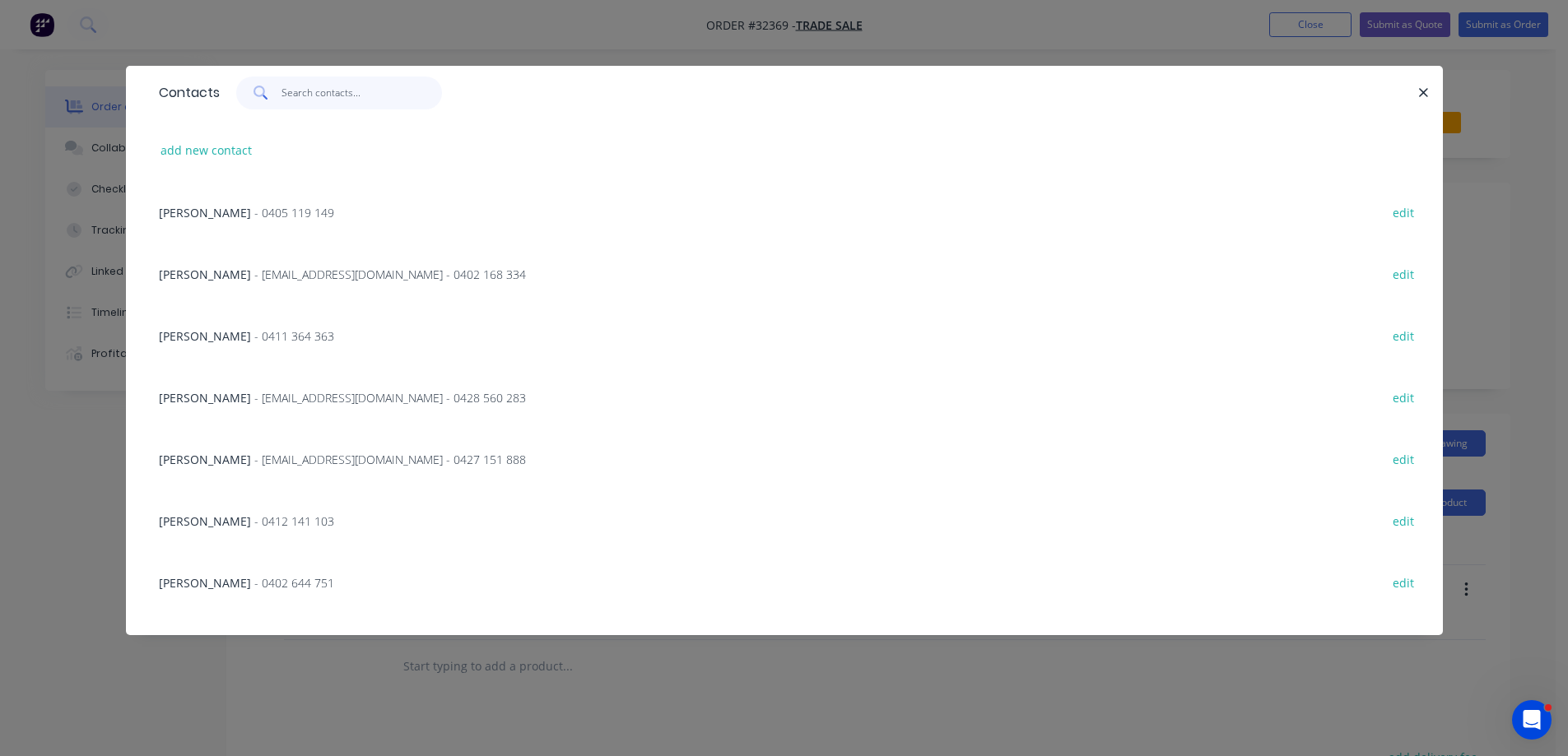
click at [328, 91] on input "text" at bounding box center [361, 93] width 161 height 33
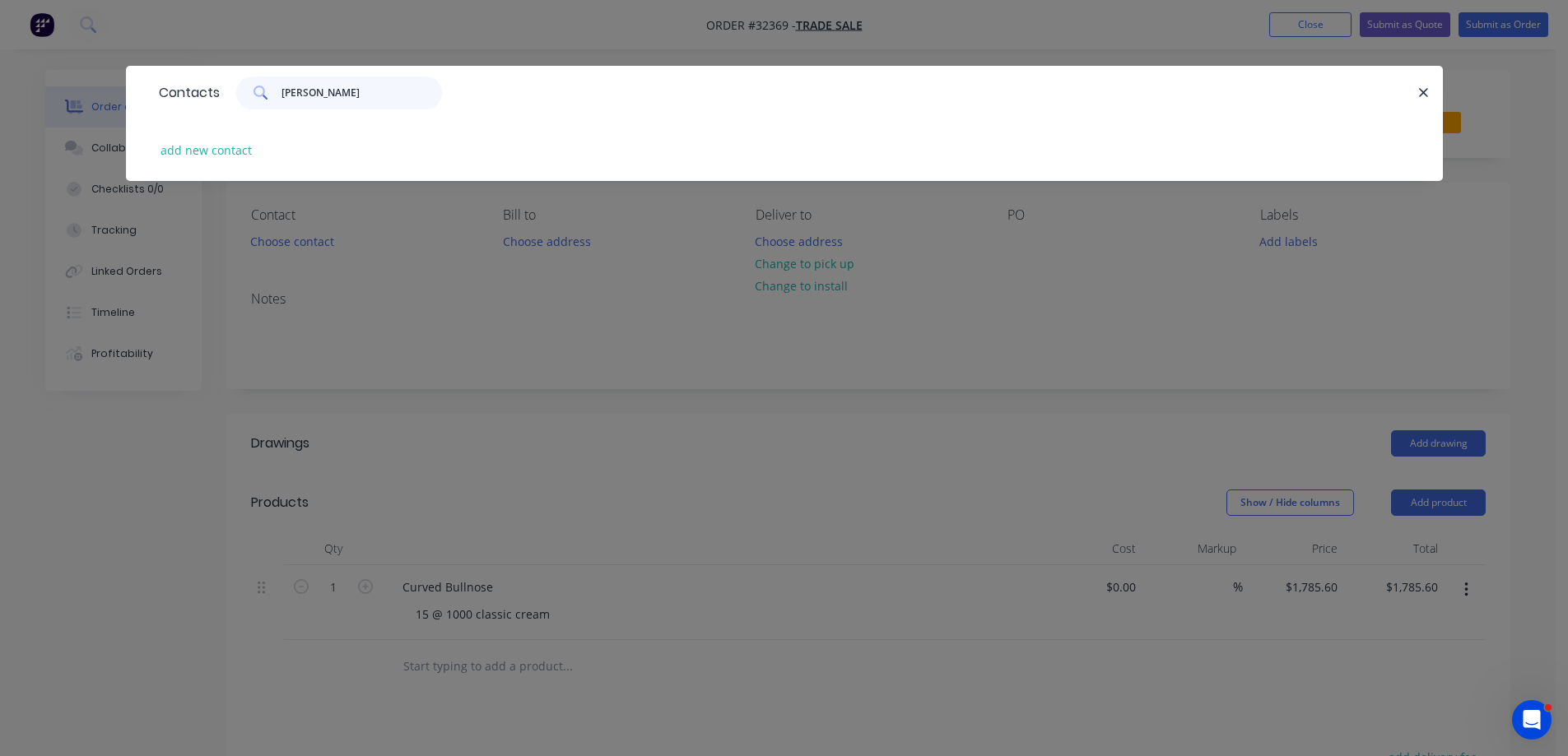
type input "joe borg"
drag, startPoint x: 312, startPoint y: 92, endPoint x: 222, endPoint y: 92, distance: 90.0
click at [222, 92] on div "joe borg" at bounding box center [330, 93] width 222 height 33
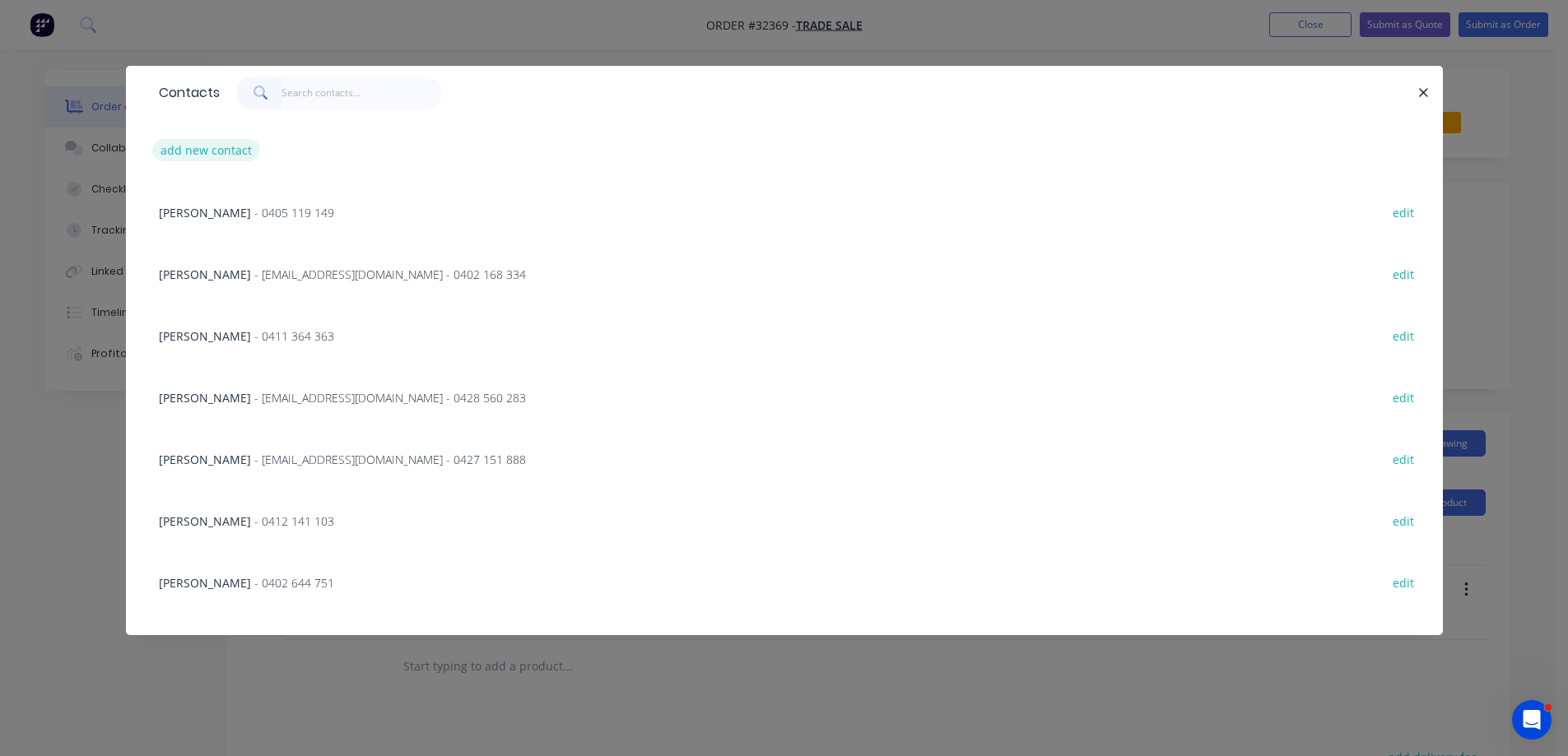
click at [223, 153] on button "add new contact" at bounding box center [207, 150] width 109 height 22
select select "AU"
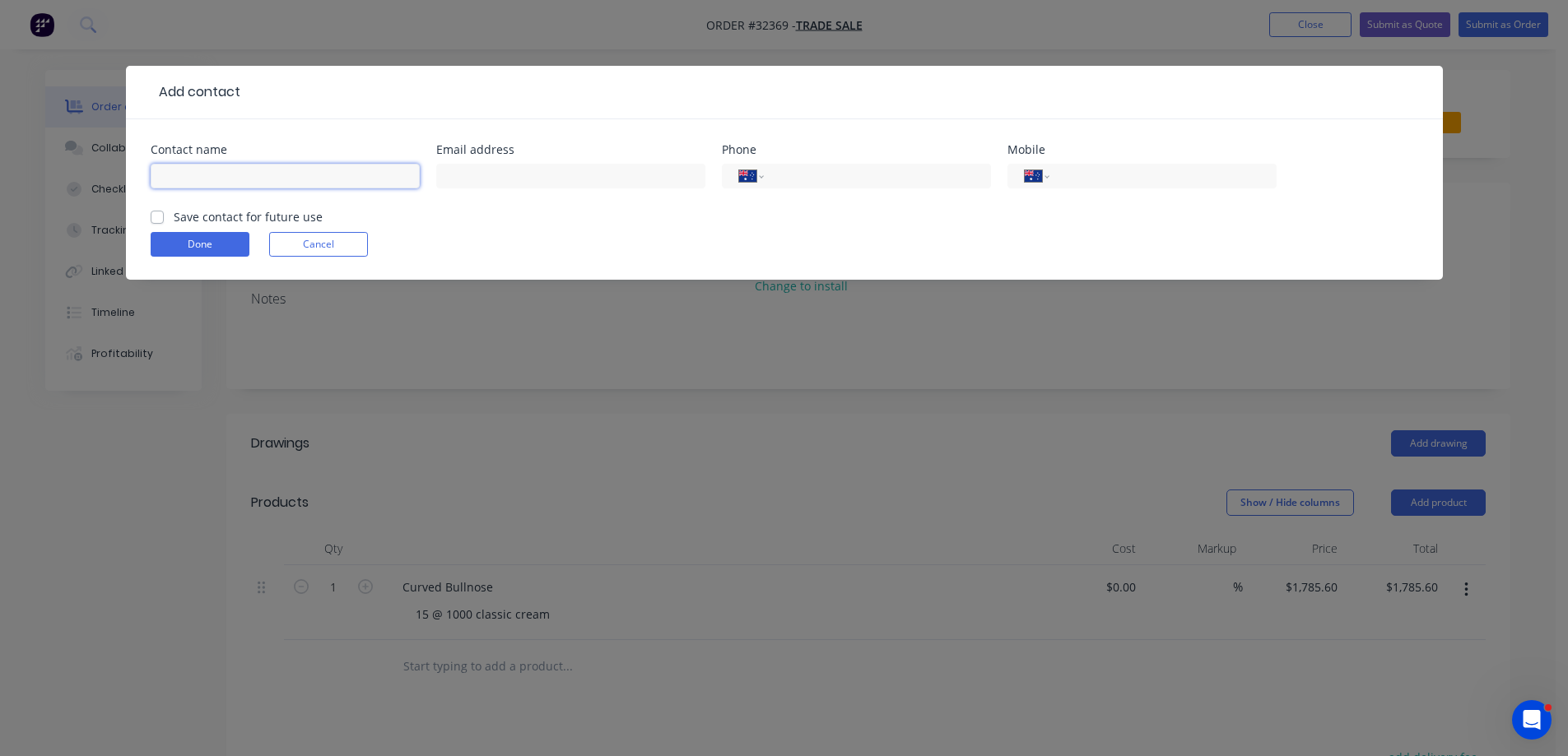
click at [195, 167] on input "text" at bounding box center [285, 176] width 269 height 25
type input "Joe Borg"
click at [464, 182] on input "text" at bounding box center [571, 176] width 269 height 25
click at [452, 183] on input "text" at bounding box center [571, 176] width 269 height 25
type input "joeyborg53@gmail.com"
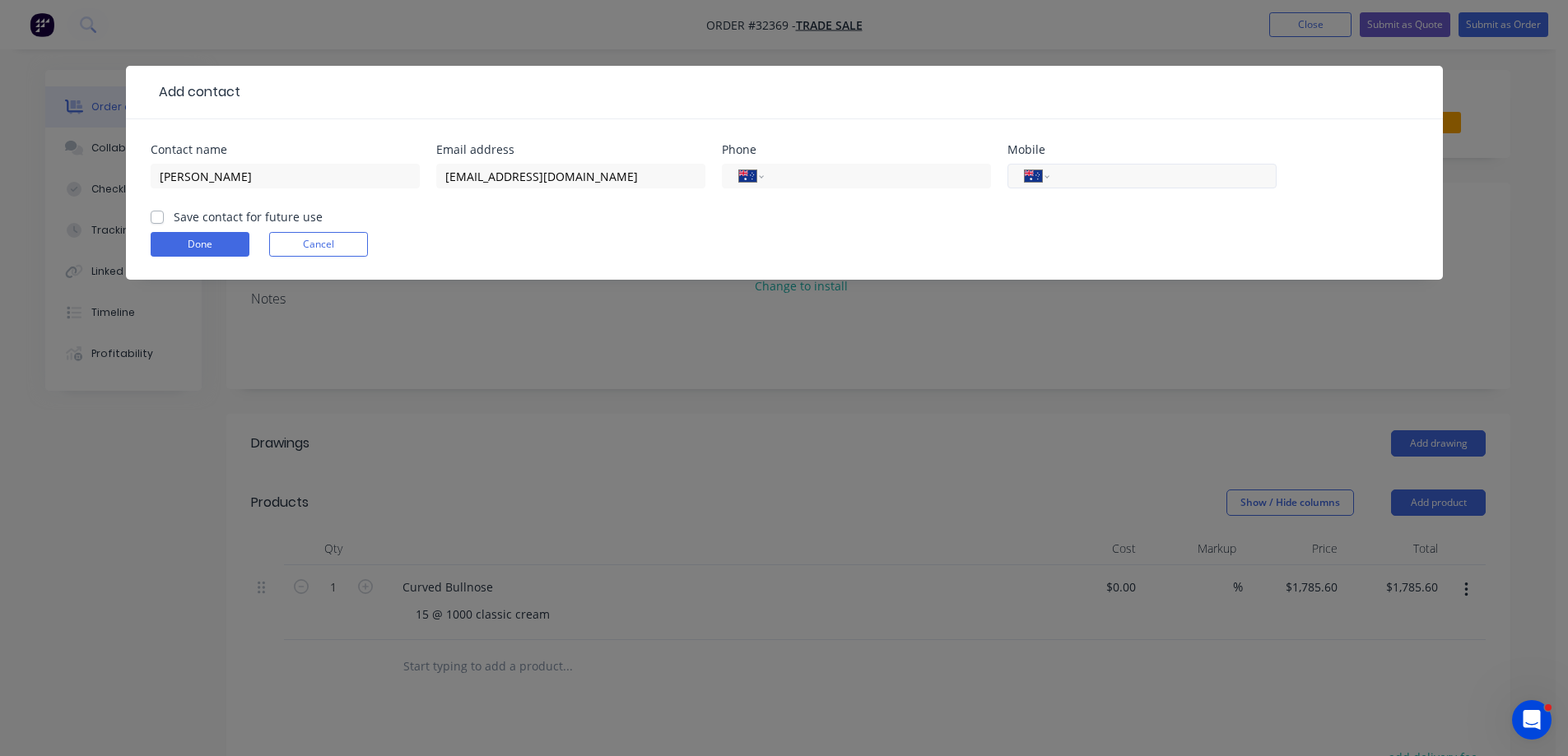
click at [1118, 179] on input "tel" at bounding box center [1159, 176] width 197 height 19
type input "0498 191 096"
click at [174, 218] on label "Save contact for future use" at bounding box center [248, 216] width 149 height 17
click at [157, 218] on input "Save contact for future use" at bounding box center [158, 215] width 13 height 16
checkbox input "true"
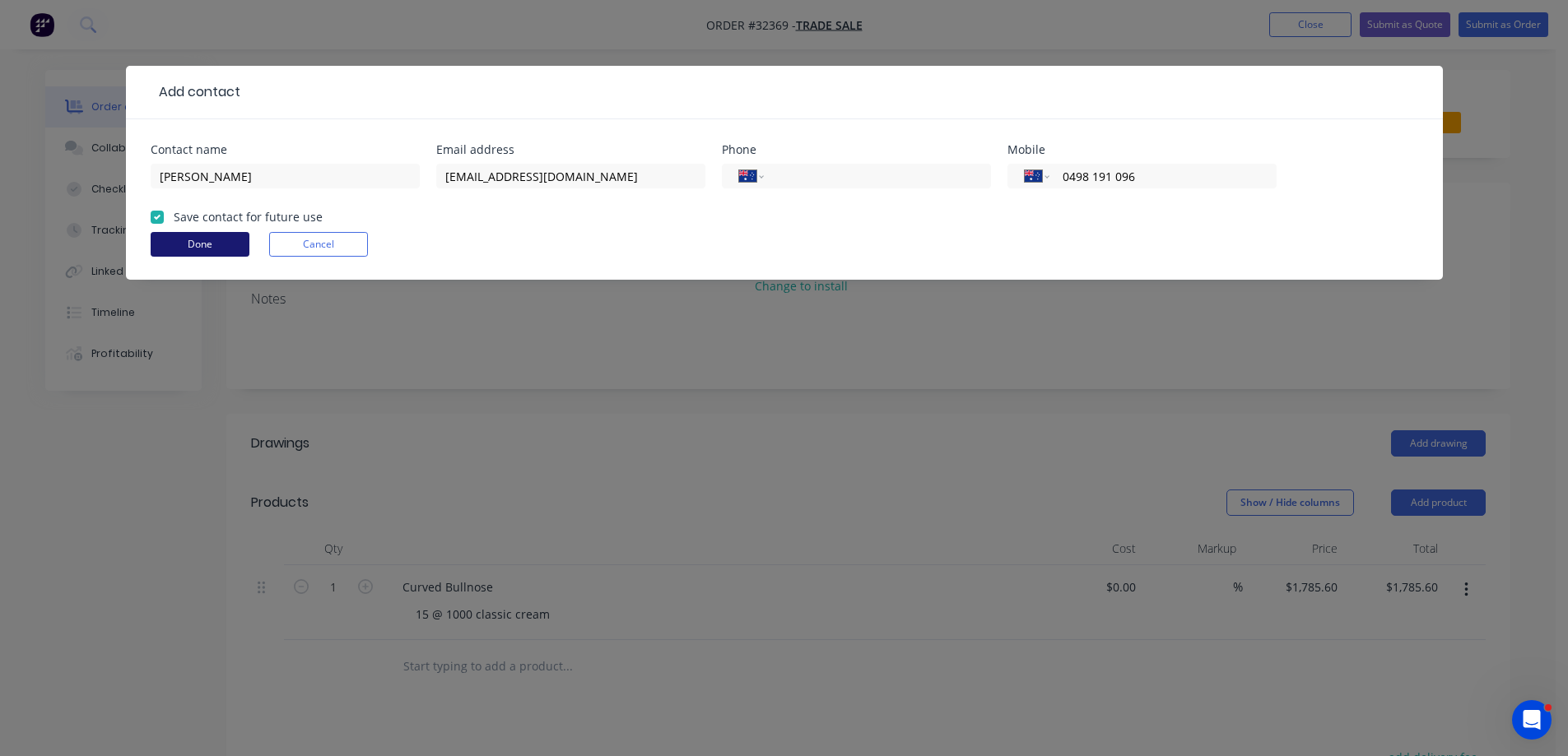
click at [223, 242] on button "Done" at bounding box center [200, 244] width 99 height 25
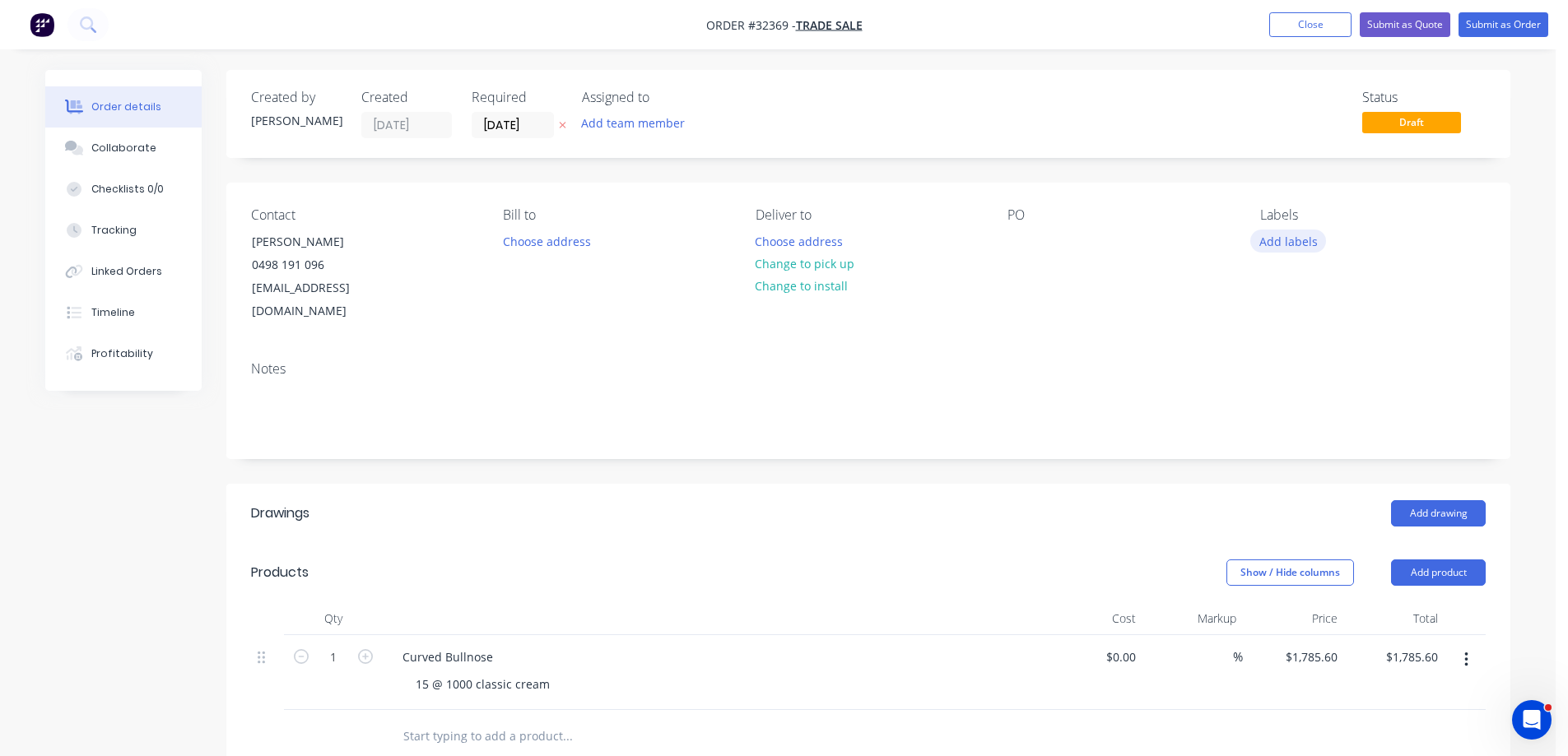
click at [1274, 236] on button "Add labels" at bounding box center [1288, 240] width 76 height 22
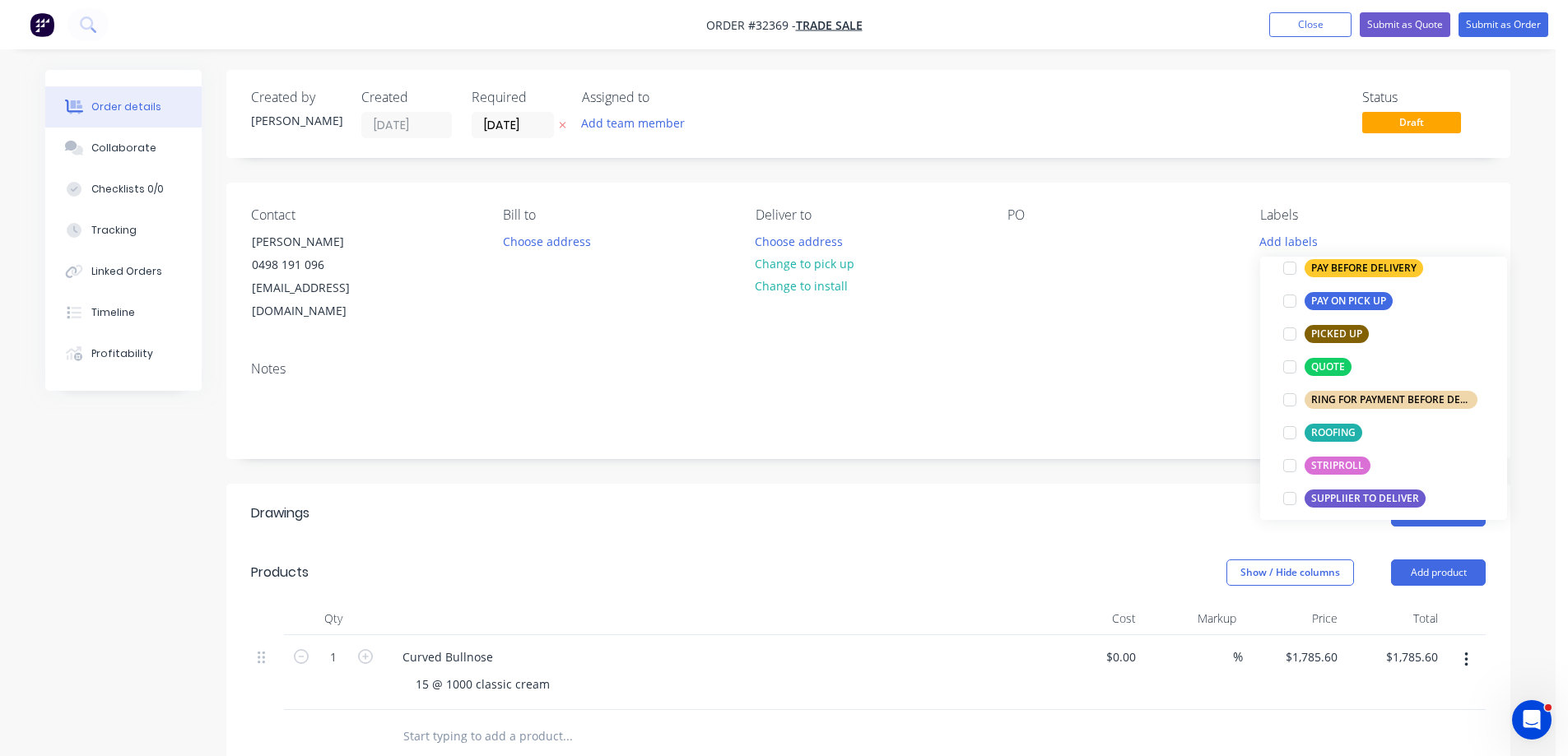
scroll to position [658, 0]
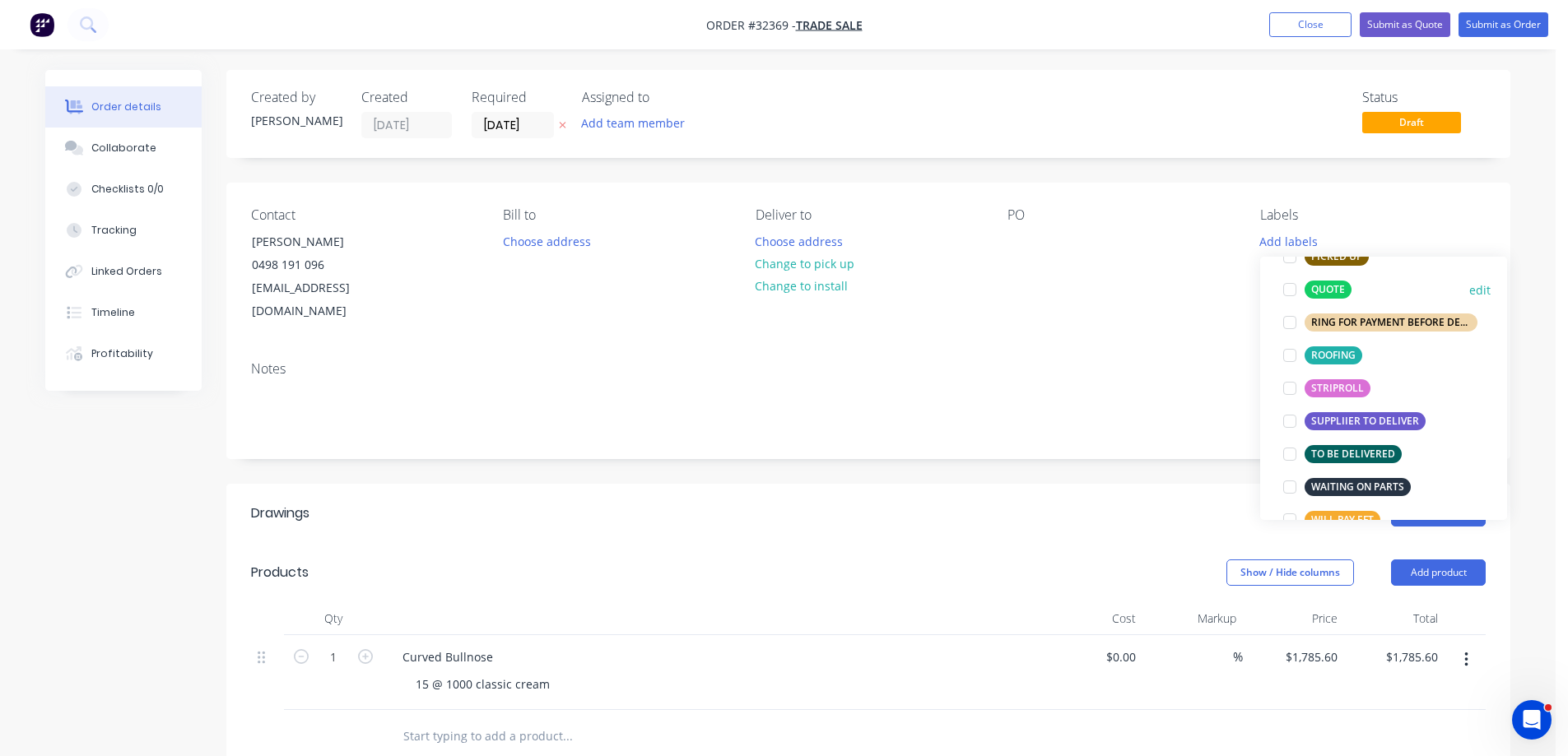
click at [1292, 292] on div at bounding box center [1290, 289] width 33 height 33
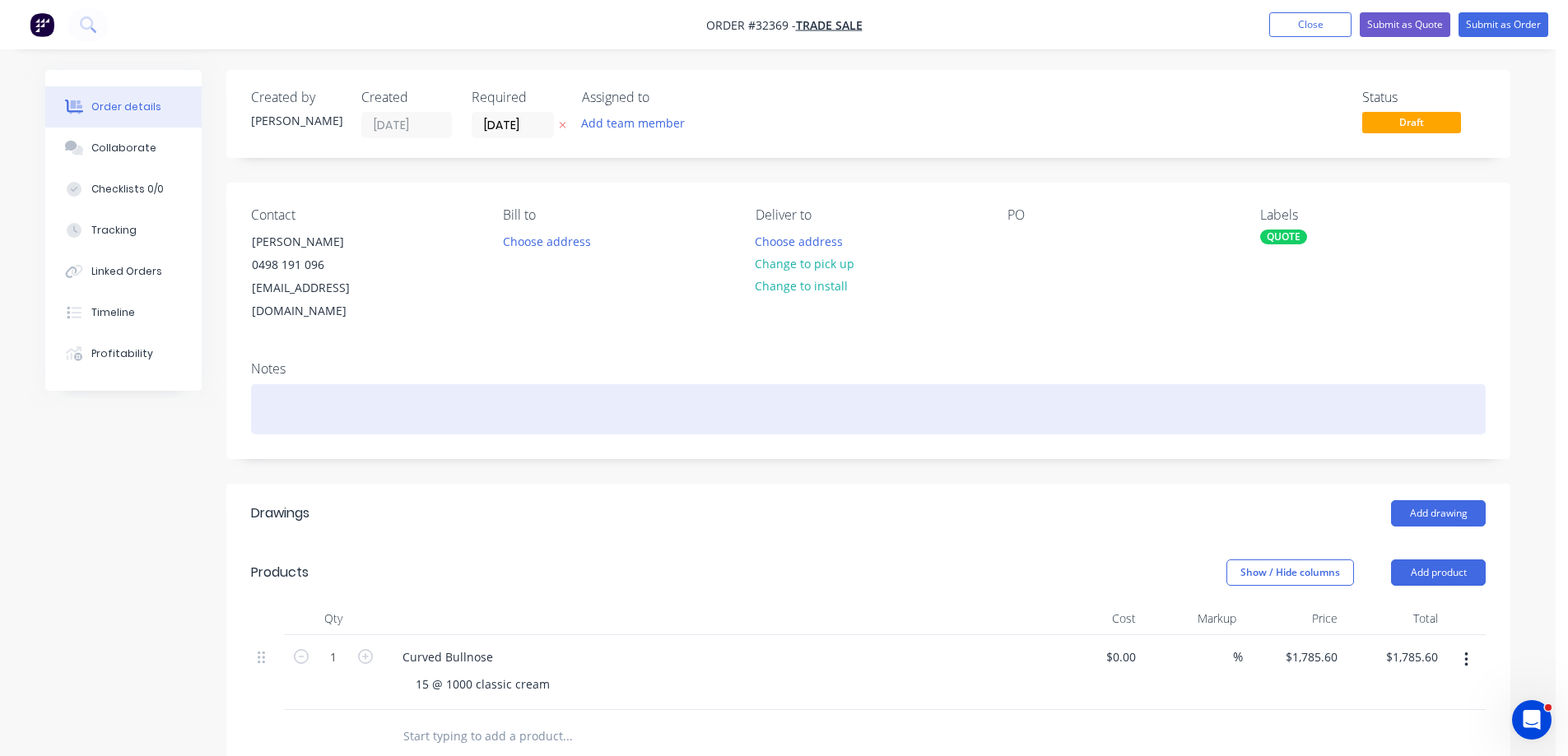
click at [388, 385] on div at bounding box center [868, 409] width 1235 height 50
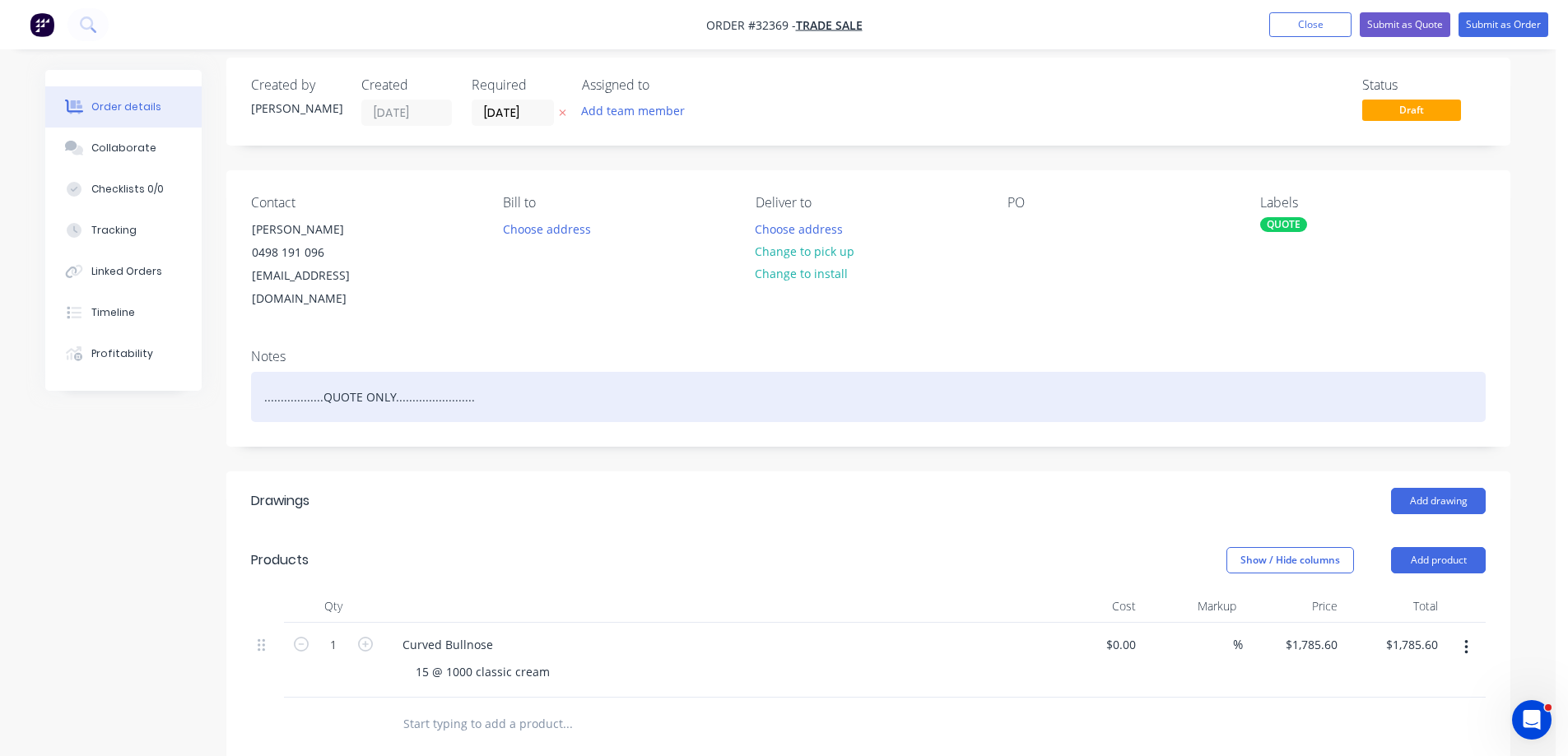
scroll to position [0, 0]
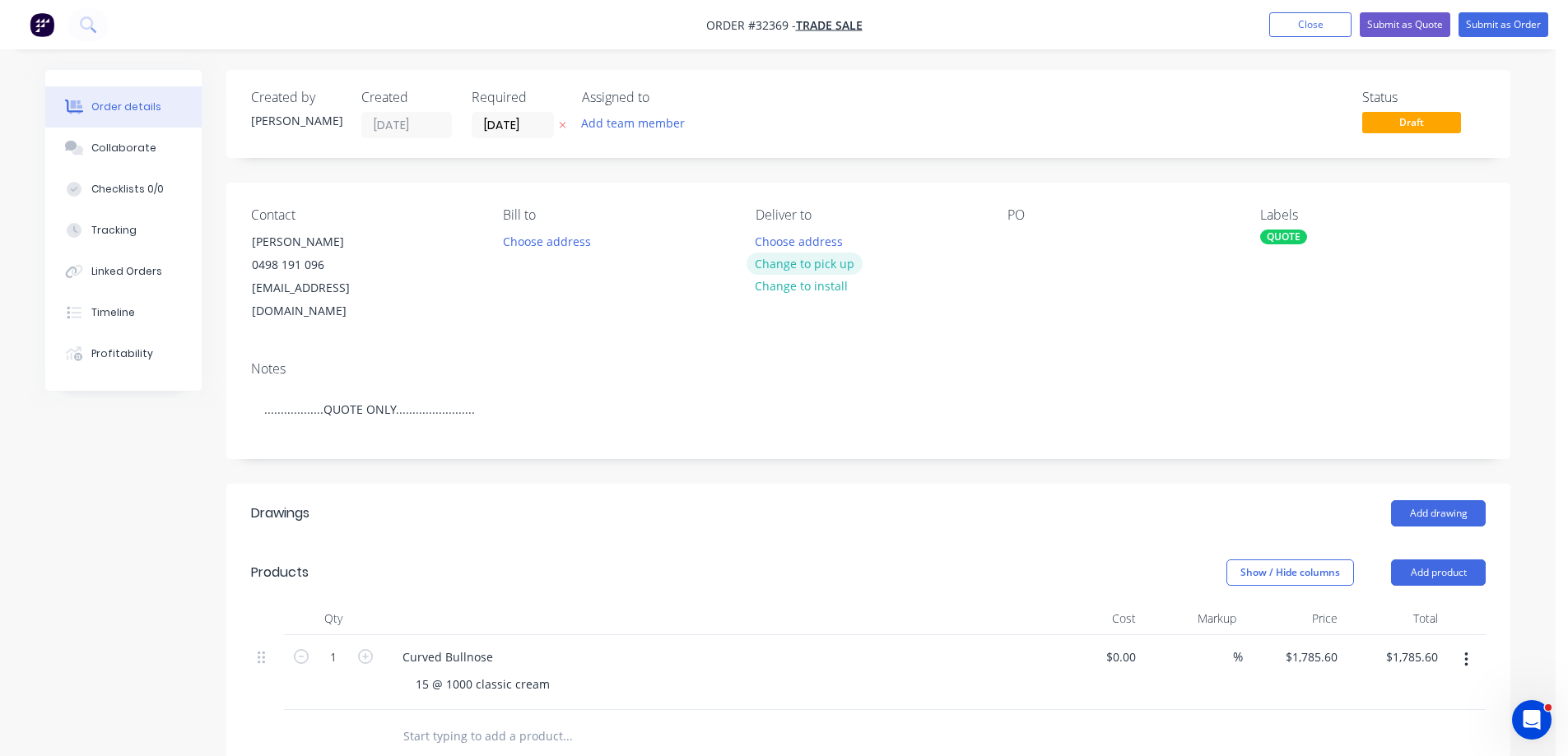
click at [808, 259] on button "Change to pick up" at bounding box center [805, 263] width 117 height 22
click at [1398, 28] on button "Submit as Quote" at bounding box center [1406, 25] width 91 height 25
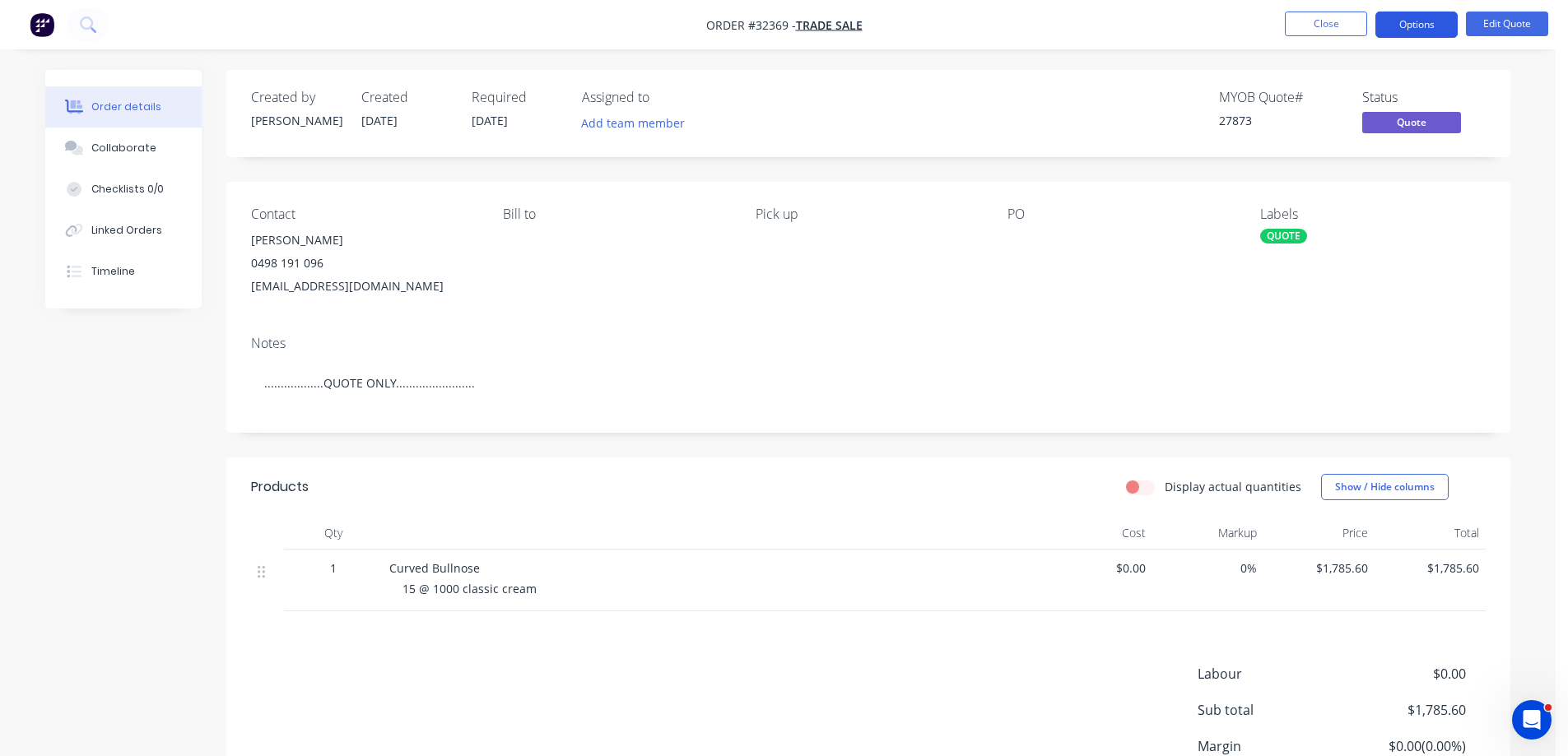
click at [1410, 28] on button "Options" at bounding box center [1416, 25] width 82 height 26
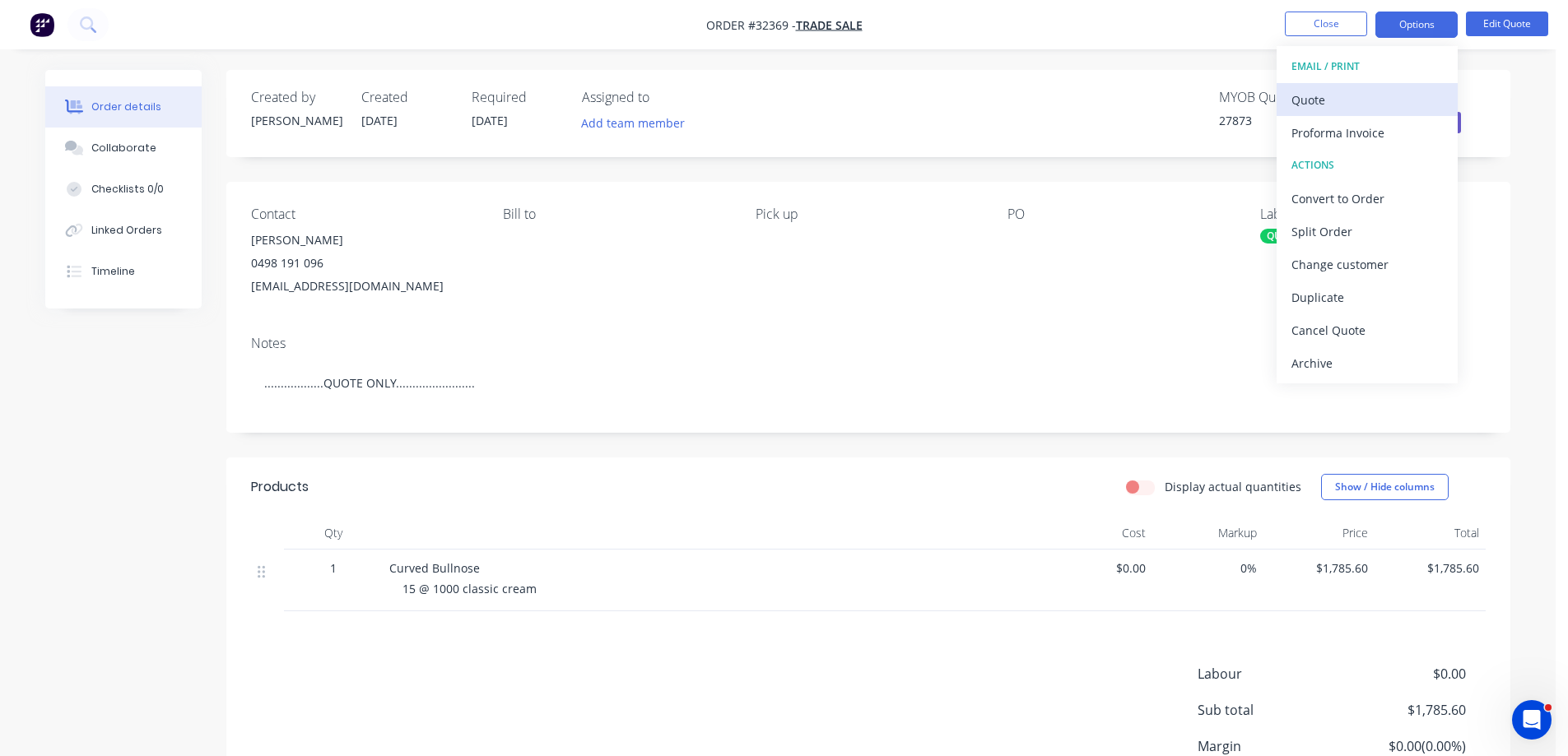
click at [1335, 102] on div "Quote" at bounding box center [1368, 100] width 152 height 24
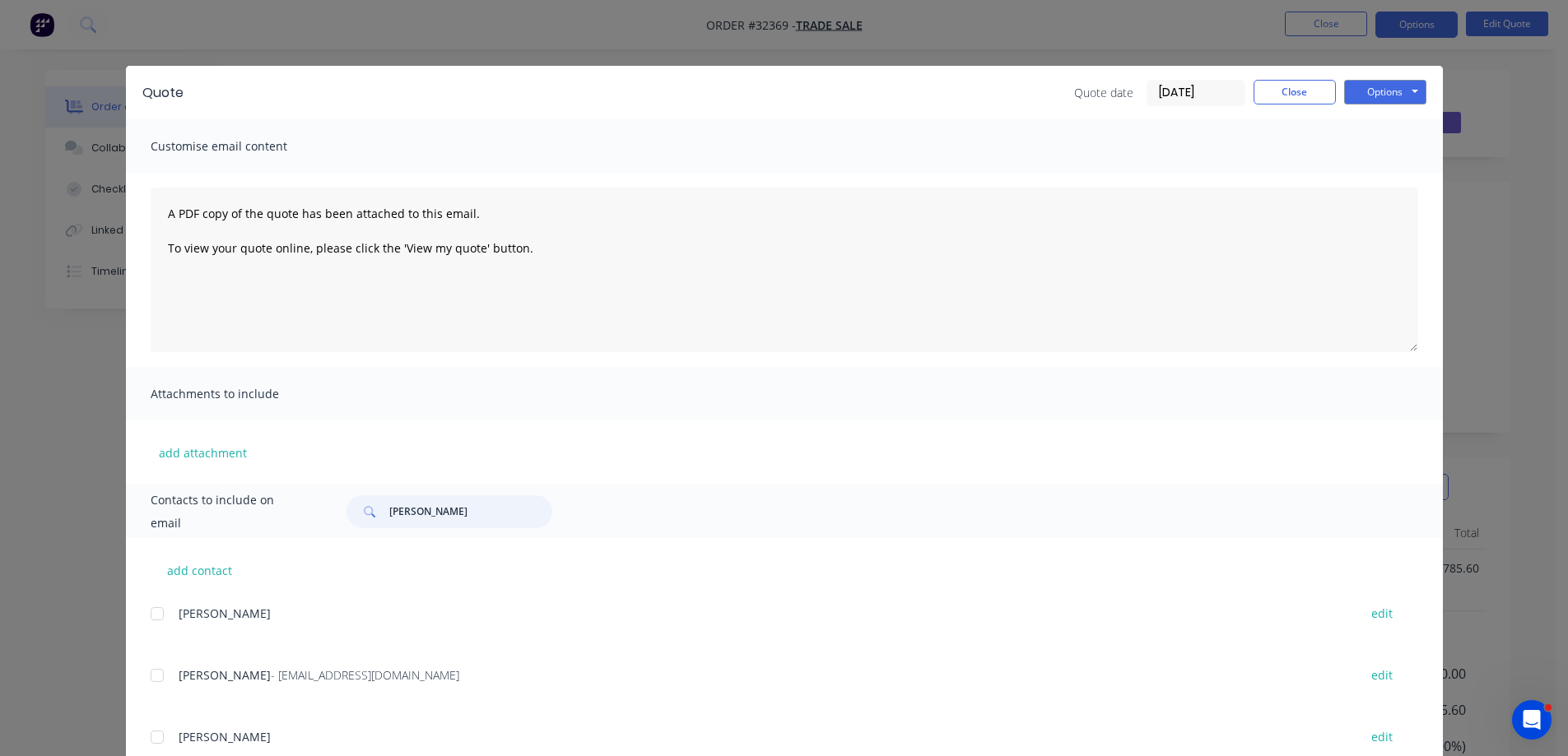
drag, startPoint x: 425, startPoint y: 512, endPoint x: 189, endPoint y: 531, distance: 236.8
click at [189, 531] on div "Contacts to include on email tyson" at bounding box center [784, 511] width 1317 height 54
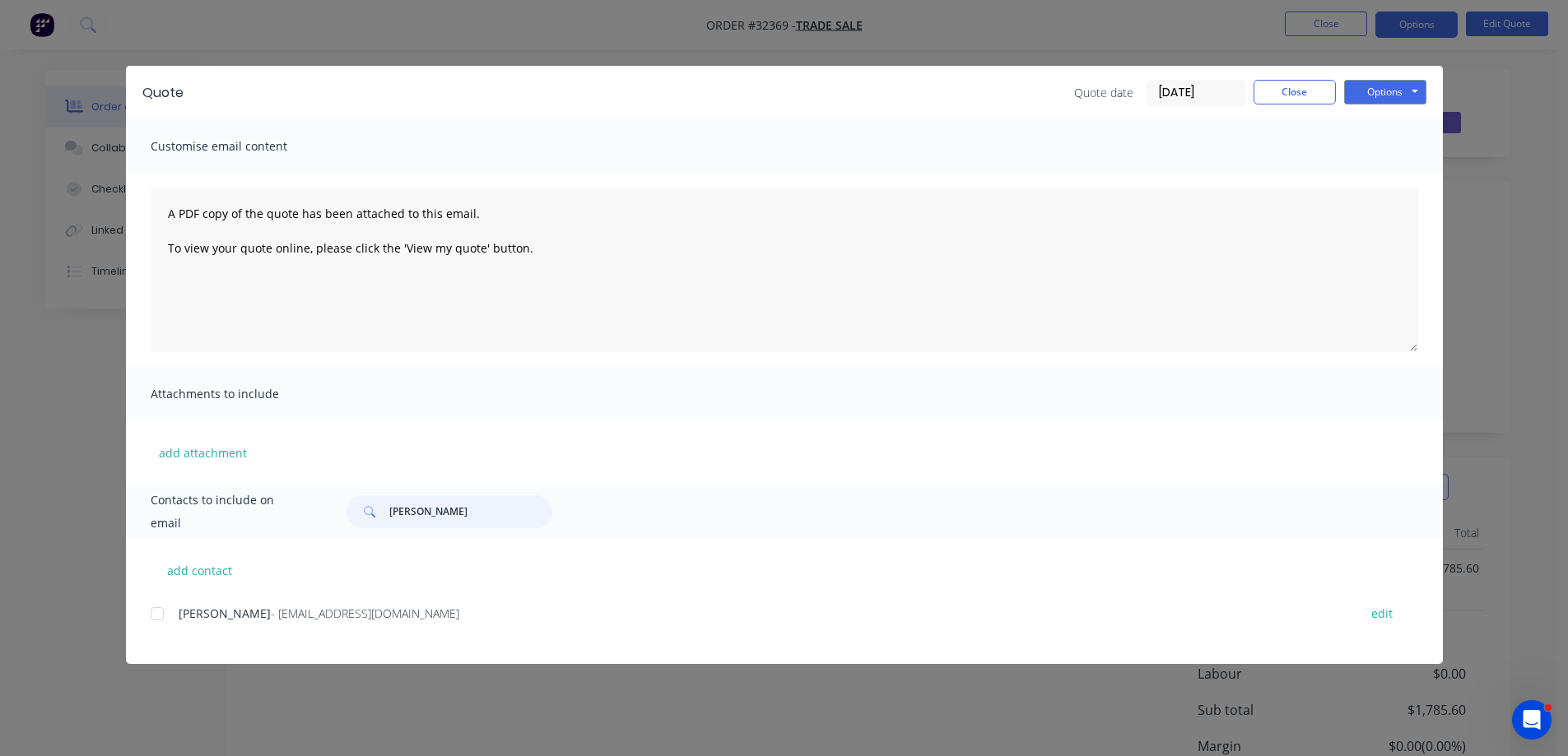
click at [158, 615] on div at bounding box center [158, 613] width 33 height 33
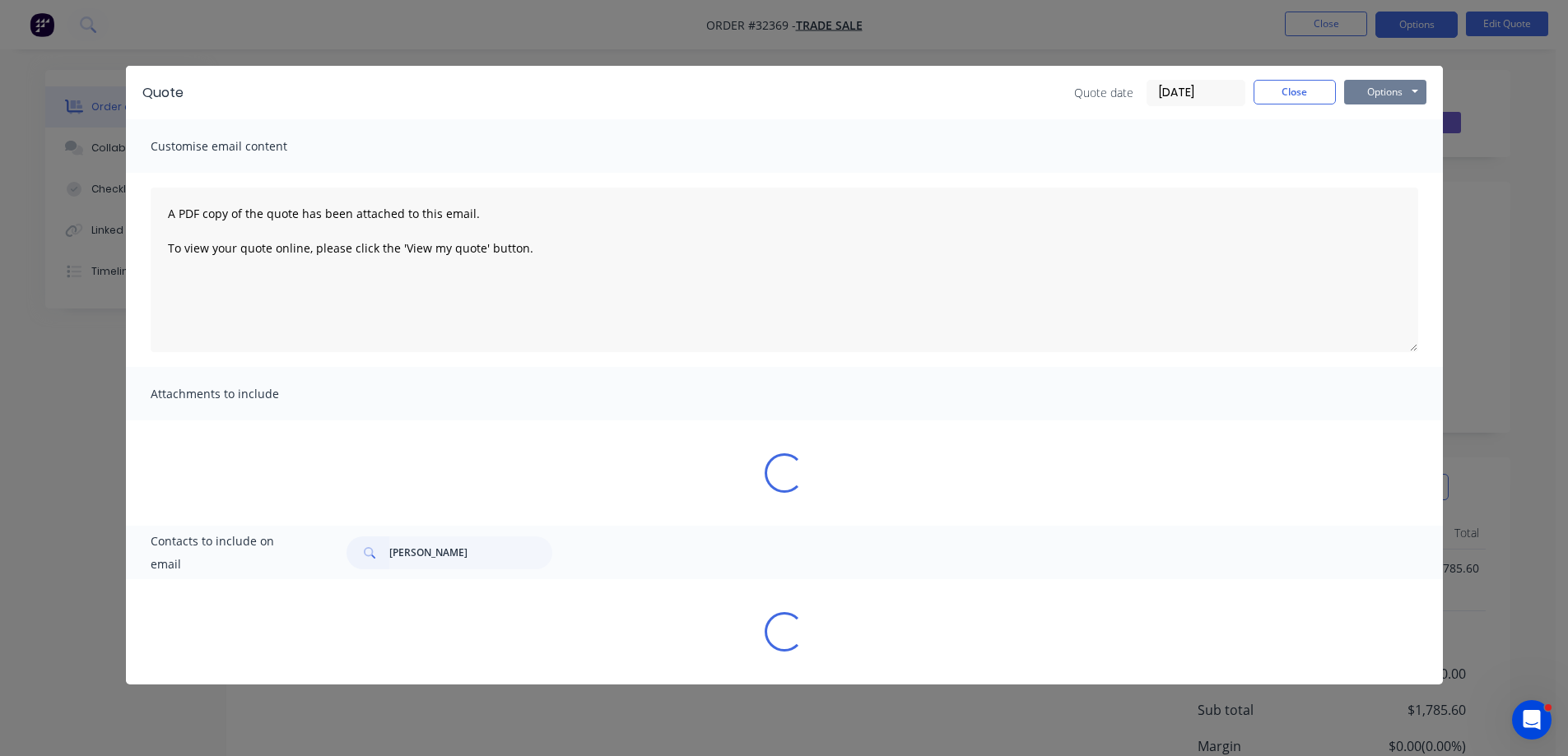
click at [1414, 97] on button "Options" at bounding box center [1386, 92] width 82 height 25
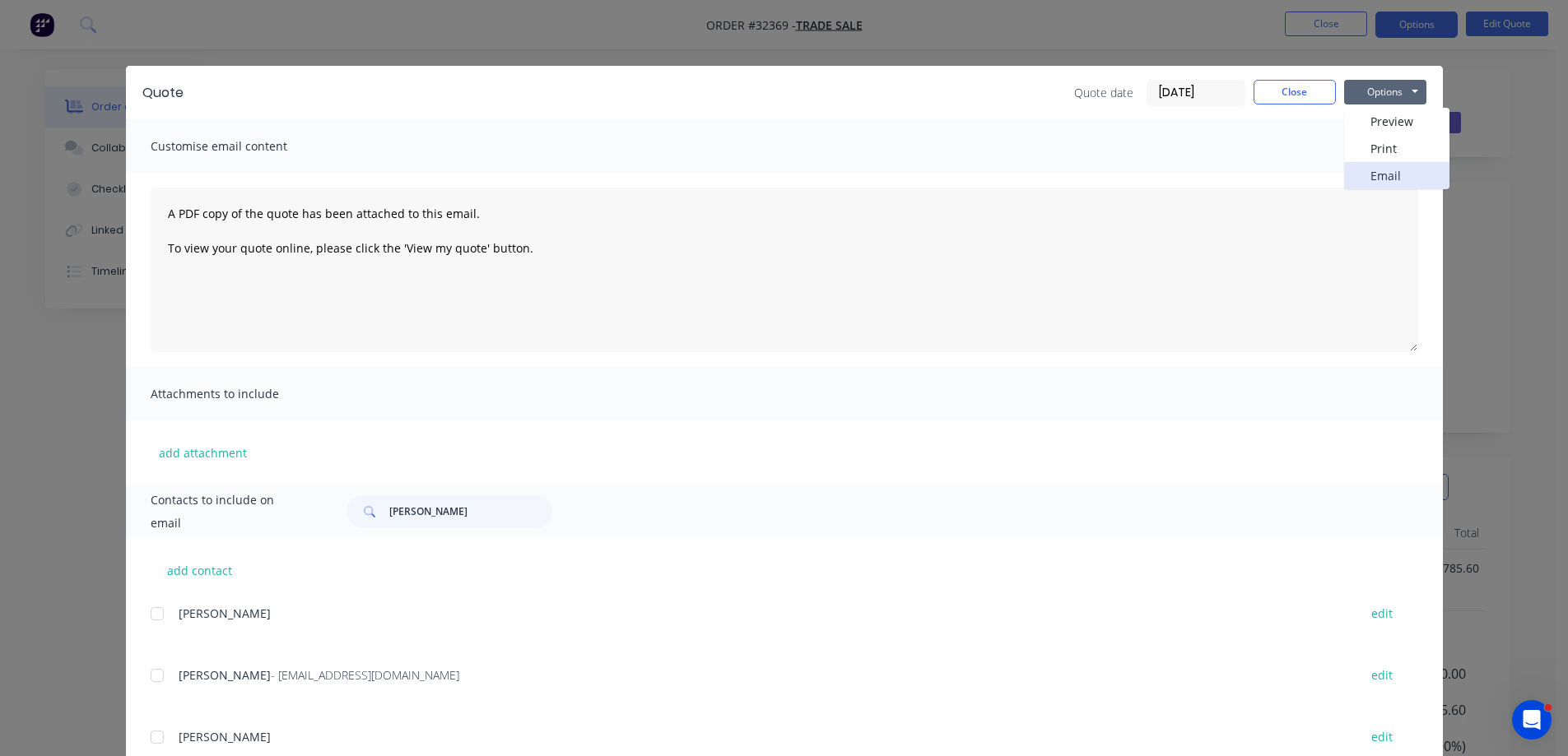
drag, startPoint x: 1373, startPoint y: 179, endPoint x: 1437, endPoint y: 234, distance: 84.4
click at [1373, 178] on button "Email" at bounding box center [1397, 176] width 106 height 27
drag, startPoint x: 440, startPoint y: 517, endPoint x: 291, endPoint y: 516, distance: 149.0
click at [294, 517] on div "Contacts to include on email joe borg" at bounding box center [784, 511] width 1317 height 54
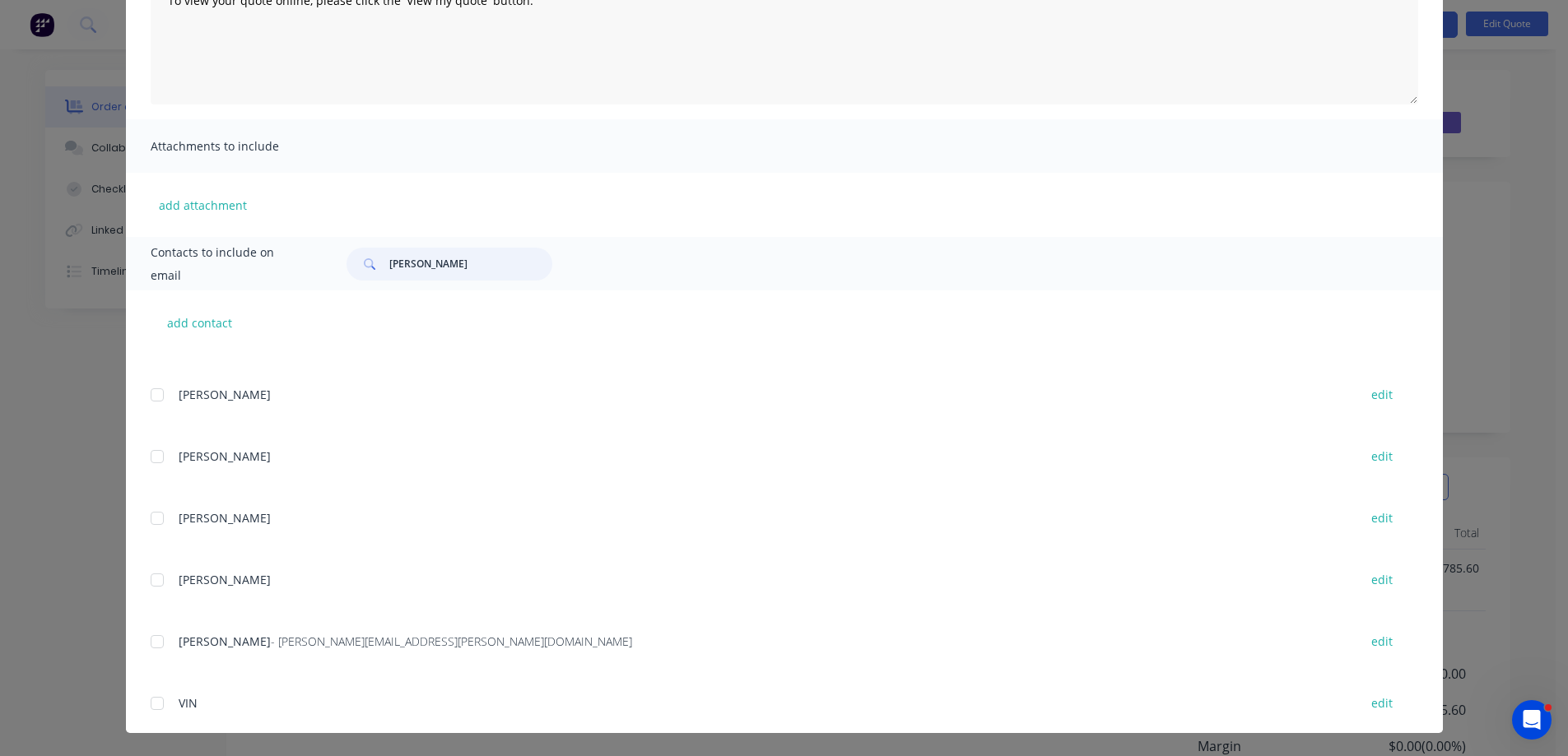
scroll to position [341, 0]
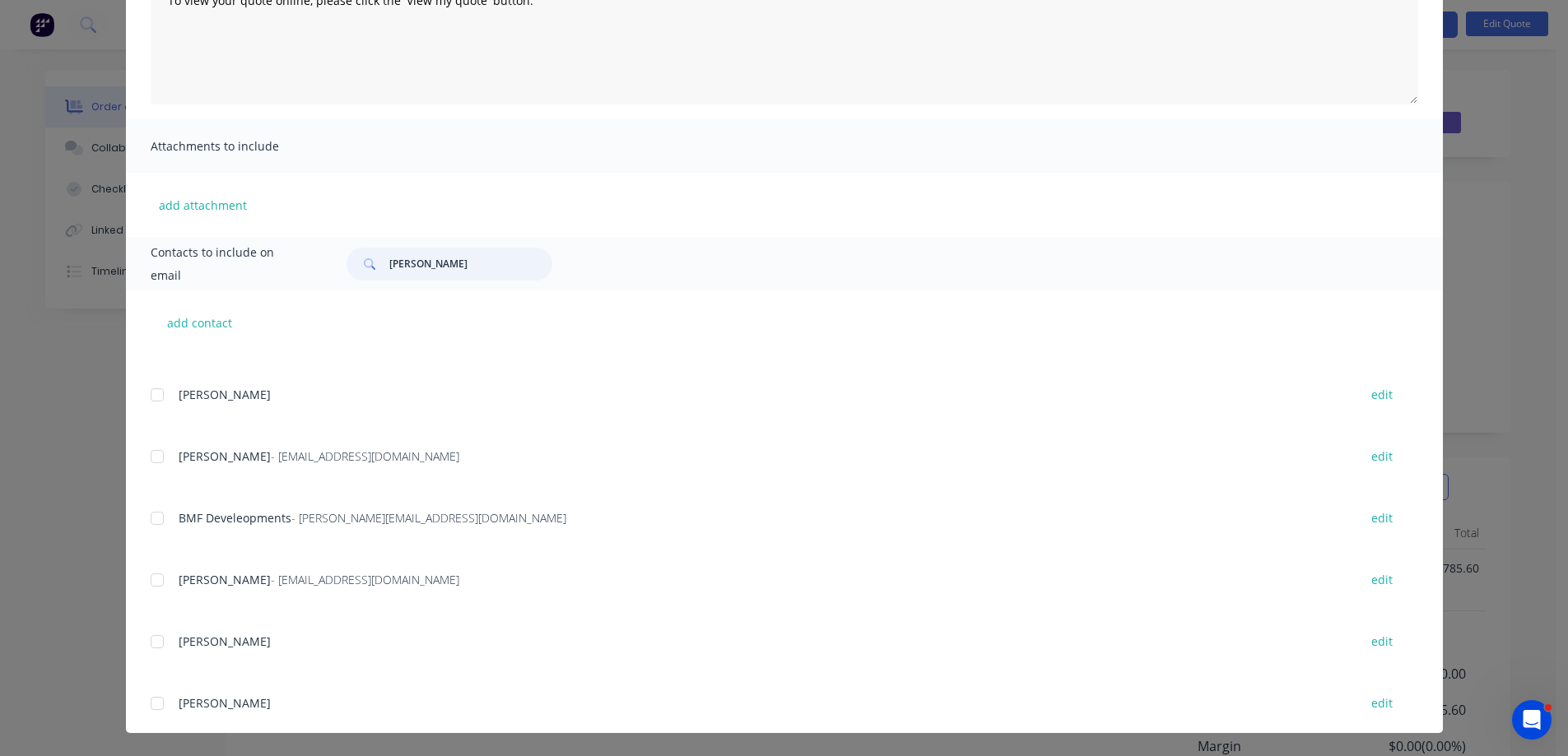
drag, startPoint x: 457, startPoint y: 257, endPoint x: 343, endPoint y: 266, distance: 114.4
click at [346, 266] on div "joe" at bounding box center [449, 264] width 205 height 33
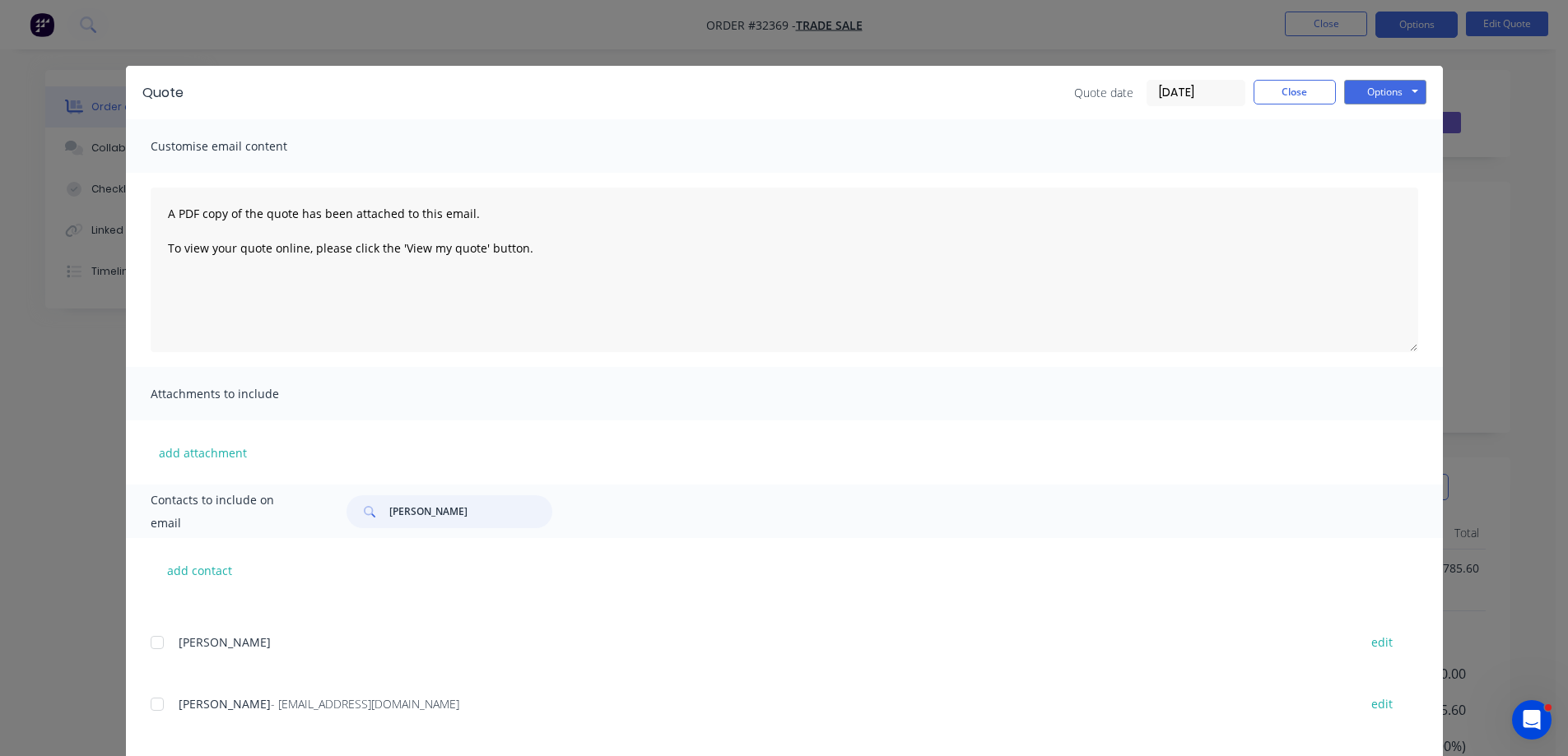
type input "joe borg"
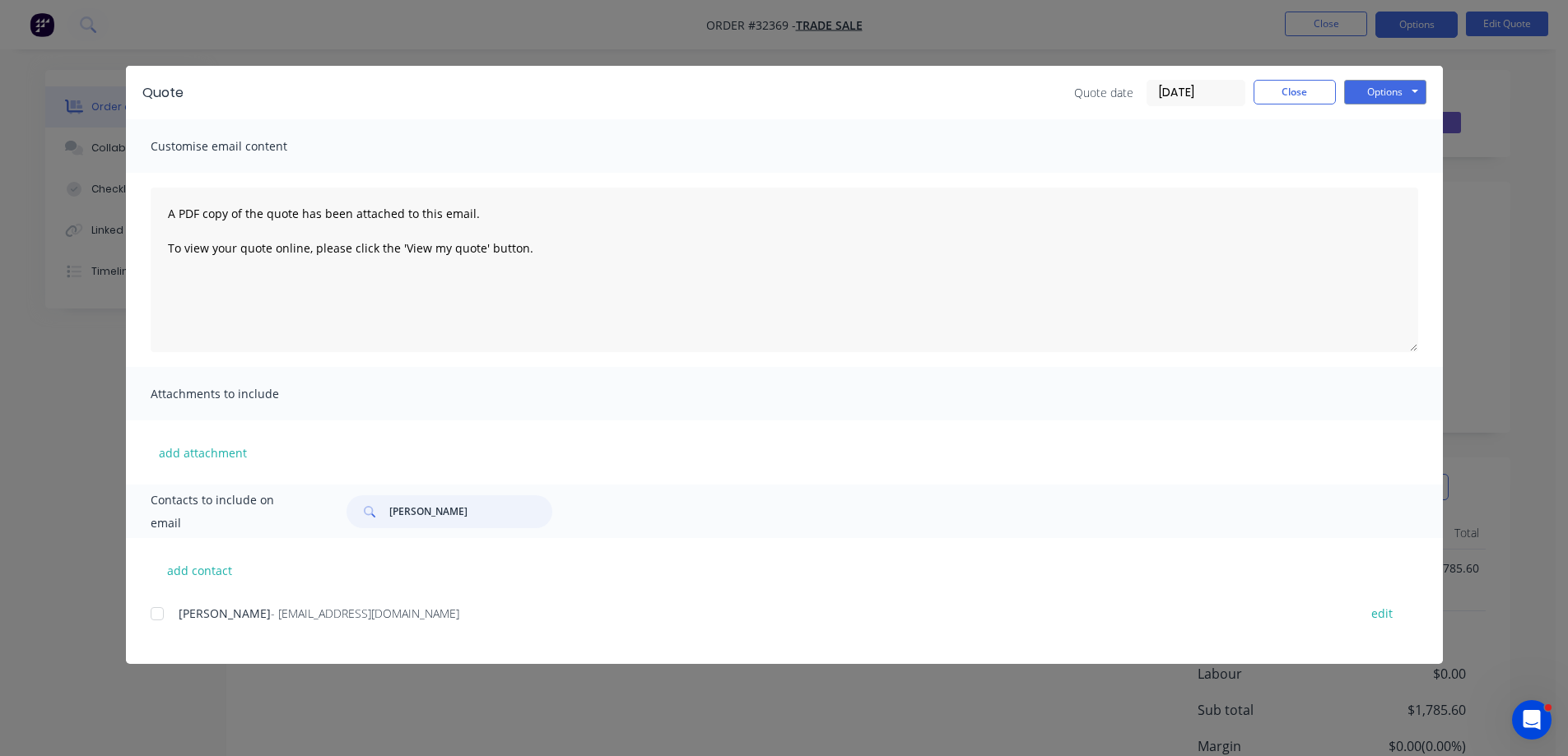
click at [158, 614] on div at bounding box center [158, 613] width 33 height 33
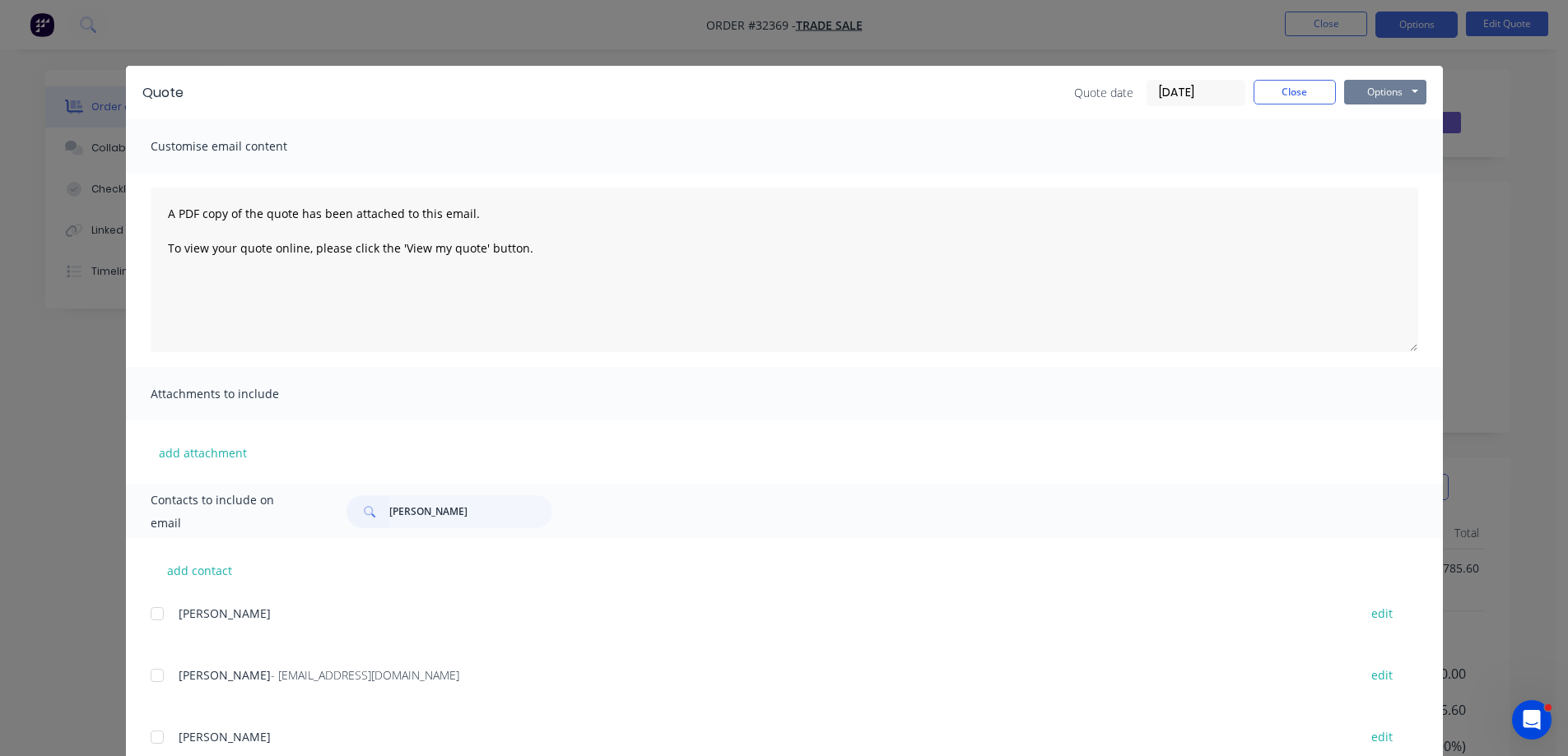
click at [1413, 93] on button "Options" at bounding box center [1386, 92] width 82 height 25
click at [1377, 171] on button "Email" at bounding box center [1397, 176] width 106 height 27
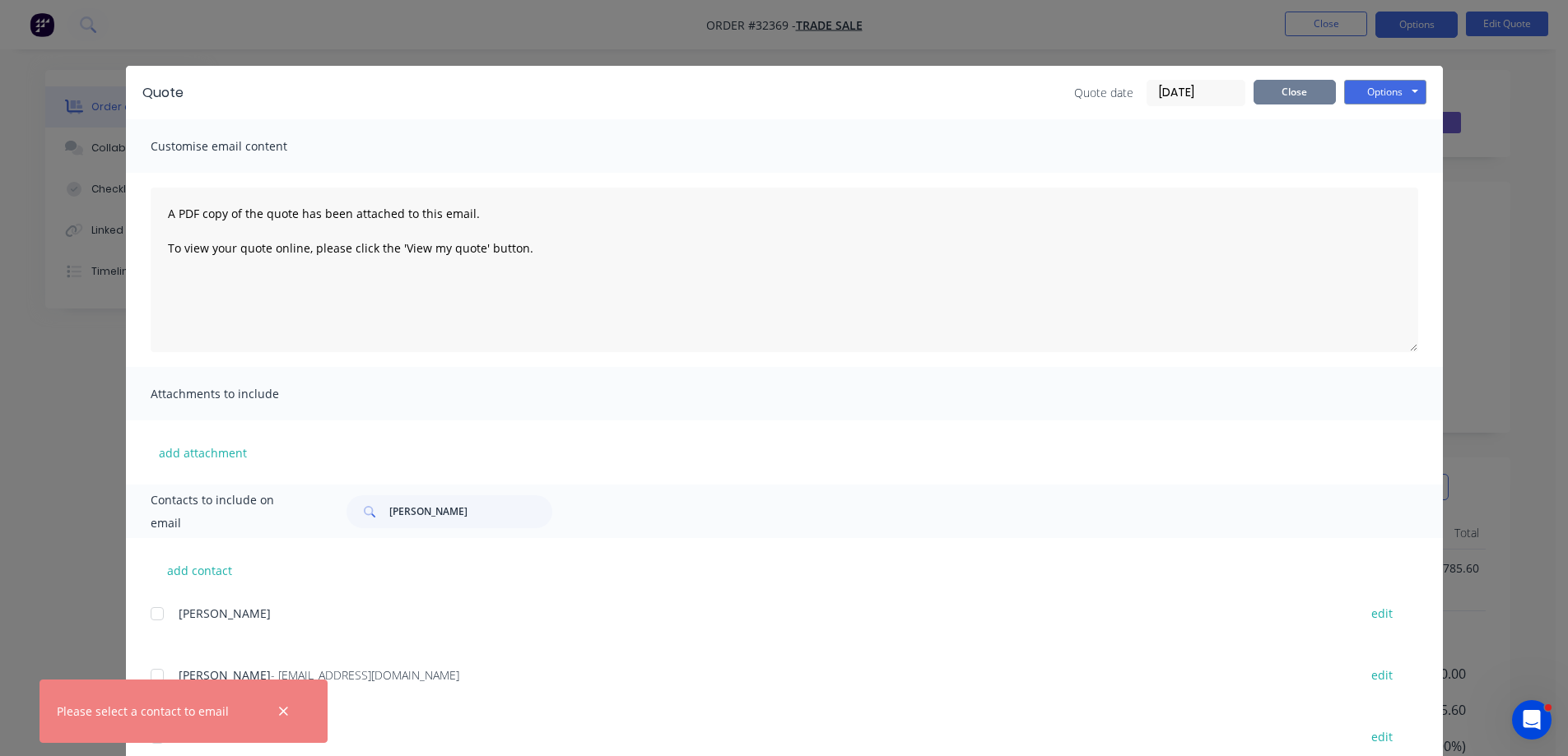
click at [1277, 91] on button "Close" at bounding box center [1295, 92] width 82 height 25
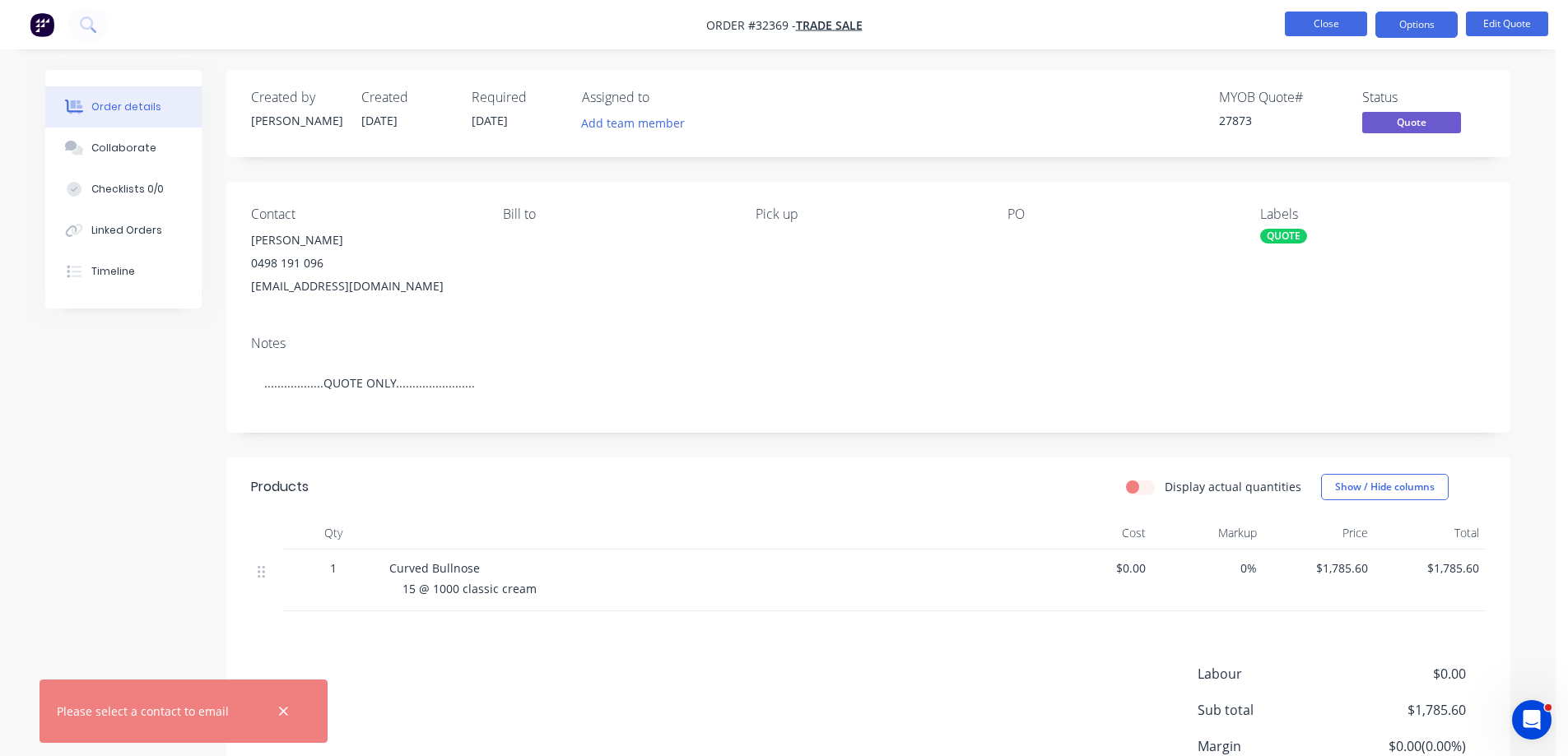
click at [1317, 18] on button "Close" at bounding box center [1326, 24] width 82 height 25
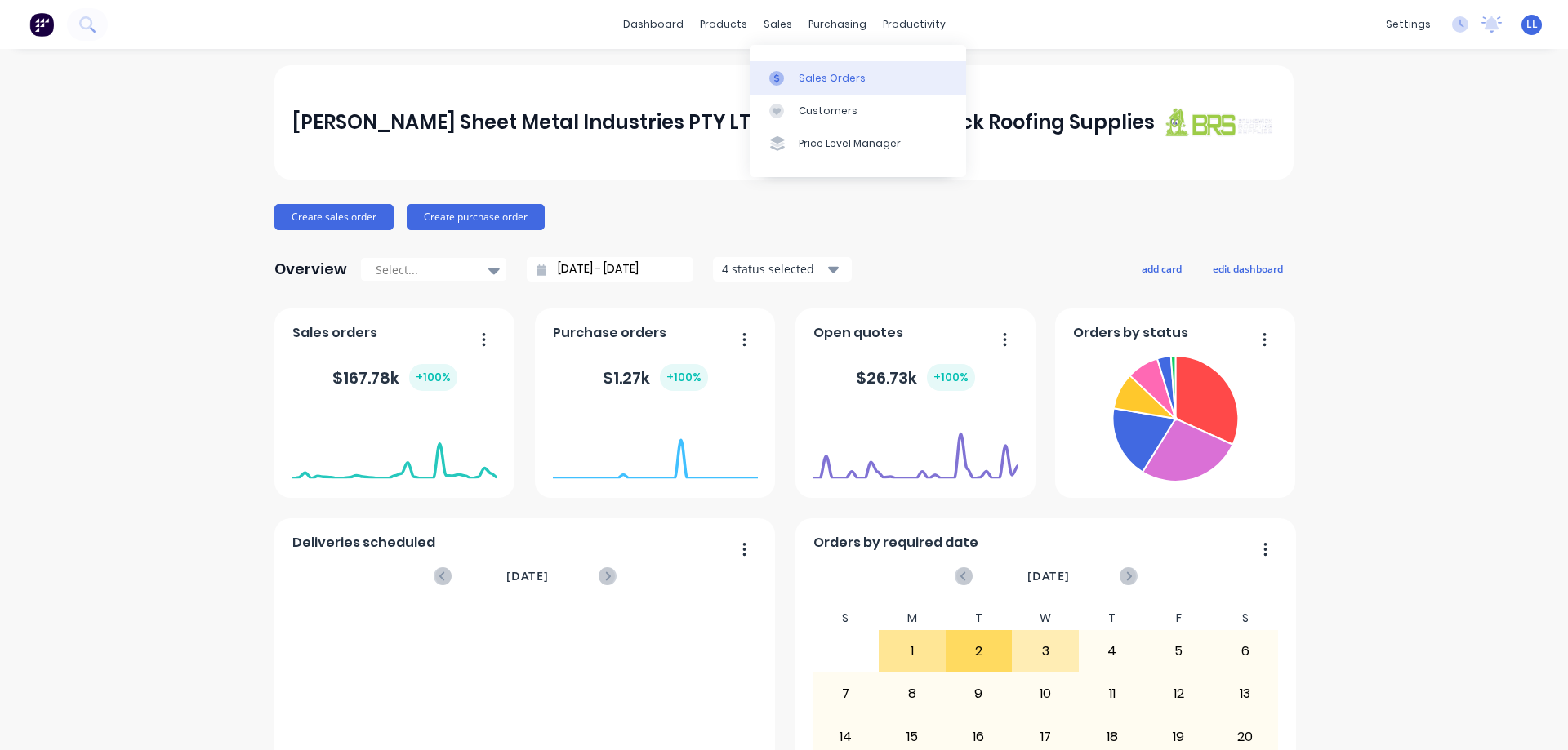
click at [813, 84] on div "Sales Orders" at bounding box center [832, 79] width 67 height 15
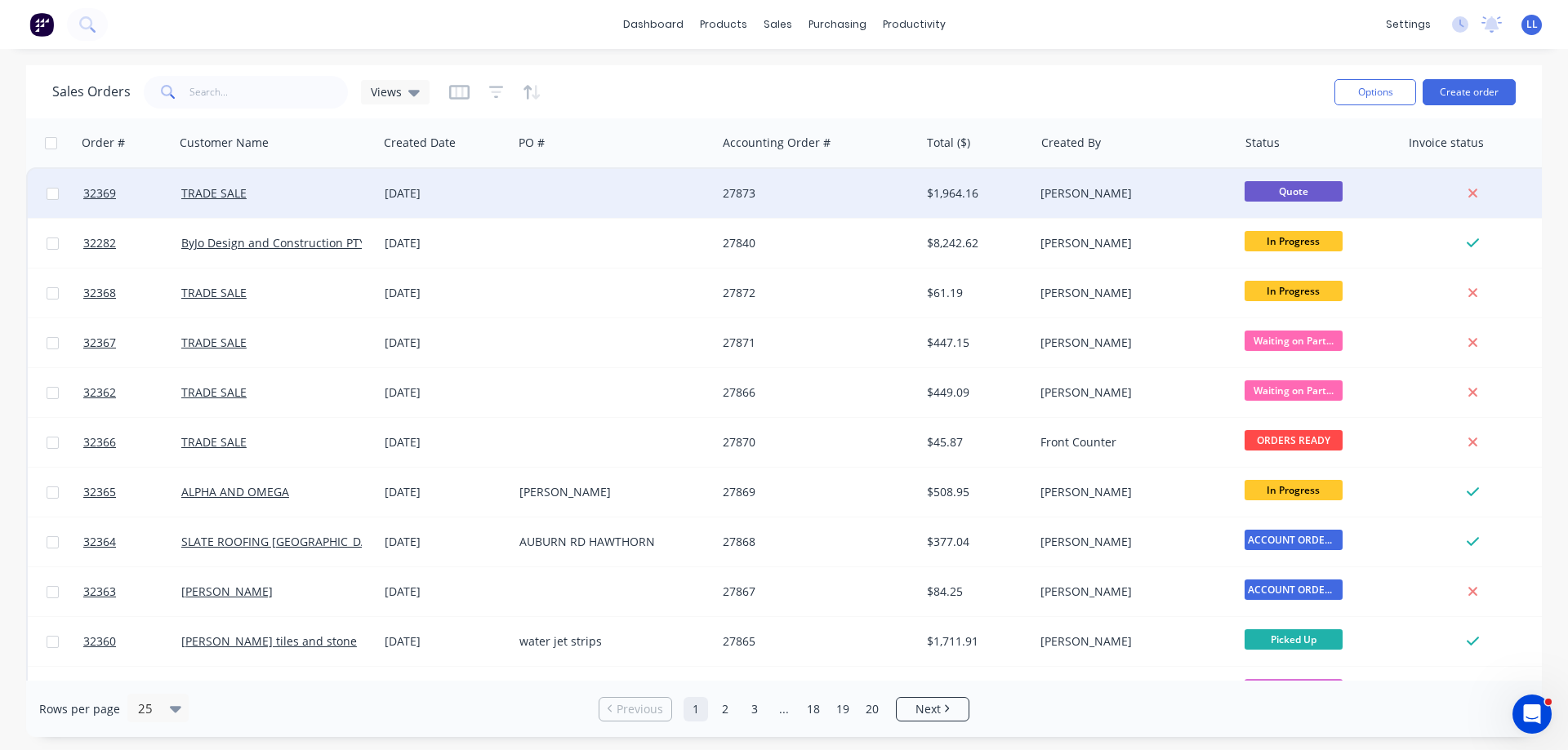
click at [718, 195] on div "27873" at bounding box center [818, 194] width 203 height 49
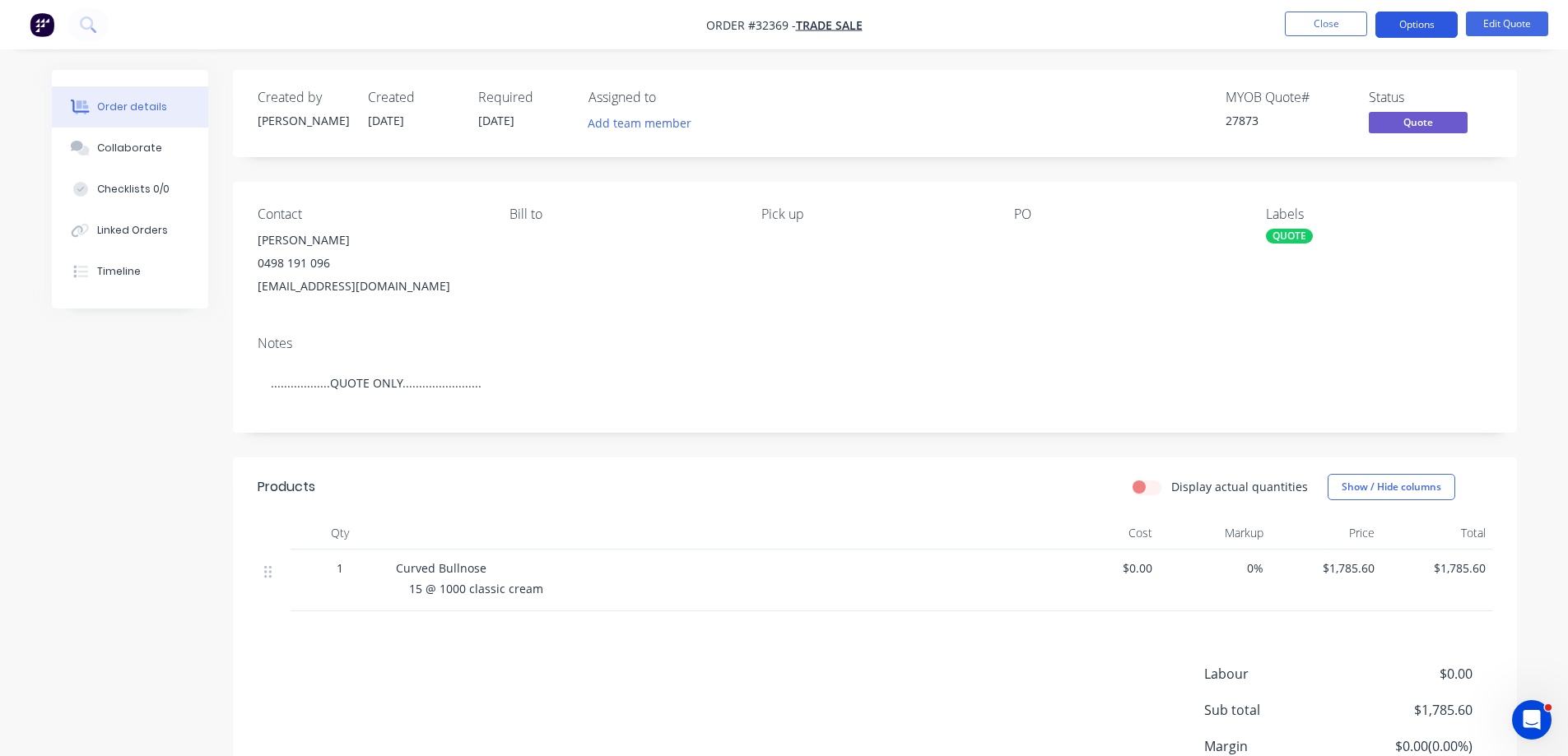
click at [1409, 30] on button "Options" at bounding box center [1416, 25] width 82 height 26
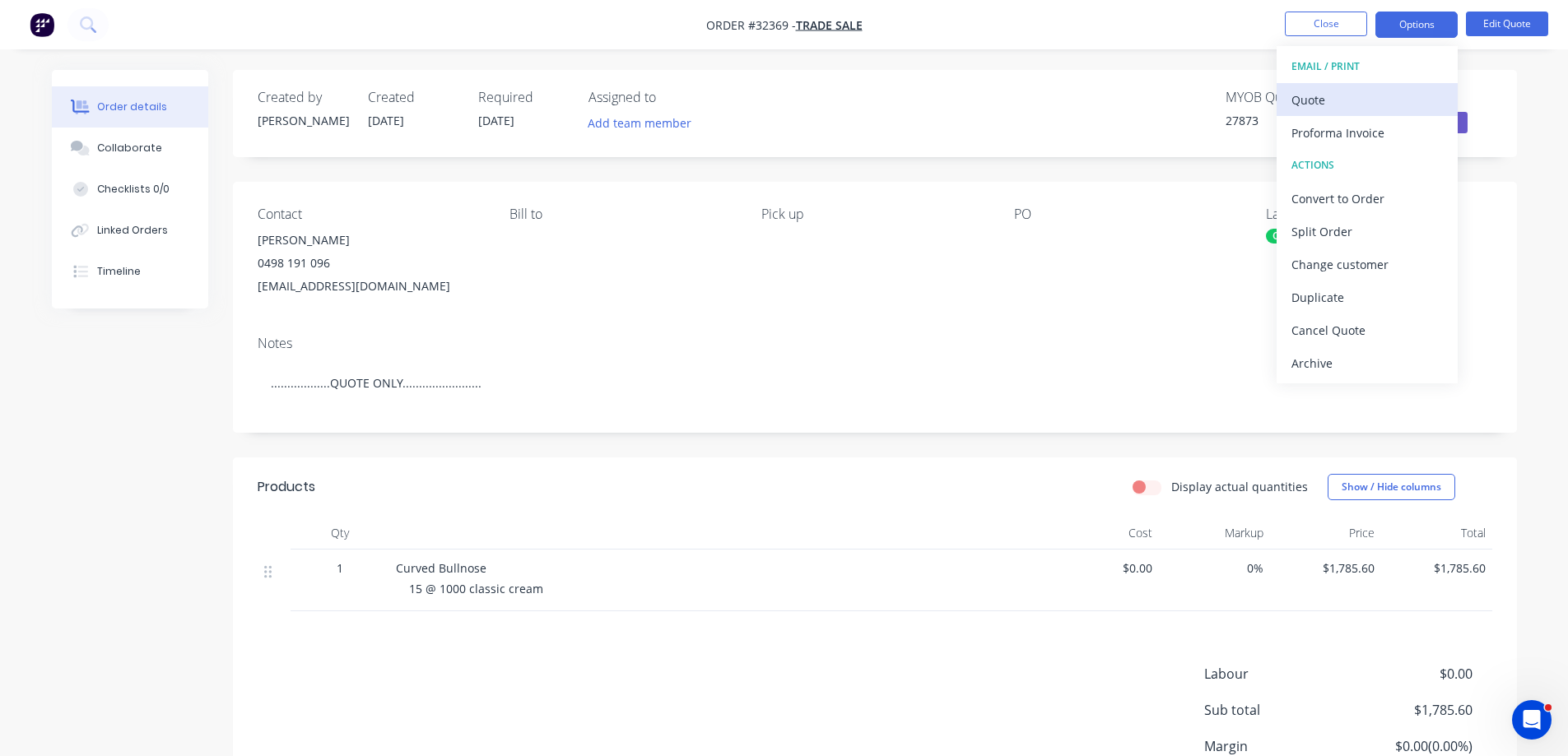
click at [1344, 100] on div "Quote" at bounding box center [1368, 100] width 152 height 24
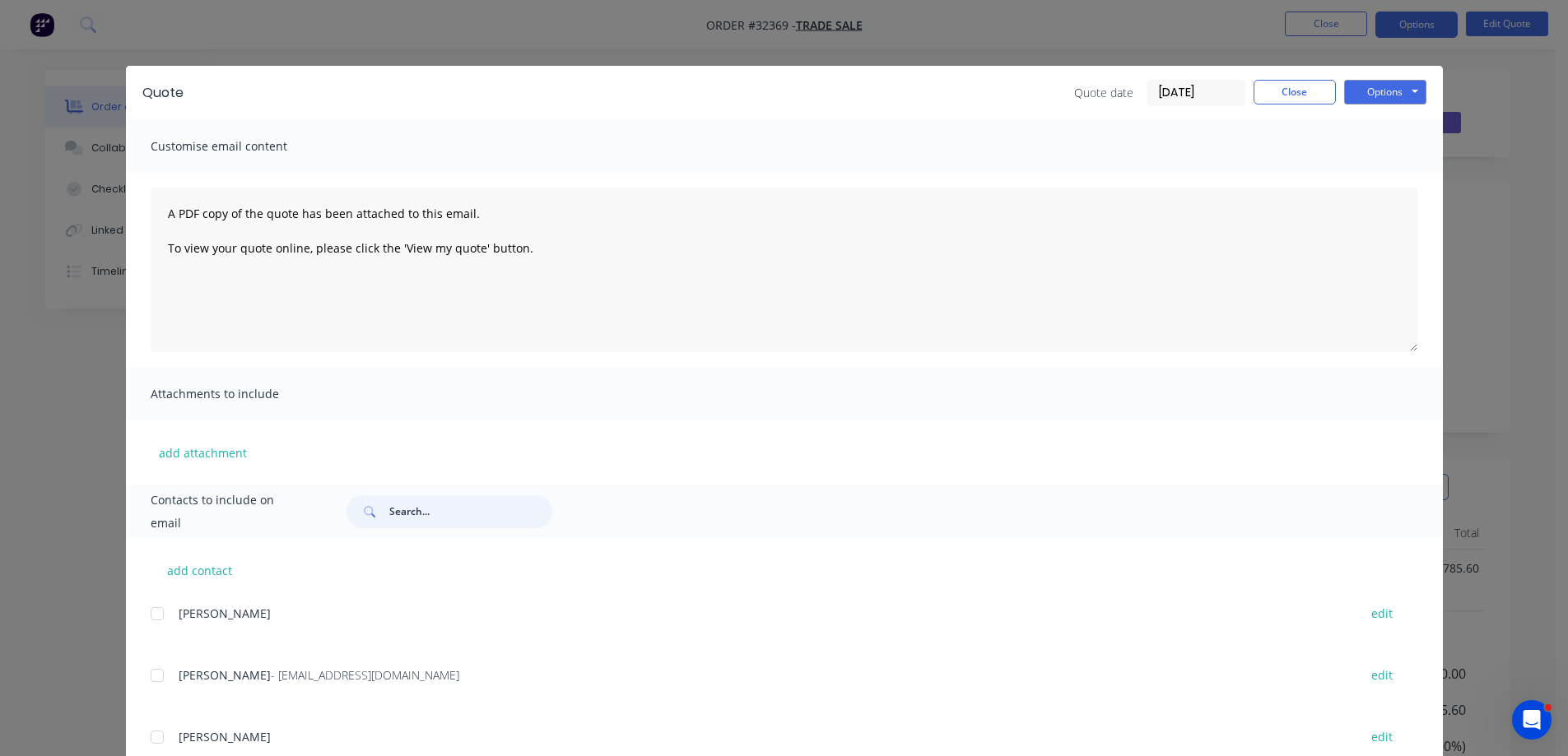
drag, startPoint x: 440, startPoint y: 502, endPoint x: 458, endPoint y: 501, distance: 18.0
click at [443, 502] on input "text" at bounding box center [471, 512] width 163 height 33
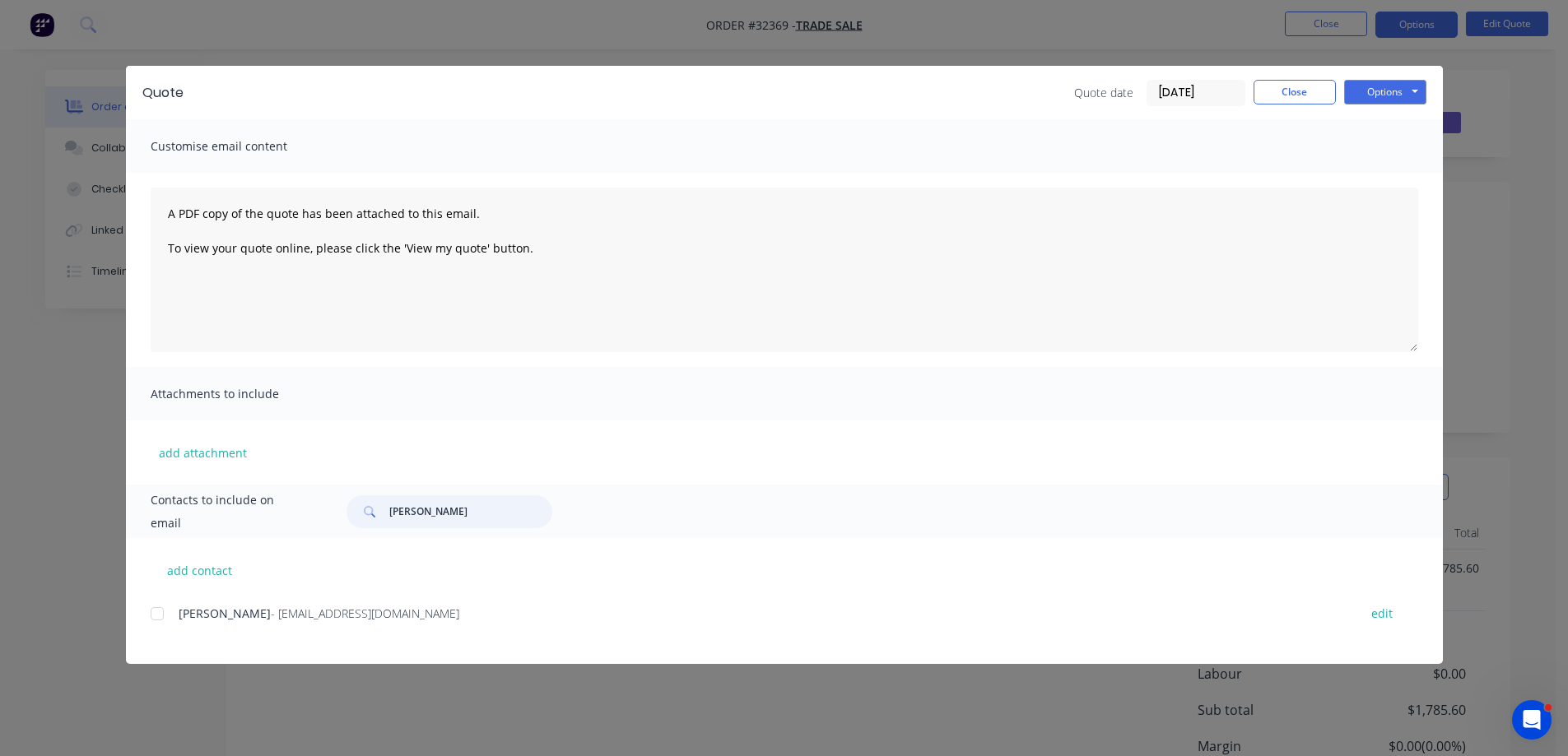
click at [157, 613] on div at bounding box center [158, 613] width 33 height 33
type input "joe borg"
click at [1402, 90] on button "Options" at bounding box center [1386, 92] width 82 height 25
click at [1388, 174] on button "Email" at bounding box center [1397, 176] width 106 height 27
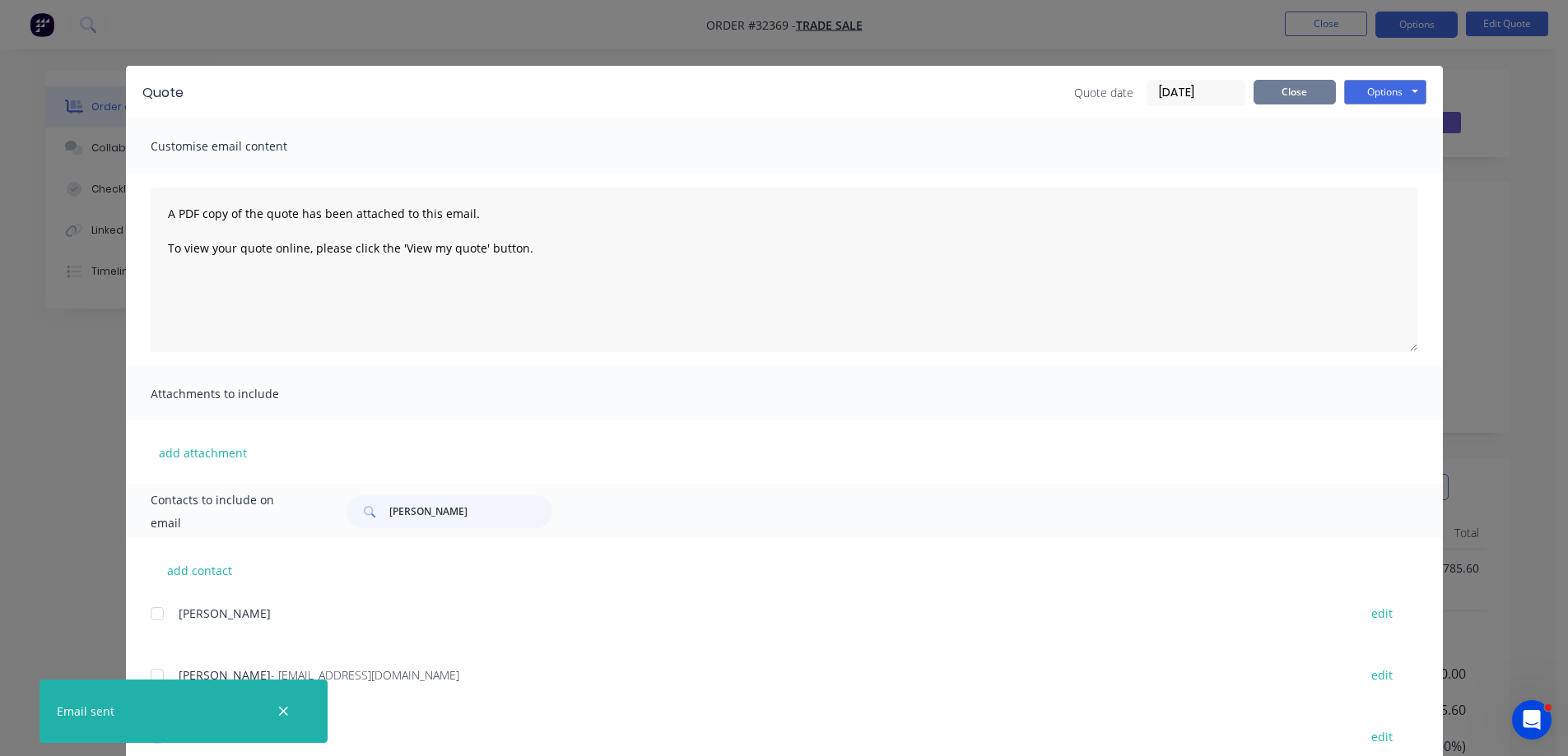
click at [1266, 91] on button "Close" at bounding box center [1295, 92] width 82 height 25
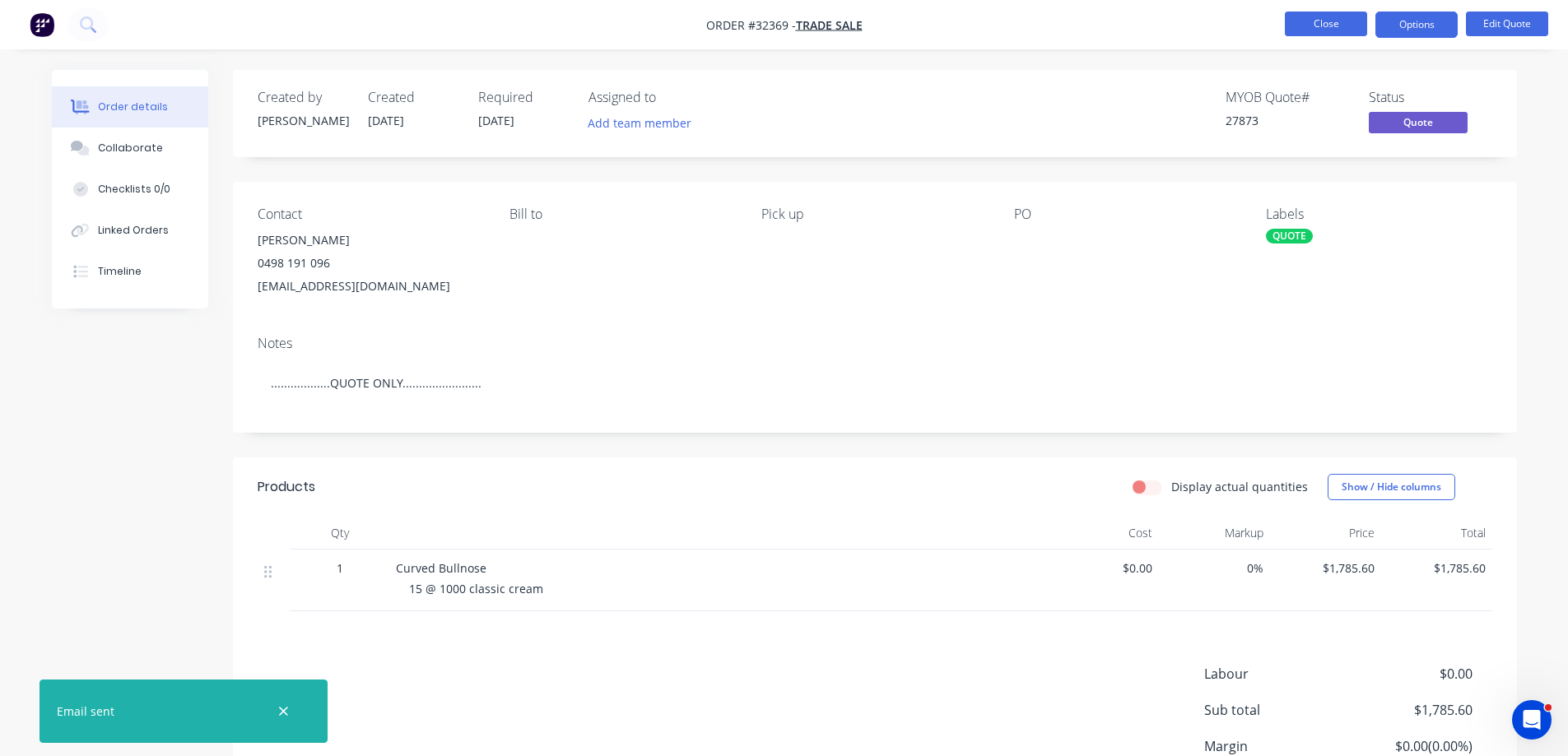
click at [1316, 31] on button "Close" at bounding box center [1326, 24] width 82 height 25
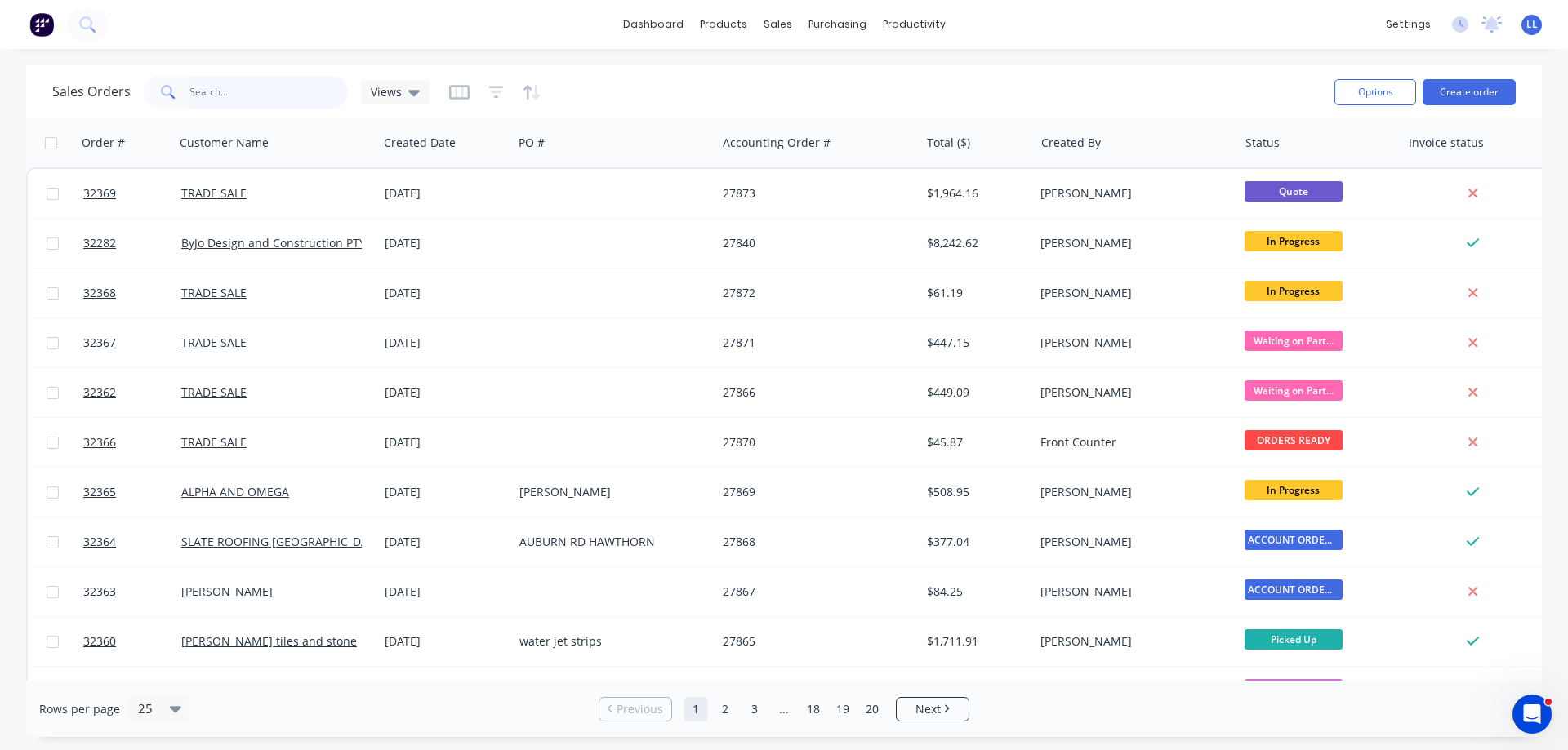
click at [249, 95] on input "text" at bounding box center [269, 92] width 160 height 33
click at [811, 71] on div "Sales Orders" at bounding box center [838, 79] width 67 height 15
click at [221, 94] on input "text" at bounding box center [269, 92] width 160 height 33
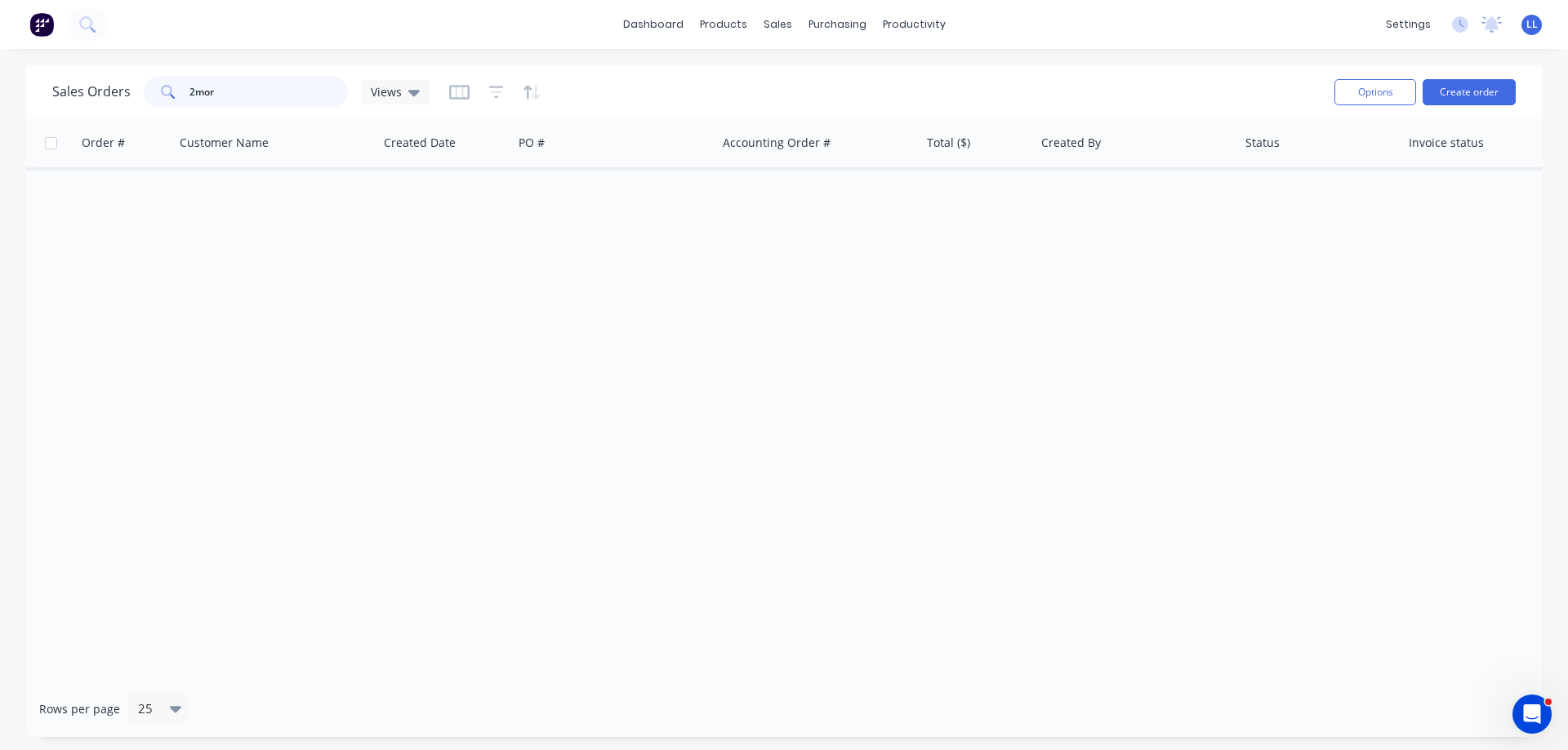
type input "2moro"
drag, startPoint x: 249, startPoint y: 91, endPoint x: 115, endPoint y: 70, distance: 135.6
click at [115, 70] on div "Sales Orders 2moro Views Options Create order" at bounding box center [784, 92] width 1516 height 53
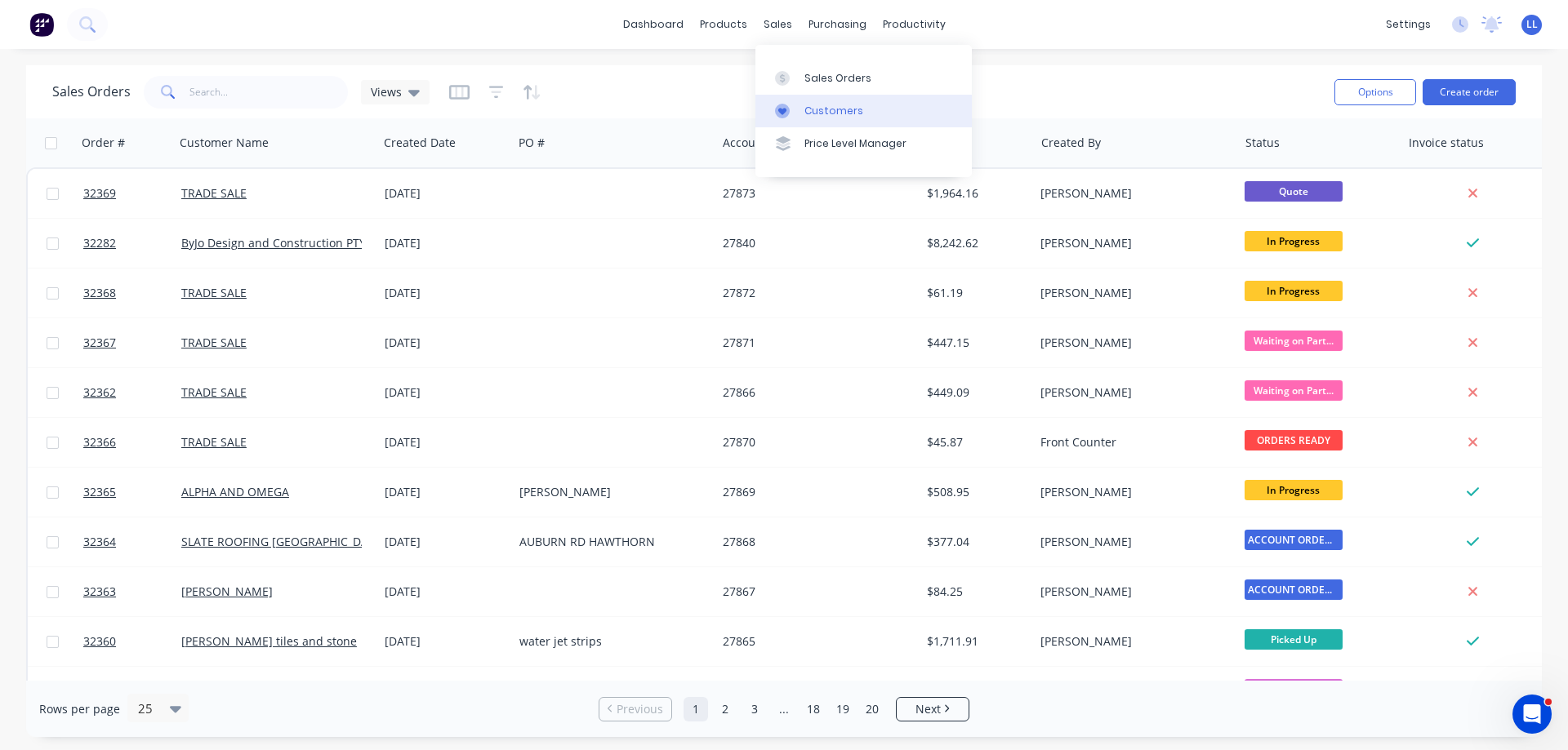
click at [813, 112] on div "Customers" at bounding box center [834, 111] width 59 height 15
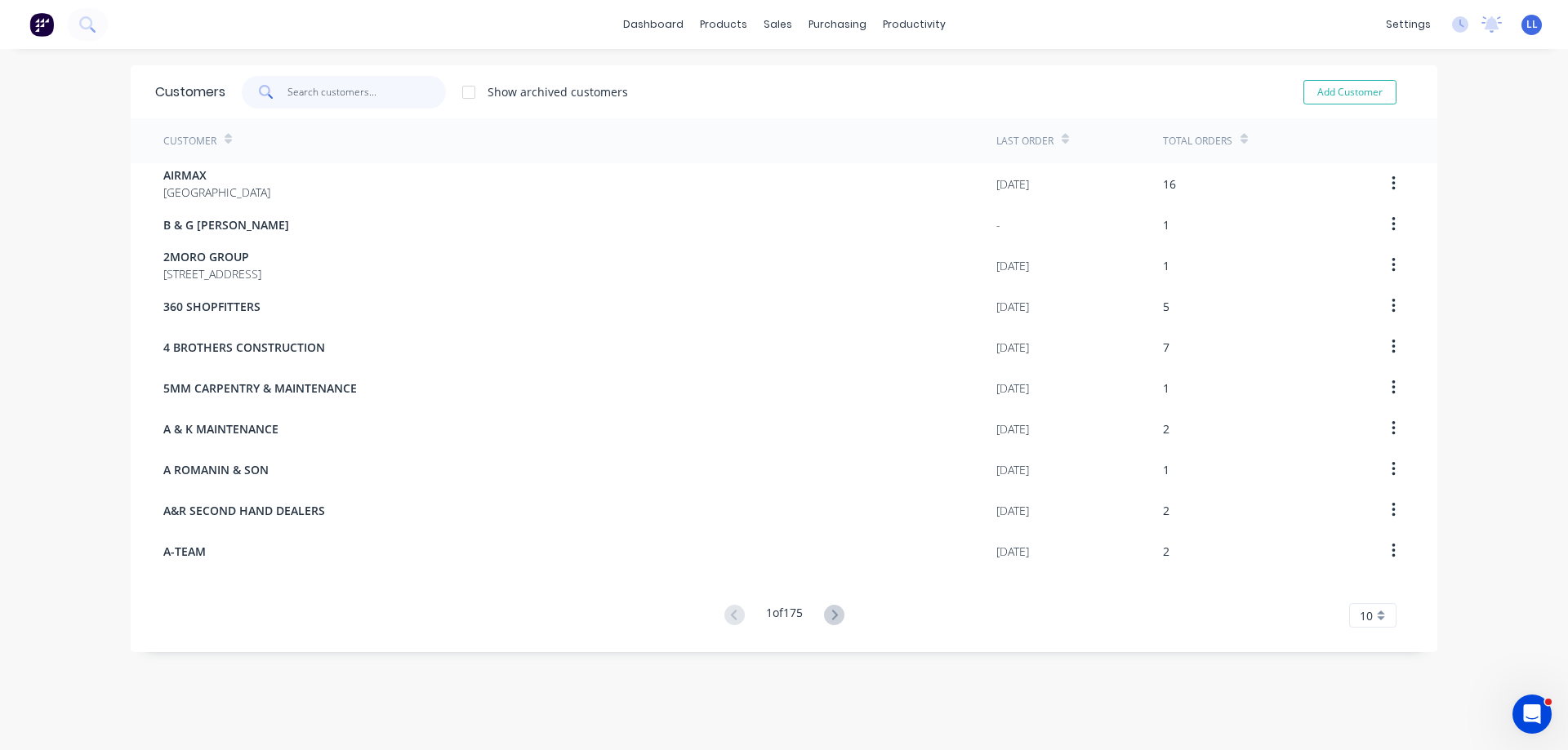
click at [340, 88] on input "text" at bounding box center [367, 92] width 160 height 33
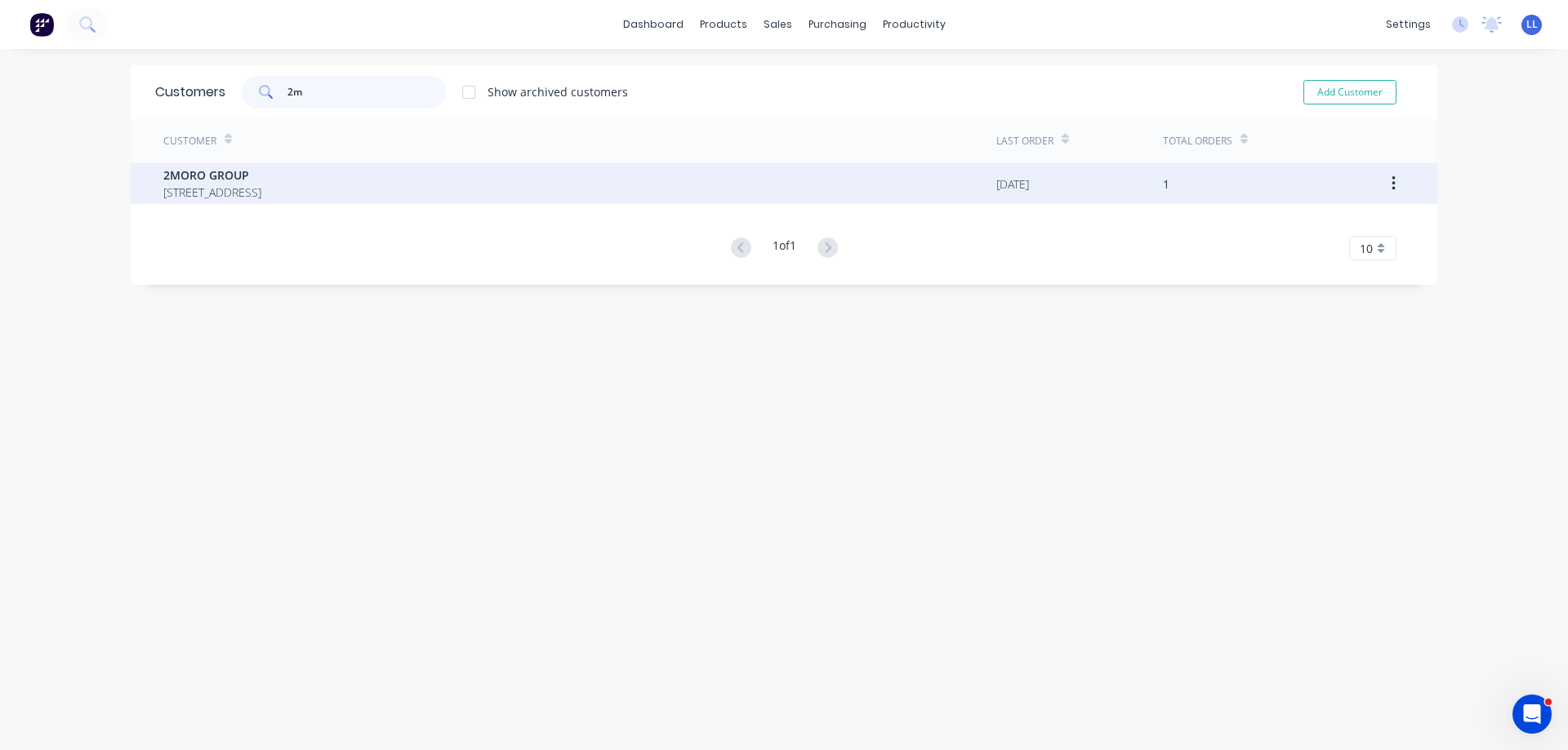
type input "2m"
click at [261, 193] on span "61 Church Street BRIGHTON Australia 3186" at bounding box center [213, 192] width 98 height 17
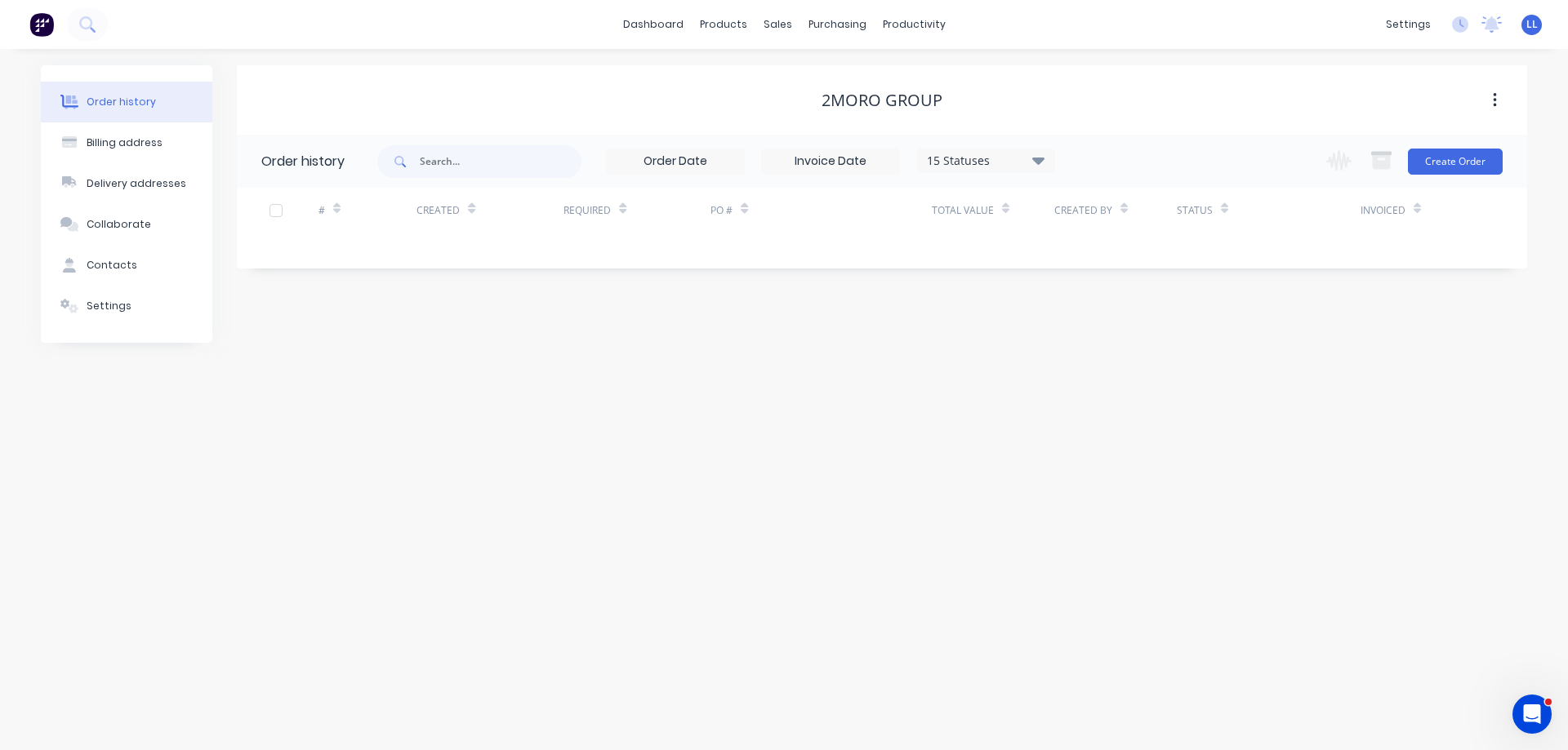
click at [40, 24] on img at bounding box center [42, 25] width 25 height 25
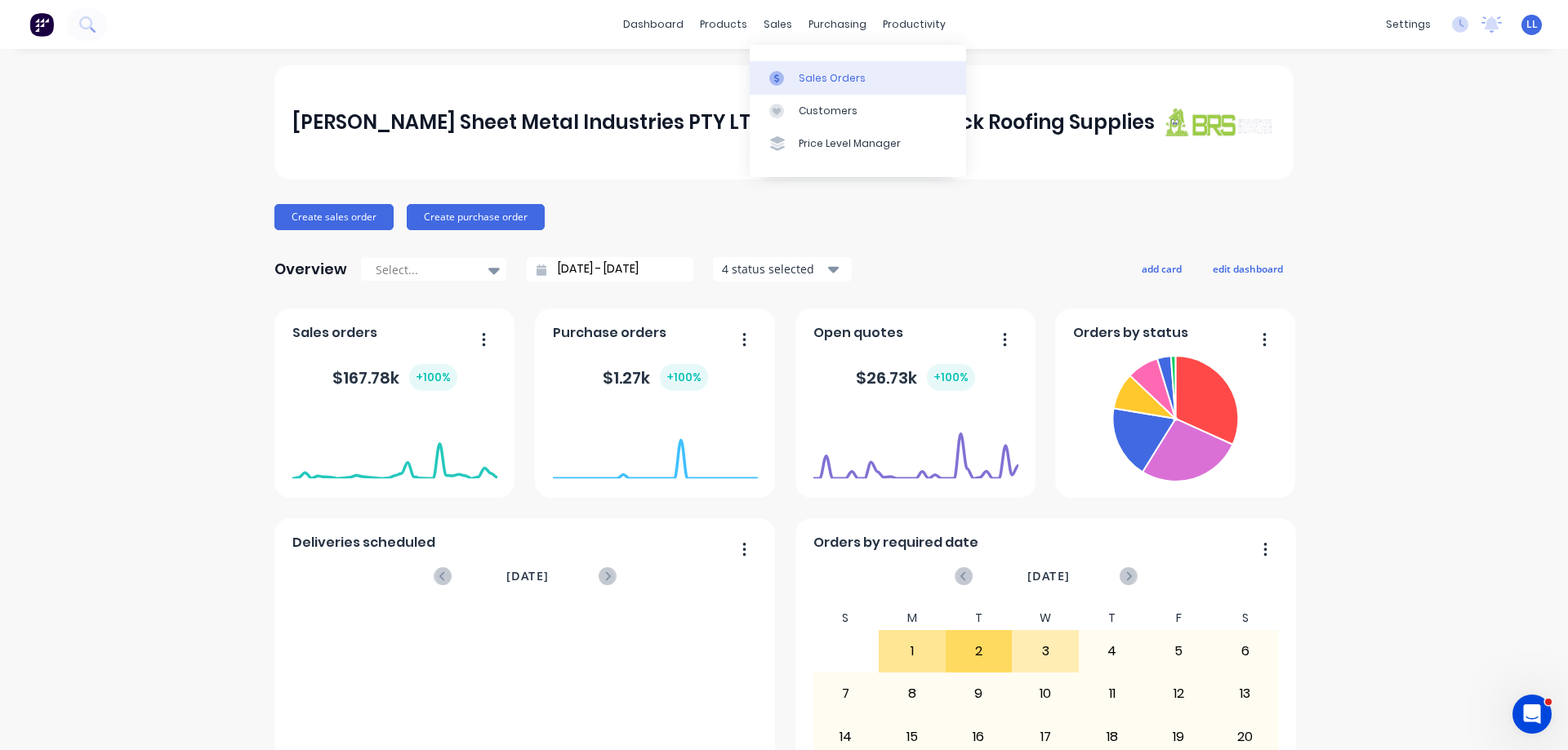
click at [793, 79] on div at bounding box center [782, 79] width 25 height 15
